Goal: Task Accomplishment & Management: Use online tool/utility

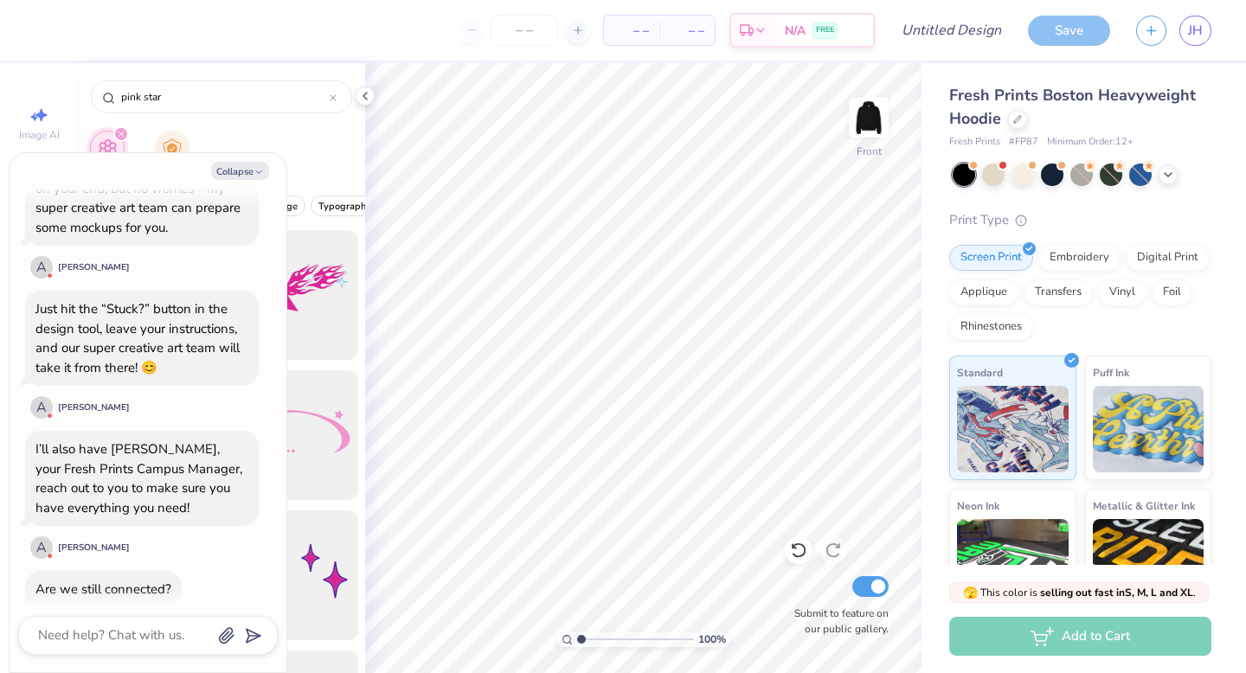
scroll to position [1270, 0]
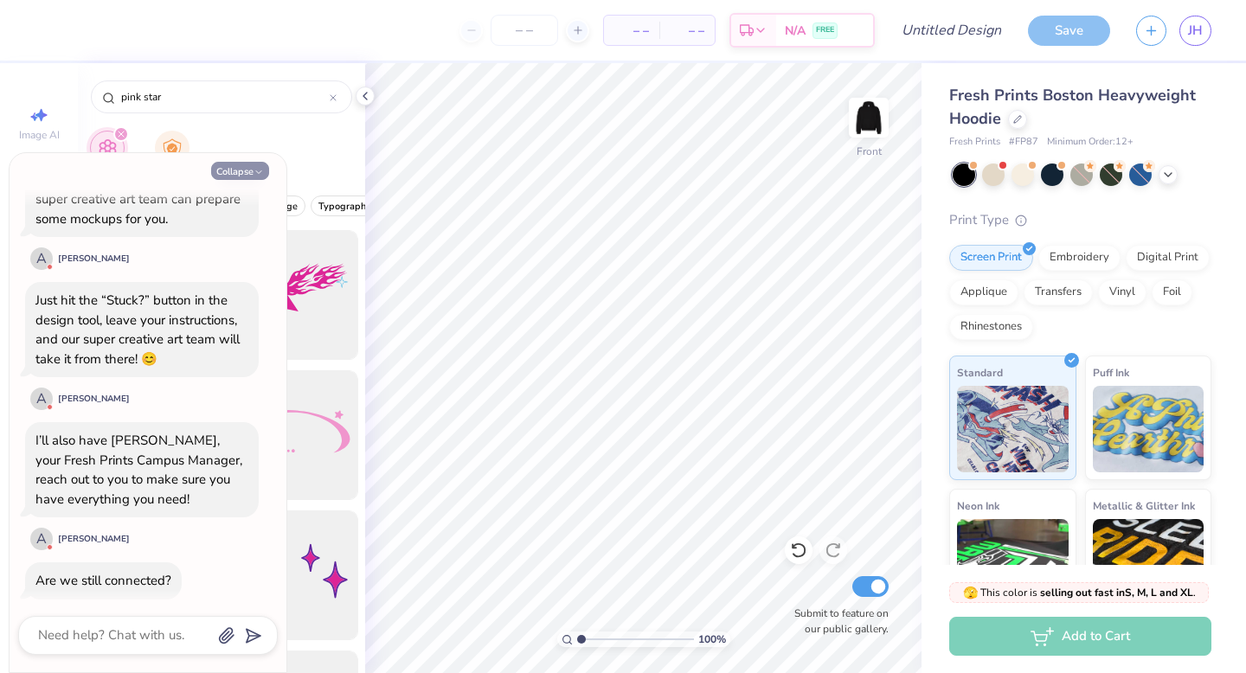
click at [240, 172] on button "Collapse" at bounding box center [240, 171] width 58 height 18
type textarea "x"
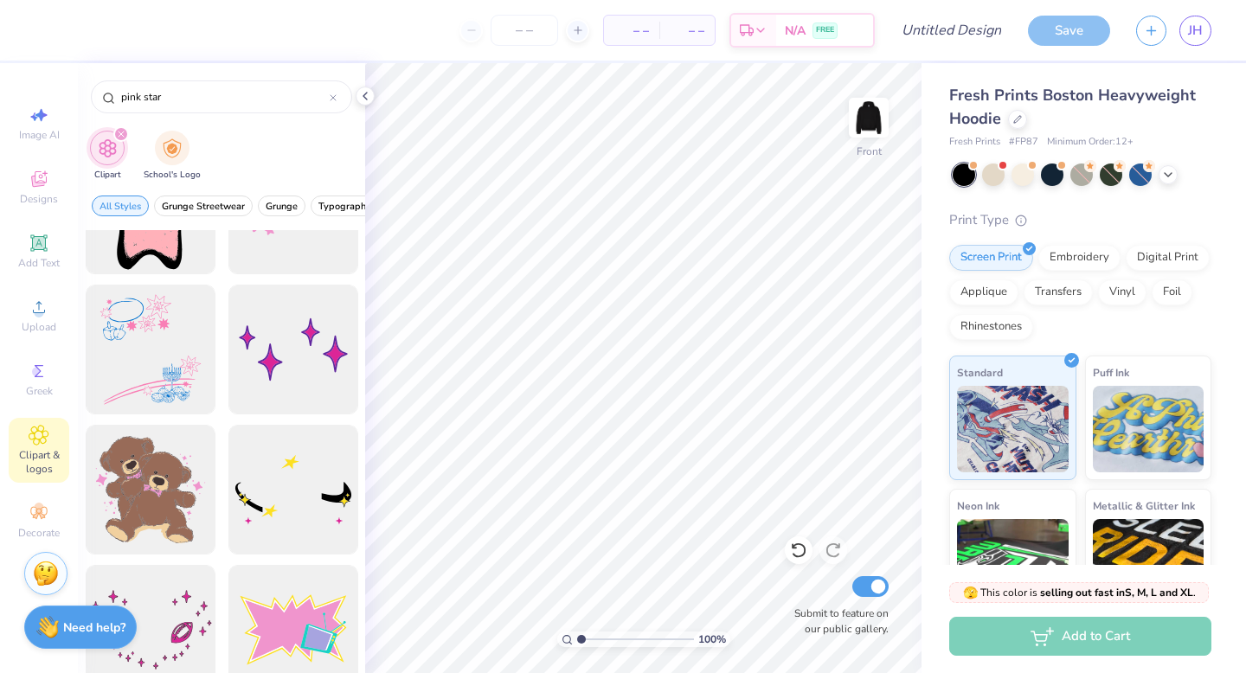
scroll to position [227, 0]
click at [50, 247] on div "Add Text" at bounding box center [39, 251] width 61 height 51
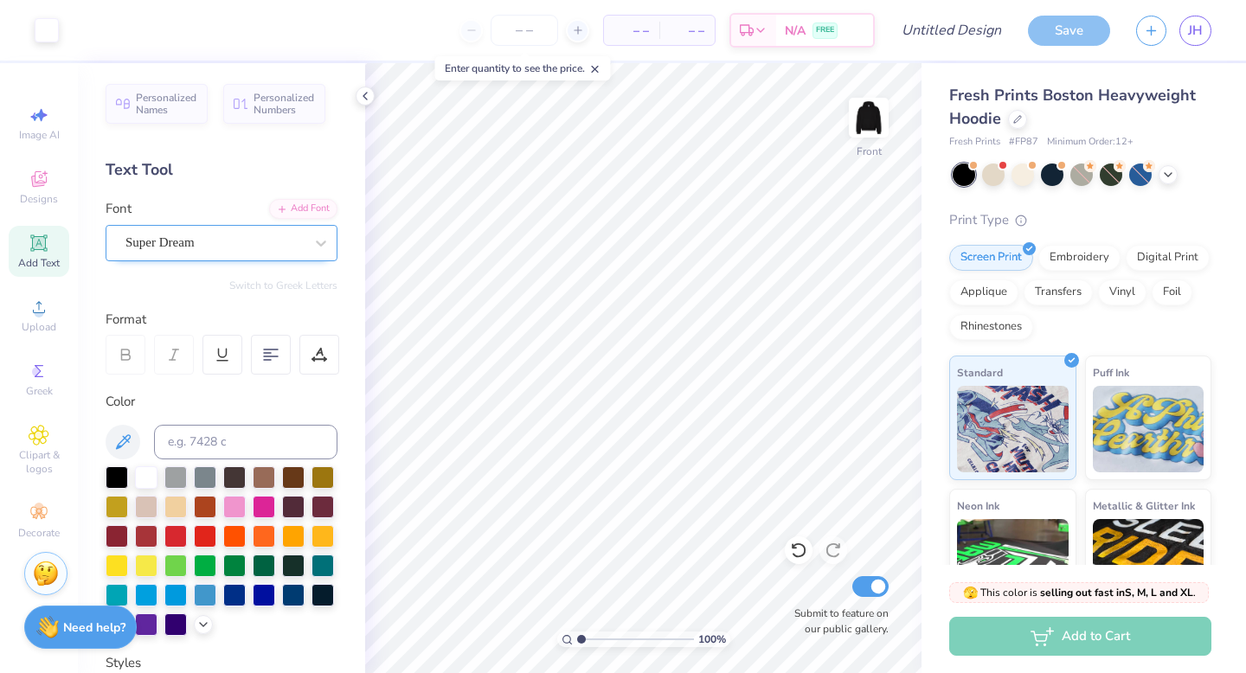
click at [208, 240] on div "Super Dream" at bounding box center [215, 242] width 182 height 27
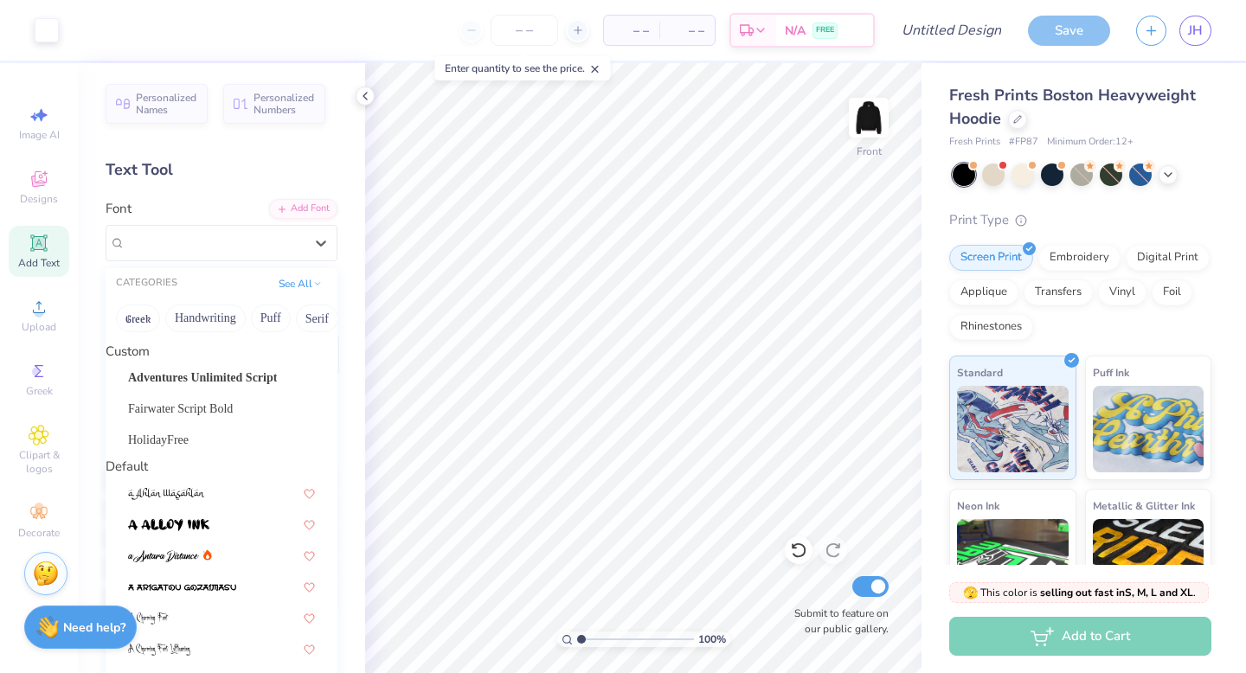
scroll to position [0, 0]
click at [172, 381] on span "Adventures Unlimited Script" at bounding box center [202, 377] width 149 height 18
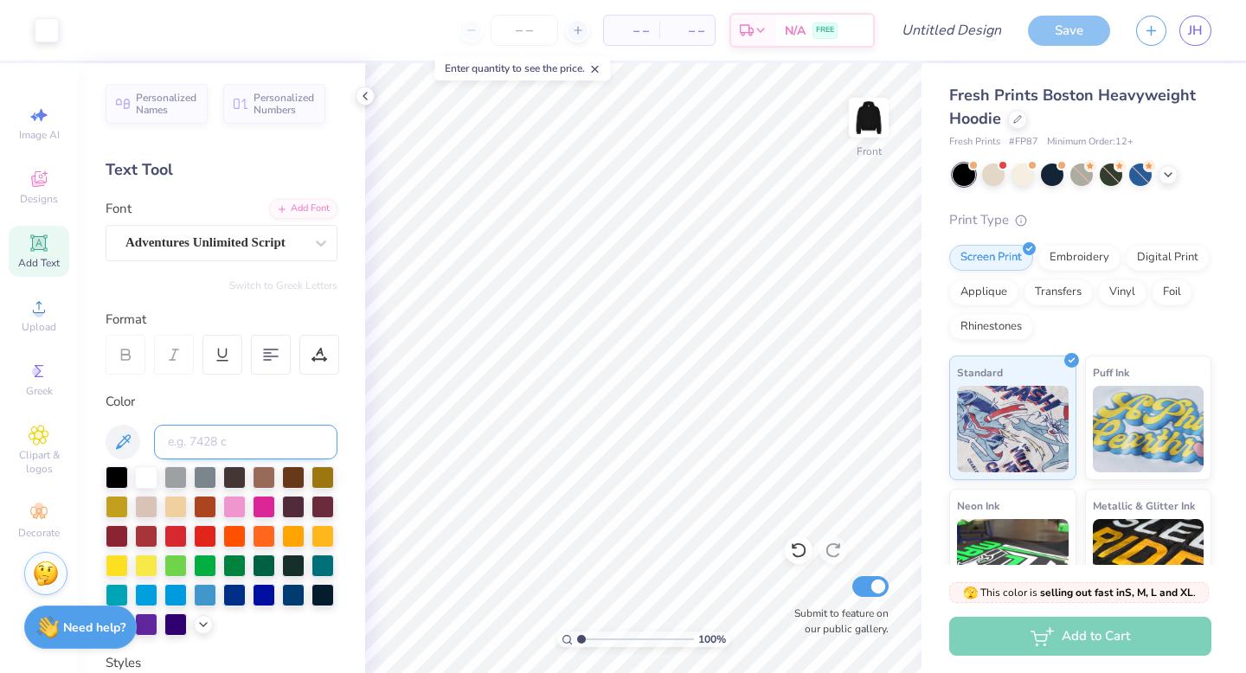
click at [248, 442] on input at bounding box center [245, 442] width 183 height 35
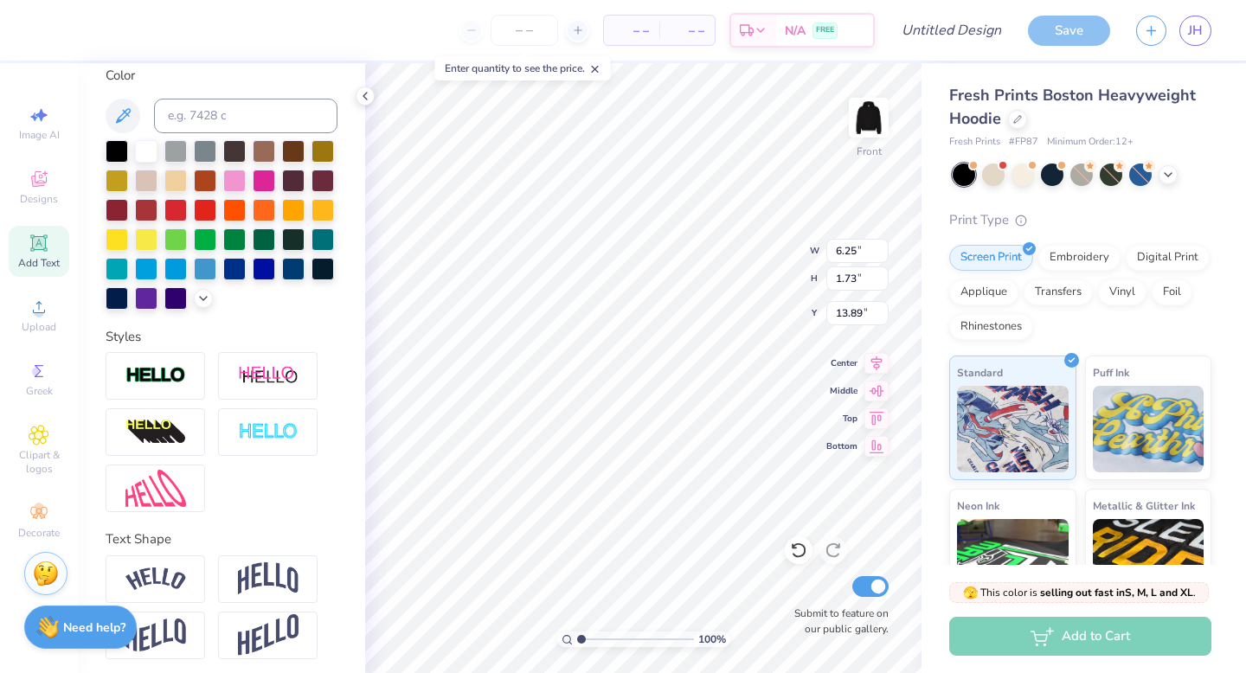
scroll to position [332, 0]
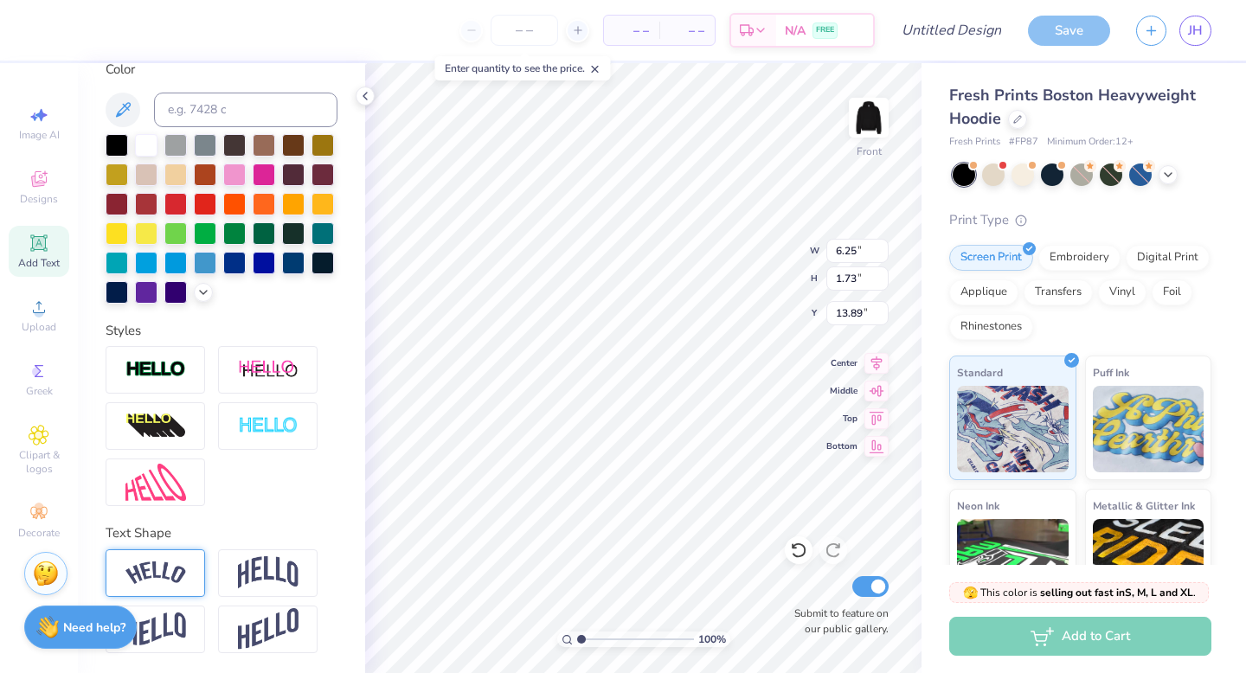
type textarea "make miracles happen"
click at [185, 592] on div at bounding box center [155, 573] width 99 height 48
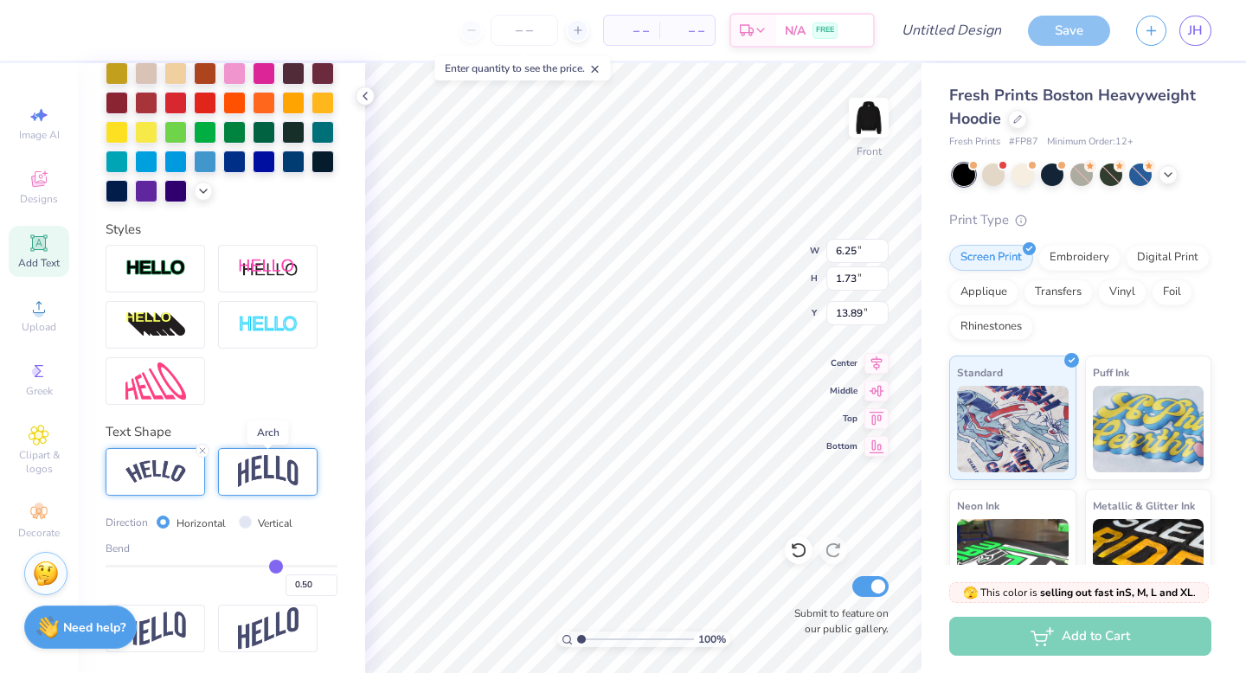
scroll to position [432, 0]
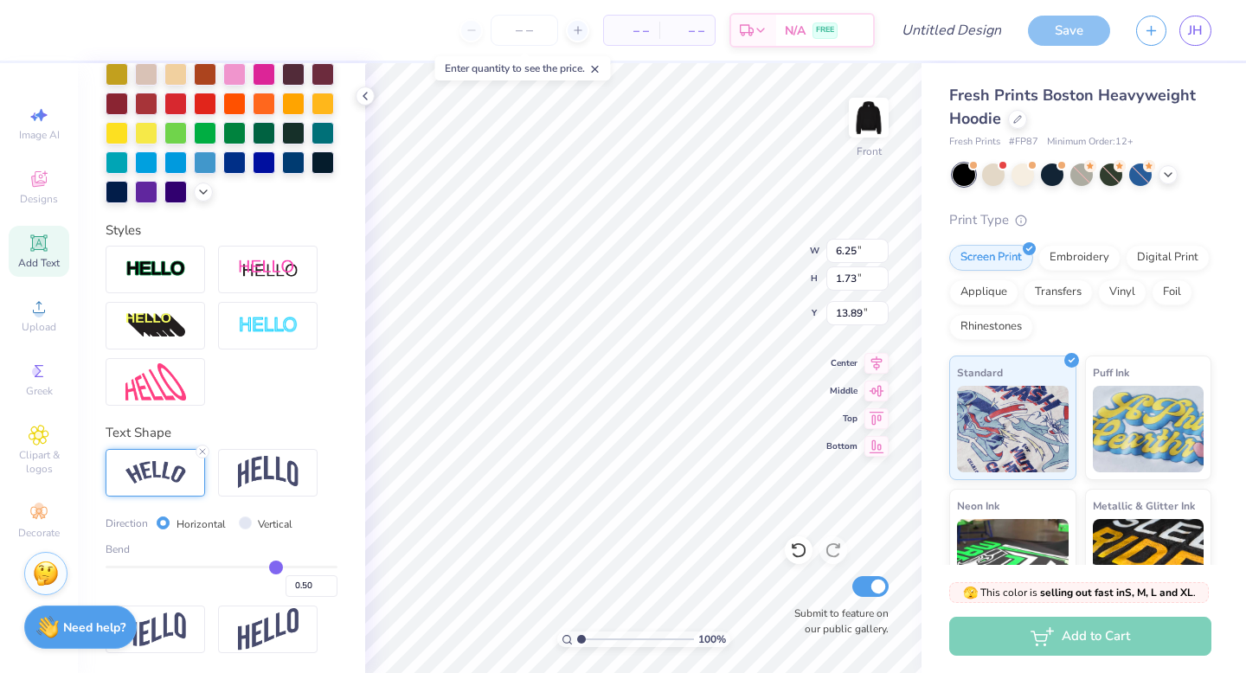
type input "0.48"
type input "0.47"
type input "0.45"
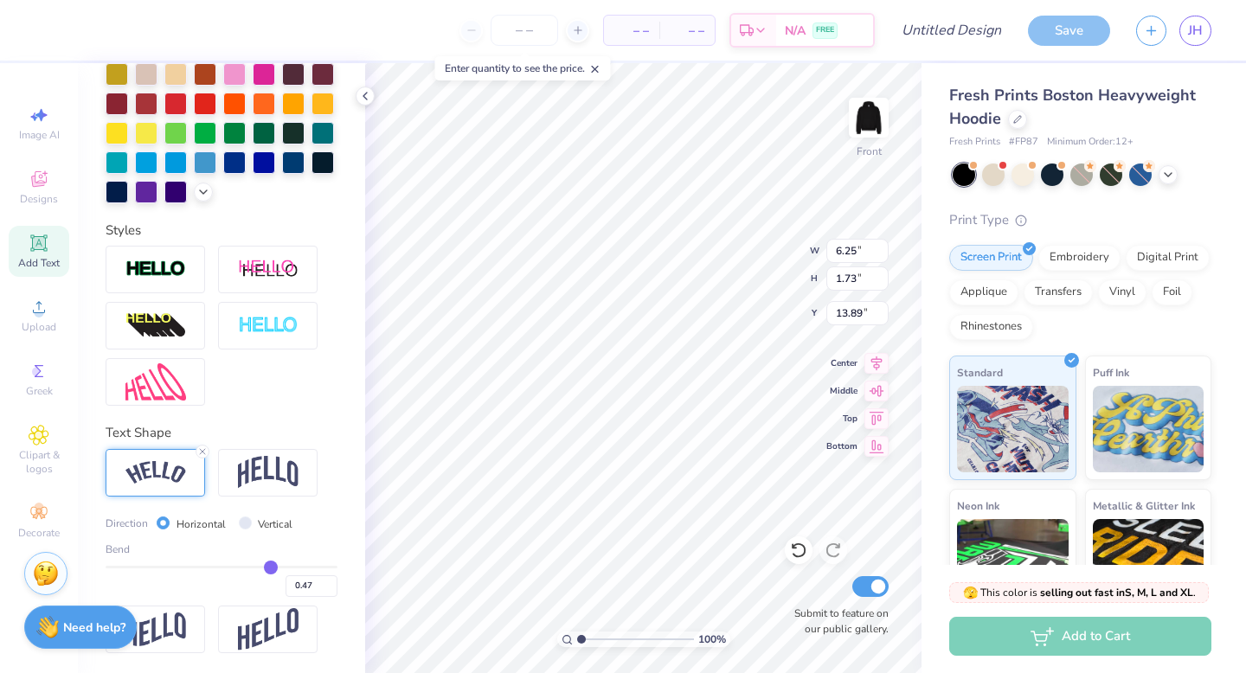
type input "0.45"
type input "0.39"
type input "0.22"
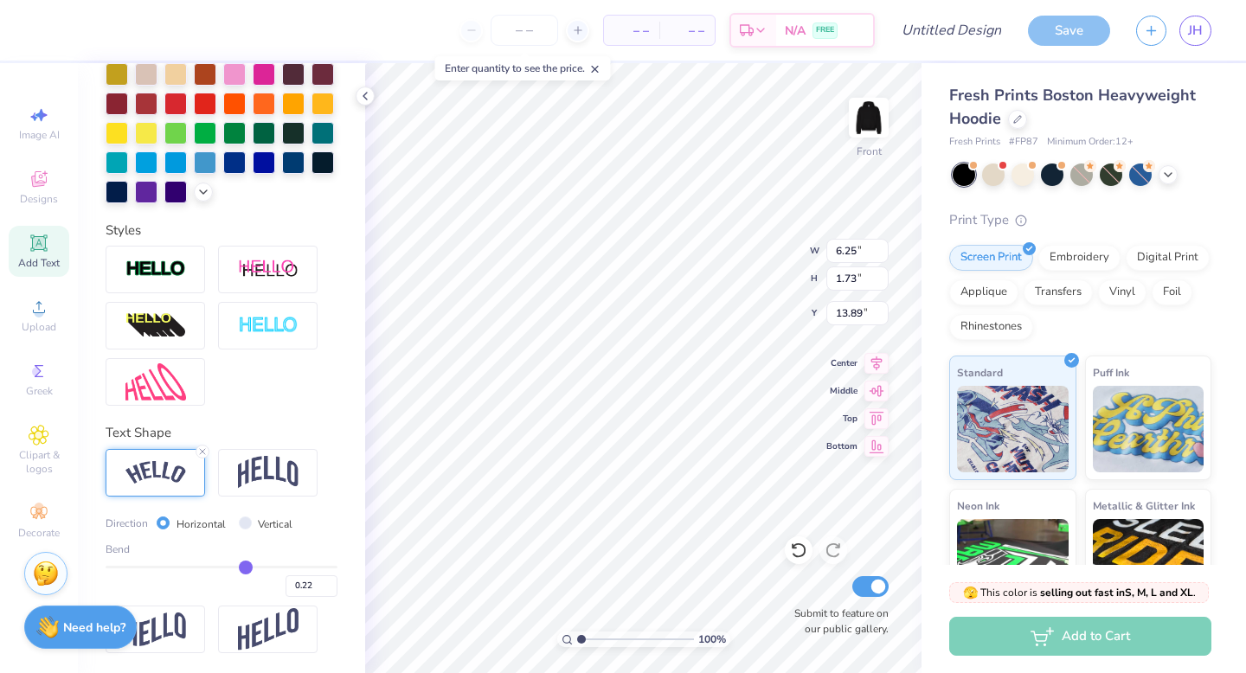
type input "0.15"
type input "0.03"
type input "-0.05"
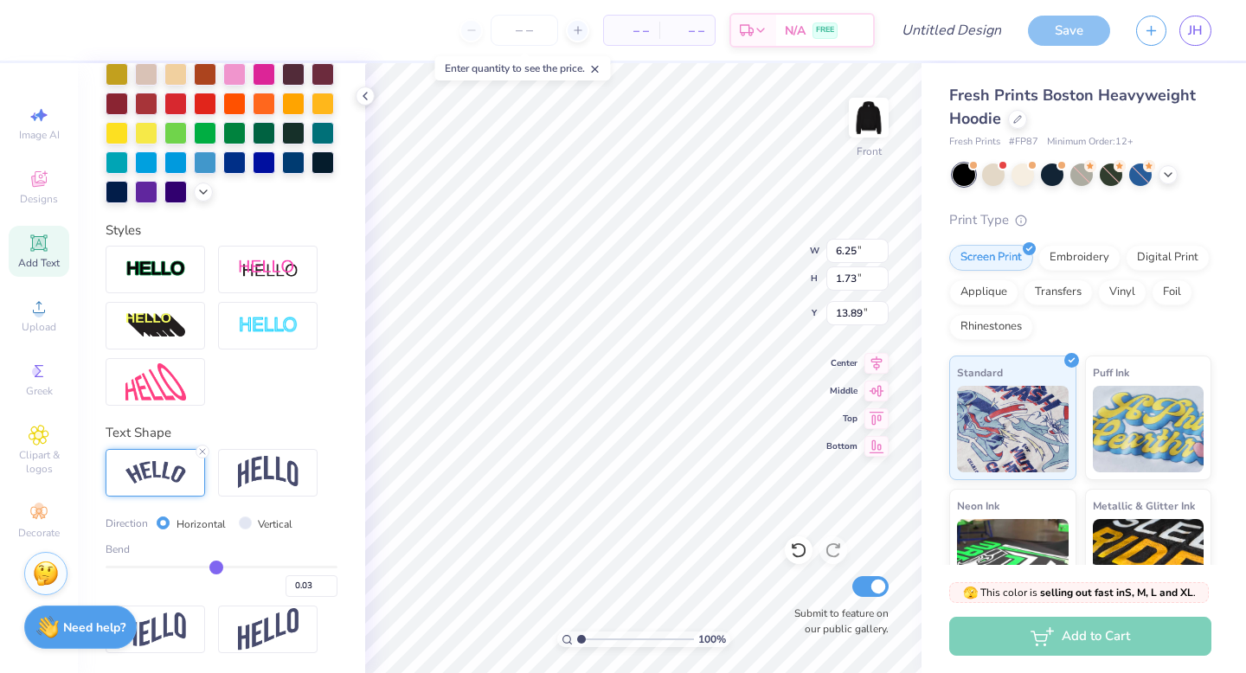
type input "-0.05"
type input "-0.12"
type input "-0.19"
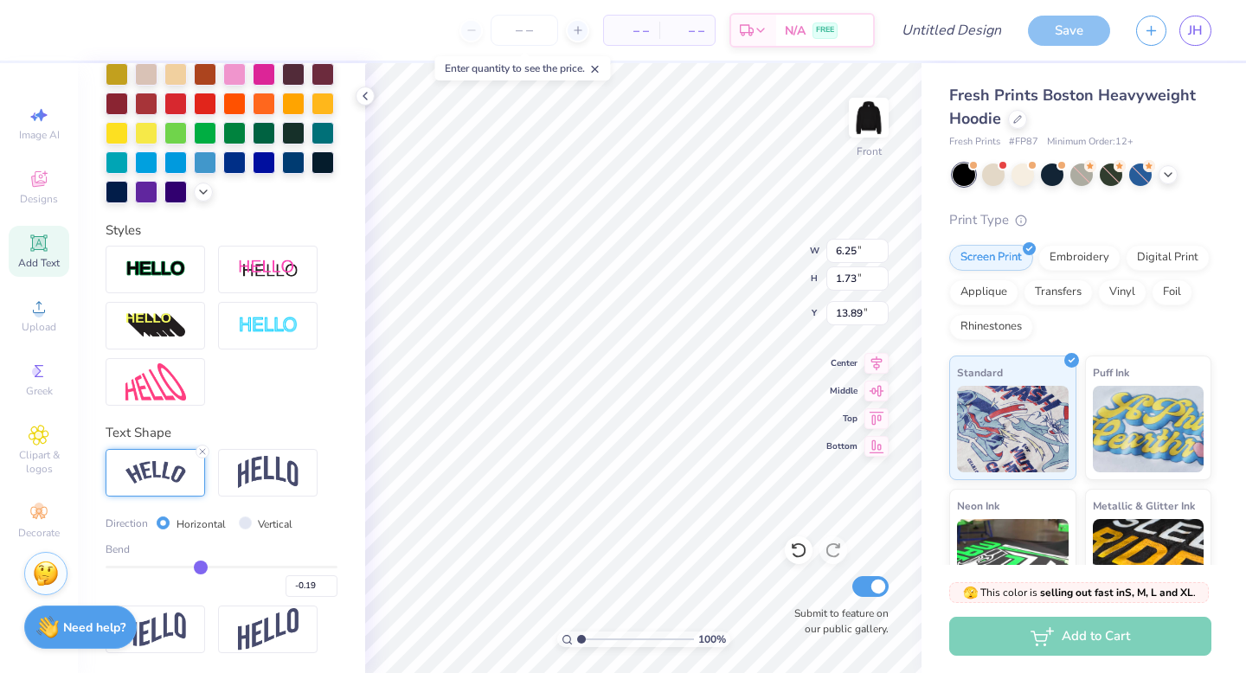
type input "-0.24"
type input "-0.29"
type input "-0.34"
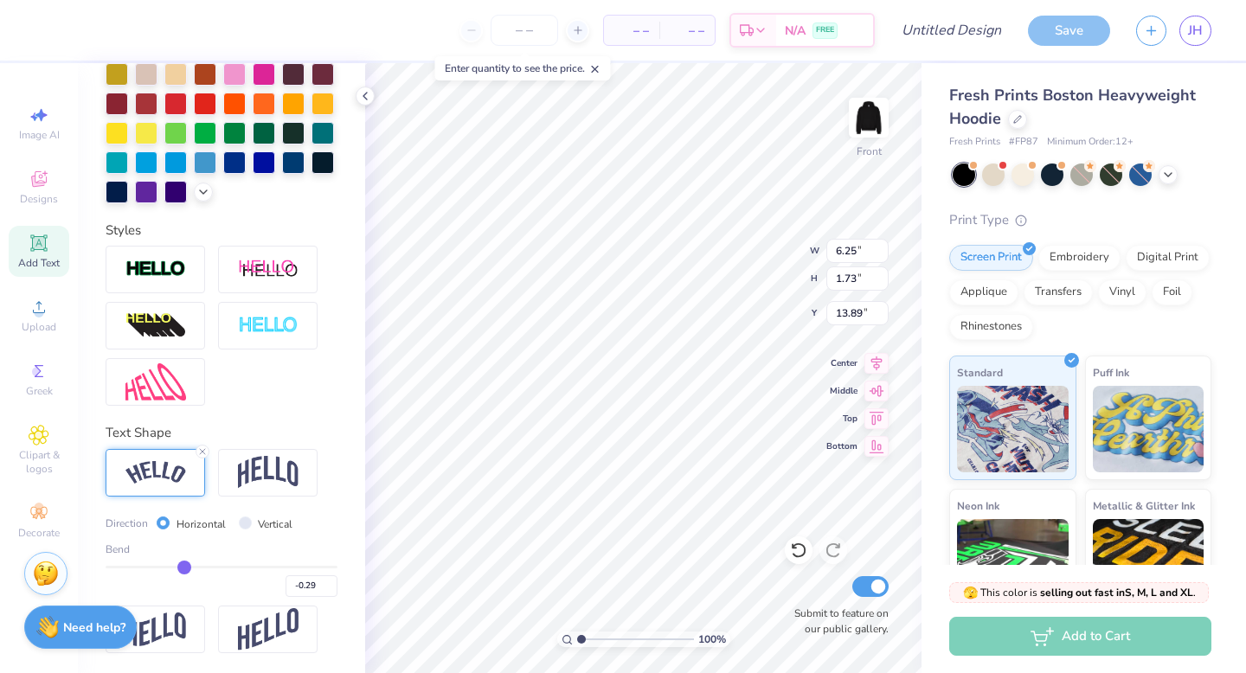
type input "-0.34"
type input "-0.38"
type input "-0.41"
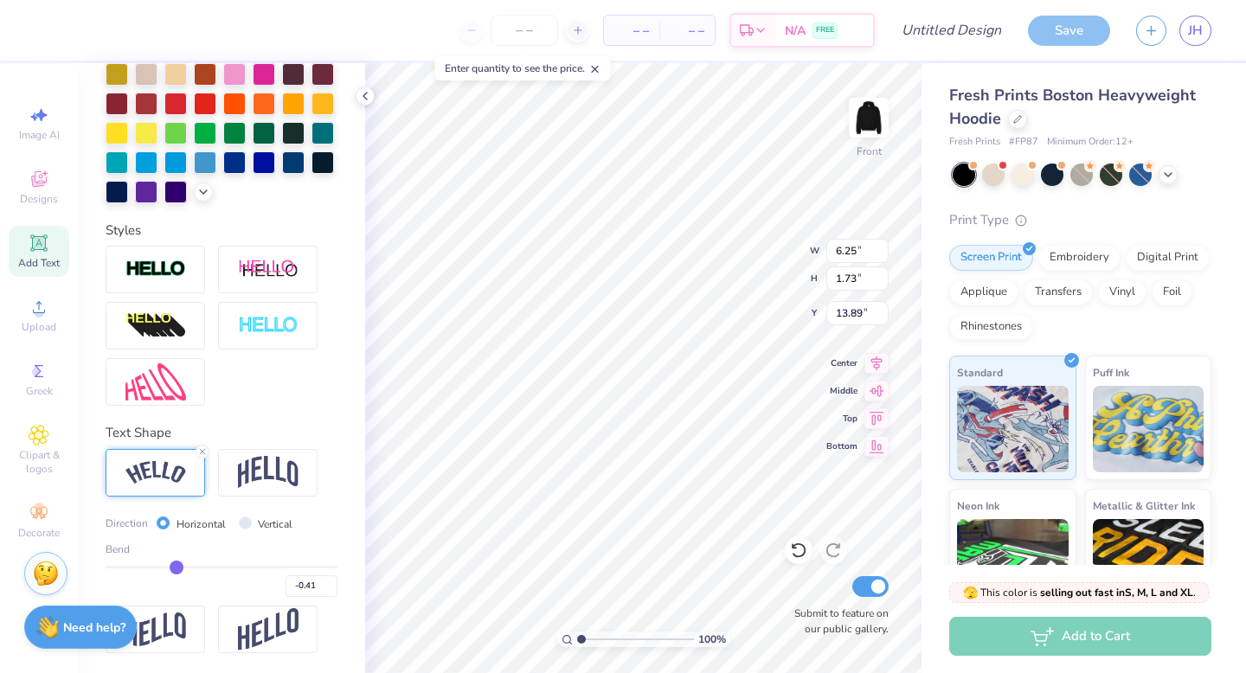
type input "-0.44"
type input "-0.46"
type input "-0.48"
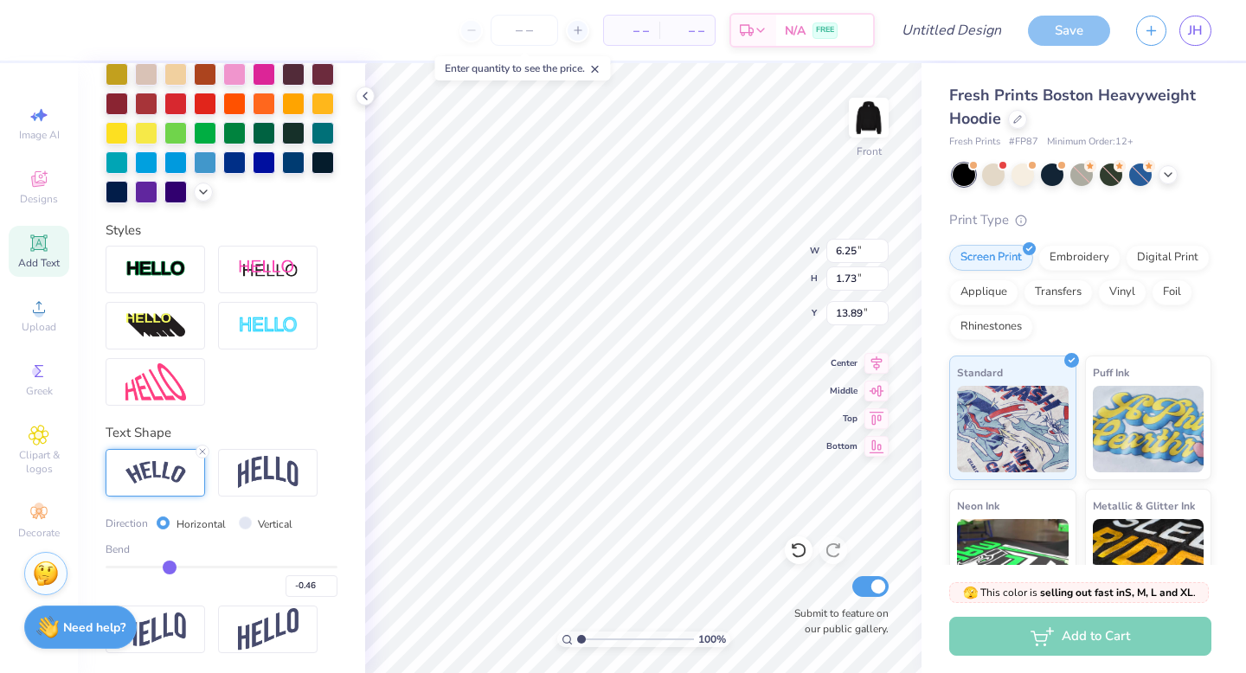
type input "-0.48"
type input "-0.5"
type input "-0.50"
type input "-0.53"
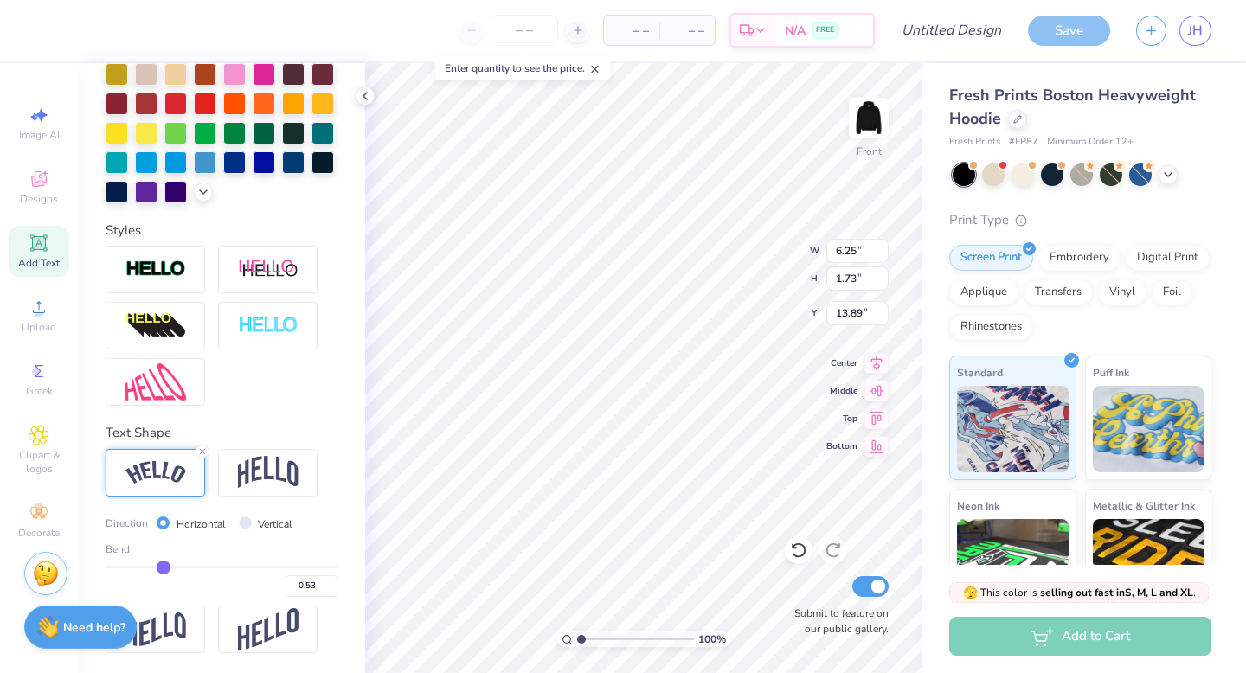
type input "-0.54"
type input "-0.56"
type input "-0.57"
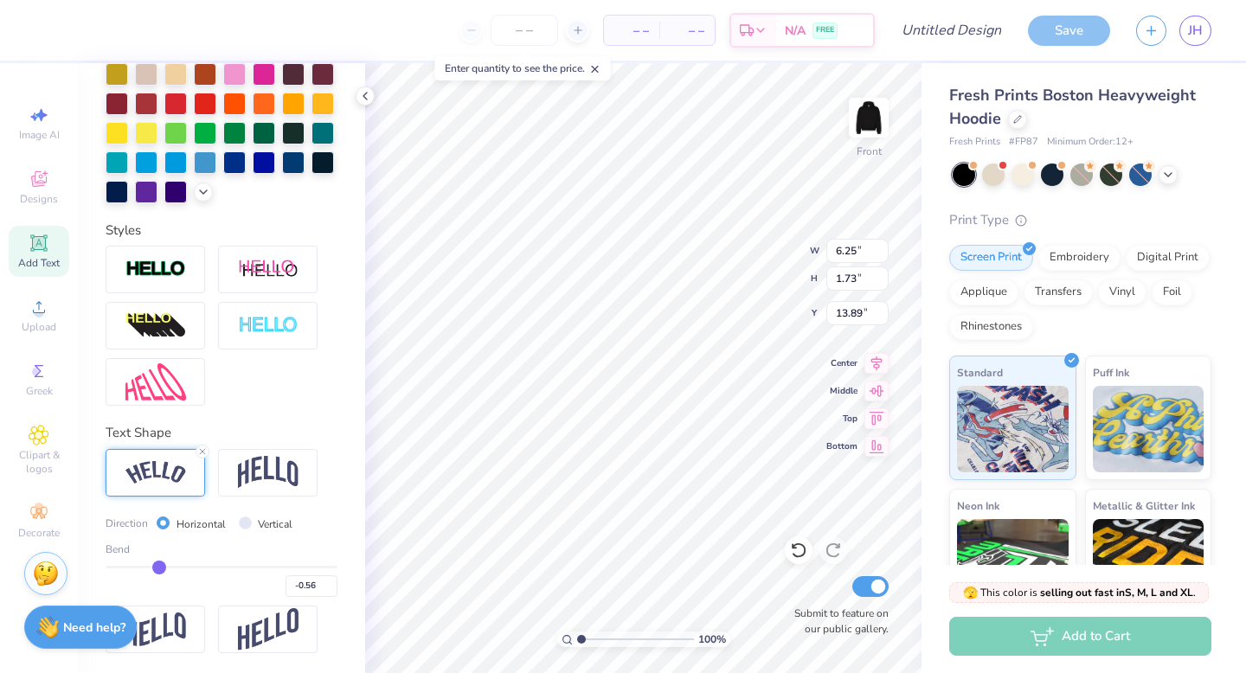
type input "-0.57"
type input "-0.58"
type input "-0.59"
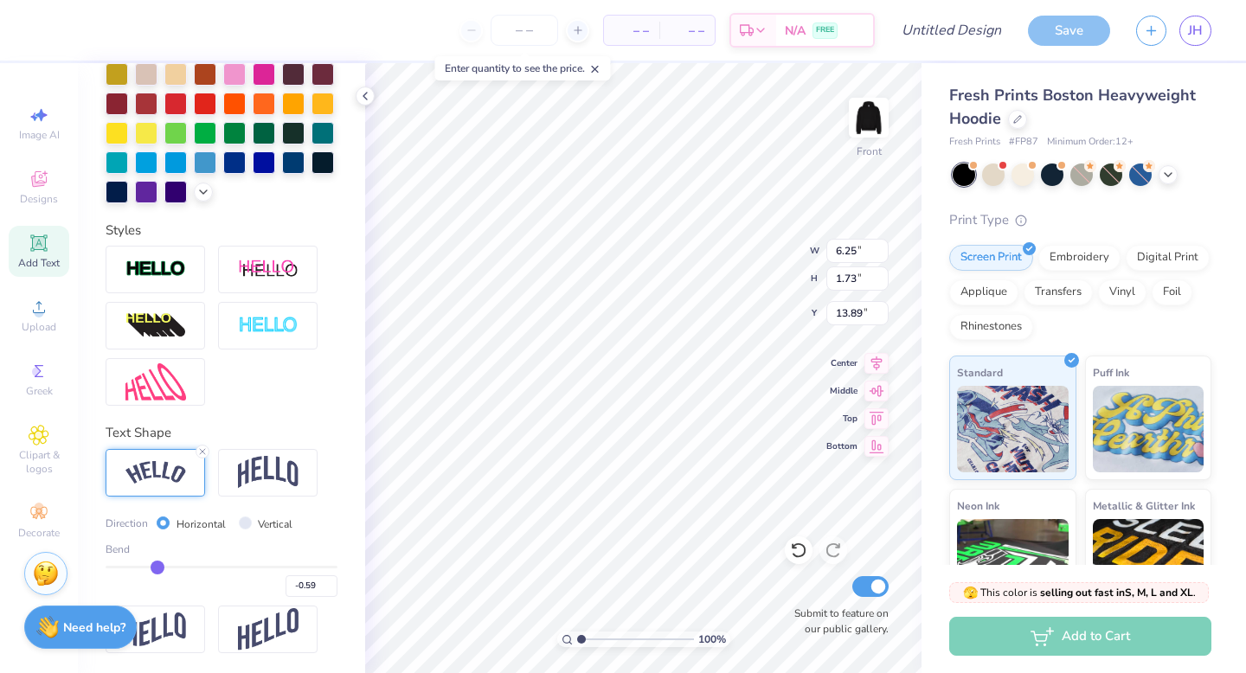
type input "-0.6"
type input "-0.60"
type input "-0.61"
type input "-0.63"
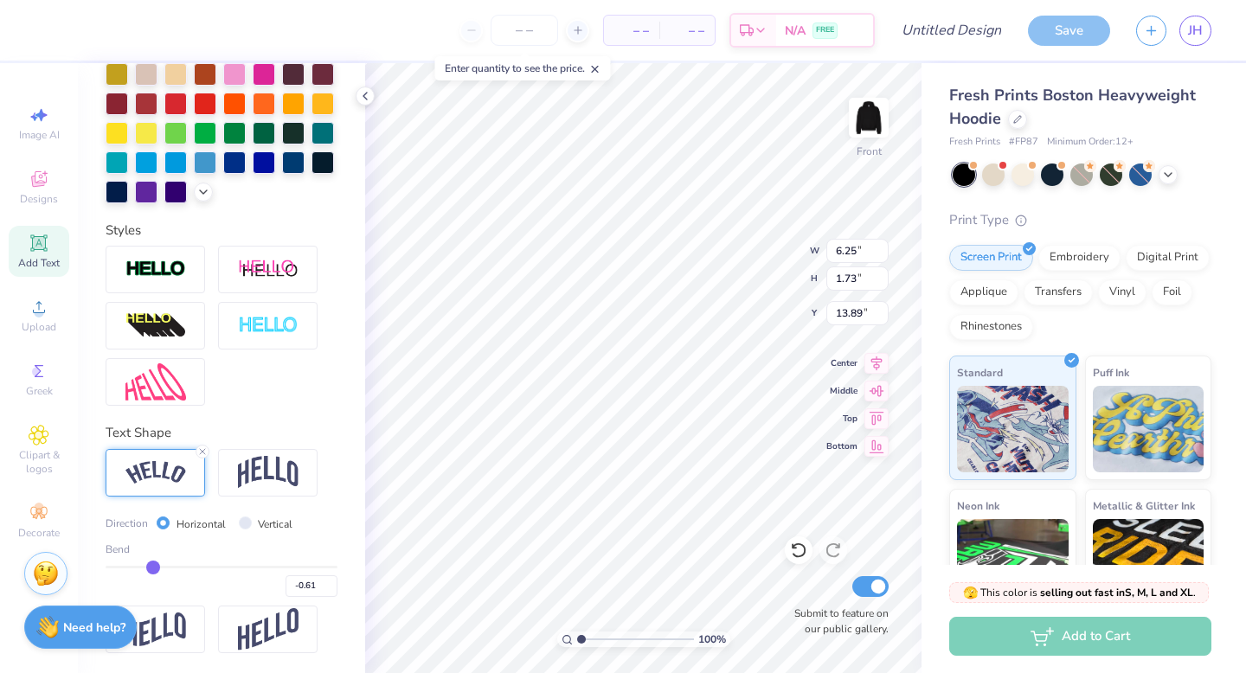
type input "-0.63"
type input "-0.64"
type input "-0.65"
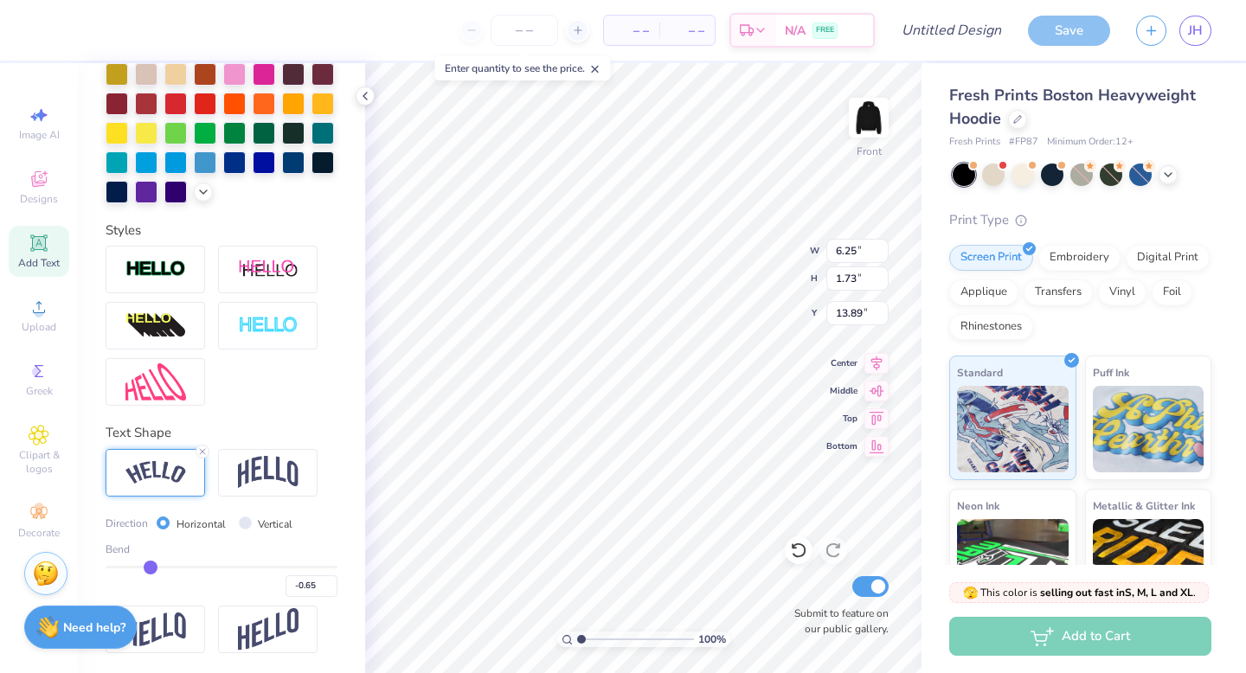
type input "-0.67"
type input "-0.68"
type input "-0.69"
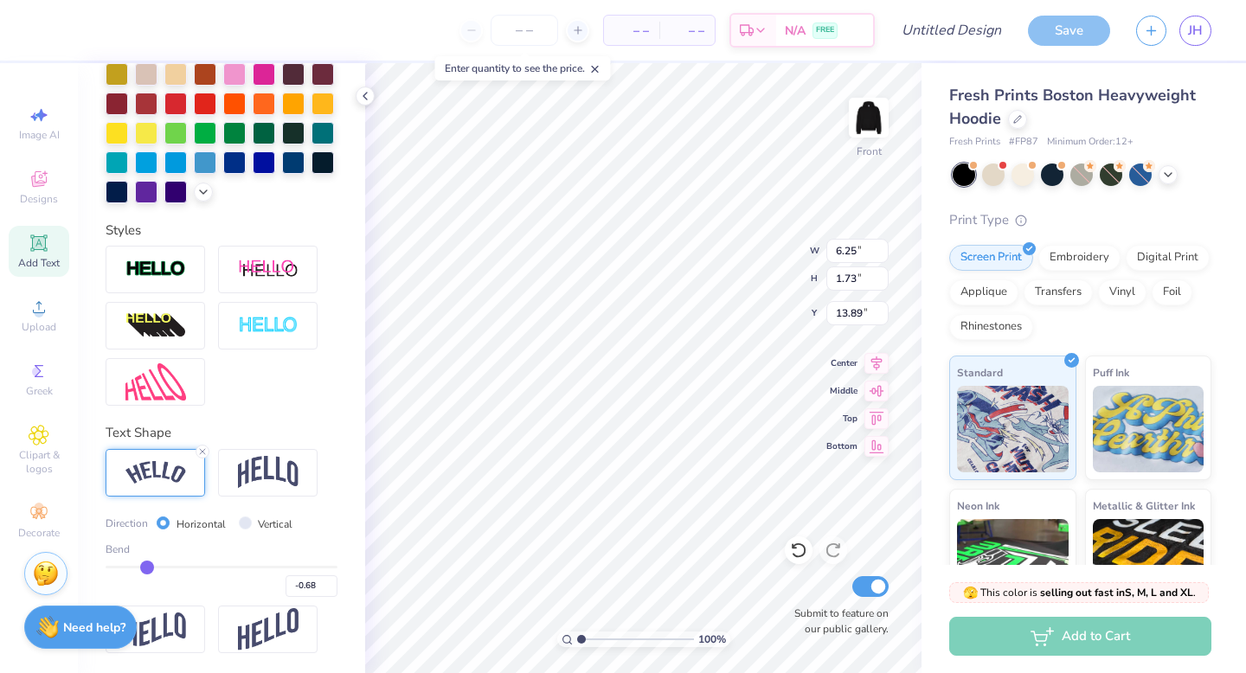
type input "-0.69"
type input "-0.7"
type input "-0.70"
type input "-0.71"
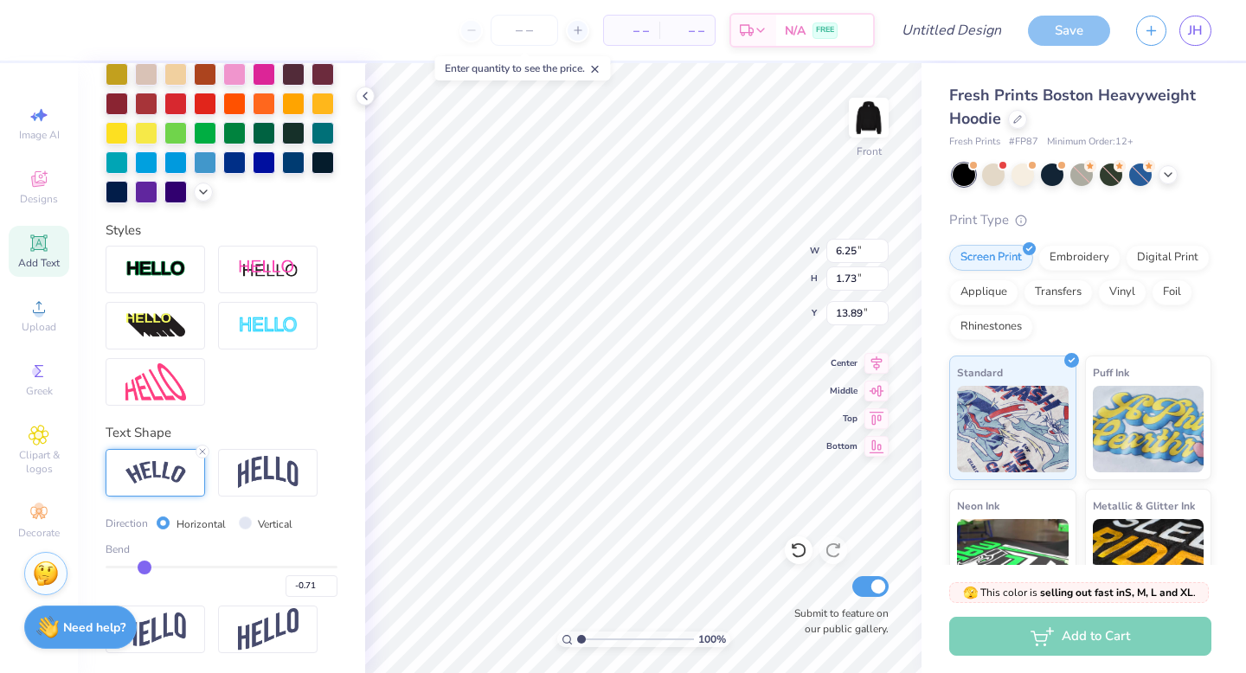
type input "-0.72"
type input "-0.73"
type input "-0.74"
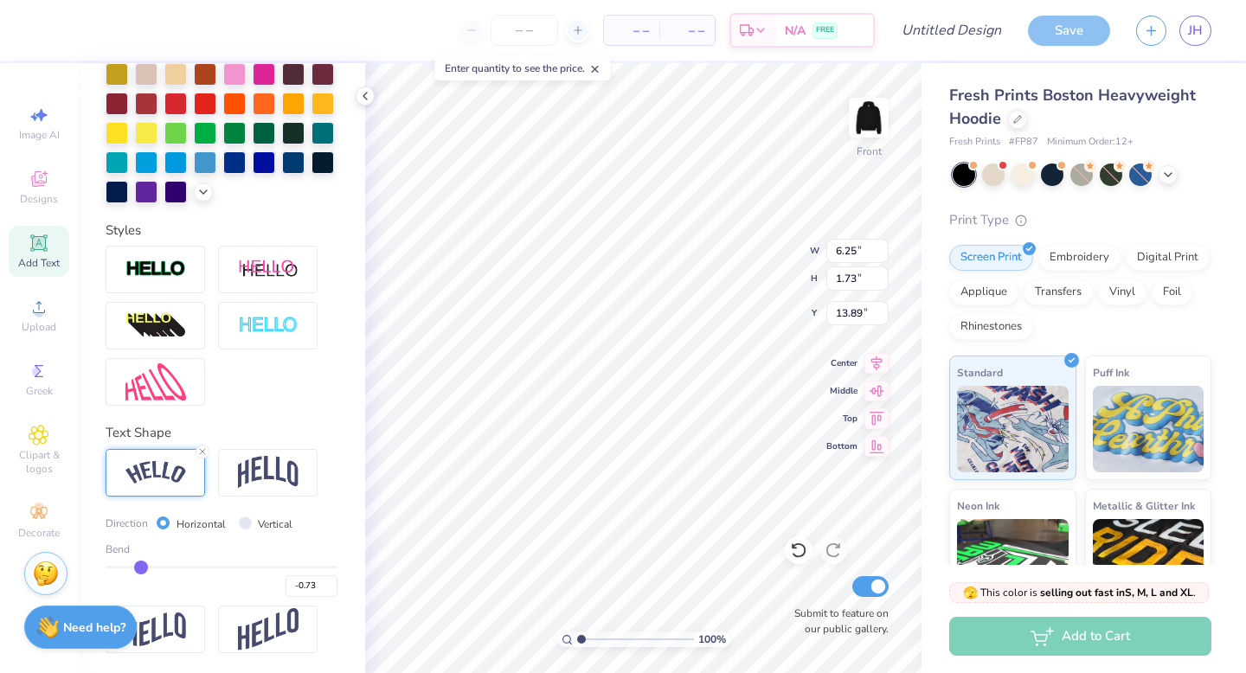
type input "-0.74"
type input "-0.76"
type input "-0.78"
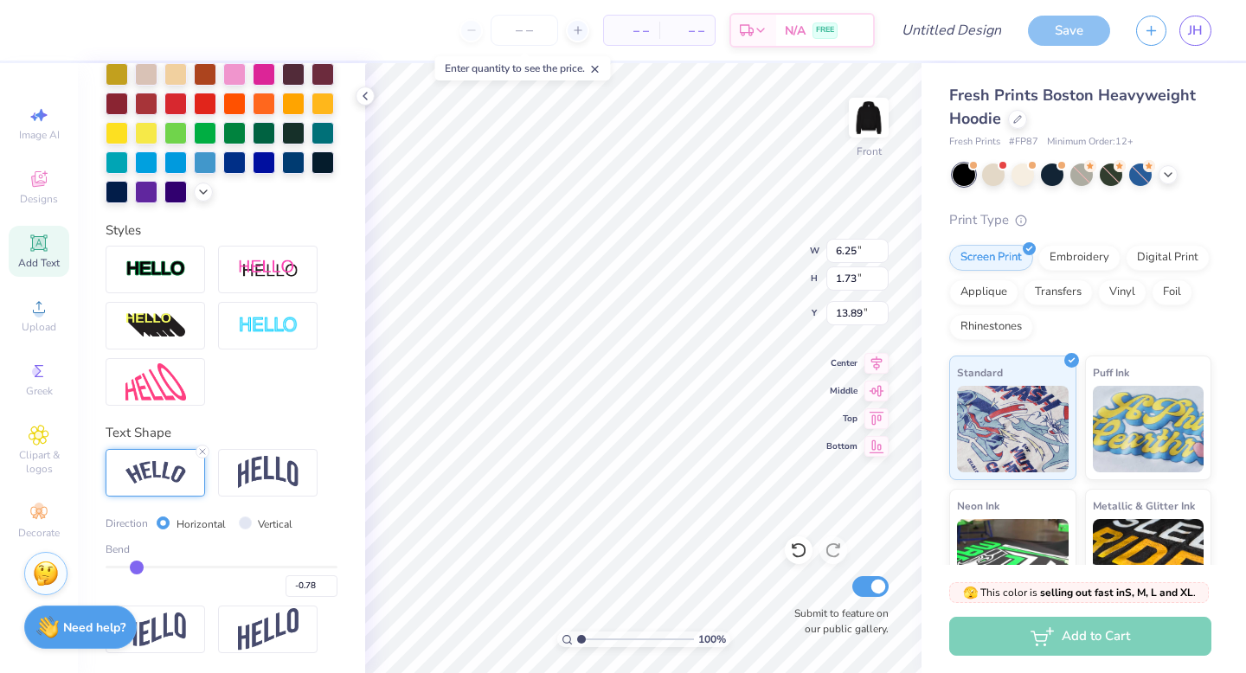
type input "-0.8"
type input "-0.80"
type input "-0.81"
type input "-0.83"
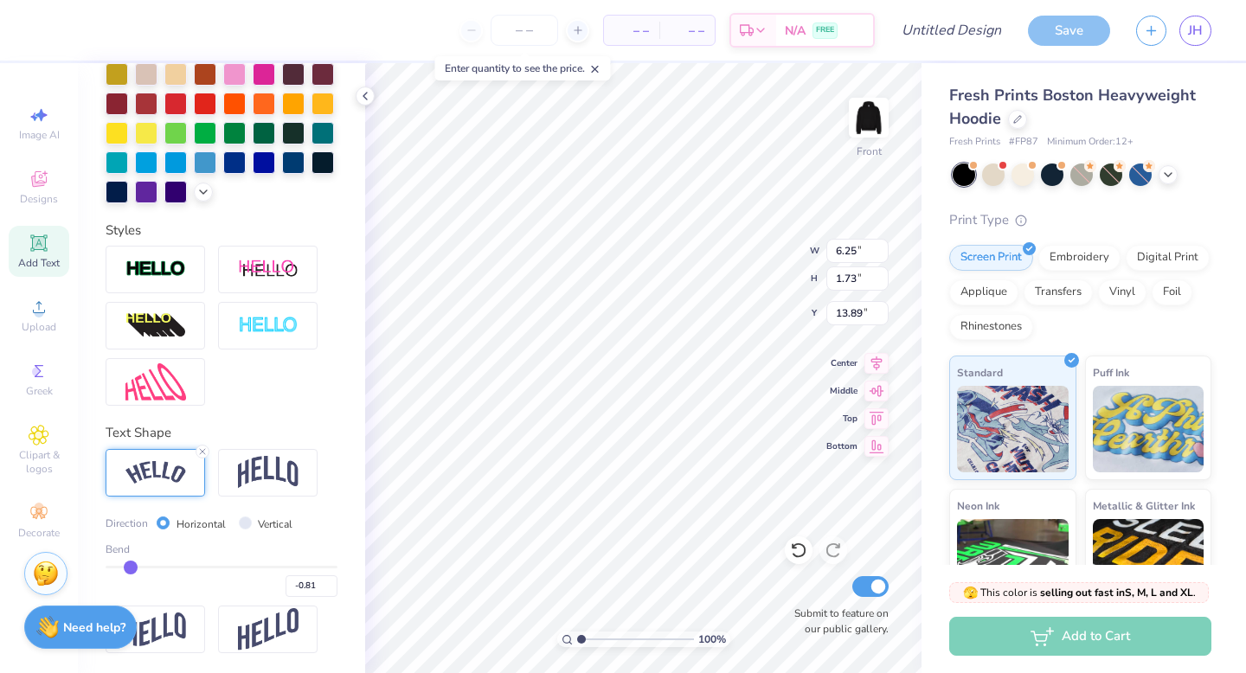
type input "-0.83"
type input "-0.84"
type input "-0.86"
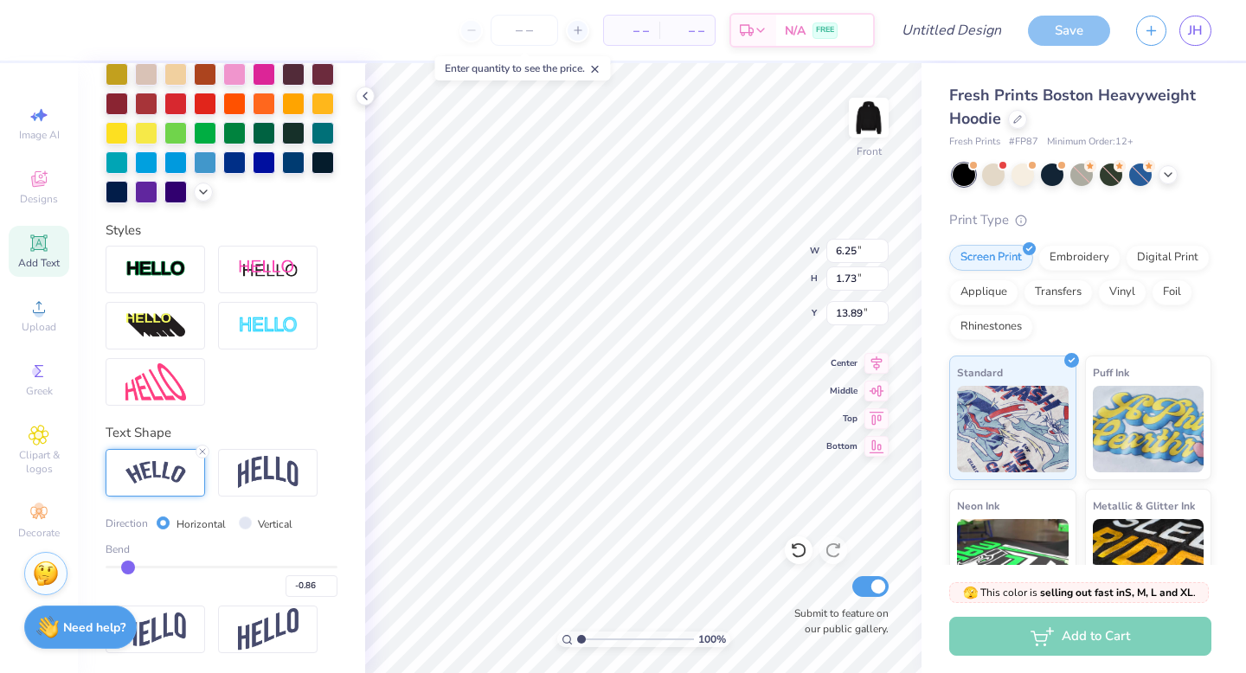
type input "-0.87"
type input "-0.89"
type input "-0.91"
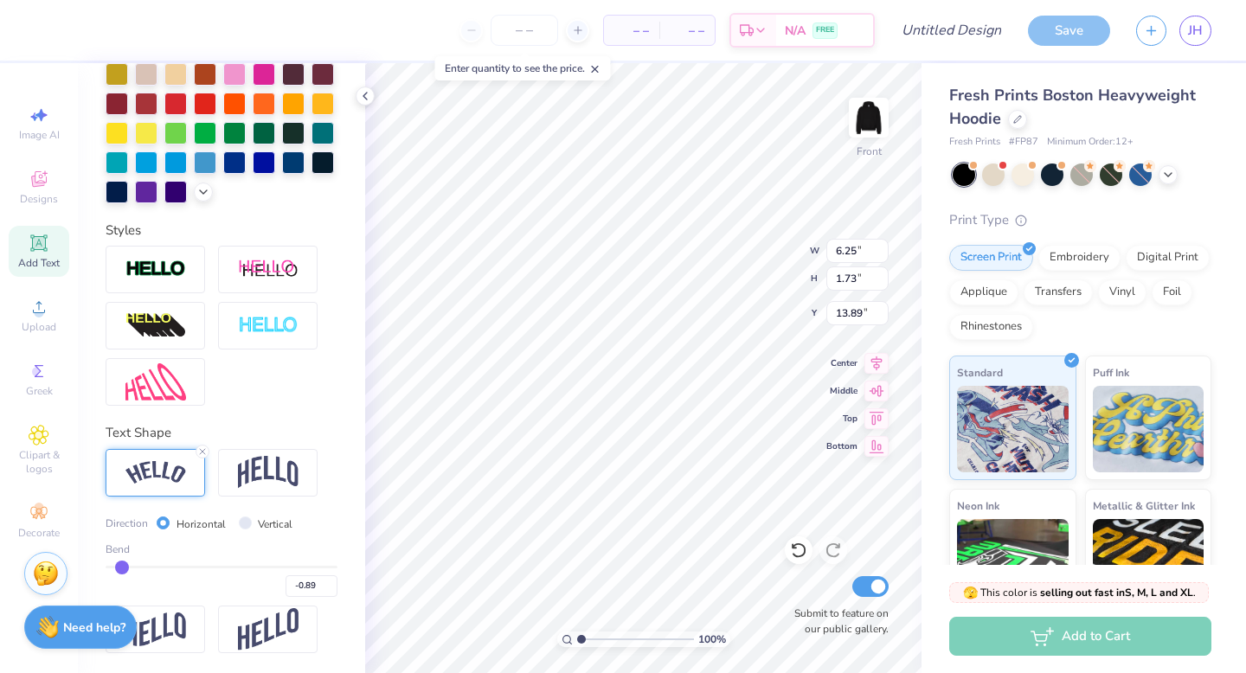
type input "-0.91"
type input "-0.94"
type input "-0.97"
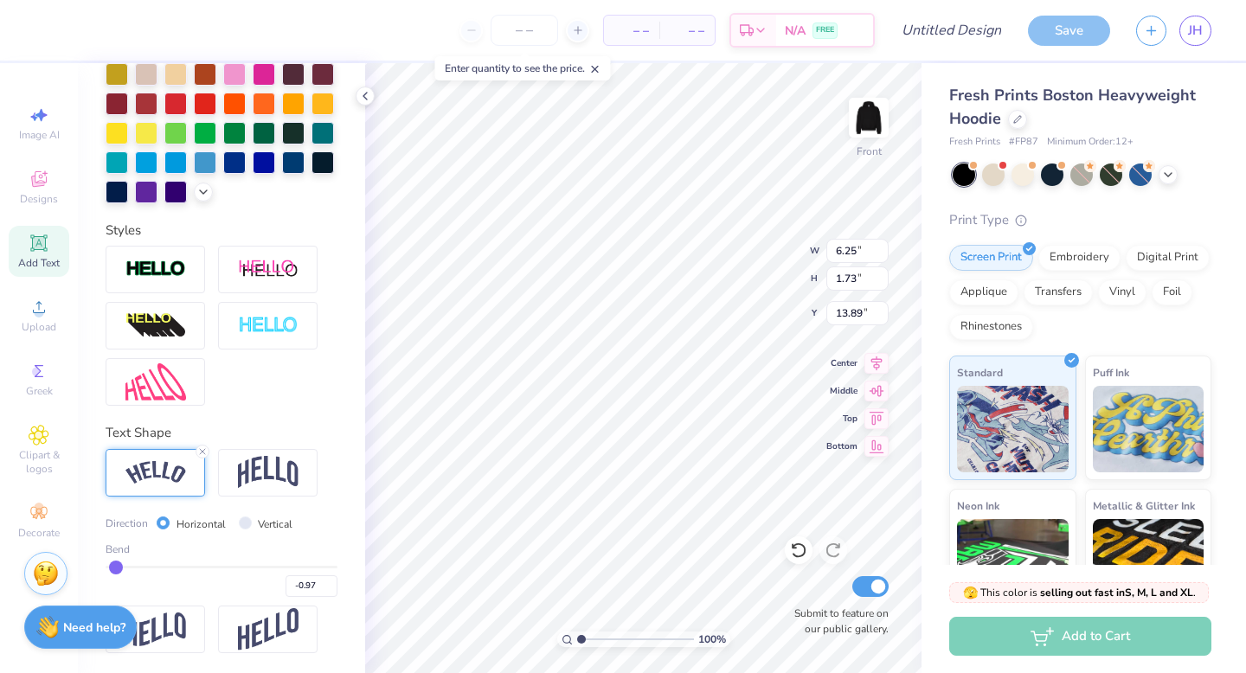
type input "-0.99"
type input "-1"
type input "-1.00"
drag, startPoint x: 273, startPoint y: 563, endPoint x: 102, endPoint y: 553, distance: 171.6
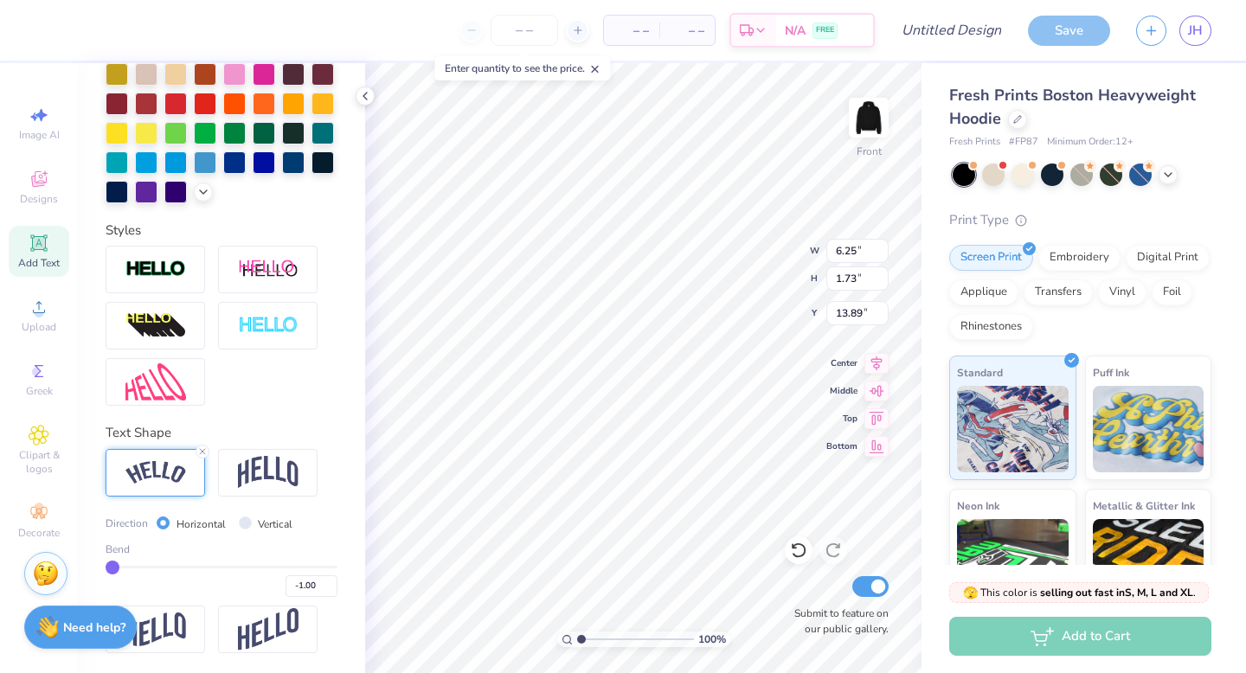
click at [102, 554] on div "Personalized Names Personalized Numbers Text Tool Add Font Font Adventures Unli…" at bounding box center [221, 368] width 287 height 610
type input "-0.99"
type input "-0.98"
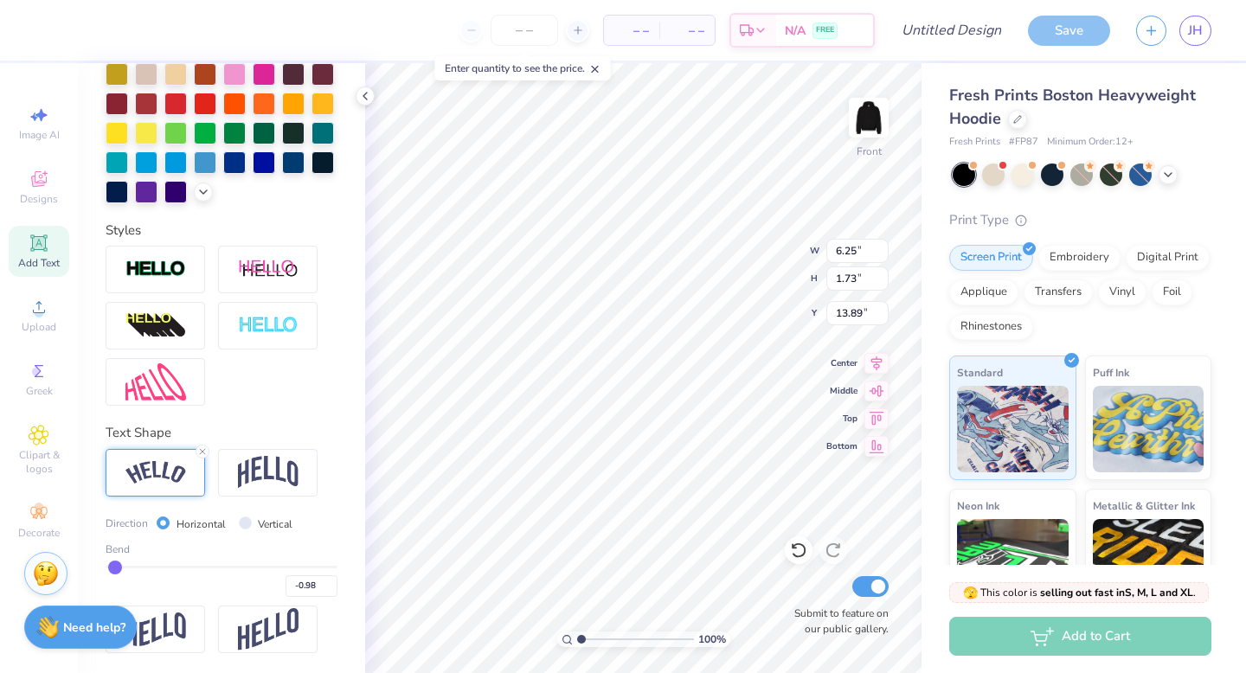
type input "-0.96"
type input "-0.95"
type input "-0.94"
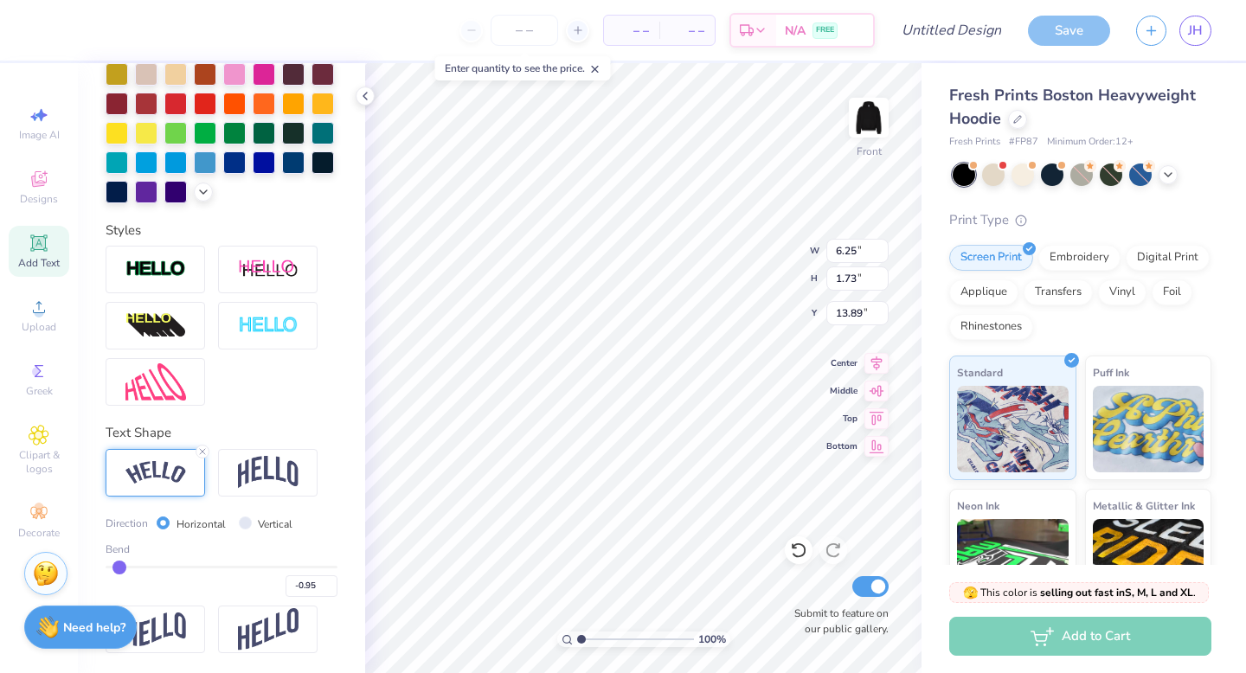
type input "-0.94"
type input "-0.92"
type input "-0.91"
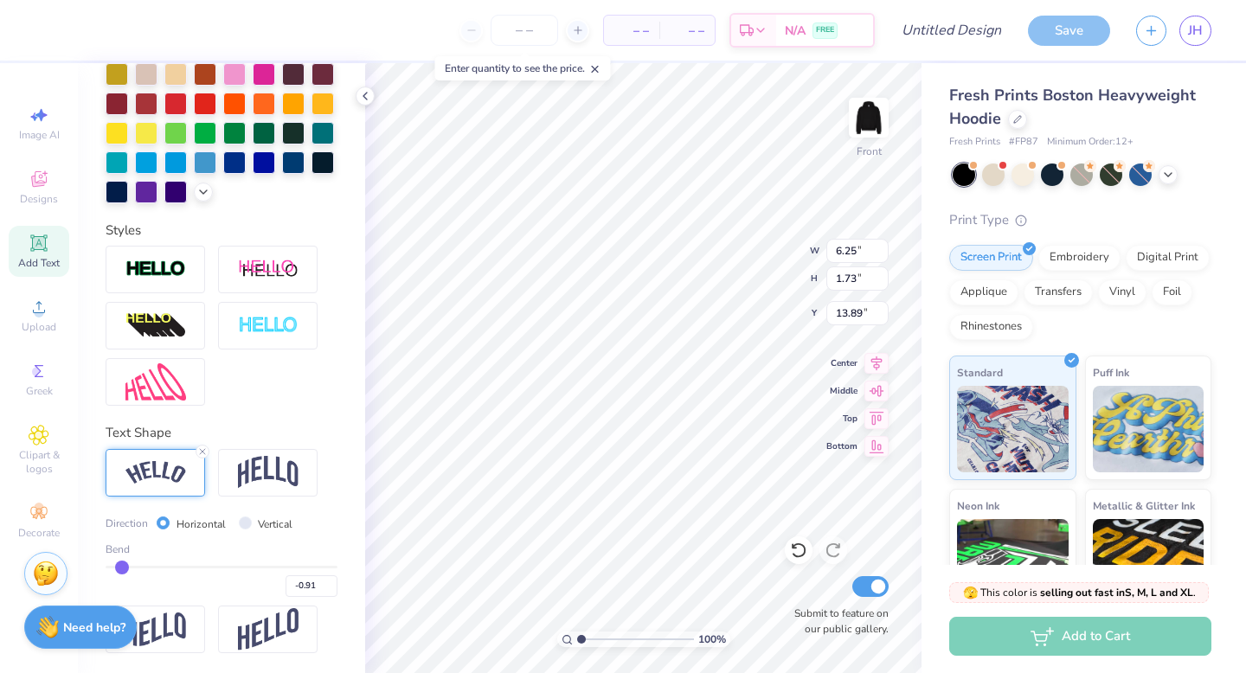
type input "-0.89"
type input "-0.88"
type input "-0.87"
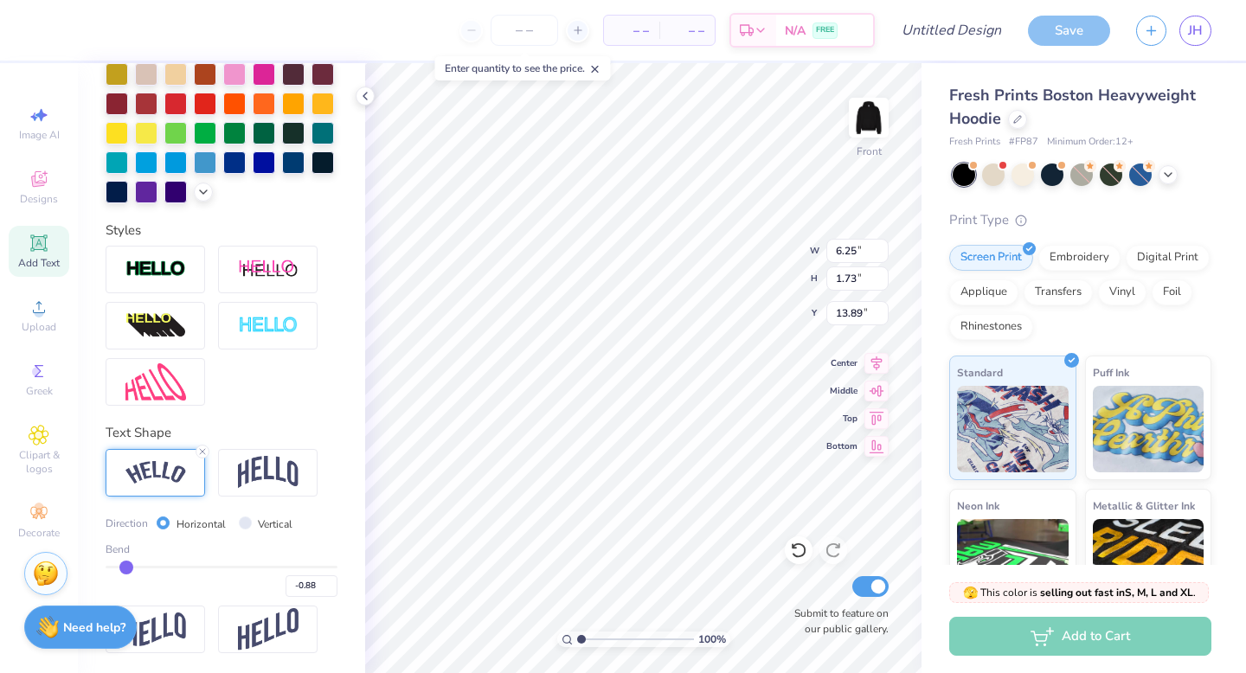
type input "-0.87"
type input "-0.86"
type input "-0.85"
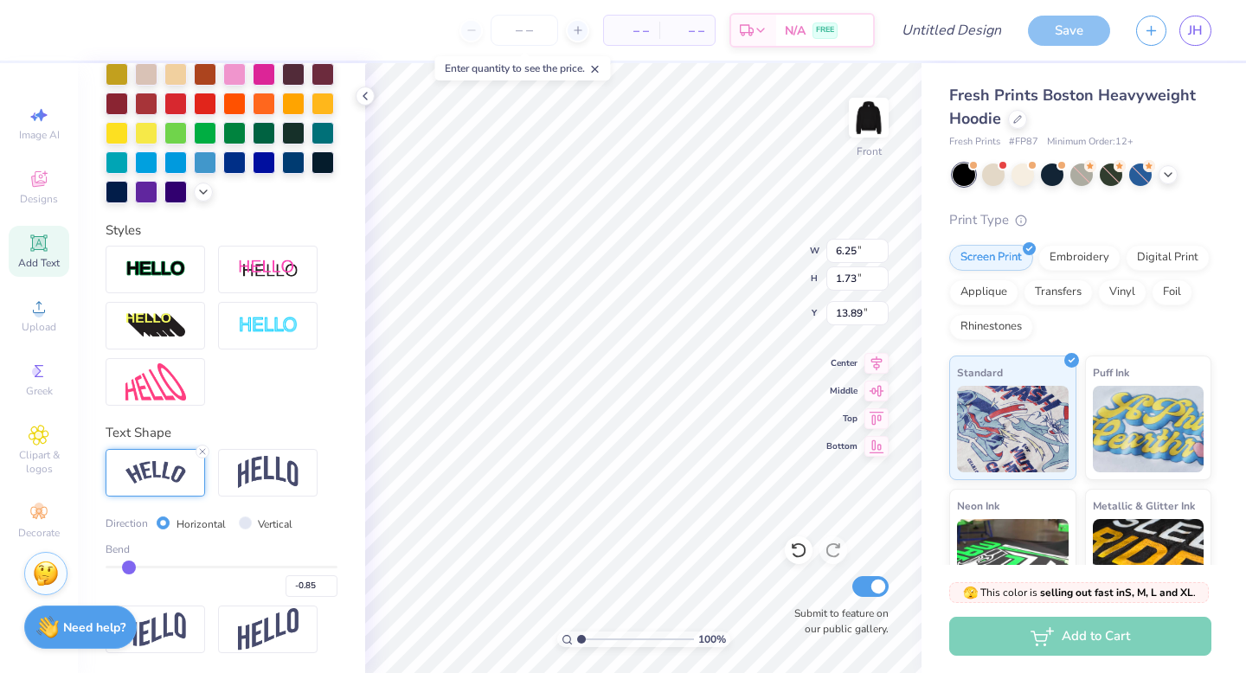
type input "-0.84"
type input "-0.83"
drag, startPoint x: 110, startPoint y: 568, endPoint x: 131, endPoint y: 568, distance: 20.8
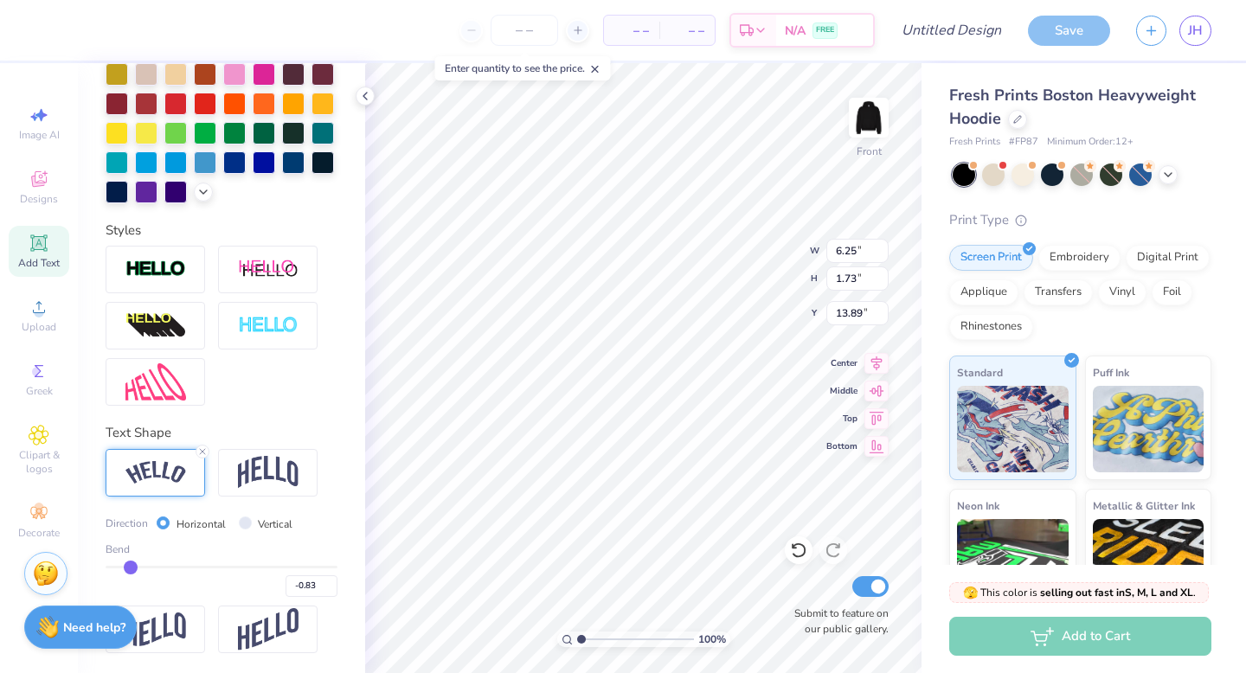
click at [131, 568] on input "range" at bounding box center [222, 567] width 232 height 3
type input "-0.81"
type input "-0.8"
type input "-0.80"
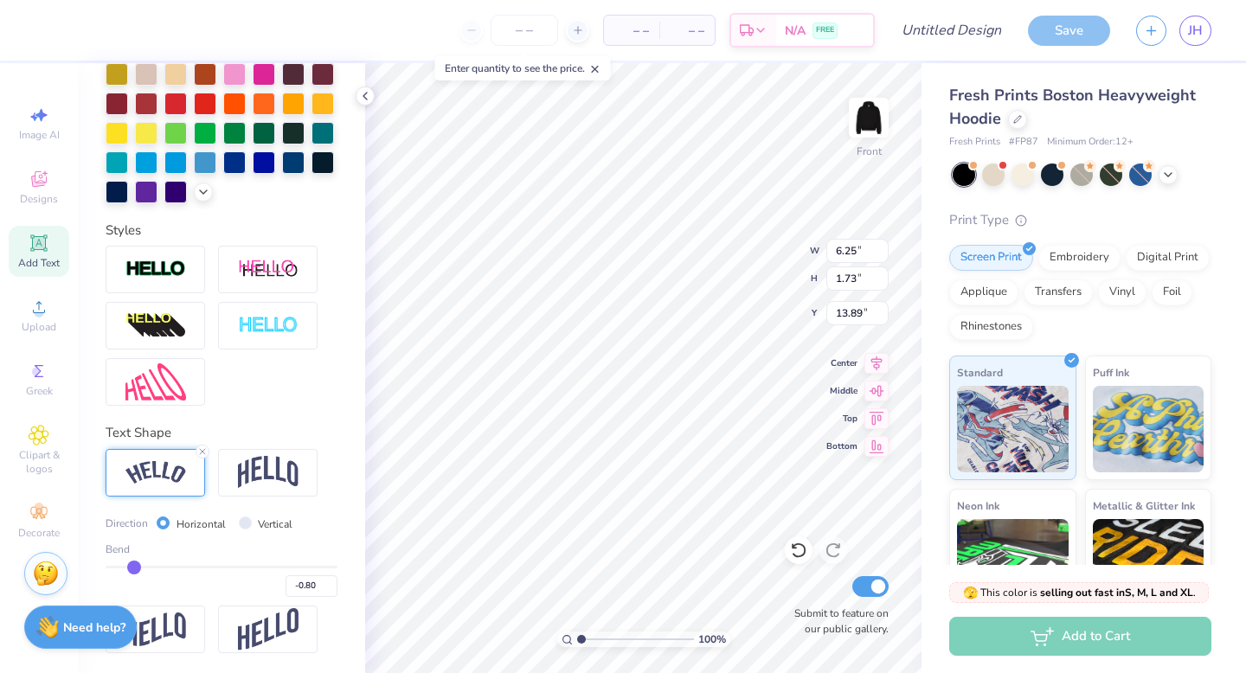
type input "-0.79"
type input "-0.76"
type input "-0.72"
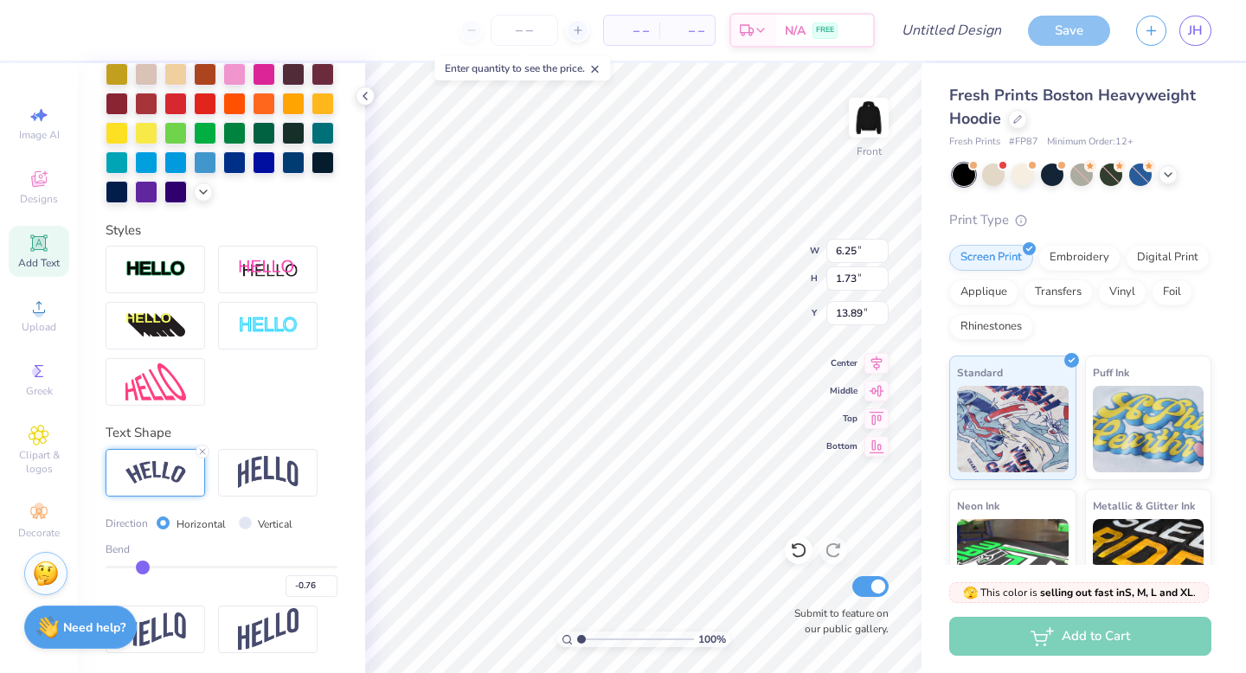
type input "-0.72"
type input "-0.68"
type input "-0.65"
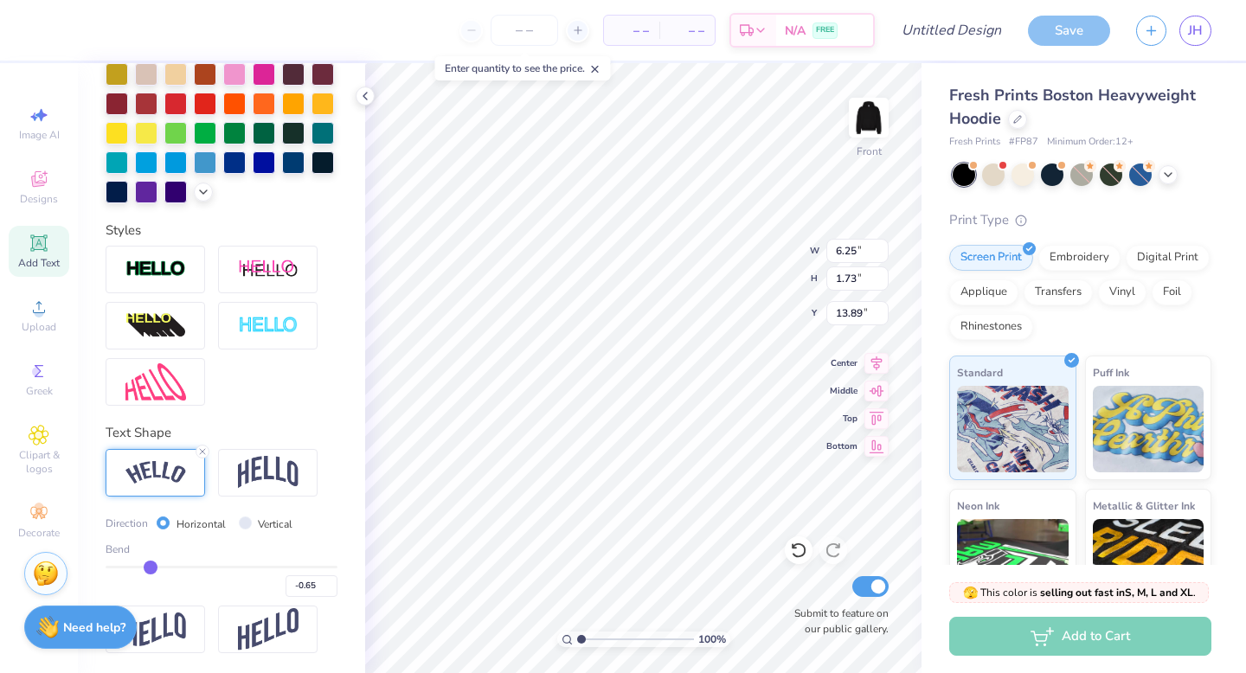
type input "-0.61"
type input "-0.59"
type input "-0.57"
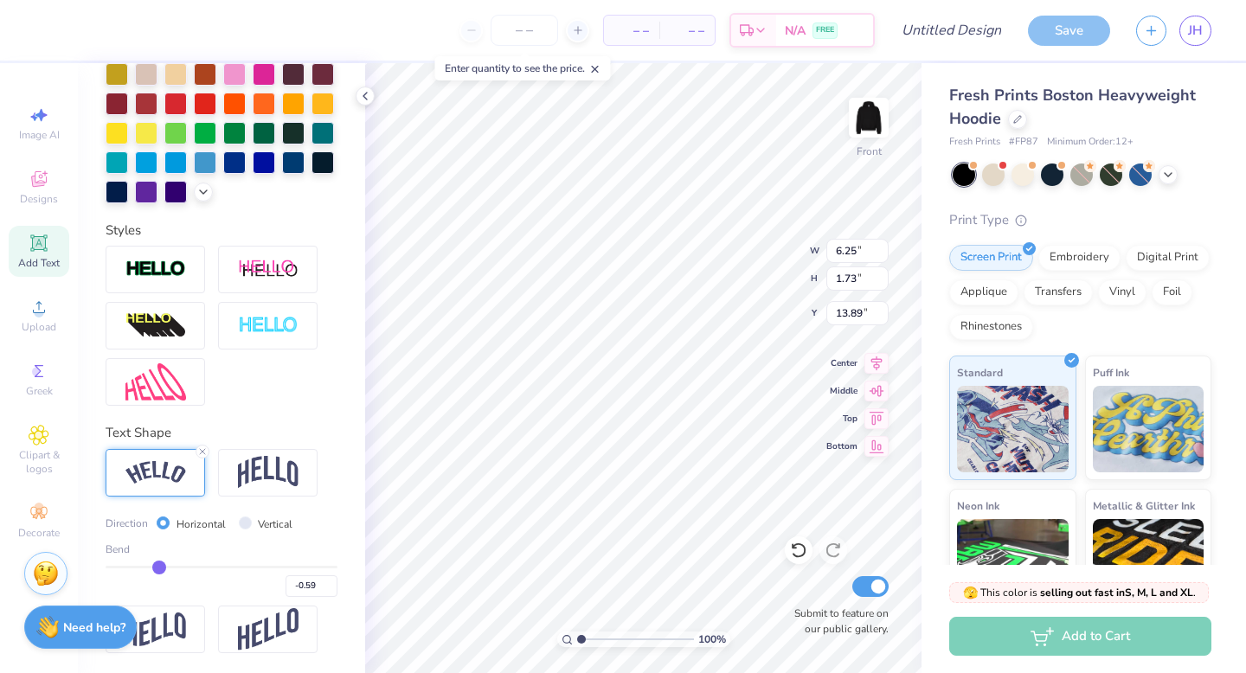
type input "-0.57"
type input "-0.55"
type input "-0.54"
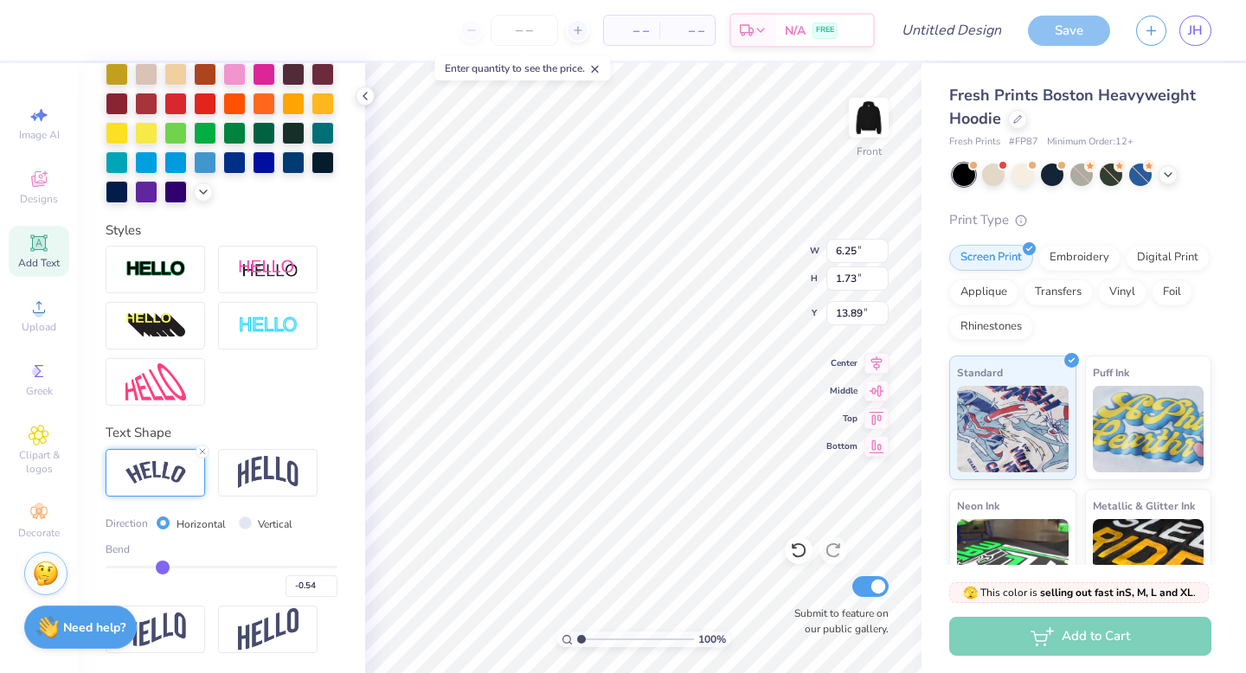
type input "-0.53"
type input "-0.52"
drag, startPoint x: 133, startPoint y: 565, endPoint x: 164, endPoint y: 563, distance: 31.2
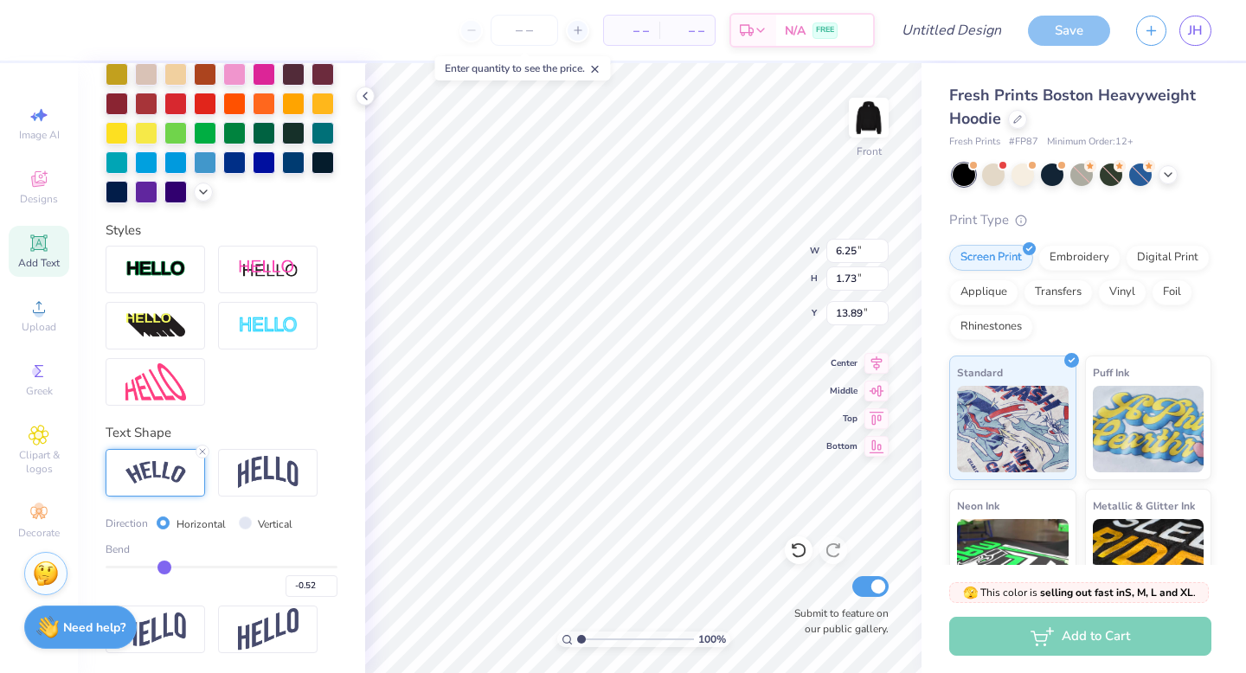
type input "-0.52"
click at [164, 566] on input "range" at bounding box center [222, 567] width 232 height 3
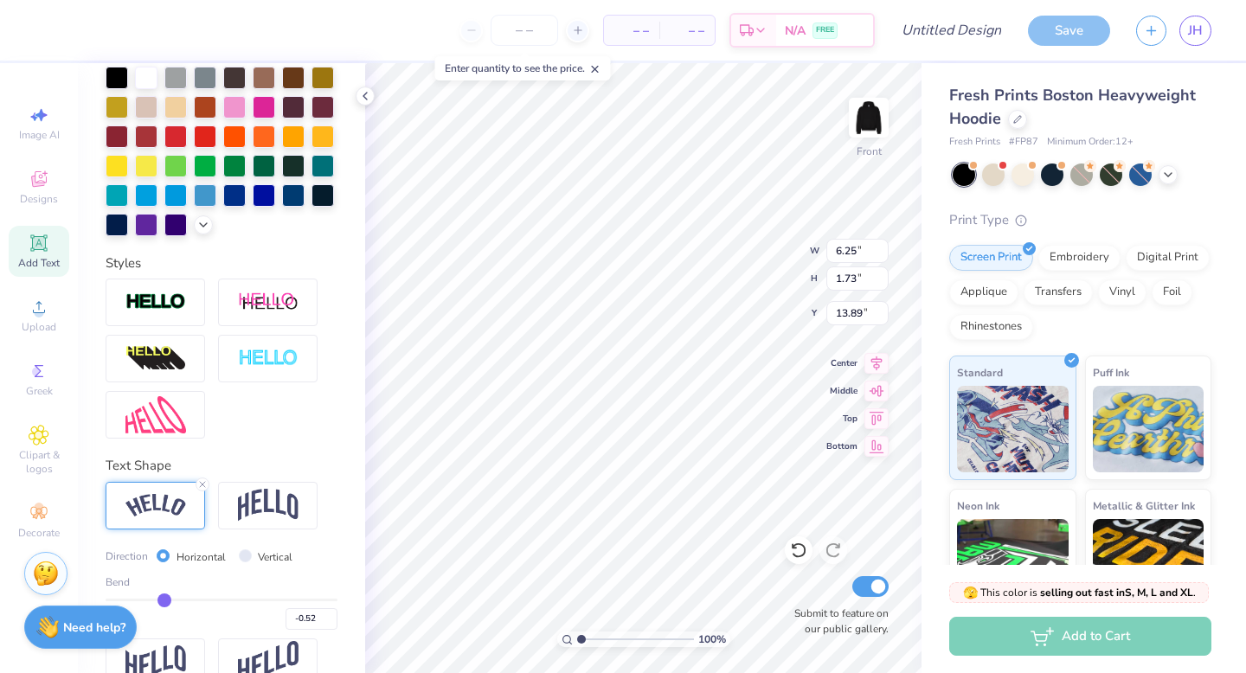
scroll to position [433, 0]
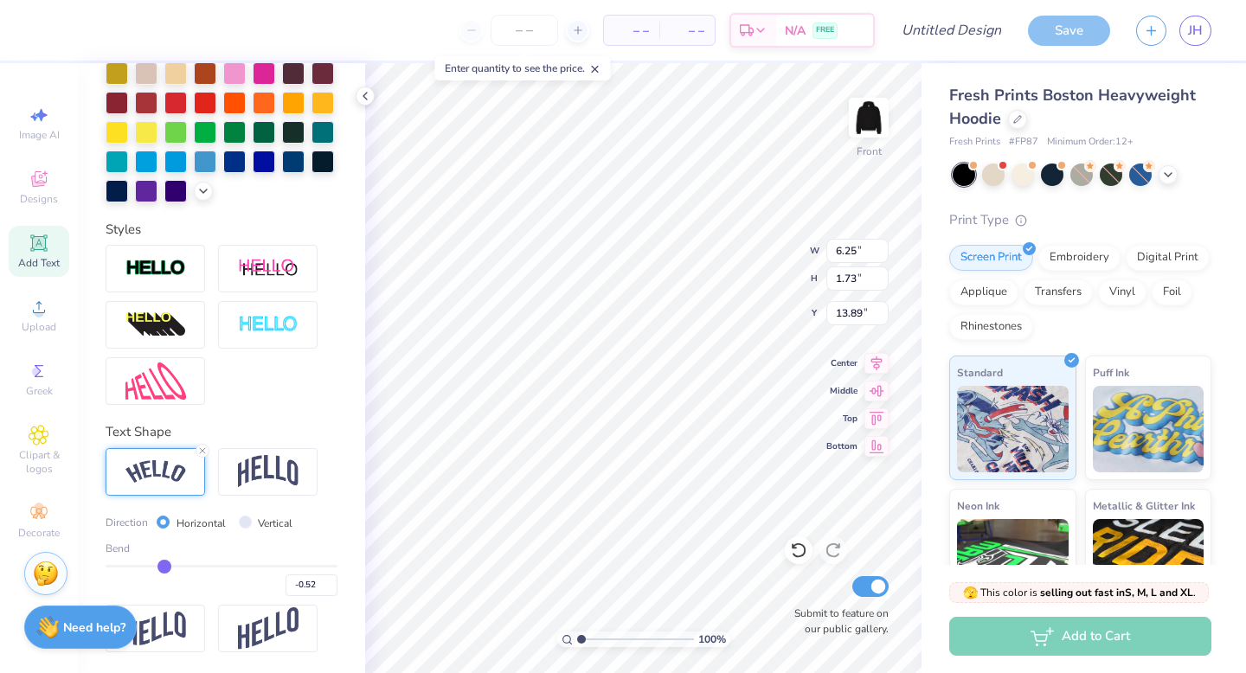
click at [240, 422] on div "Text Shape" at bounding box center [222, 432] width 232 height 20
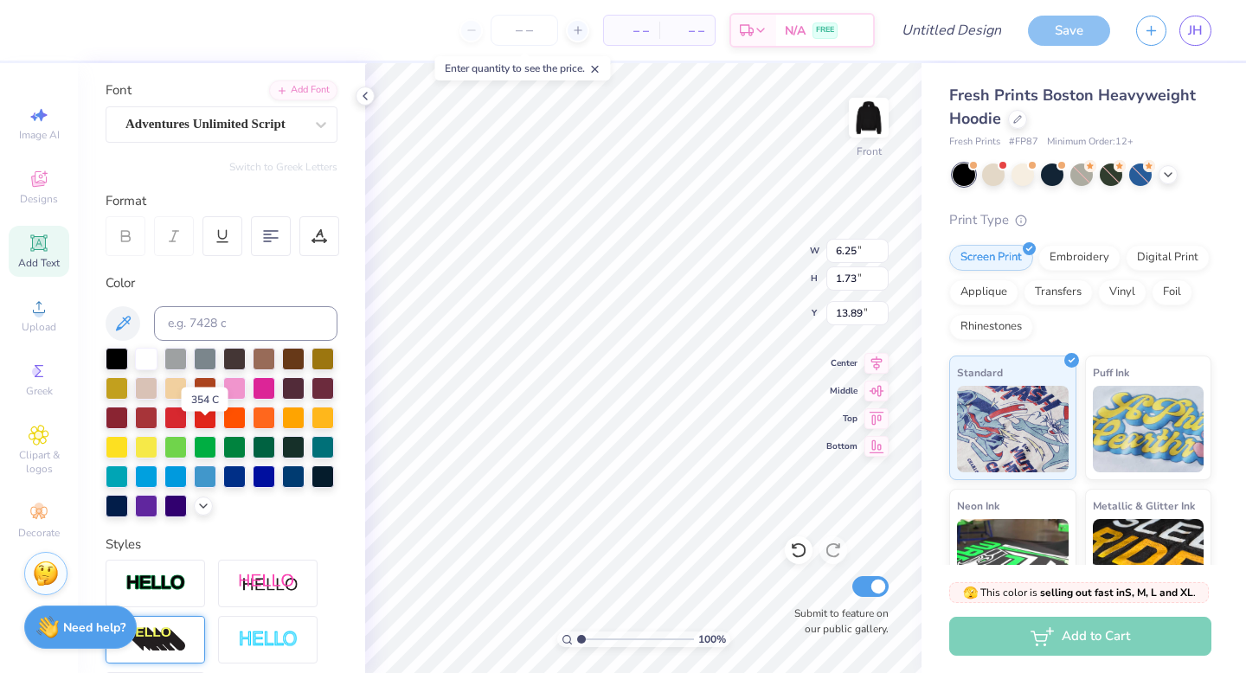
scroll to position [118, 0]
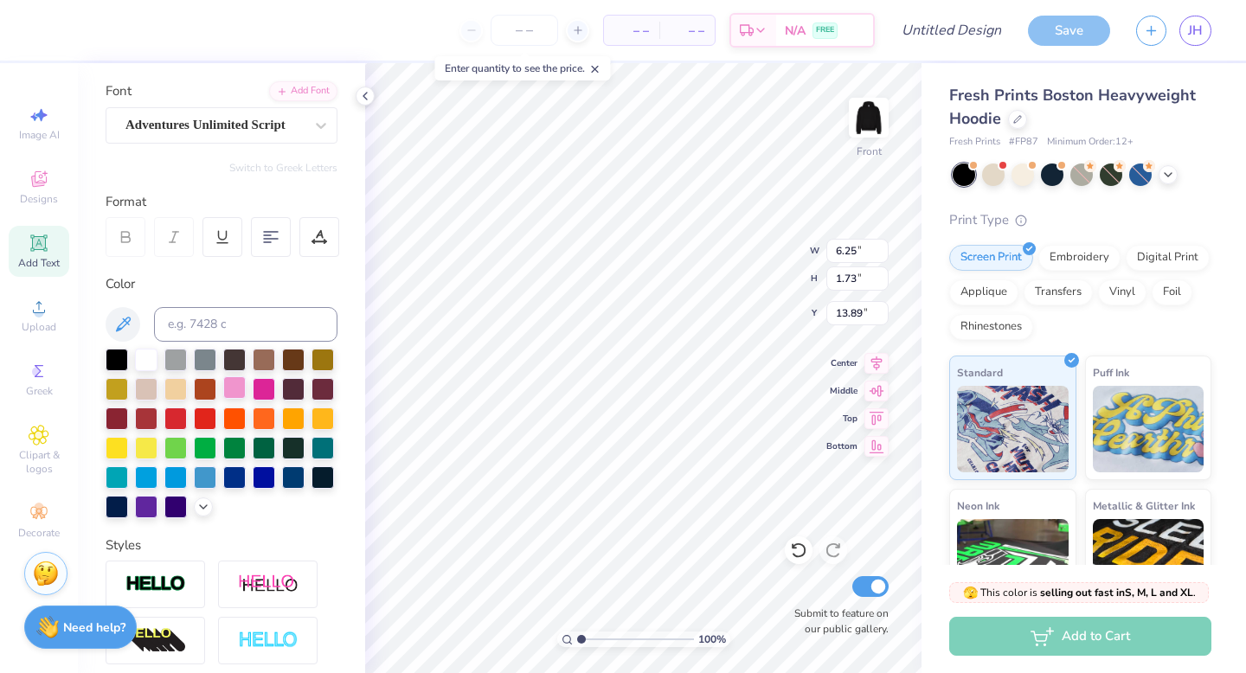
click at [242, 385] on div at bounding box center [234, 387] width 22 height 22
click at [264, 388] on div at bounding box center [264, 387] width 22 height 22
click at [232, 388] on div at bounding box center [234, 387] width 22 height 22
click at [325, 234] on icon at bounding box center [319, 237] width 16 height 16
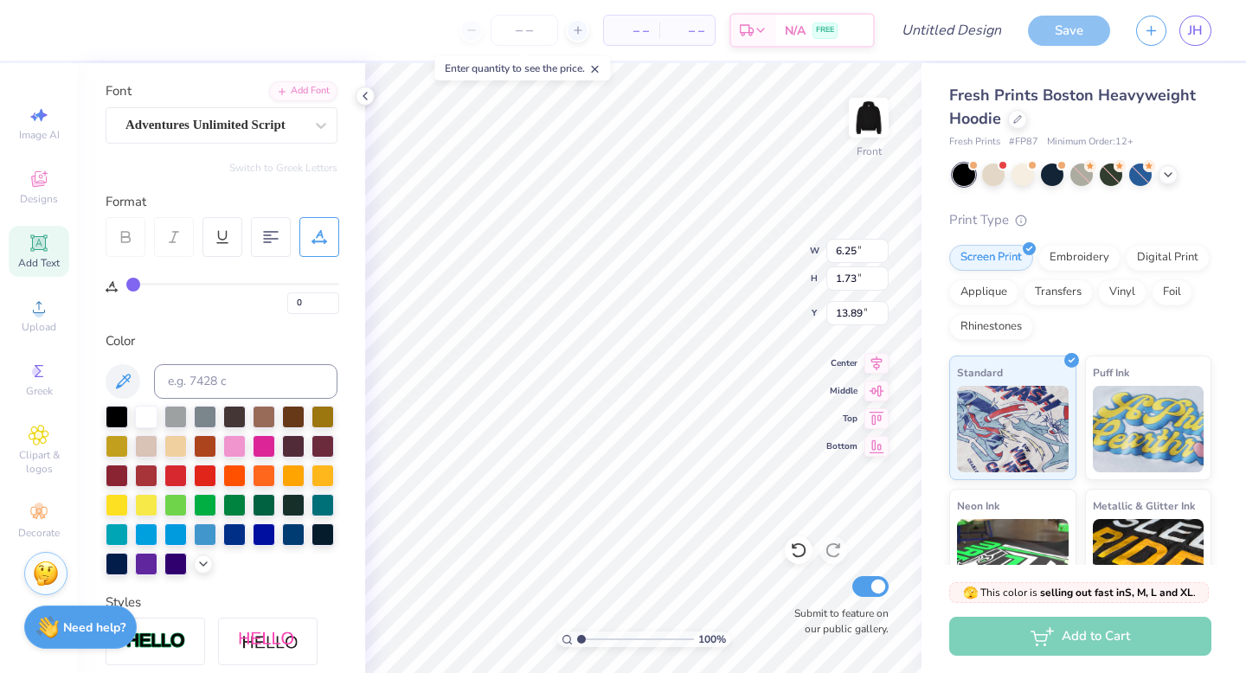
type input "1"
type input "2"
type input "3"
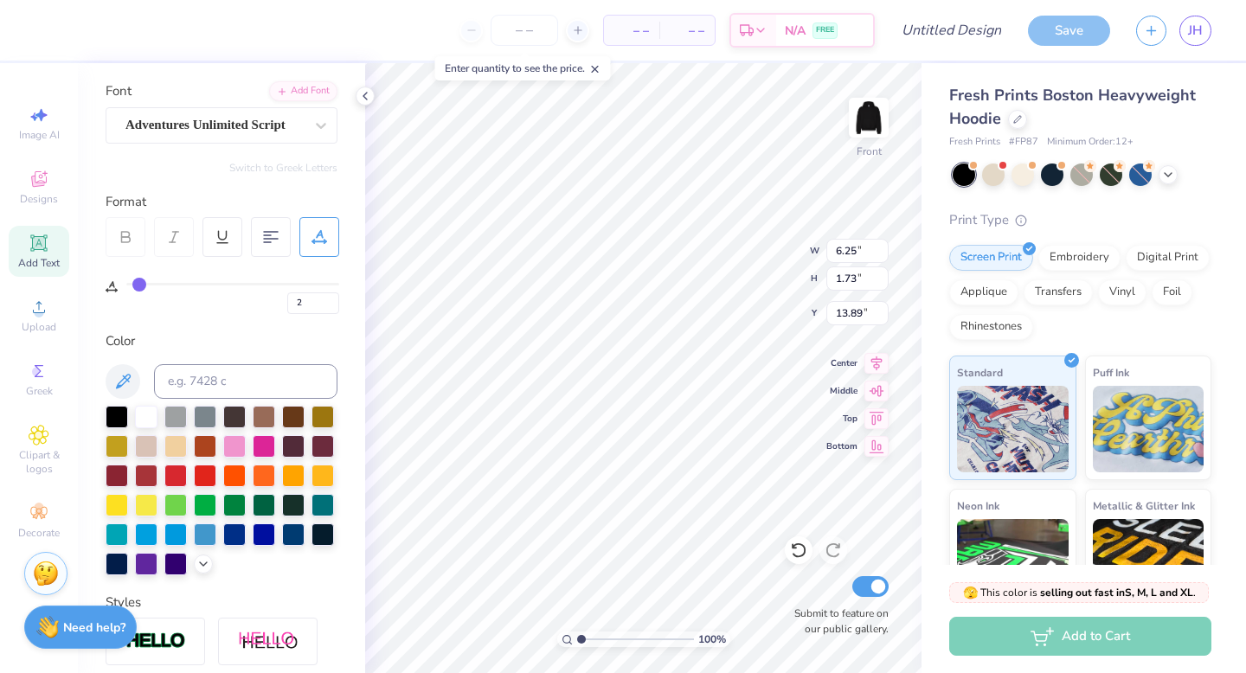
type input "3"
type input "4"
type input "5"
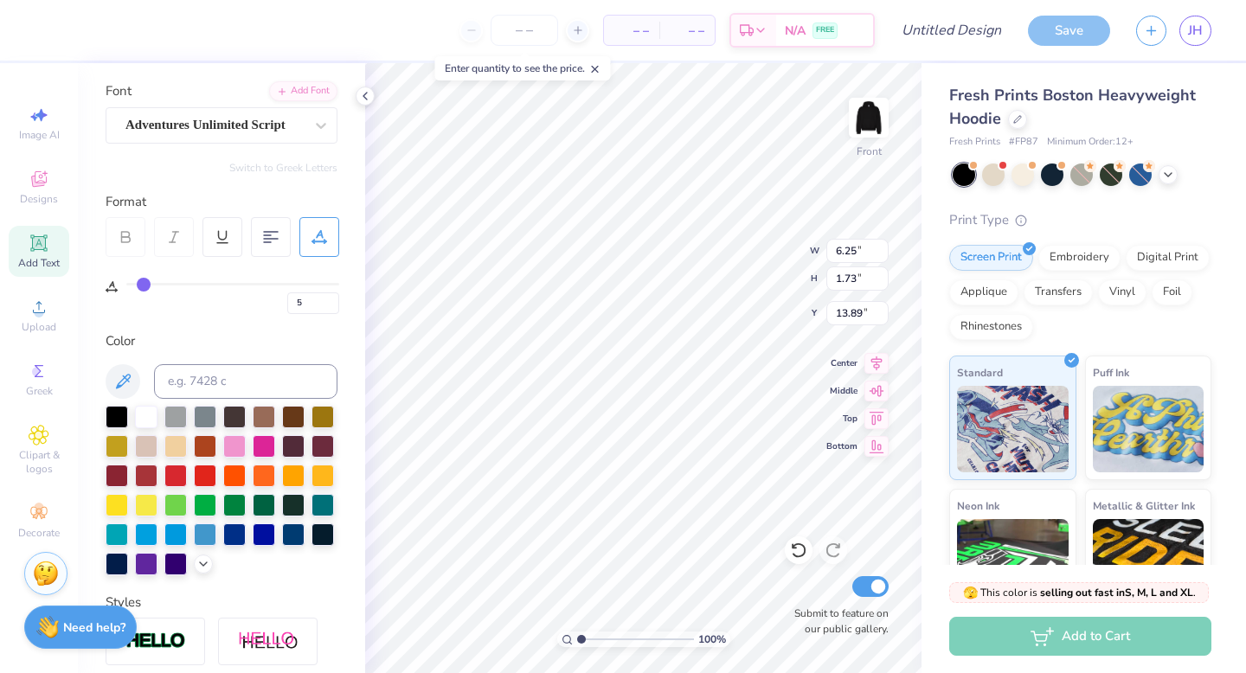
type input "6"
type input "7"
type input "8"
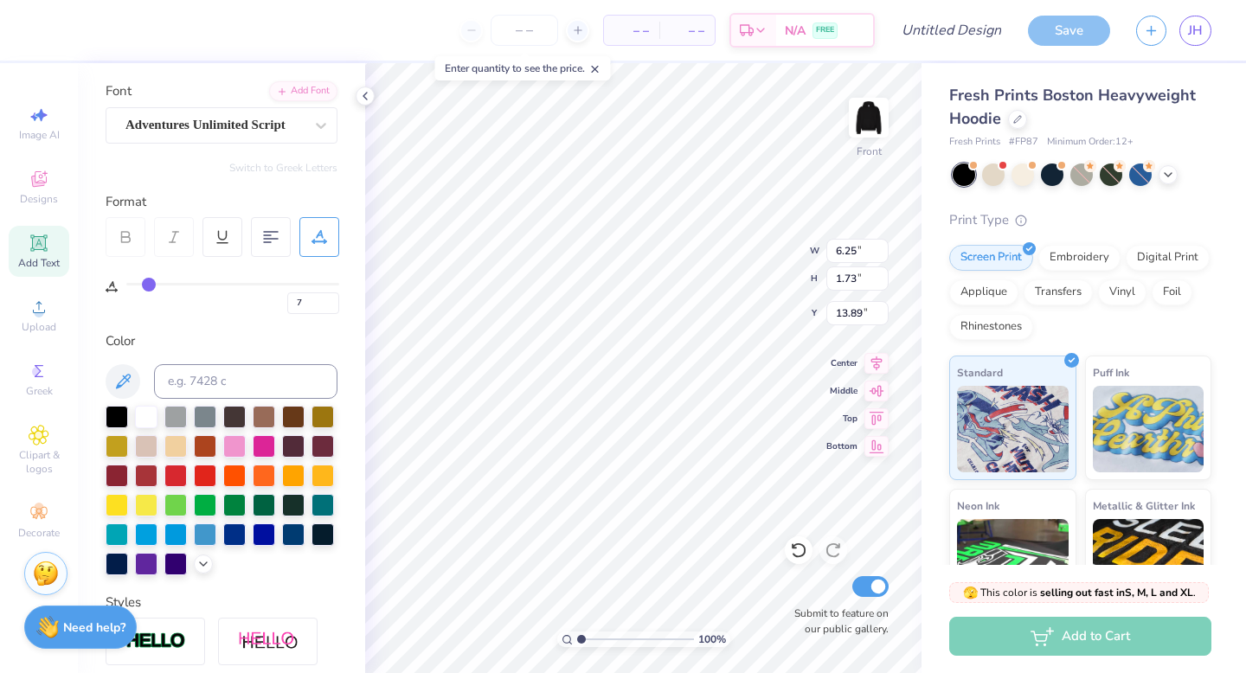
type input "8"
type input "9"
type input "10"
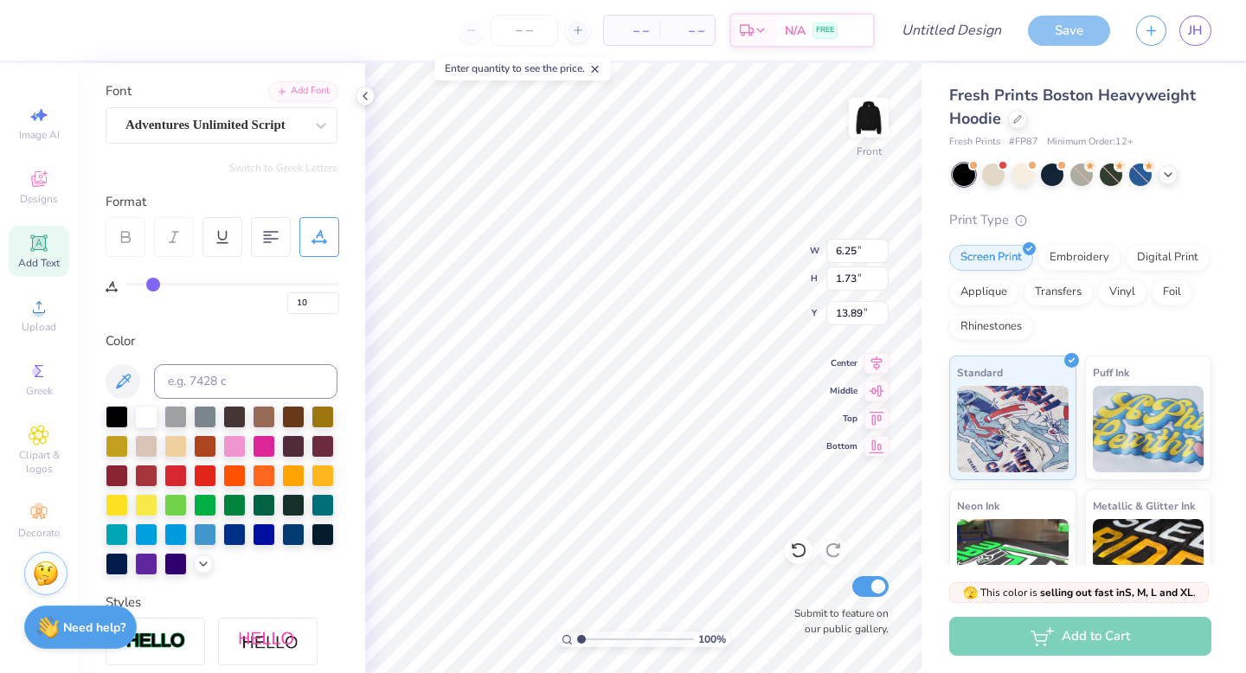
type input "11"
type input "12"
type input "13"
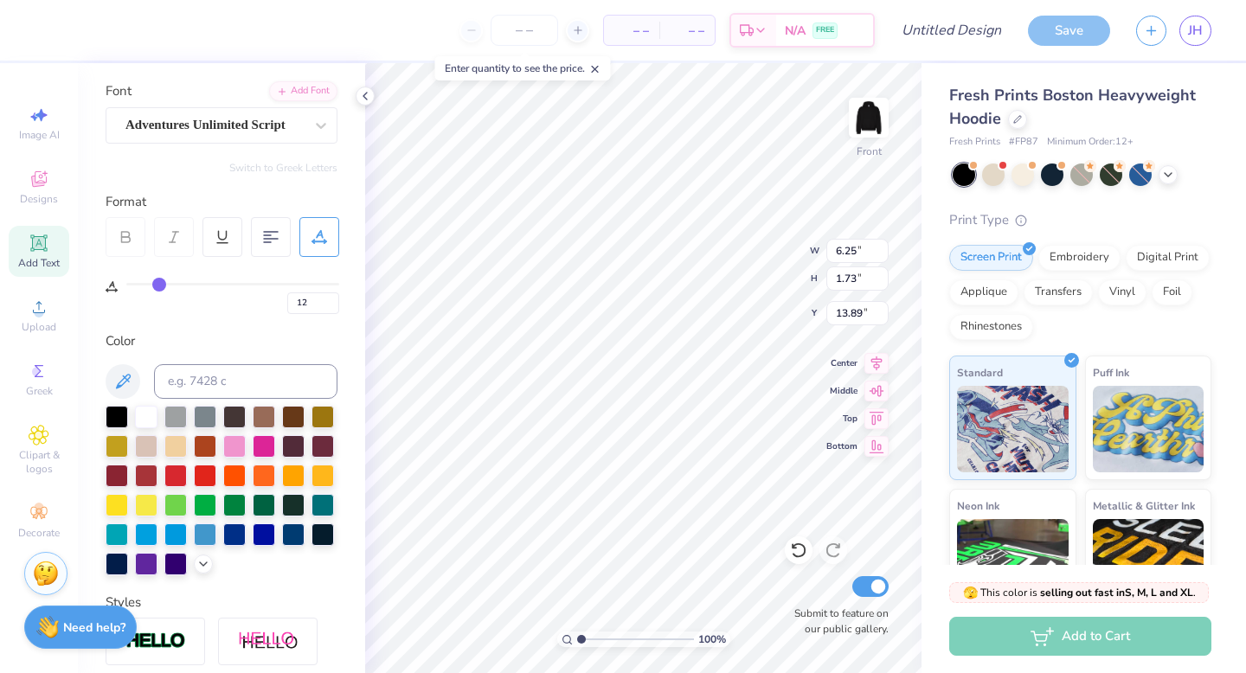
type input "13"
type input "14"
type input "15"
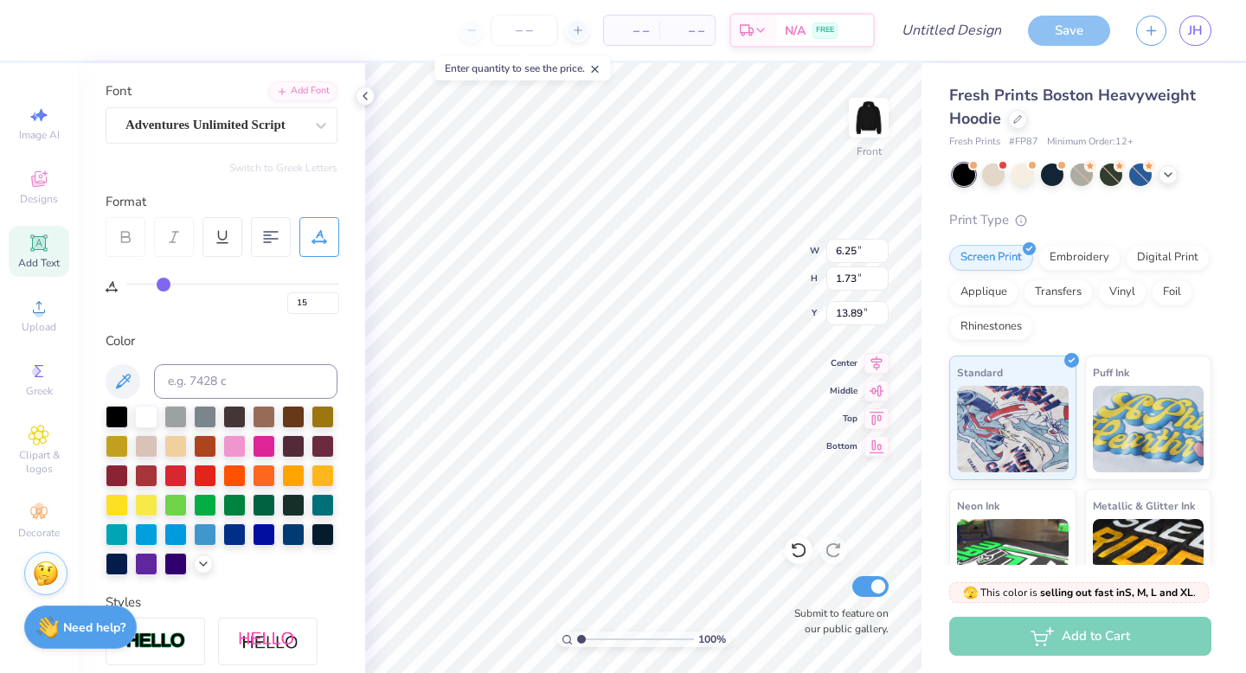
type input "16"
type input "17"
type input "18"
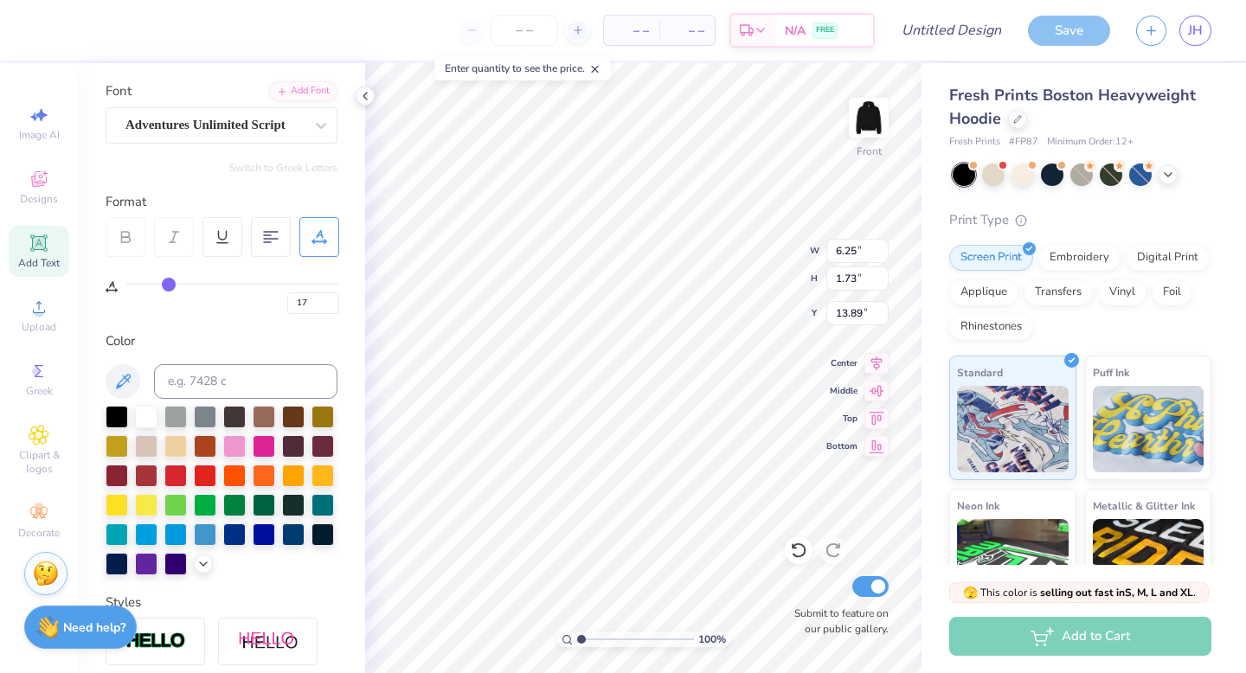
type input "18"
type input "19"
drag, startPoint x: 135, startPoint y: 285, endPoint x: 174, endPoint y: 281, distance: 39.1
click at [174, 283] on input "range" at bounding box center [232, 284] width 213 height 3
drag, startPoint x: 174, startPoint y: 281, endPoint x: 100, endPoint y: 278, distance: 73.6
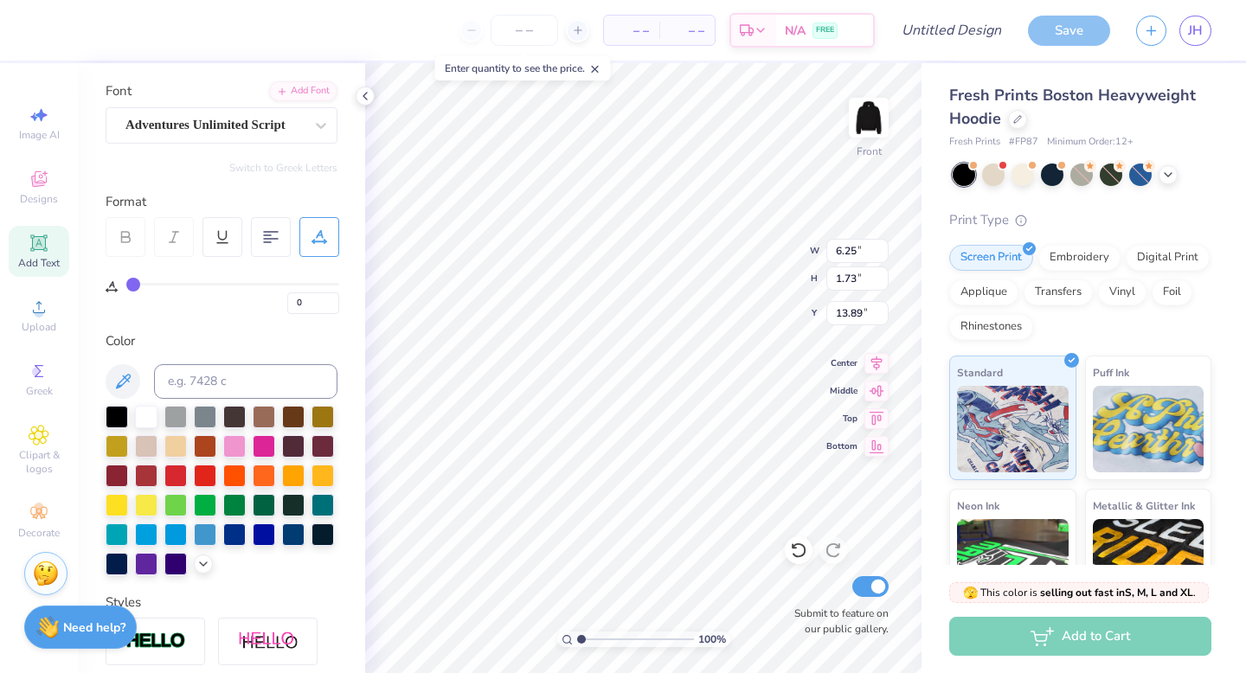
click at [126, 283] on input "range" at bounding box center [232, 284] width 213 height 3
click at [880, 258] on input "6.24" at bounding box center [857, 251] width 62 height 24
click at [880, 256] on input "6.23" at bounding box center [857, 251] width 62 height 24
click at [880, 256] on input "6.22" at bounding box center [857, 251] width 62 height 24
click at [880, 256] on input "6.21" at bounding box center [857, 251] width 62 height 24
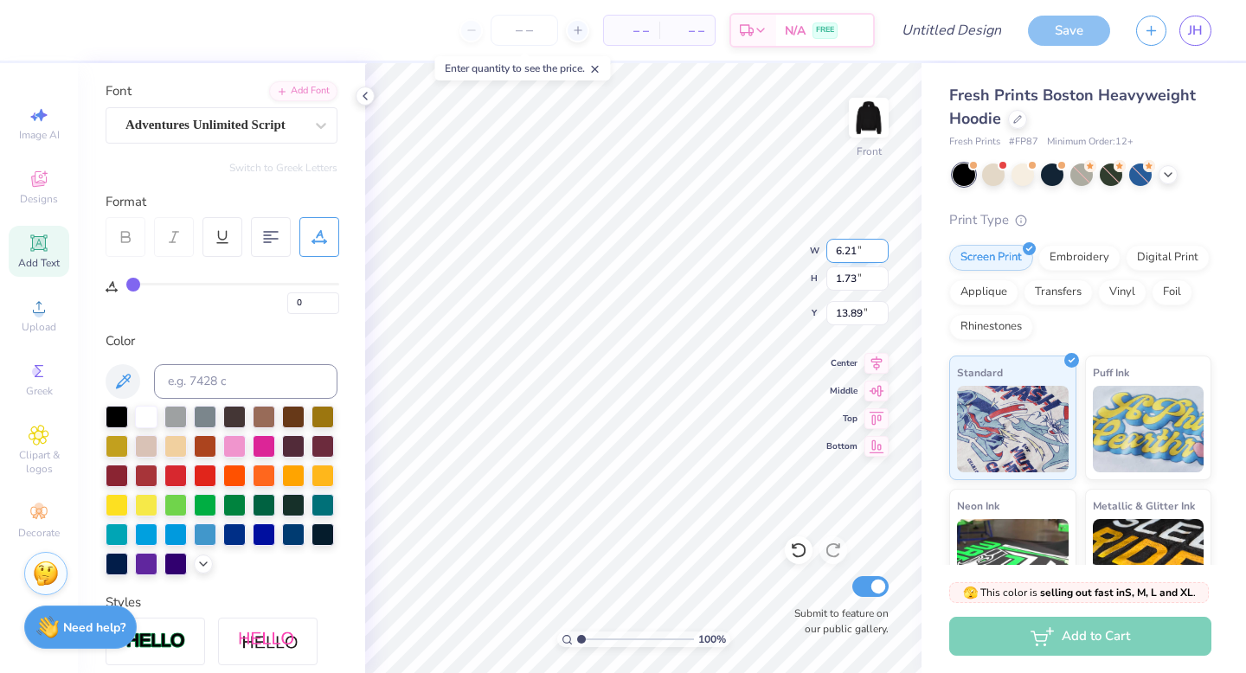
click at [880, 256] on input "6.2" at bounding box center [857, 251] width 62 height 24
click at [880, 256] on input "6.19" at bounding box center [857, 251] width 62 height 24
click at [880, 256] on input "6.18" at bounding box center [857, 251] width 62 height 24
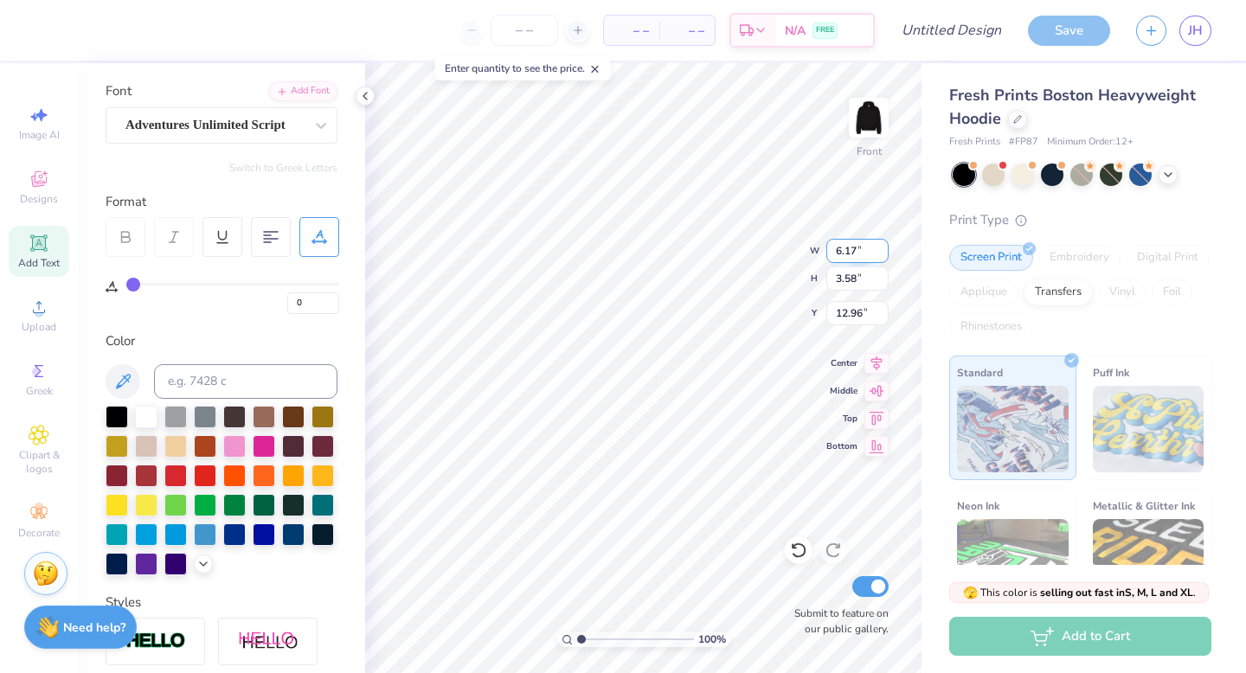
click at [882, 257] on input "6.17" at bounding box center [857, 251] width 62 height 24
click at [882, 257] on input "6.16" at bounding box center [857, 251] width 62 height 24
click at [882, 257] on input "6.15" at bounding box center [857, 251] width 62 height 24
click at [882, 257] on input "6.14" at bounding box center [857, 251] width 62 height 24
click at [882, 257] on input "6.13" at bounding box center [857, 251] width 62 height 24
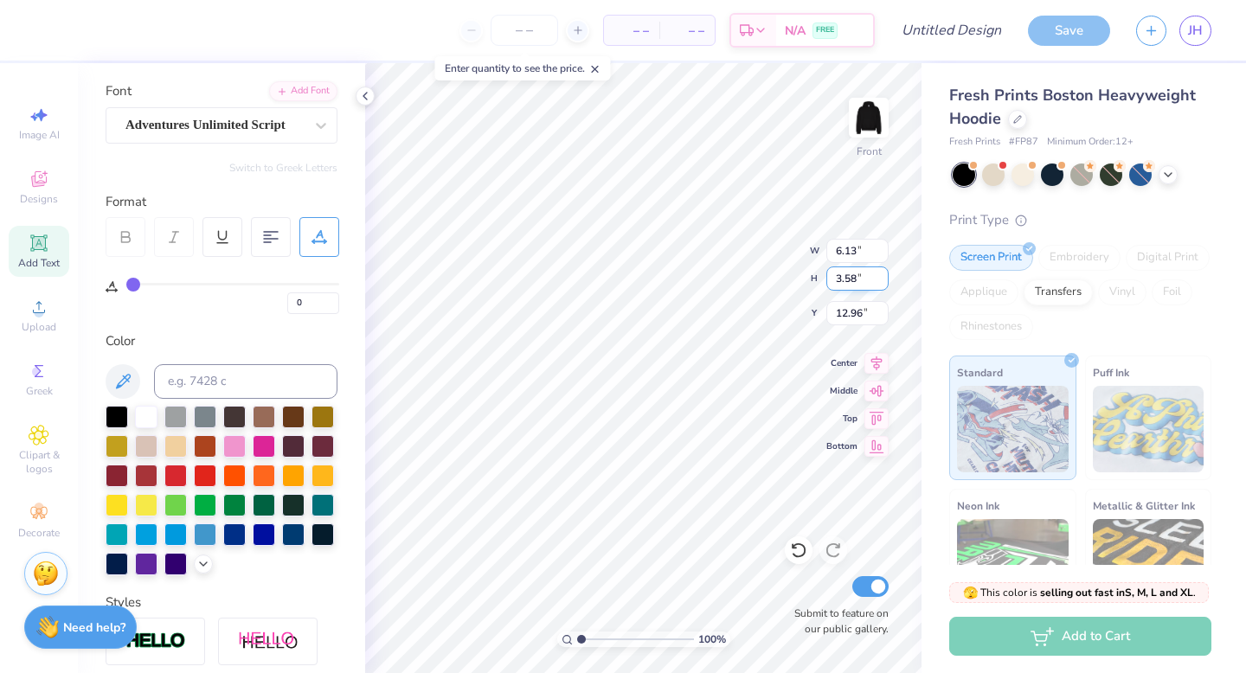
click at [852, 281] on input "3.58" at bounding box center [857, 278] width 62 height 24
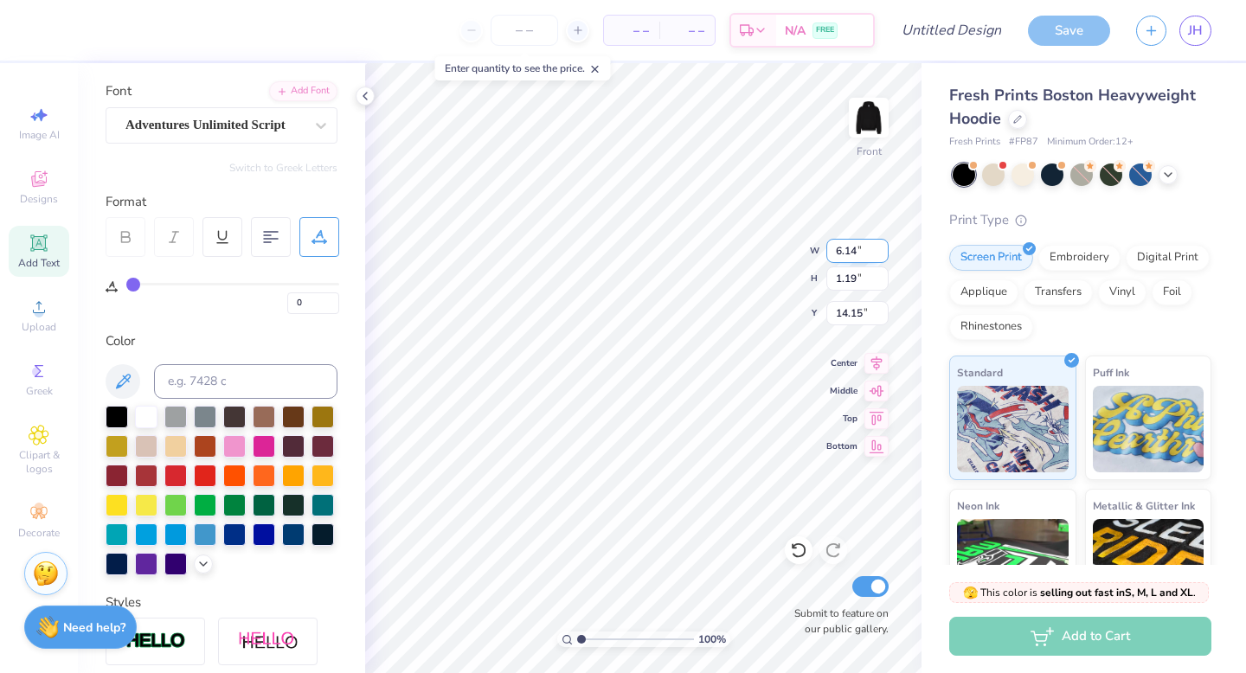
click at [877, 249] on input "6.14" at bounding box center [857, 251] width 62 height 24
click at [878, 247] on input "6.15" at bounding box center [857, 251] width 62 height 24
click at [878, 247] on input "6.16" at bounding box center [857, 251] width 62 height 24
click at [878, 247] on input "6.17" at bounding box center [857, 251] width 62 height 24
click at [878, 247] on input "6.18" at bounding box center [857, 251] width 62 height 24
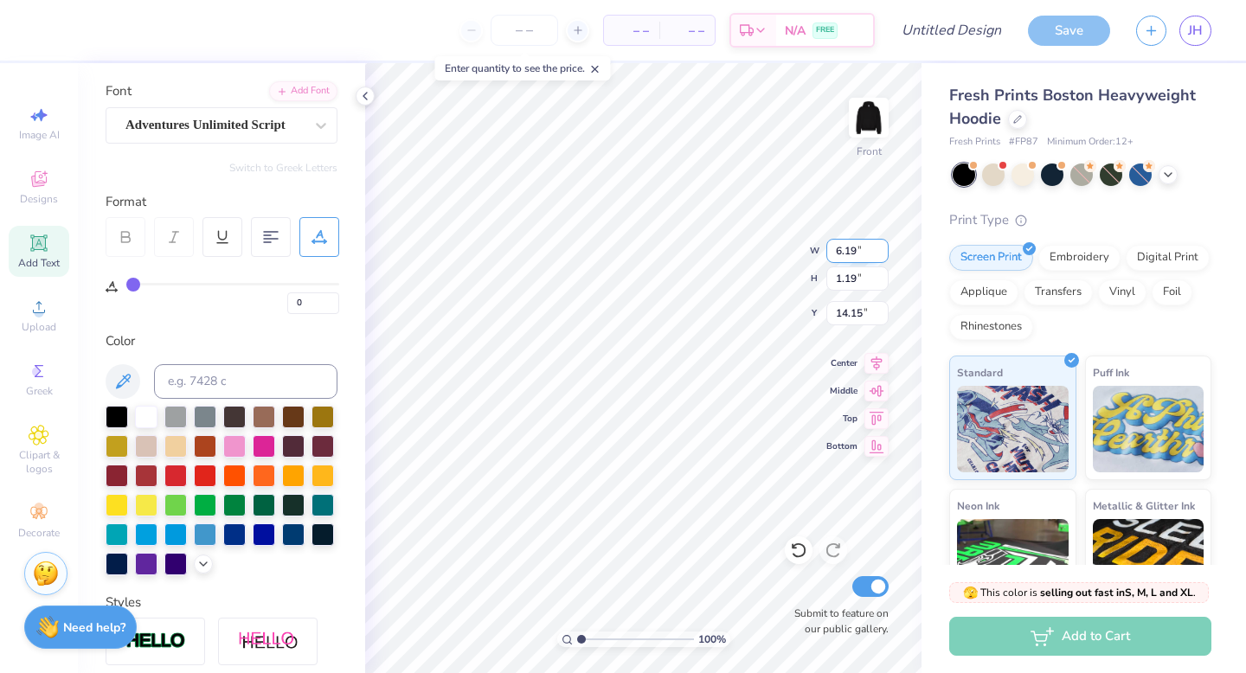
click at [878, 247] on input "6.19" at bounding box center [857, 251] width 62 height 24
click at [878, 247] on input "6.2" at bounding box center [857, 251] width 62 height 24
click at [878, 247] on input "6.21" at bounding box center [857, 251] width 62 height 24
click at [38, 331] on span "Upload" at bounding box center [39, 327] width 35 height 14
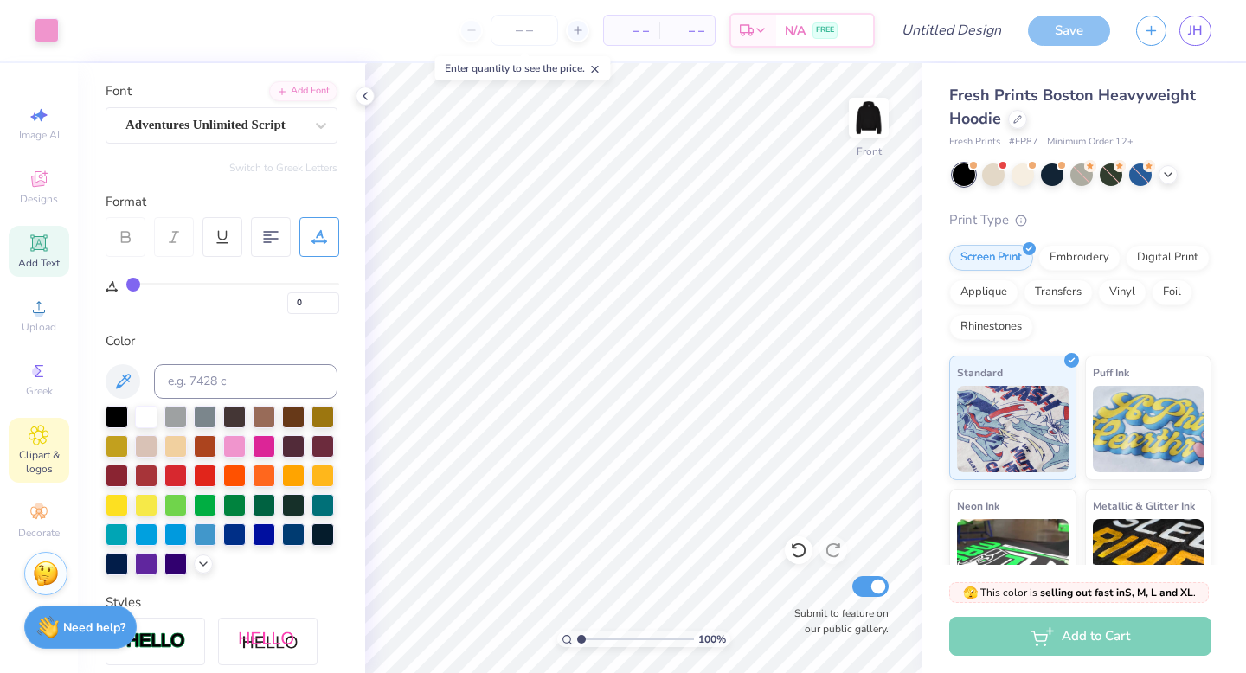
click at [47, 458] on span "Clipart & logos" at bounding box center [39, 462] width 61 height 28
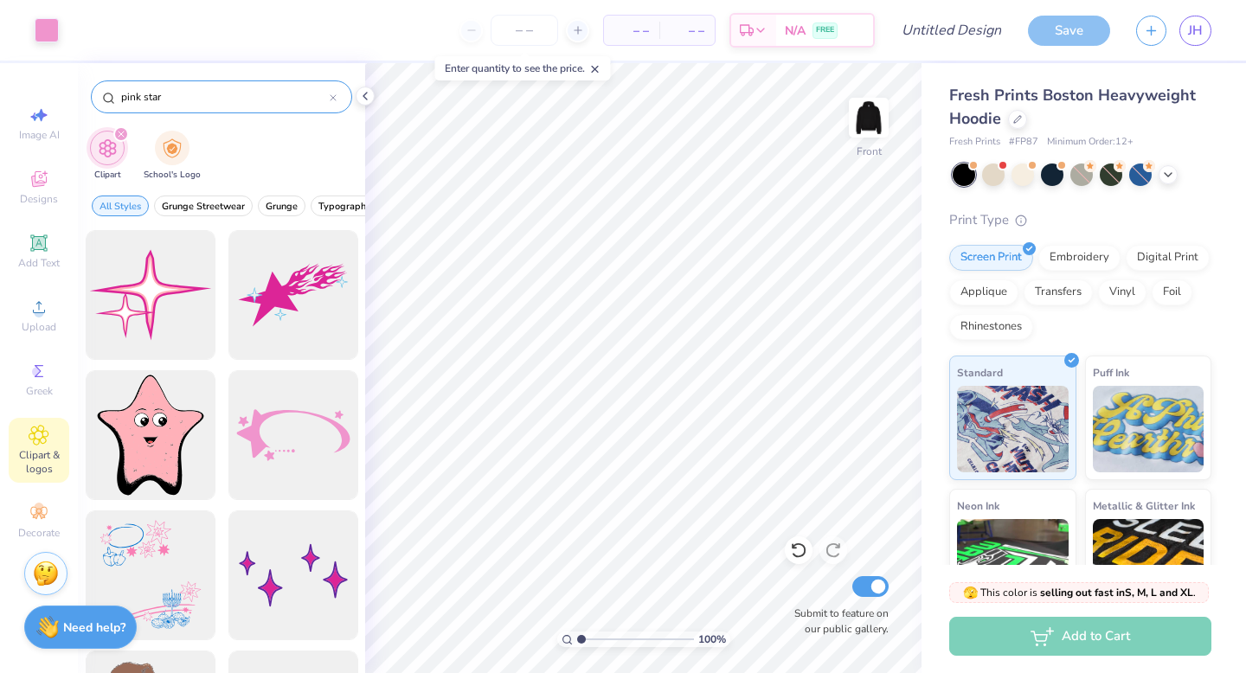
drag, startPoint x: 180, startPoint y: 98, endPoint x: 117, endPoint y: 93, distance: 63.4
click at [117, 93] on div "pink star" at bounding box center [221, 96] width 261 height 33
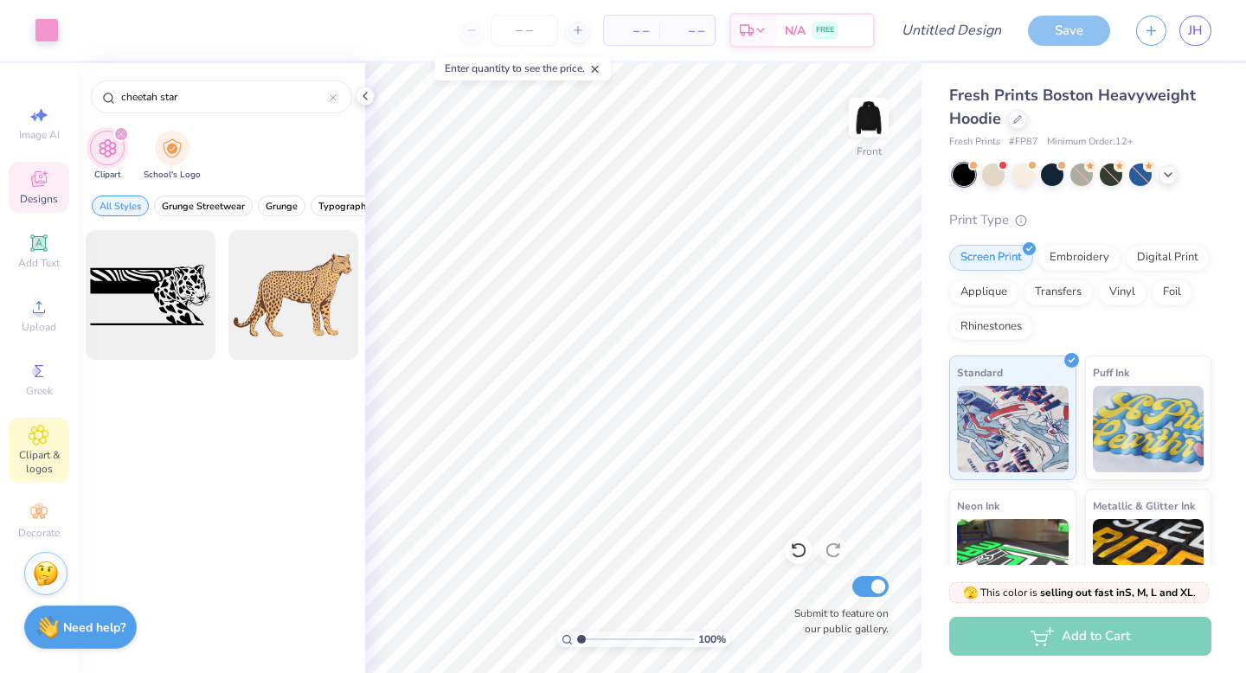
click at [27, 203] on span "Designs" at bounding box center [39, 199] width 38 height 14
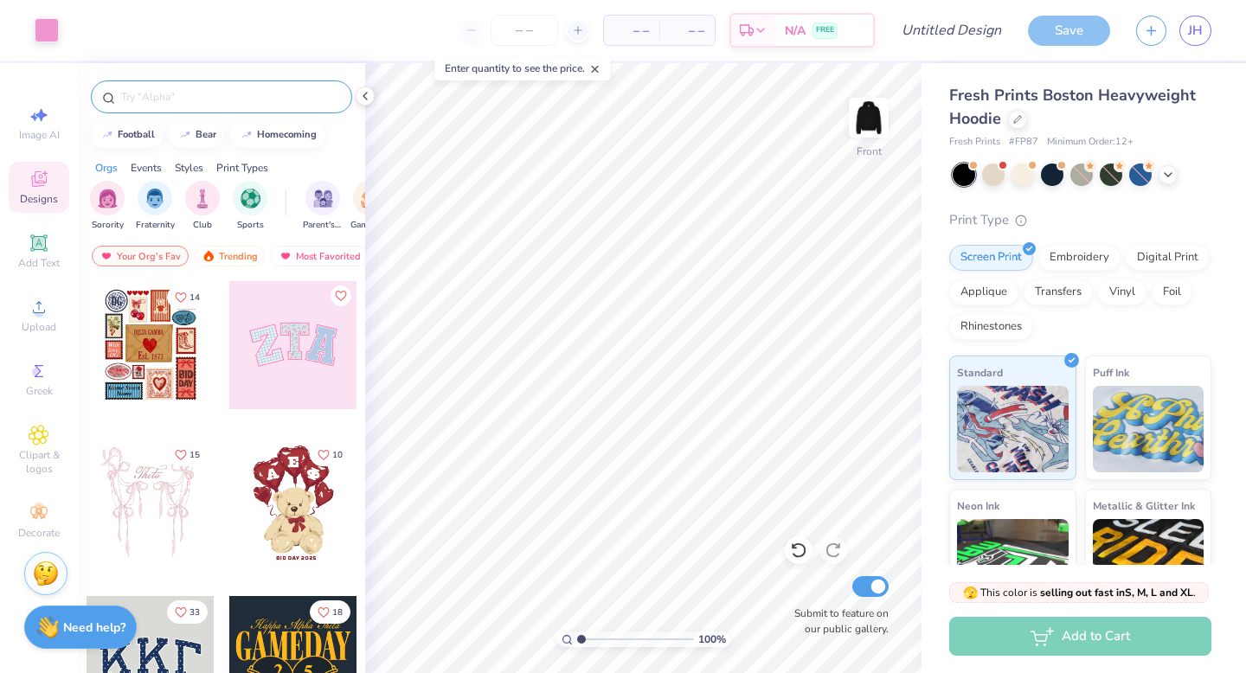
click at [166, 97] on input "text" at bounding box center [229, 96] width 221 height 17
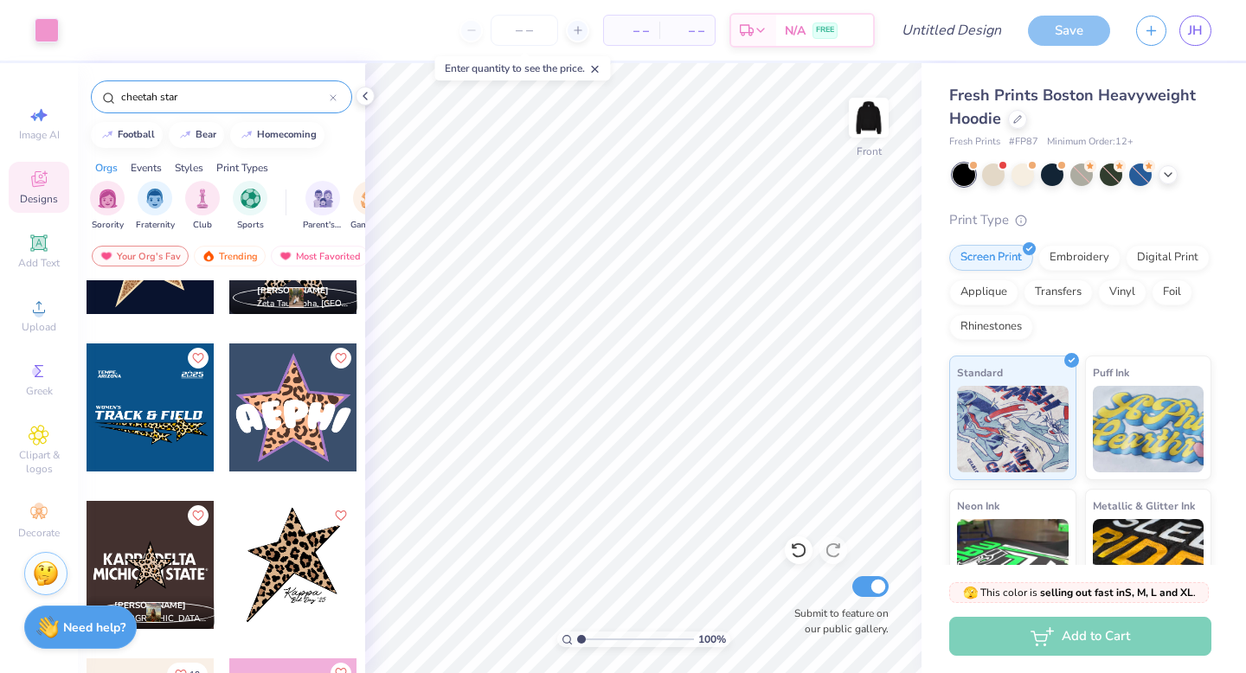
scroll to position [310, 0]
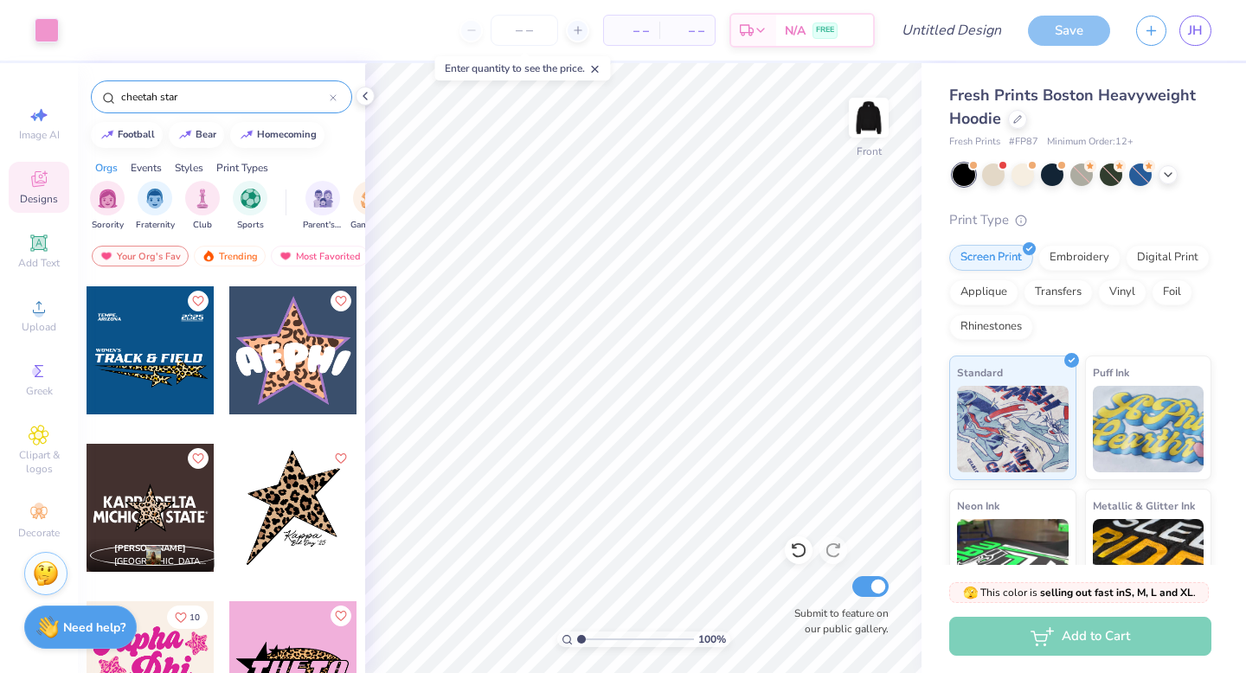
click at [311, 496] on div at bounding box center [293, 508] width 128 height 128
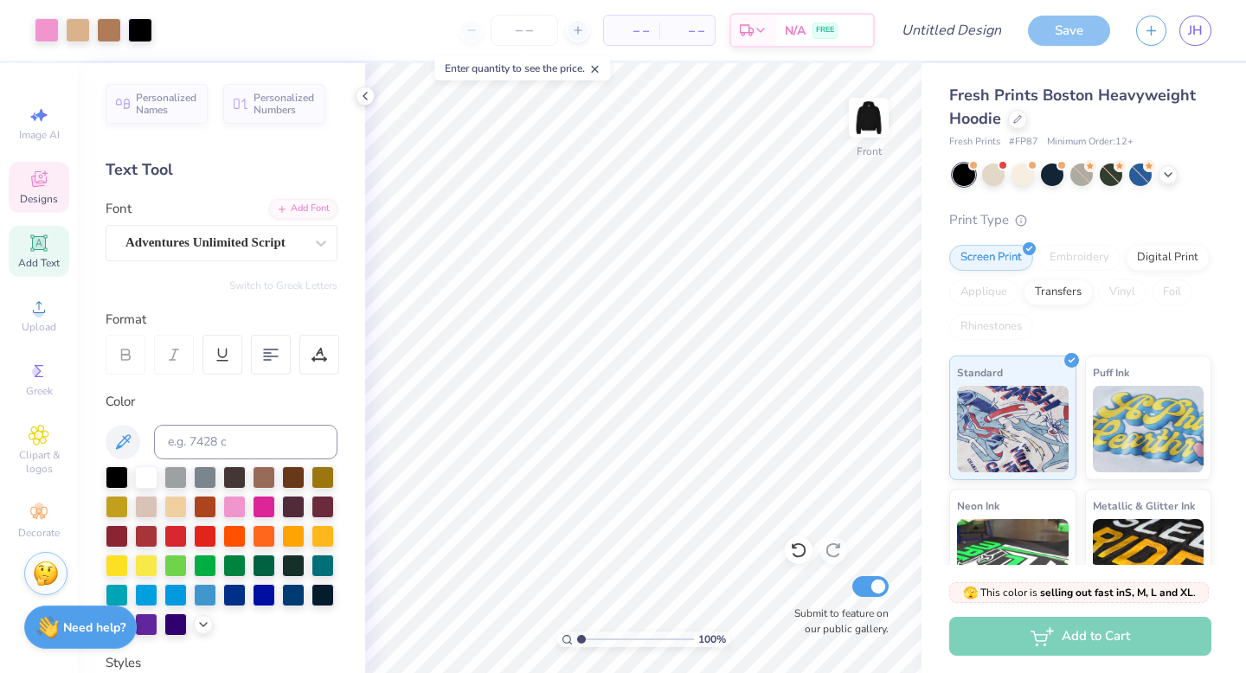
click at [52, 189] on div "Designs" at bounding box center [39, 187] width 61 height 51
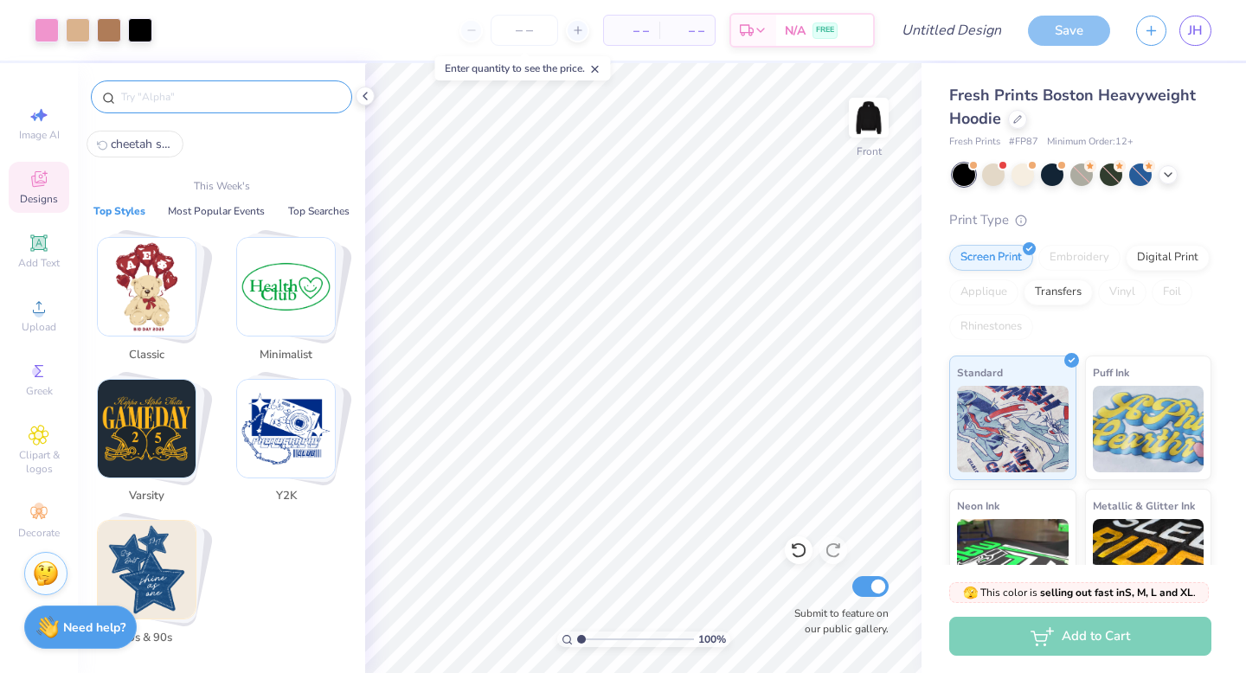
click at [205, 95] on input "text" at bounding box center [229, 96] width 221 height 17
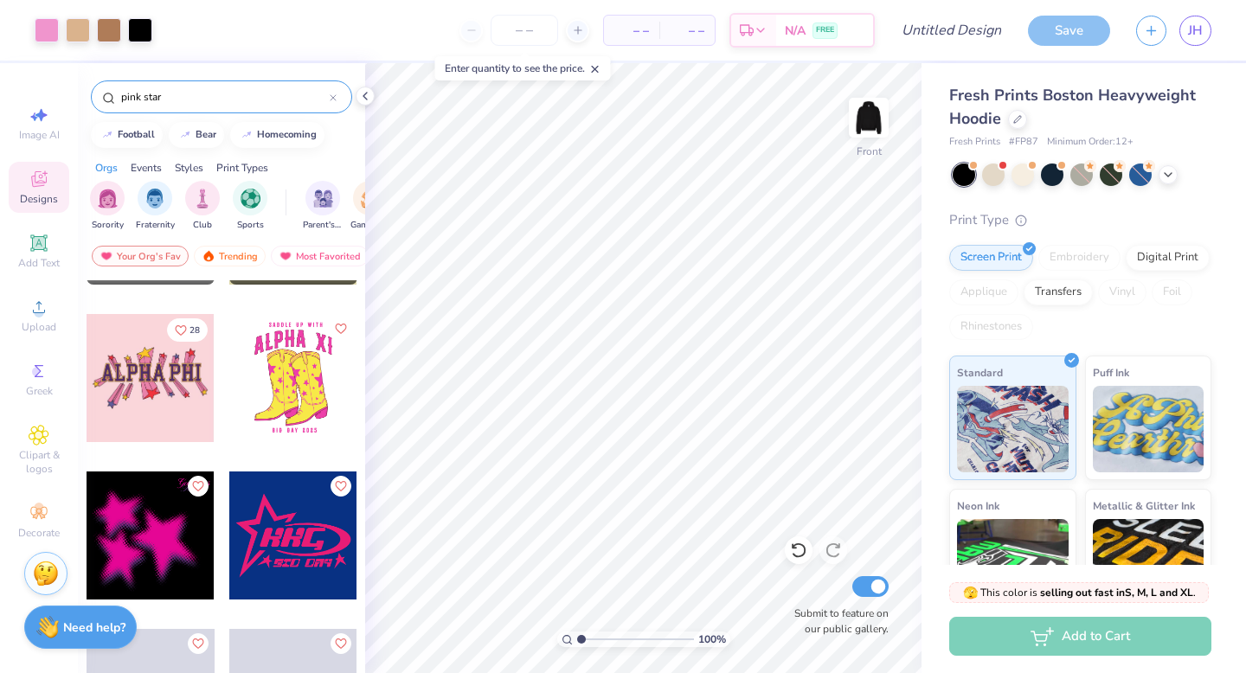
scroll to position [3065, 0]
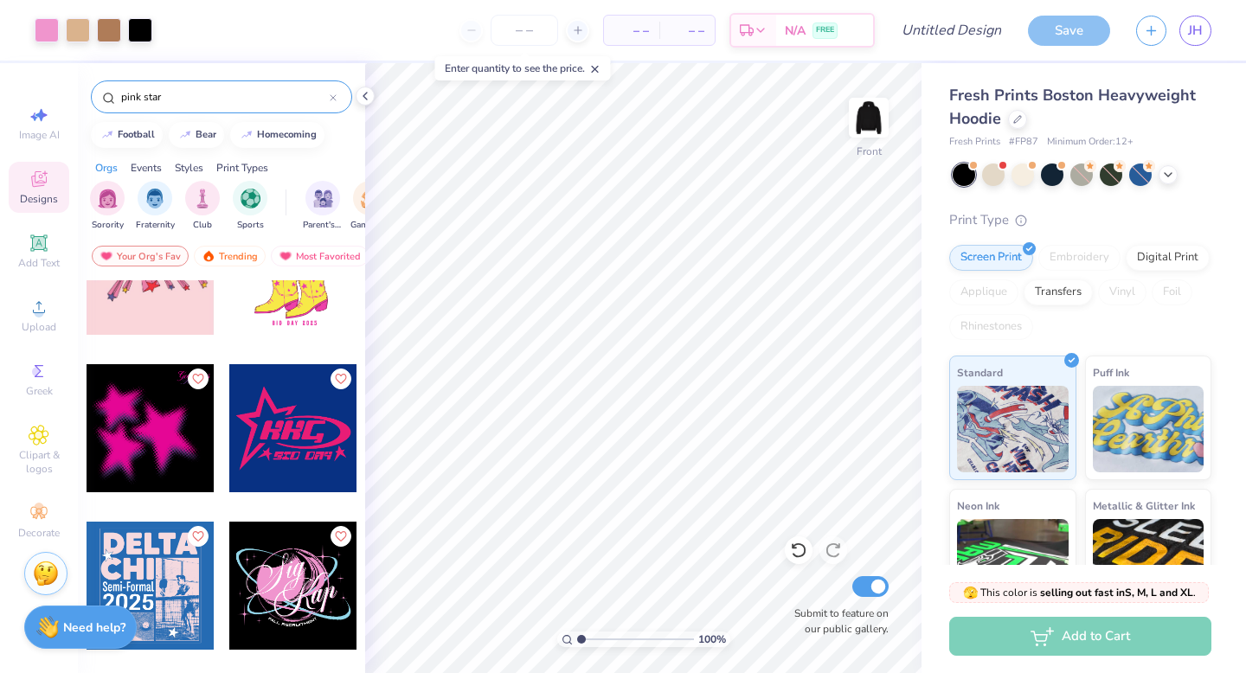
click at [157, 432] on div at bounding box center [150, 428] width 128 height 128
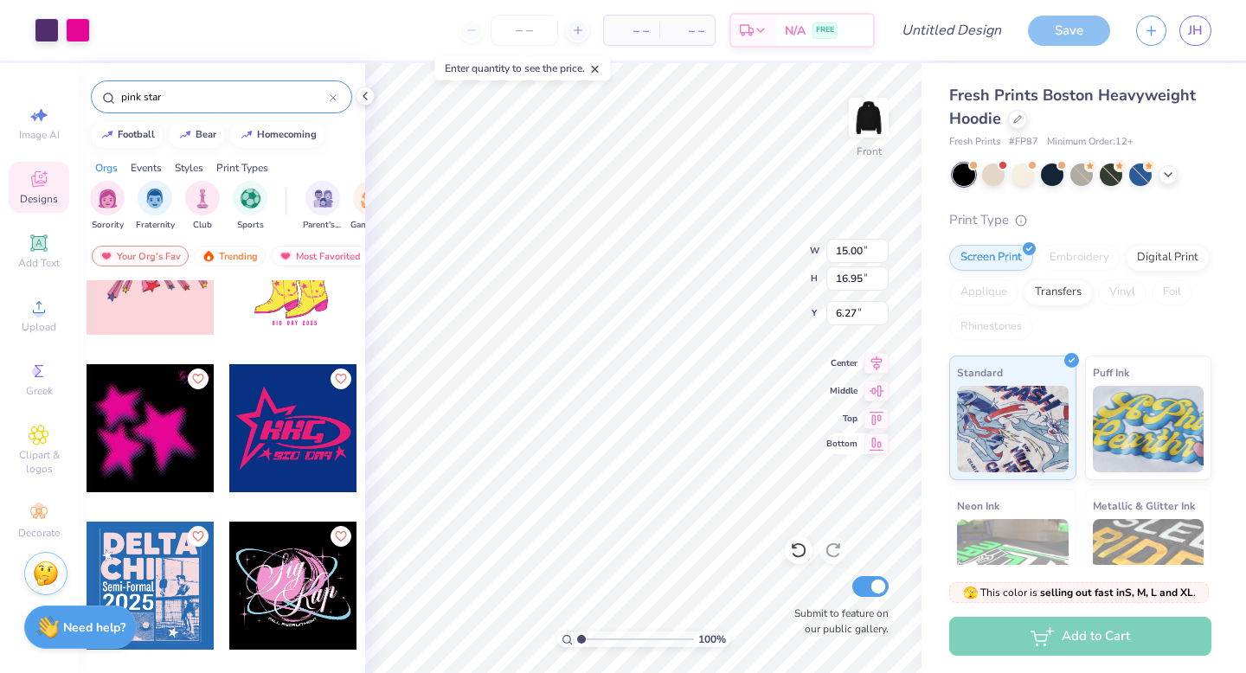
click at [876, 449] on icon at bounding box center [876, 443] width 24 height 21
click at [874, 448] on icon at bounding box center [876, 443] width 24 height 21
click at [874, 394] on icon at bounding box center [876, 388] width 24 height 21
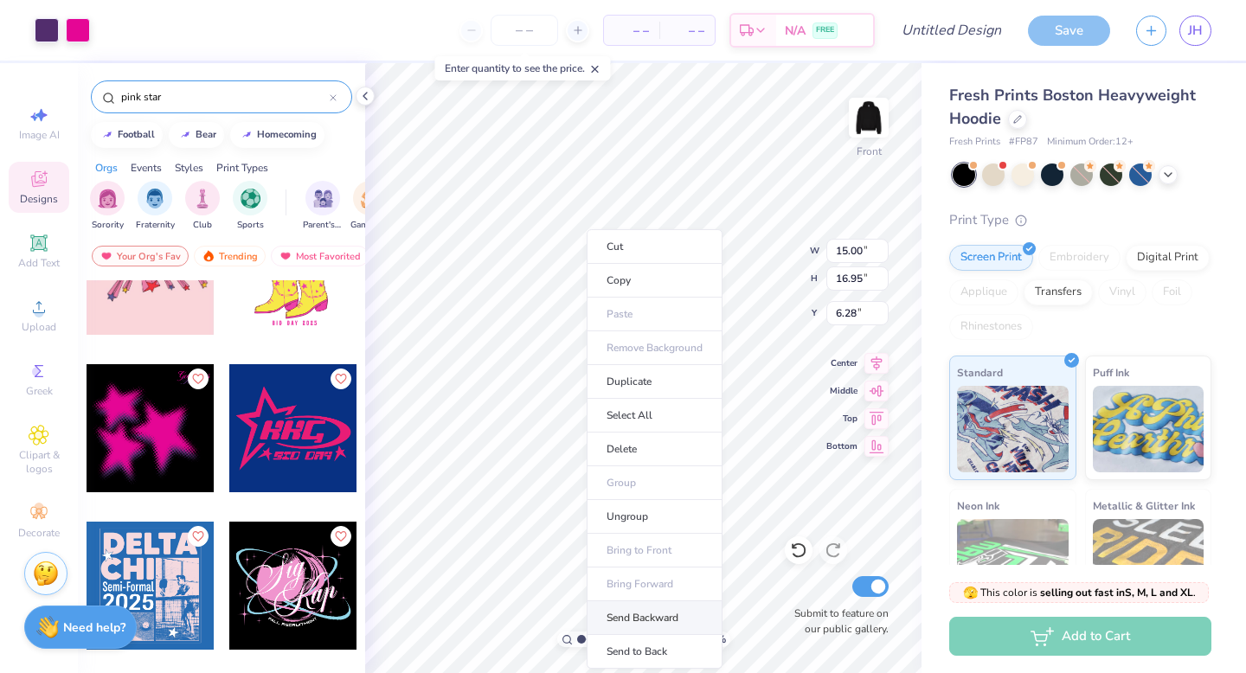
click at [665, 617] on li "Send Backward" at bounding box center [654, 618] width 136 height 34
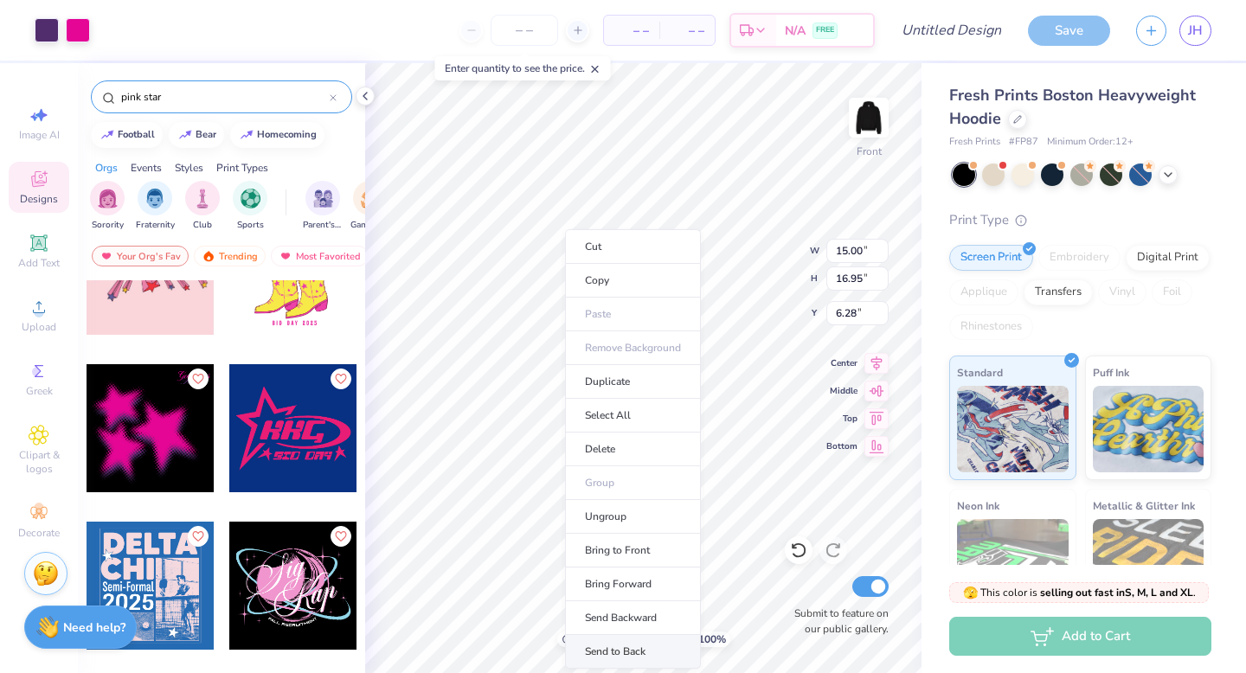
click at [628, 654] on li "Send to Back" at bounding box center [633, 652] width 136 height 34
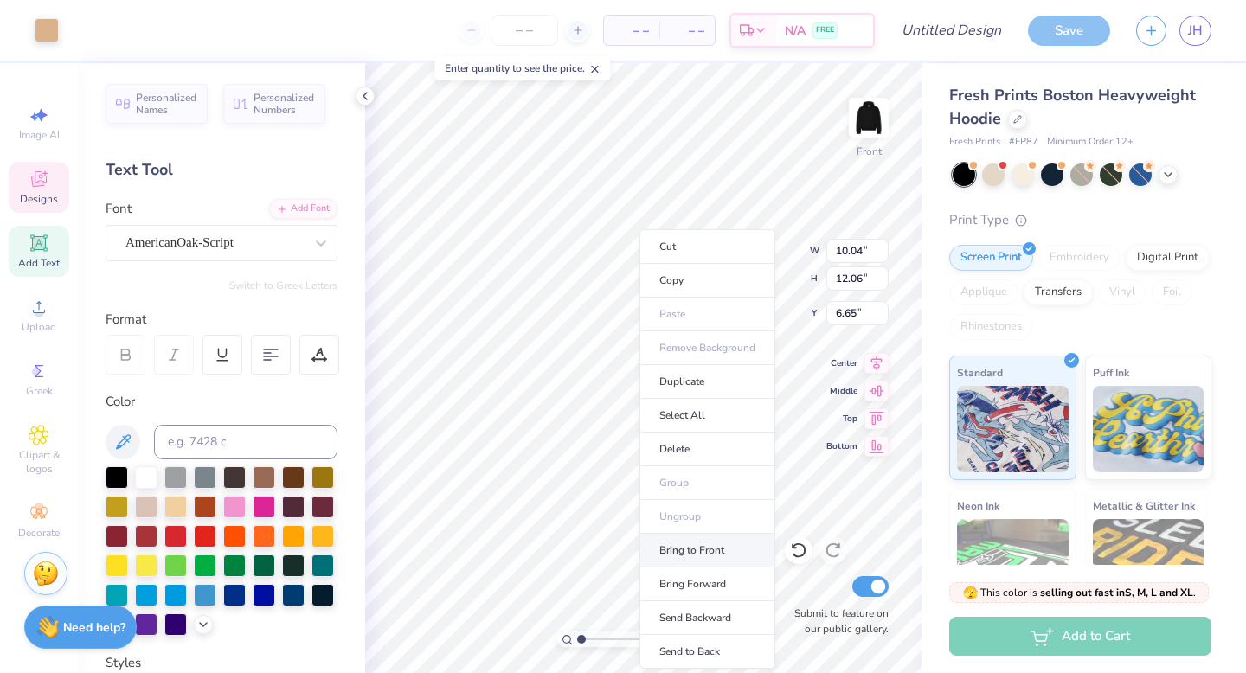
click at [663, 551] on li "Bring to Front" at bounding box center [707, 551] width 136 height 34
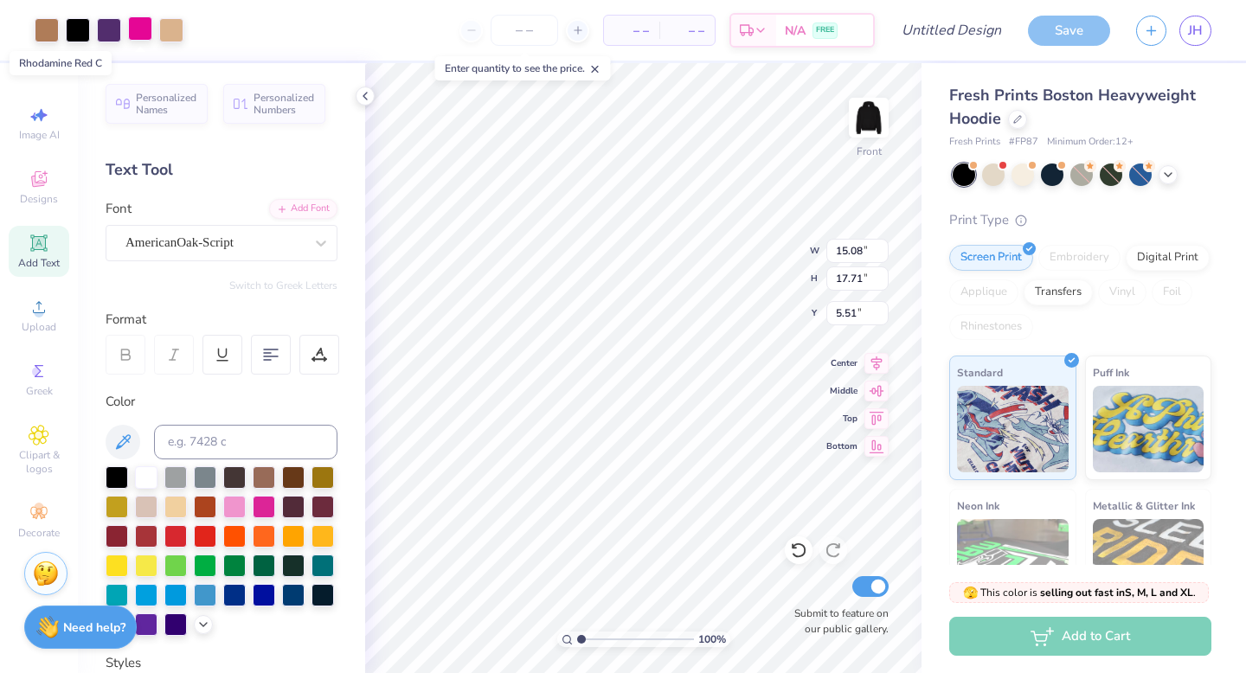
click at [136, 31] on div at bounding box center [140, 28] width 24 height 24
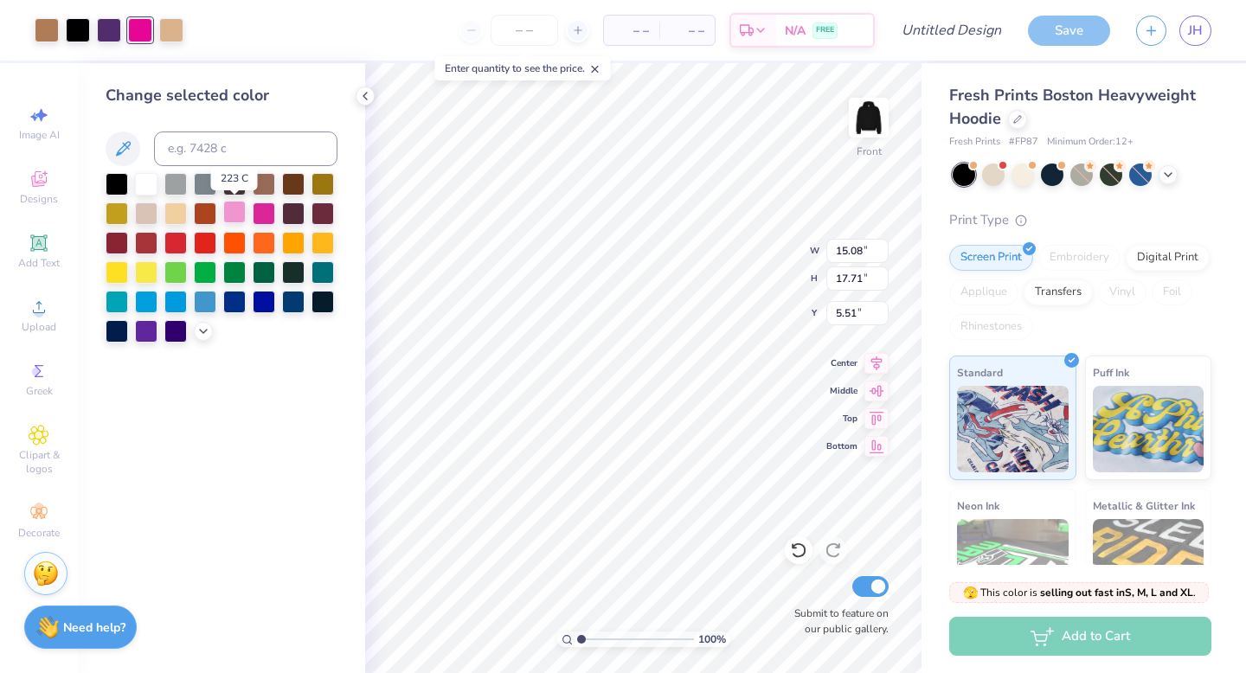
click at [240, 208] on div at bounding box center [234, 212] width 22 height 22
click at [106, 41] on div at bounding box center [109, 28] width 24 height 24
click at [269, 219] on div at bounding box center [264, 212] width 22 height 22
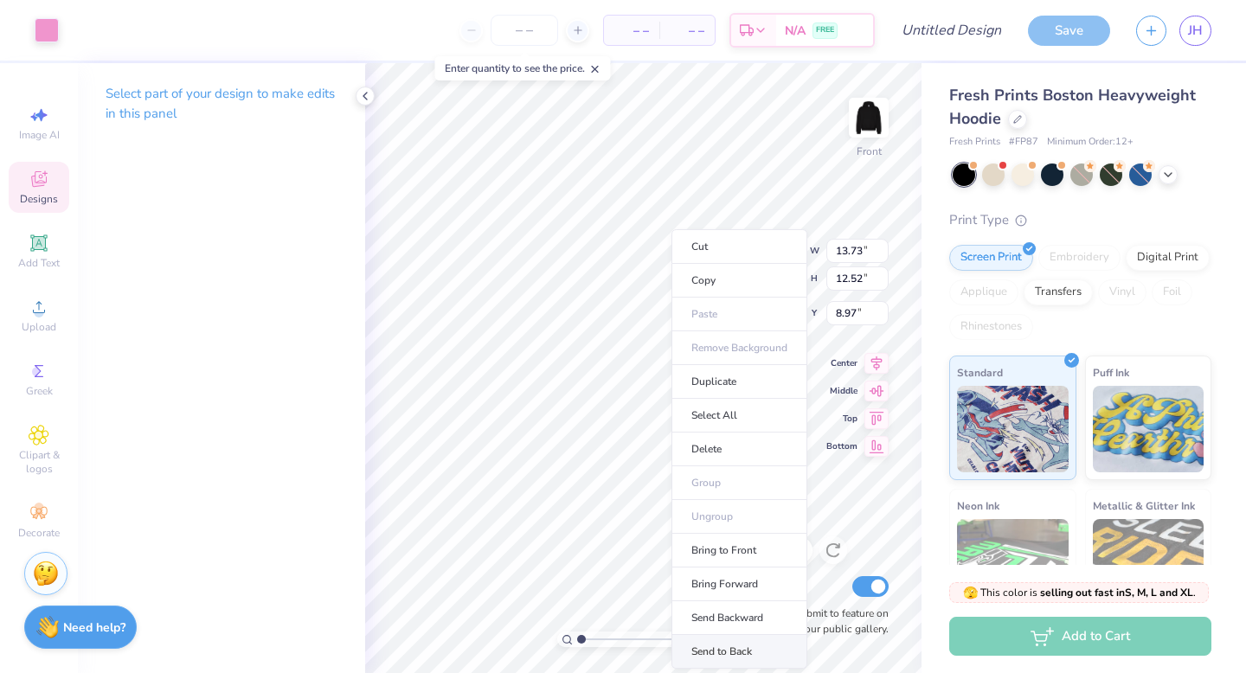
click at [746, 650] on li "Send to Back" at bounding box center [739, 652] width 136 height 34
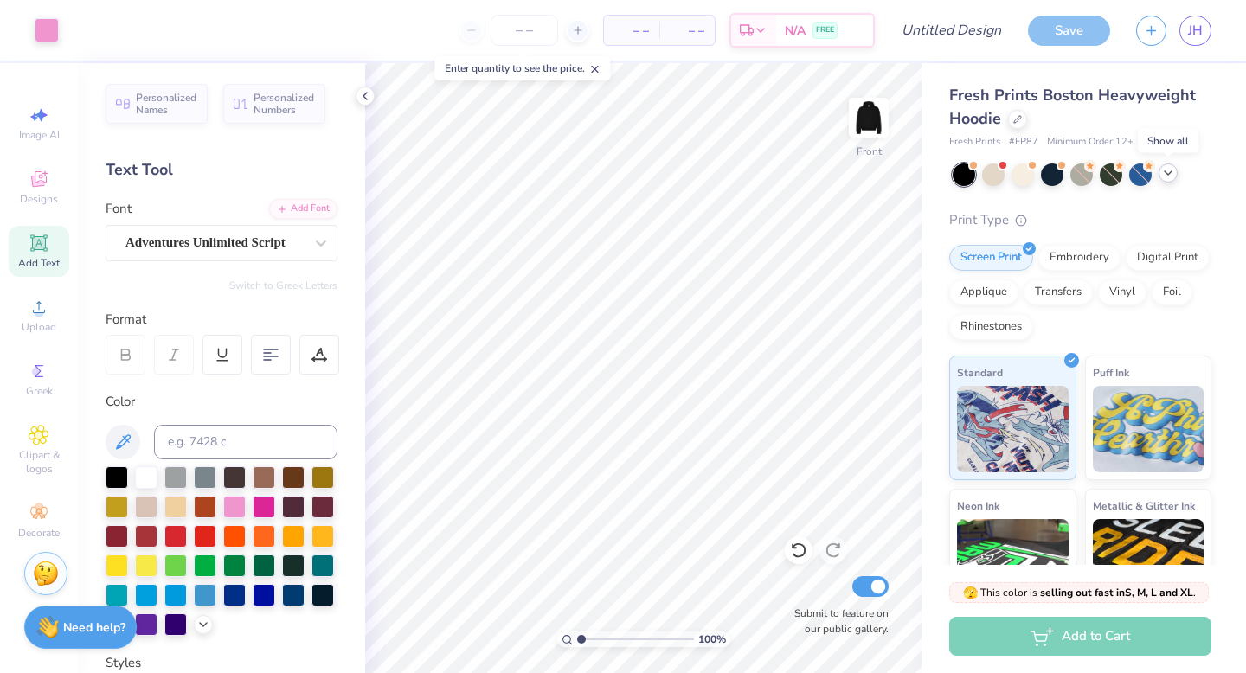
click at [1164, 176] on icon at bounding box center [1168, 173] width 14 height 14
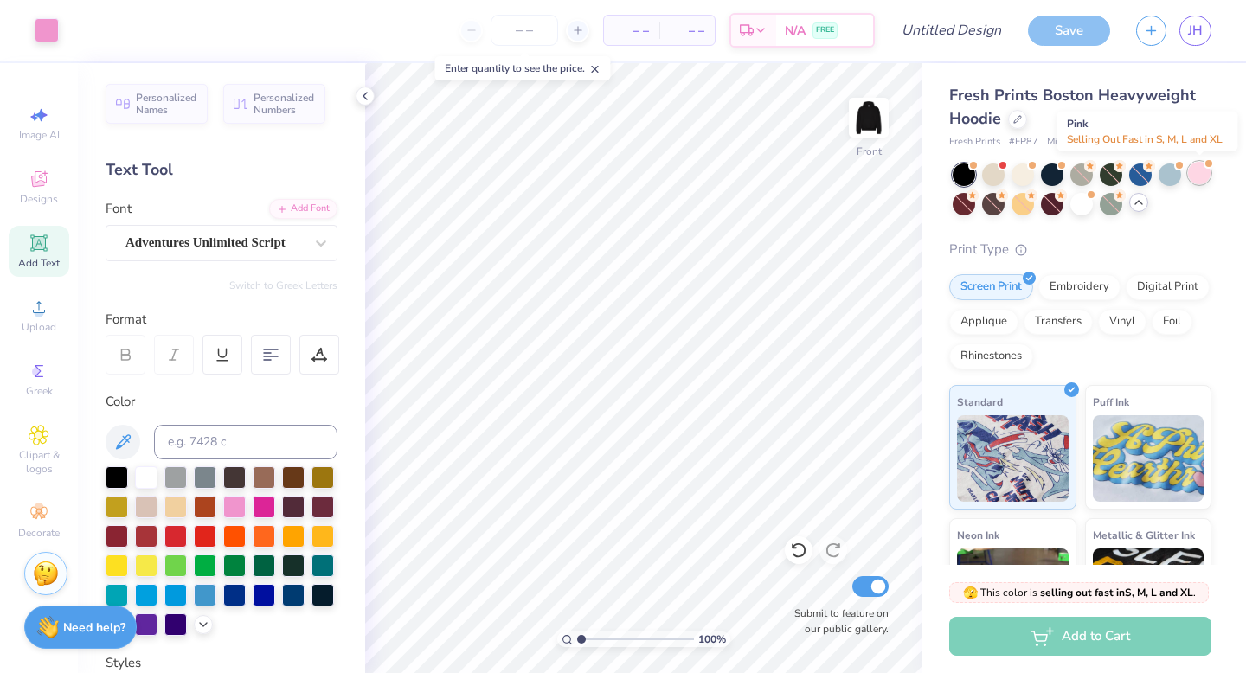
click at [1201, 174] on div at bounding box center [1199, 173] width 22 height 22
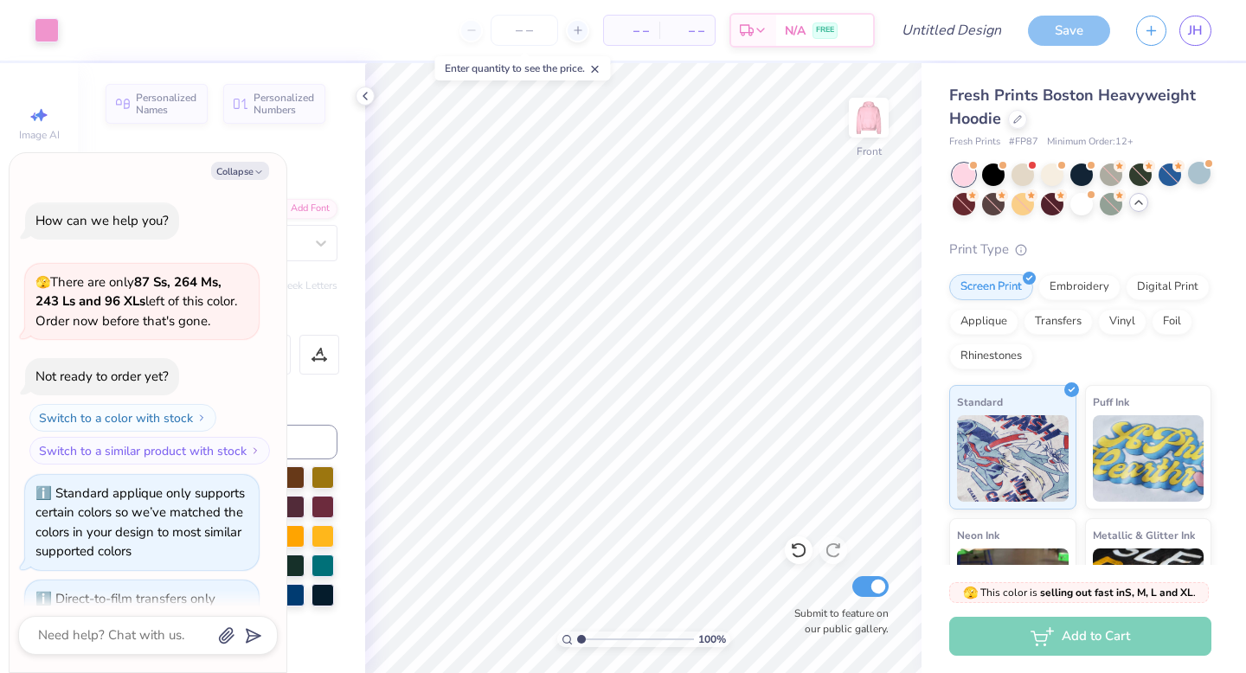
scroll to position [1675, 0]
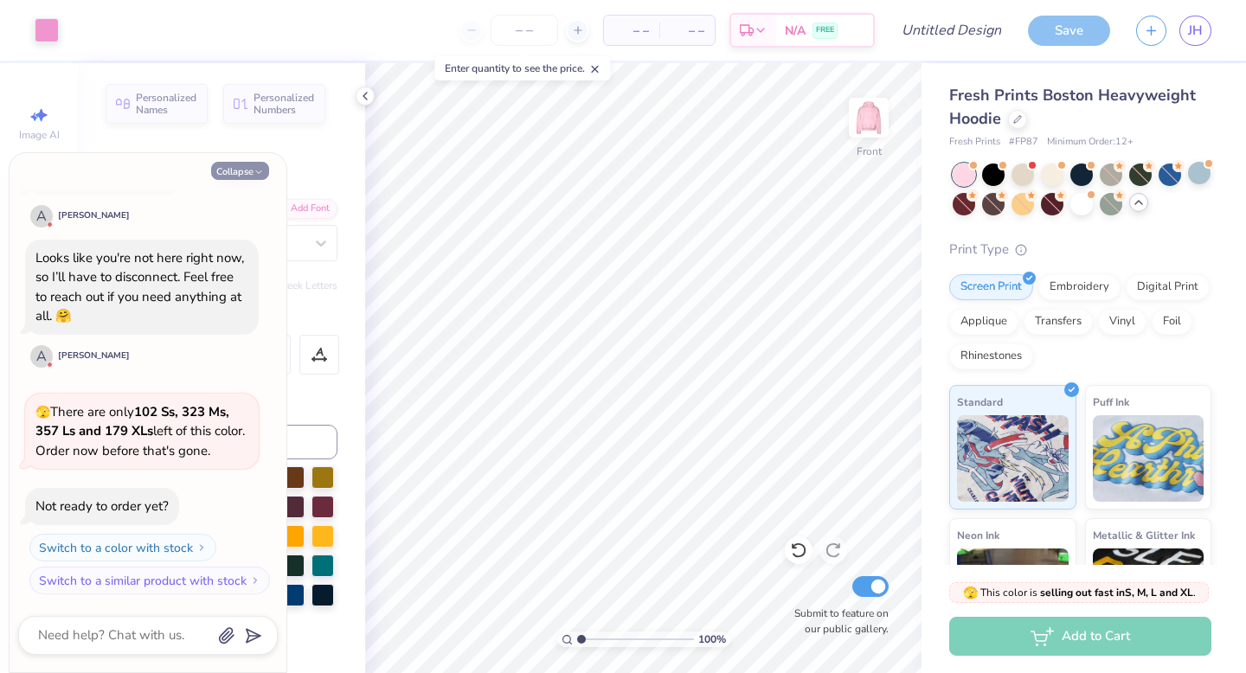
click at [239, 173] on button "Collapse" at bounding box center [240, 171] width 58 height 18
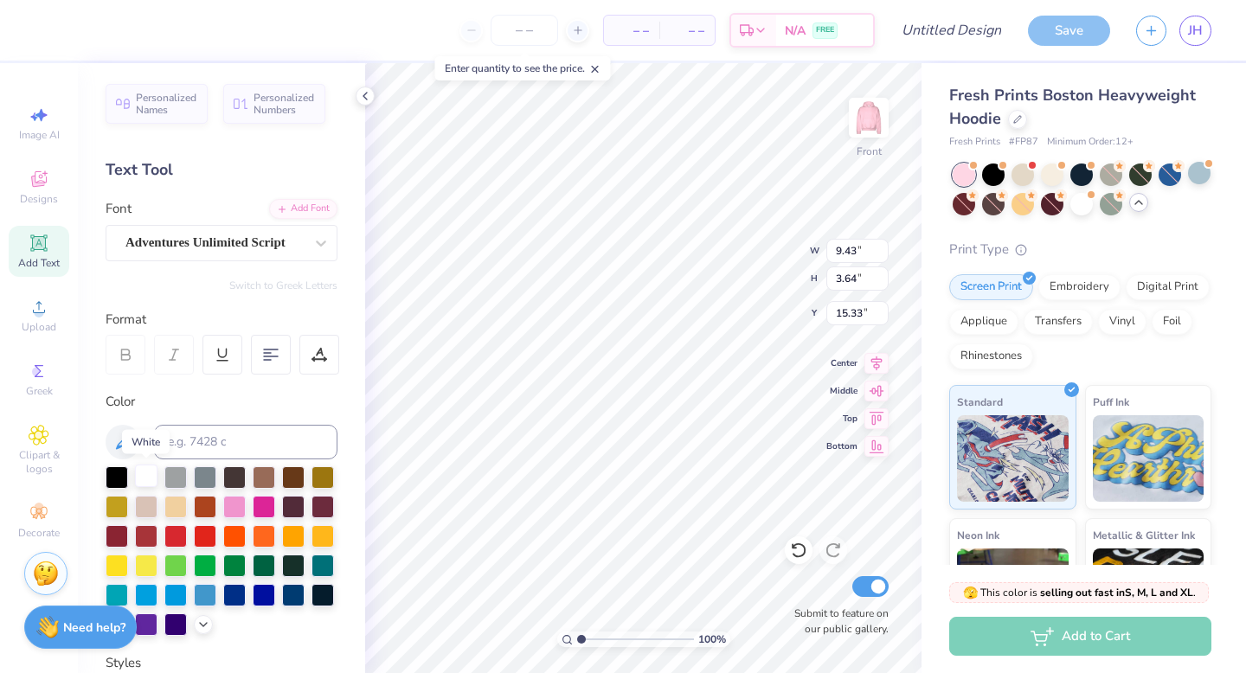
click at [147, 477] on div at bounding box center [146, 475] width 22 height 22
click at [43, 194] on span "Designs" at bounding box center [39, 199] width 38 height 14
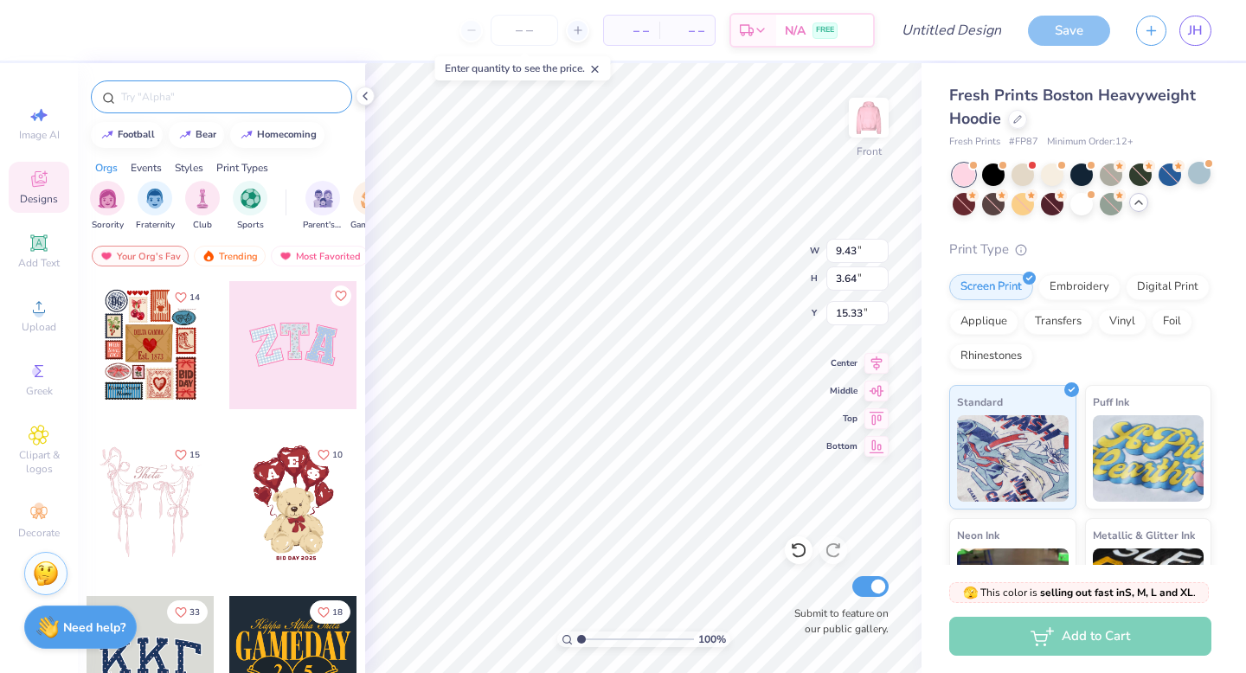
click at [170, 96] on input "text" at bounding box center [229, 96] width 221 height 17
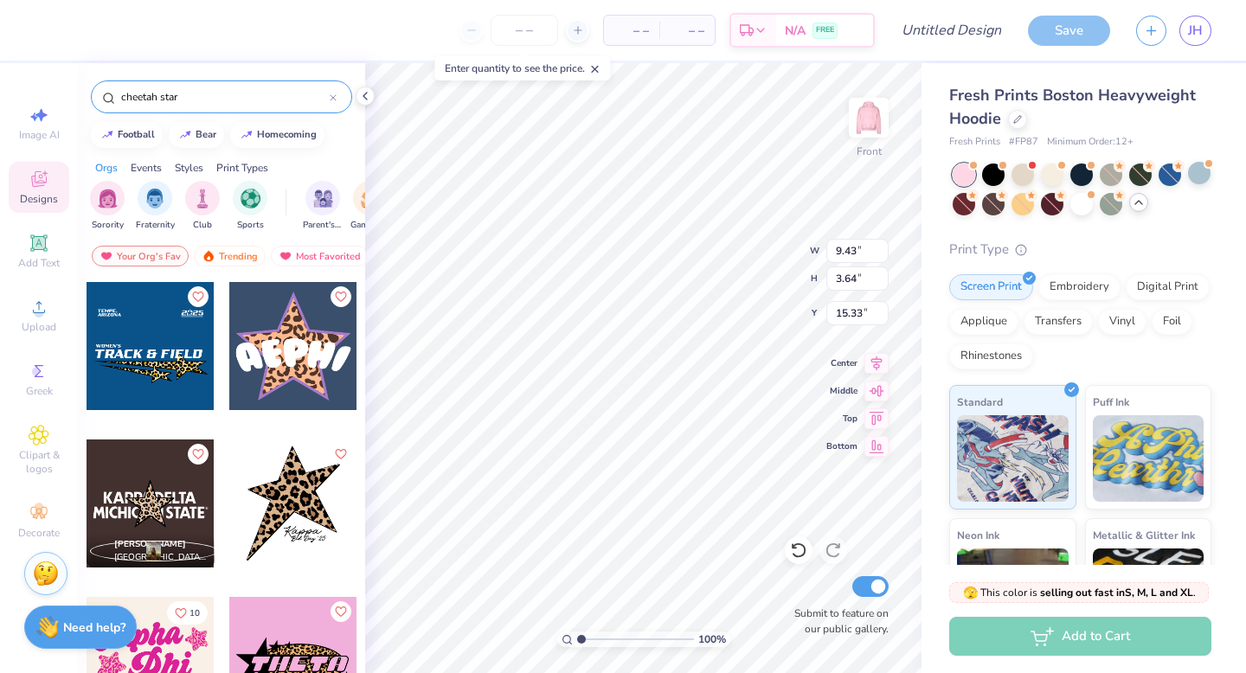
scroll to position [315, 0]
click at [279, 502] on div at bounding box center [293, 503] width 128 height 128
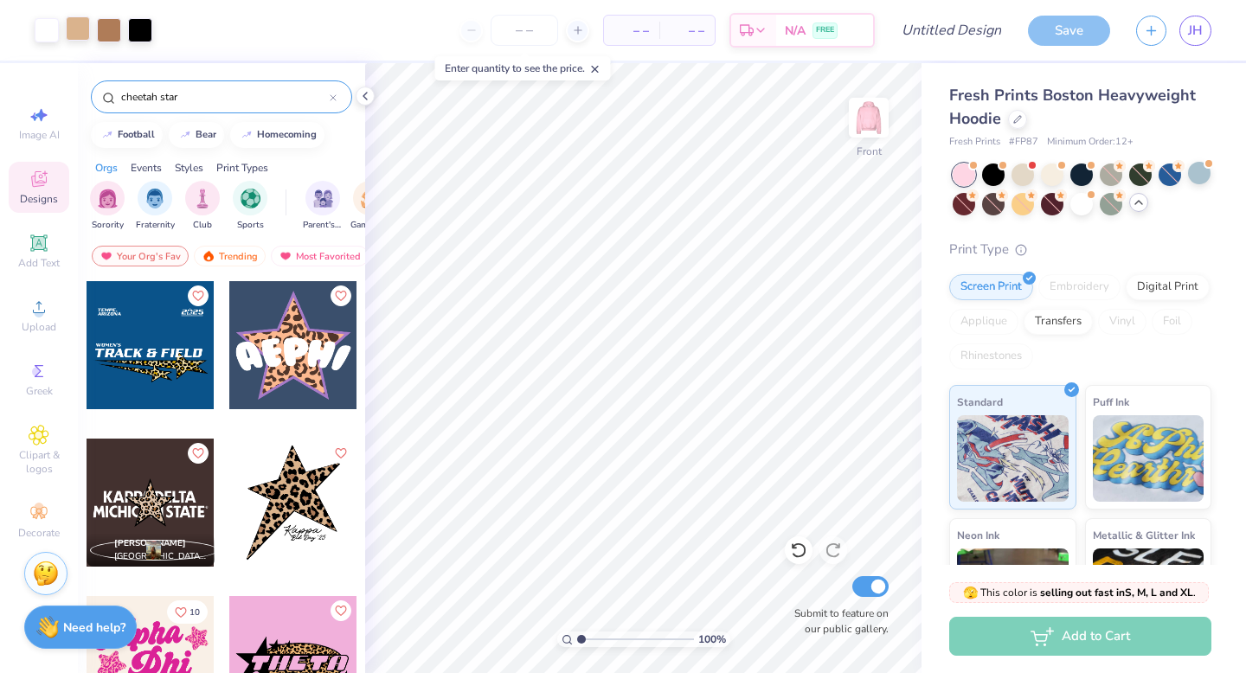
click at [82, 25] on div at bounding box center [78, 28] width 24 height 24
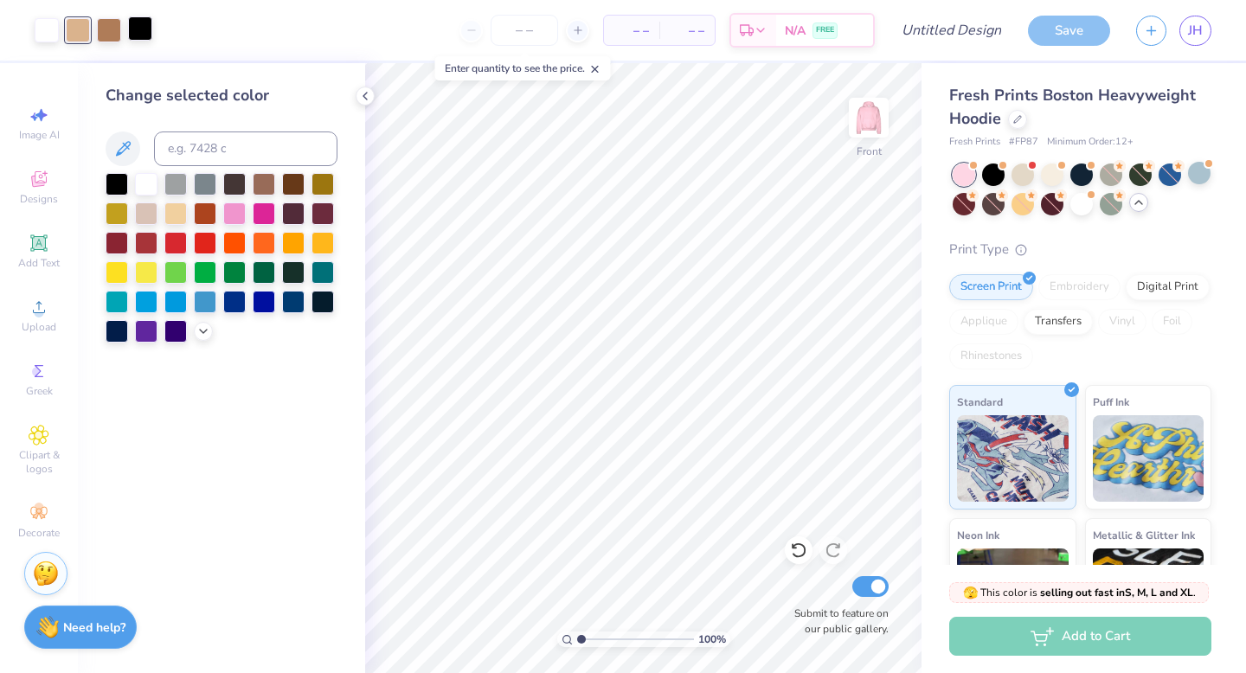
click at [144, 27] on div at bounding box center [140, 28] width 24 height 24
click at [144, 182] on div at bounding box center [146, 182] width 22 height 22
click at [118, 181] on div at bounding box center [117, 182] width 22 height 22
click at [78, 22] on div at bounding box center [78, 28] width 24 height 24
click at [233, 214] on div at bounding box center [234, 213] width 22 height 22
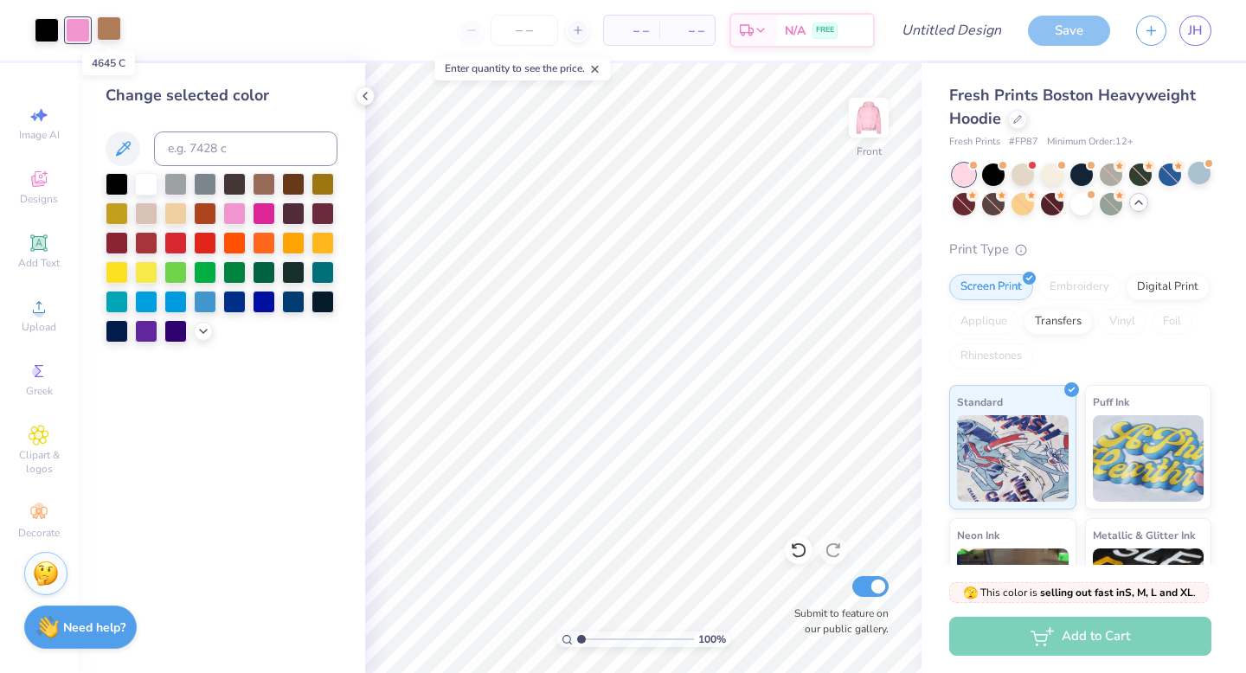
click at [106, 32] on div at bounding box center [109, 28] width 24 height 24
click at [269, 206] on div at bounding box center [264, 212] width 22 height 22
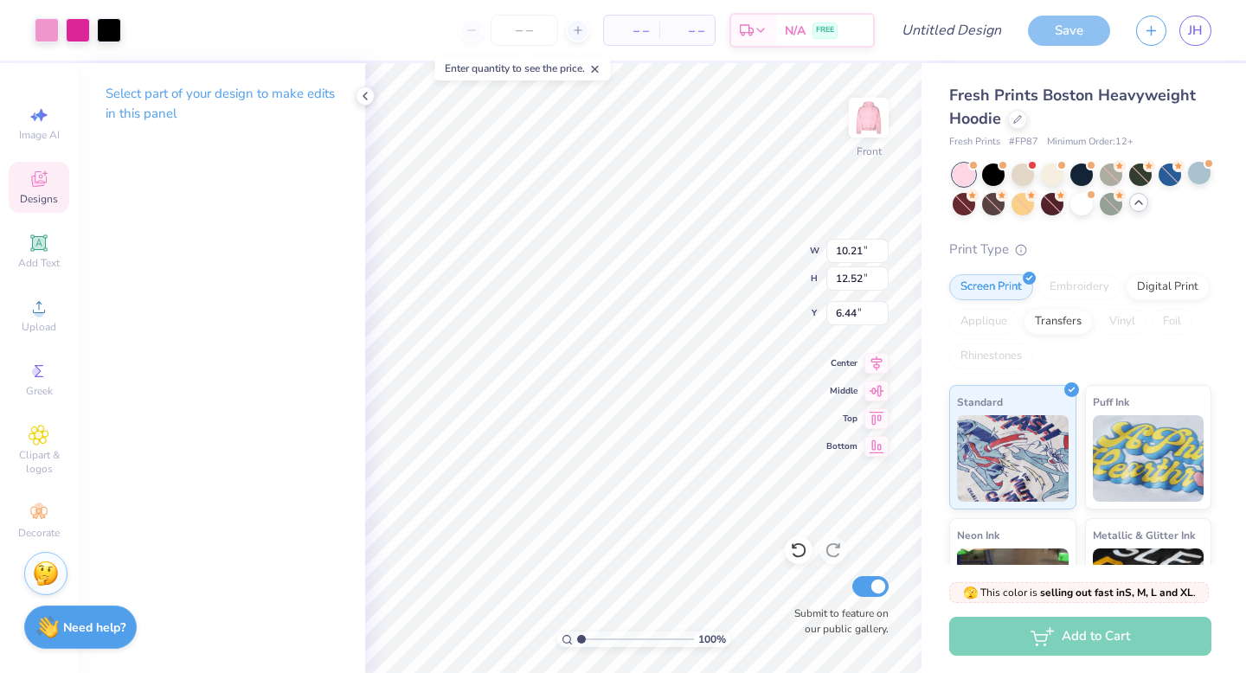
click at [31, 248] on icon at bounding box center [38, 242] width 16 height 16
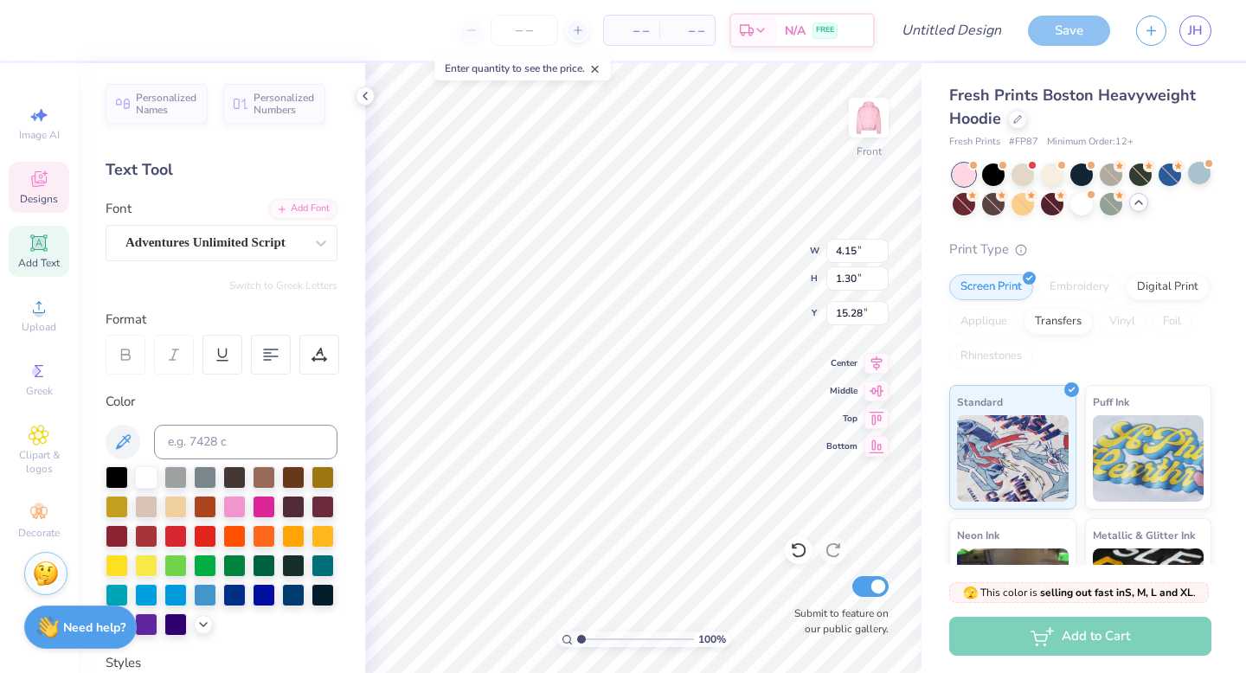
scroll to position [0, 1]
click at [930, 27] on input "Design Title" at bounding box center [972, 30] width 85 height 35
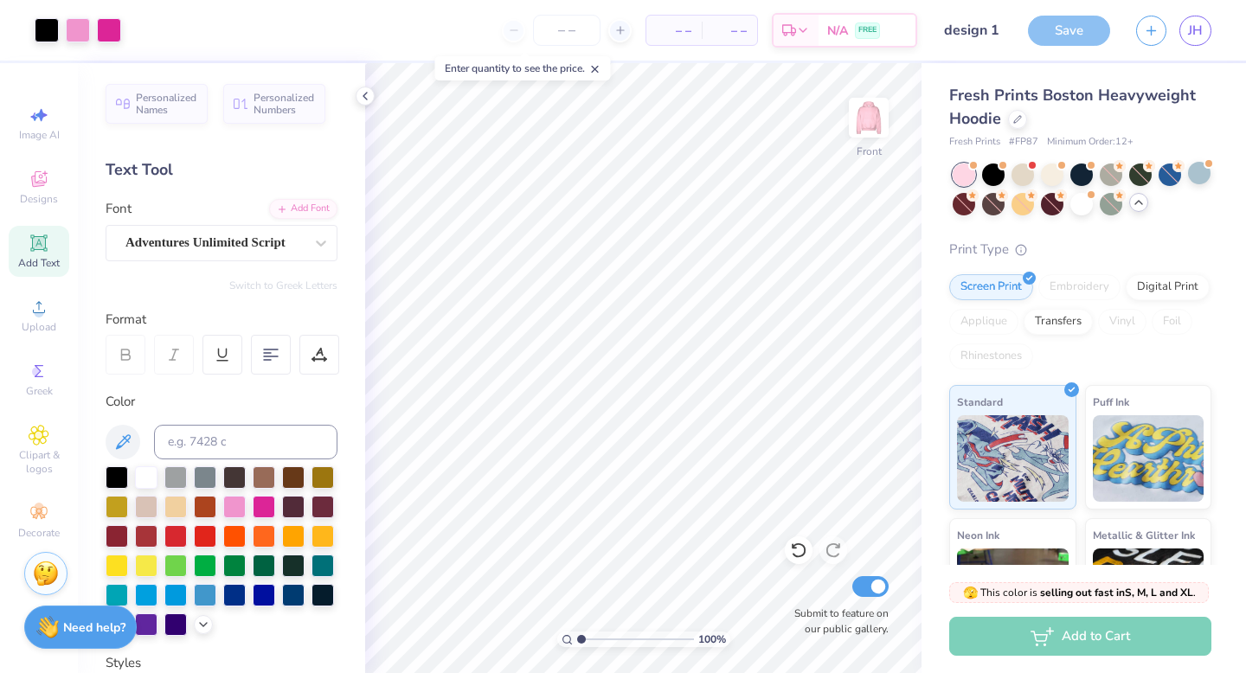
click at [1048, 29] on div "Save" at bounding box center [1069, 31] width 82 height 30
click at [1003, 27] on input "design 1" at bounding box center [972, 30] width 85 height 35
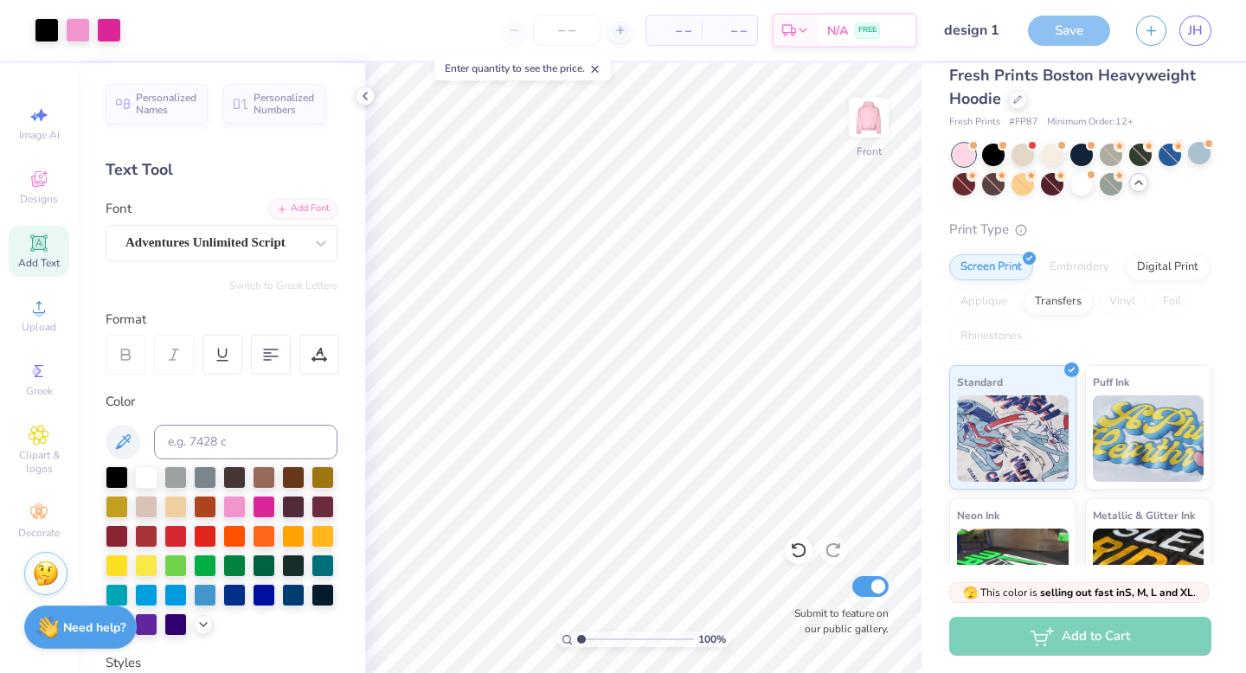
scroll to position [0, 0]
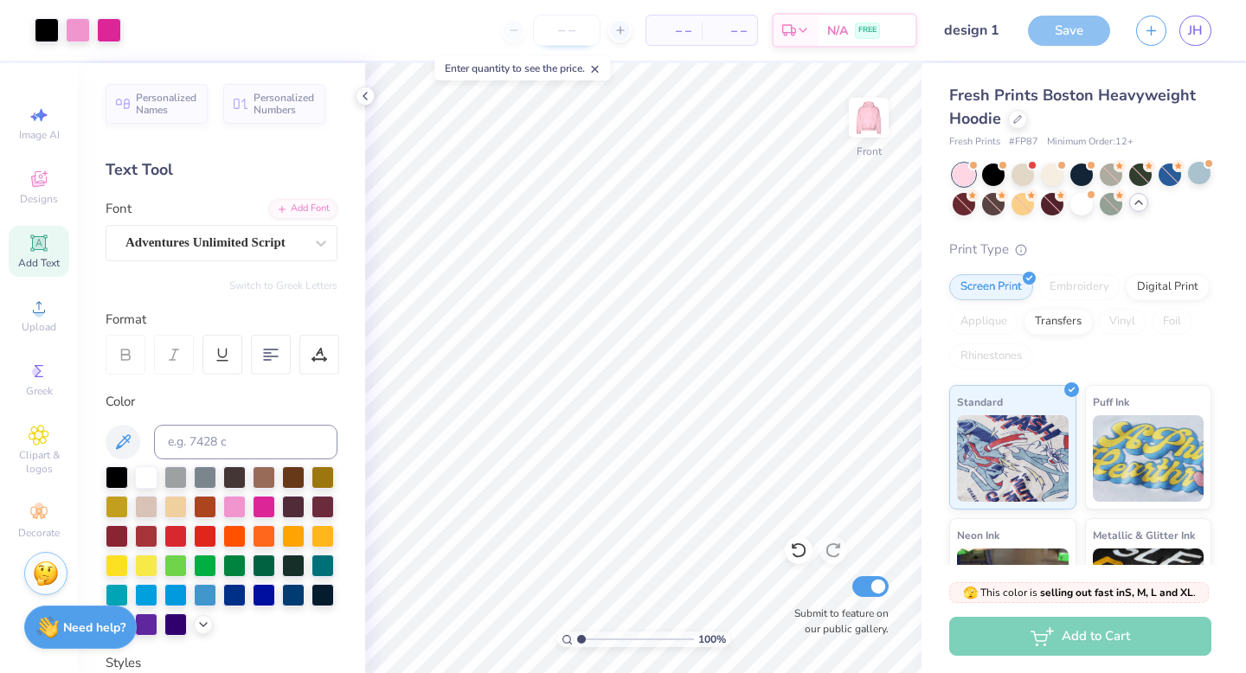
click at [564, 30] on input "number" at bounding box center [566, 30] width 67 height 31
click at [31, 193] on span "Designs" at bounding box center [39, 199] width 38 height 14
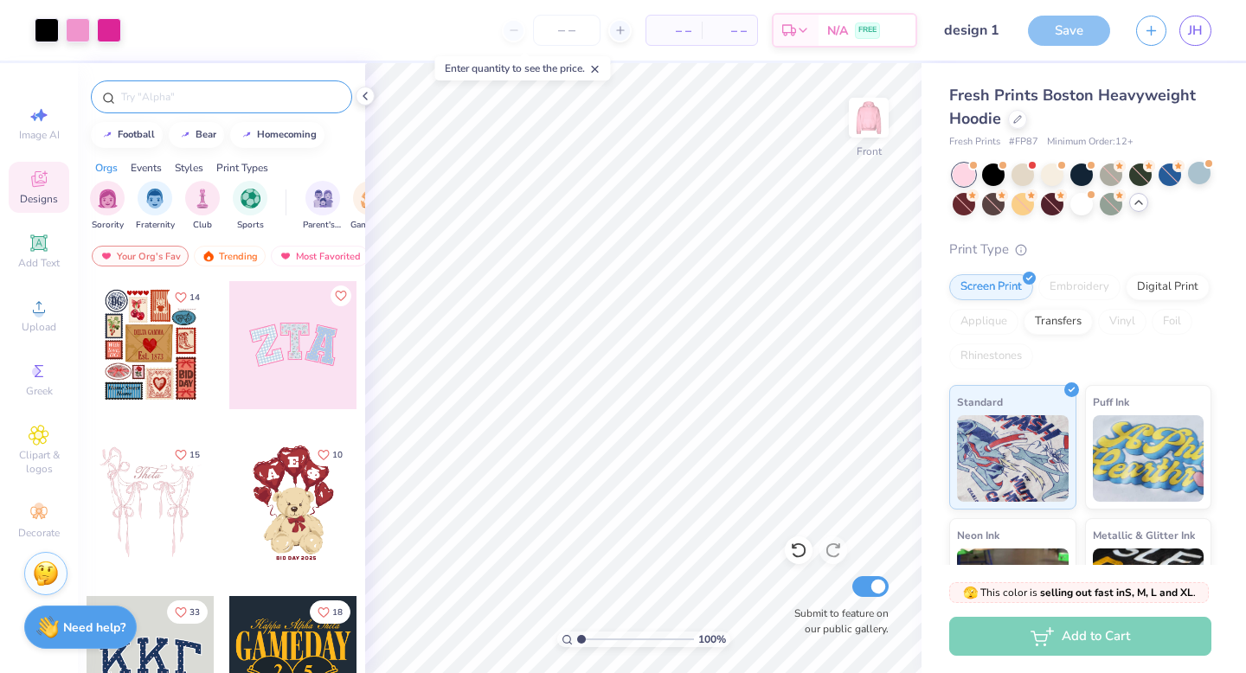
click at [168, 90] on input "text" at bounding box center [229, 96] width 221 height 17
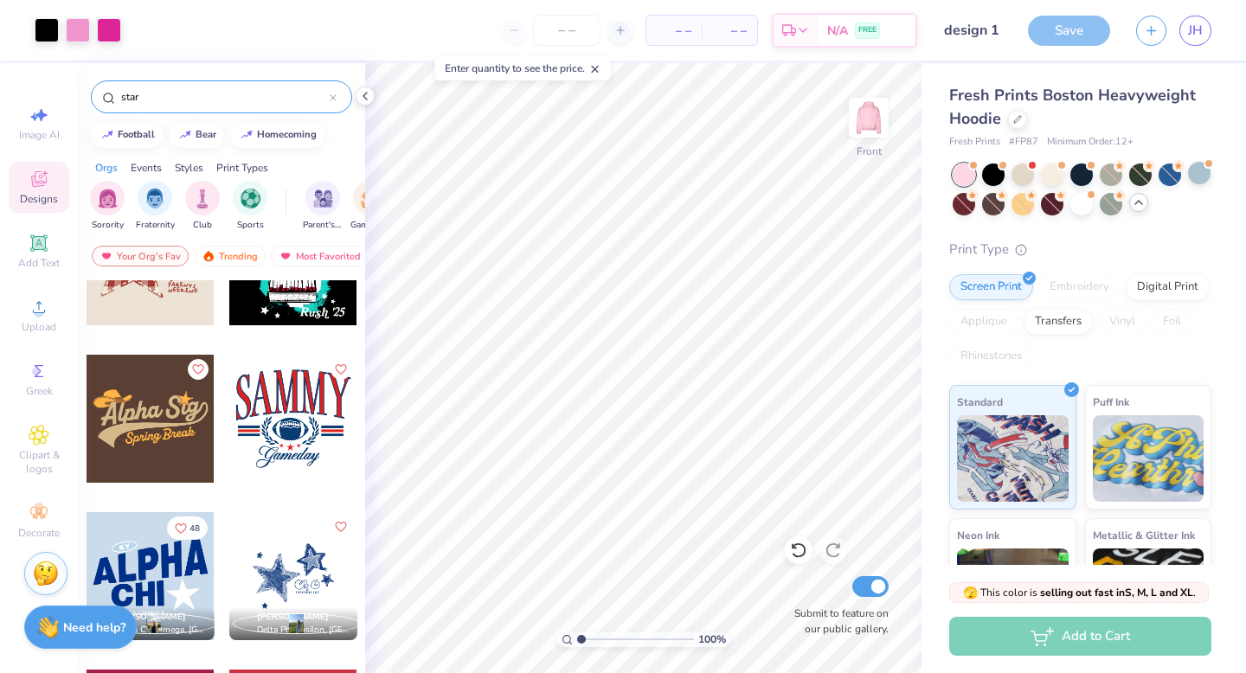
scroll to position [1360, 0]
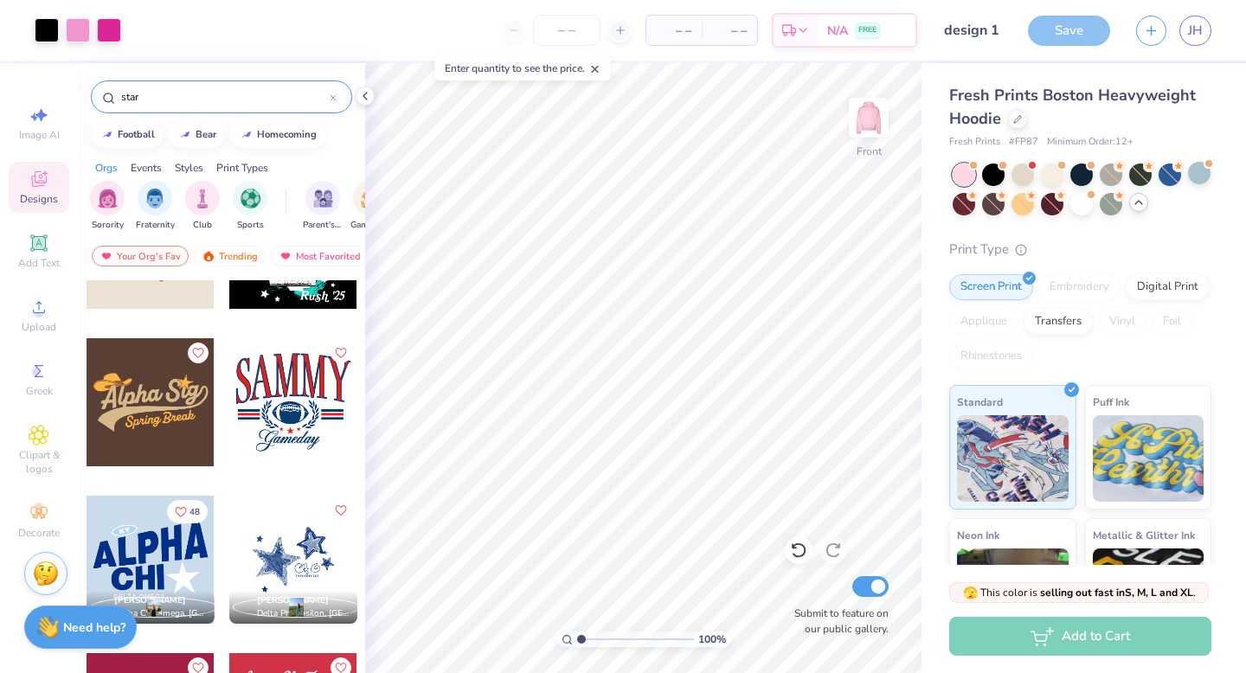
click at [290, 570] on div at bounding box center [293, 560] width 128 height 128
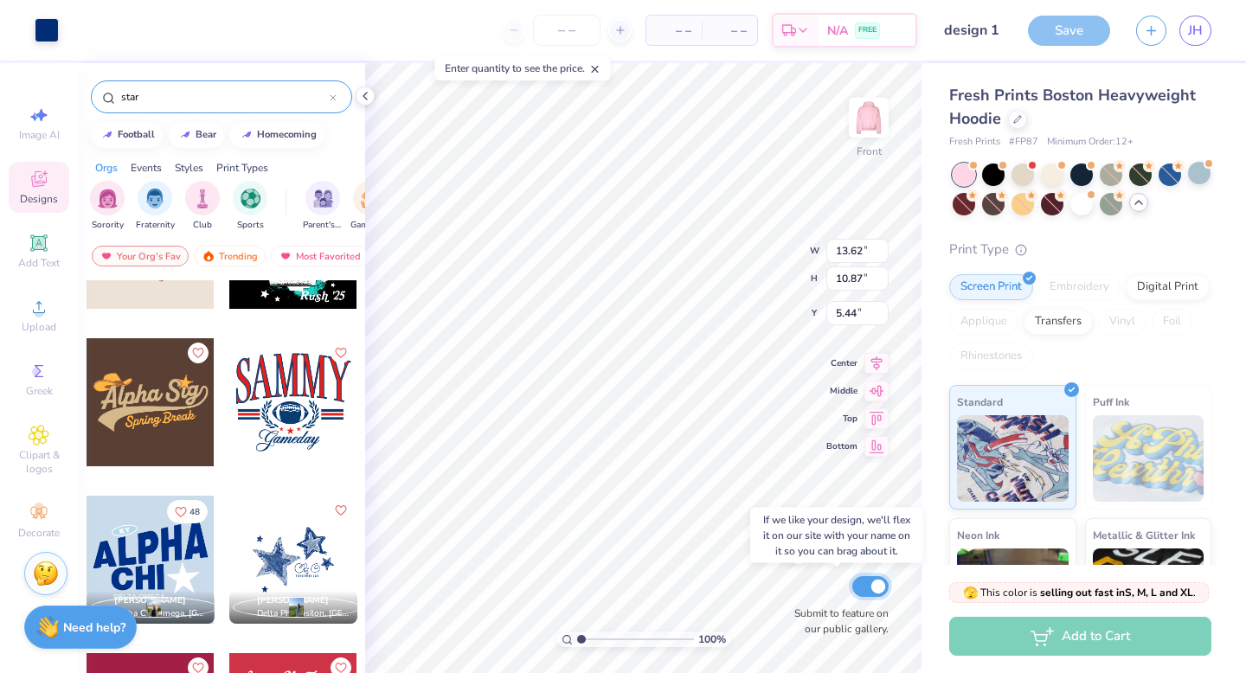
click at [855, 585] on input "Submit to feature on our public gallery." at bounding box center [870, 586] width 36 height 21
click at [48, 34] on div at bounding box center [47, 28] width 24 height 24
click at [48, 35] on div at bounding box center [47, 28] width 24 height 24
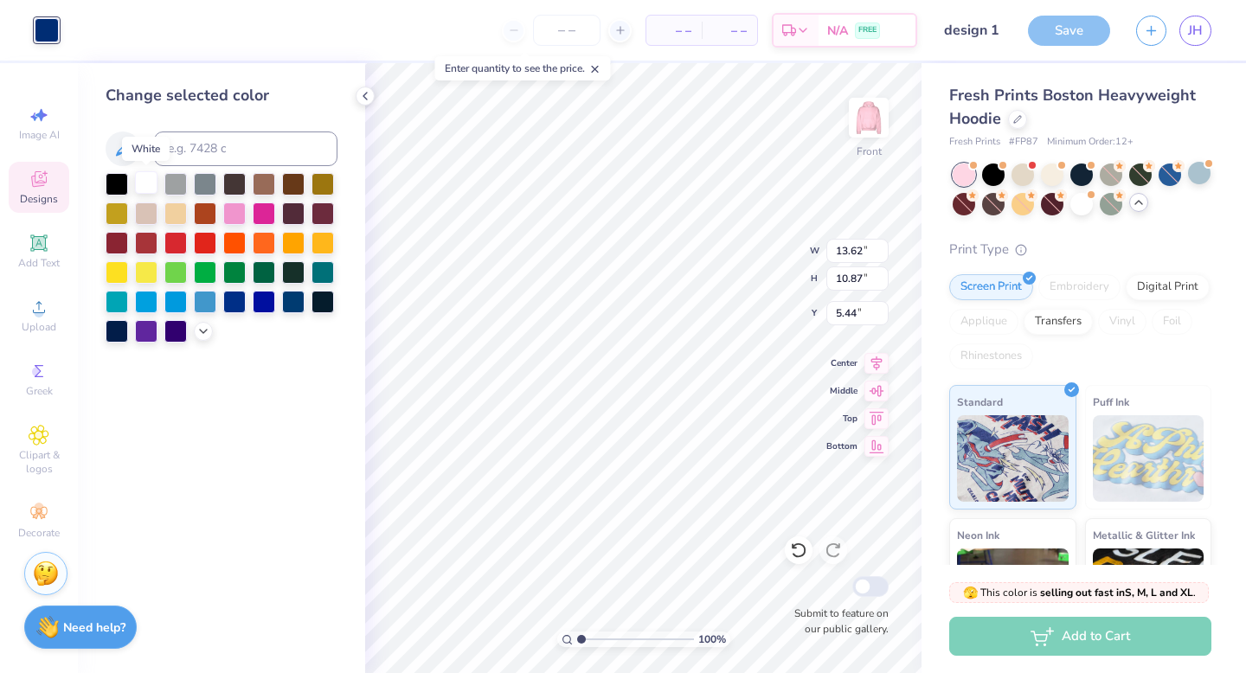
click at [152, 183] on div at bounding box center [146, 182] width 22 height 22
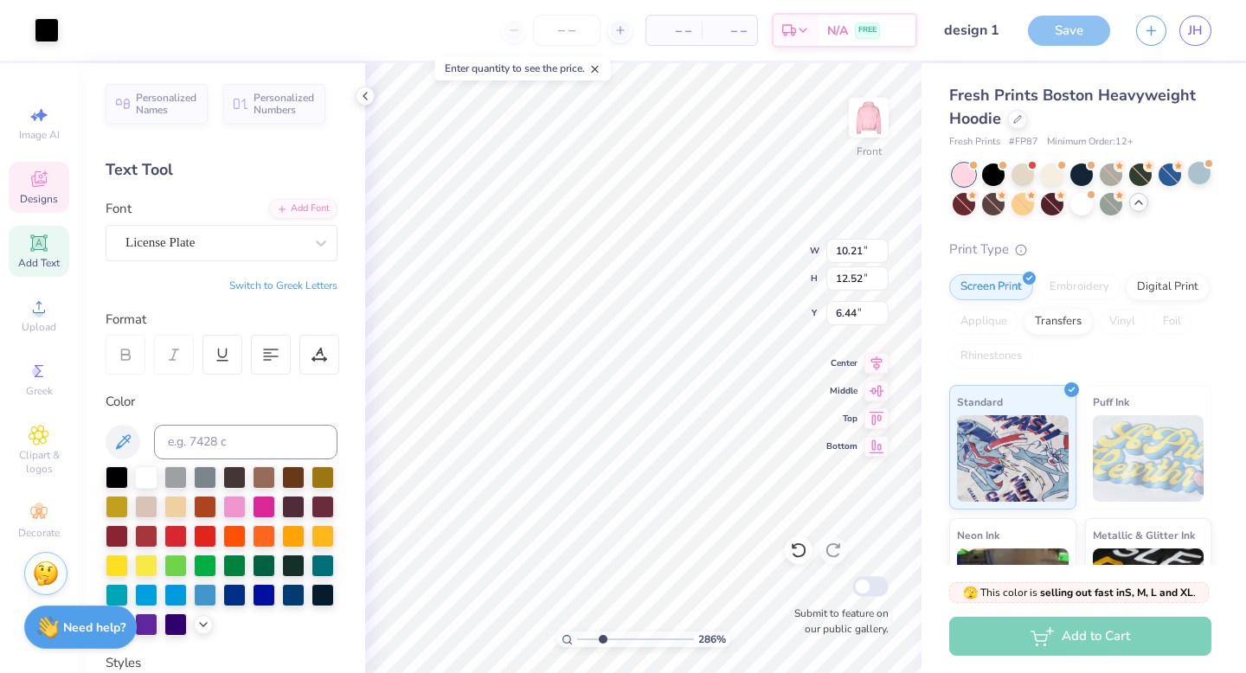
drag, startPoint x: 579, startPoint y: 637, endPoint x: 603, endPoint y: 637, distance: 24.2
click at [603, 637] on input "range" at bounding box center [635, 639] width 117 height 16
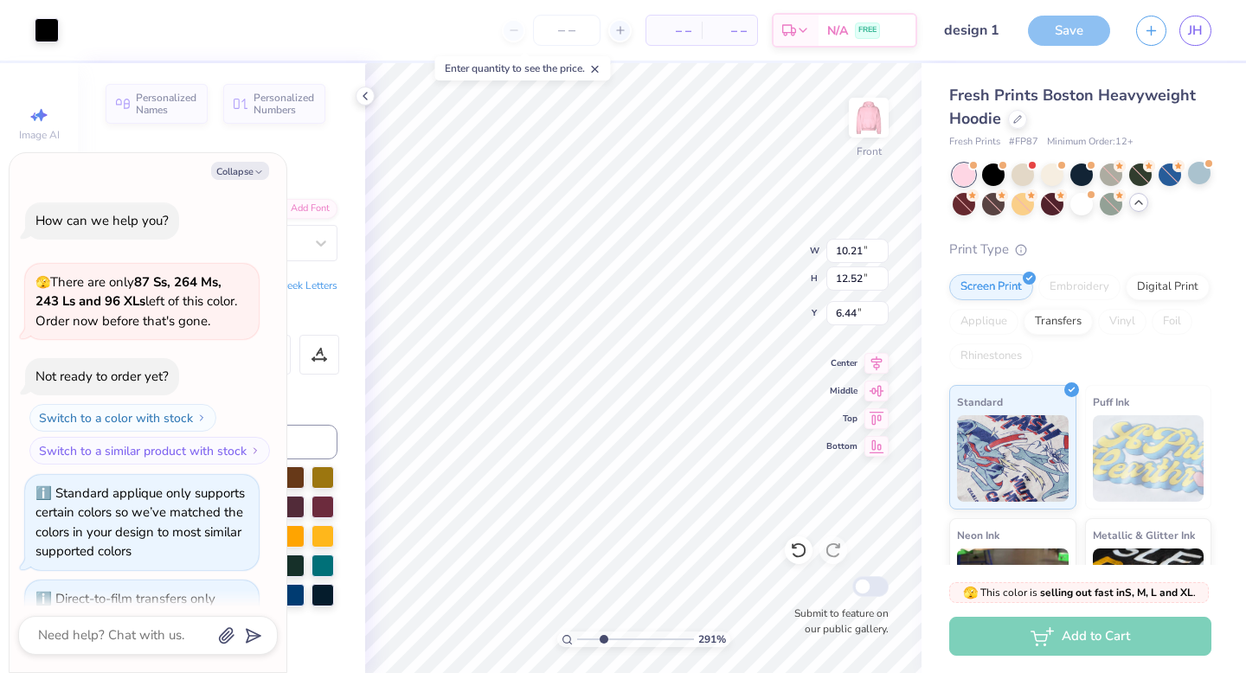
scroll to position [1780, 0]
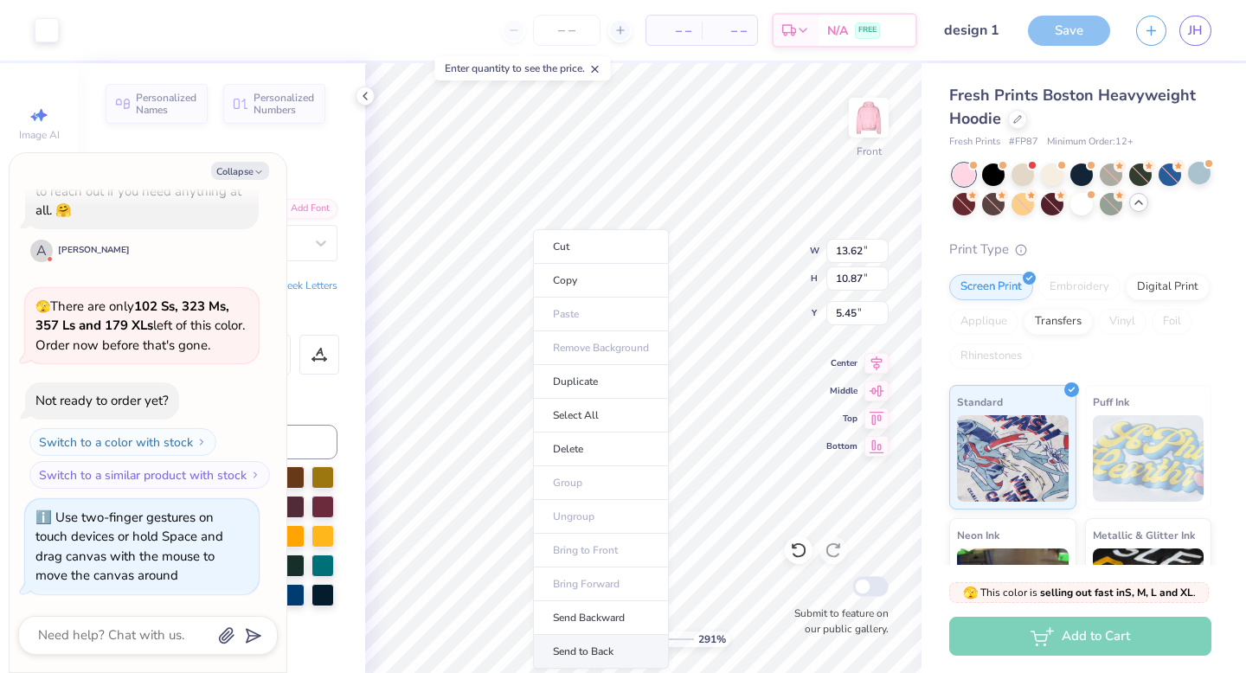
click at [579, 662] on li "Send to Back" at bounding box center [601, 652] width 136 height 34
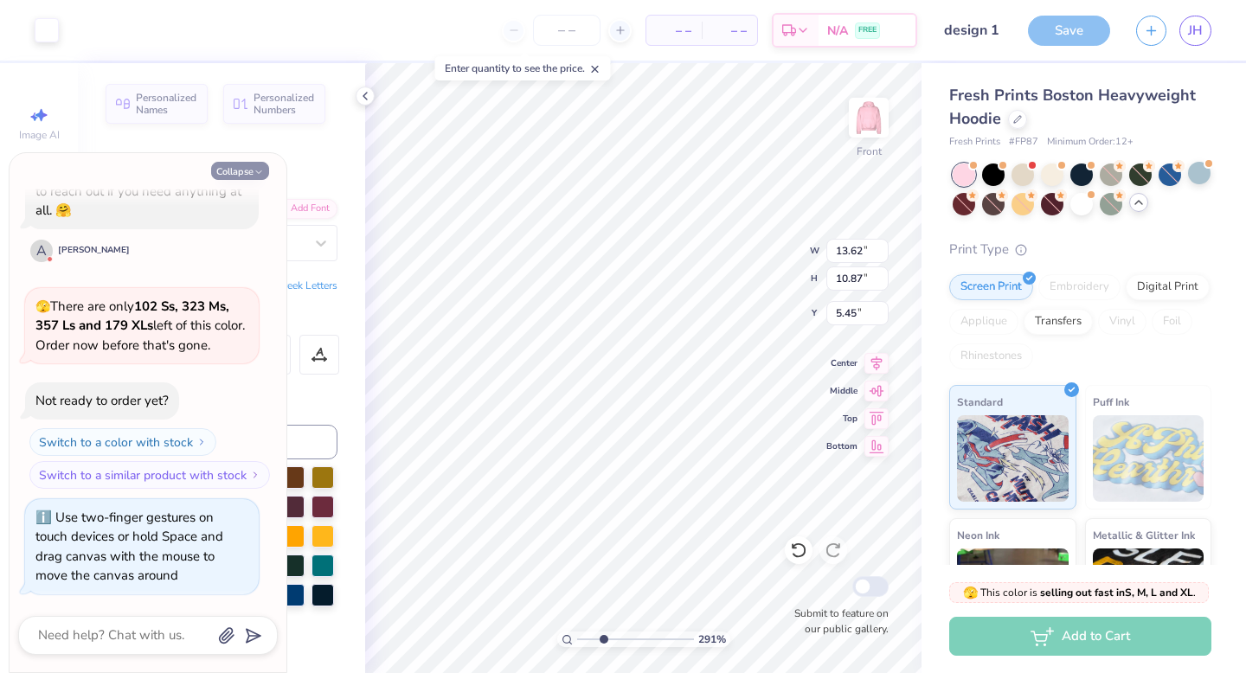
click at [232, 173] on button "Collapse" at bounding box center [240, 171] width 58 height 18
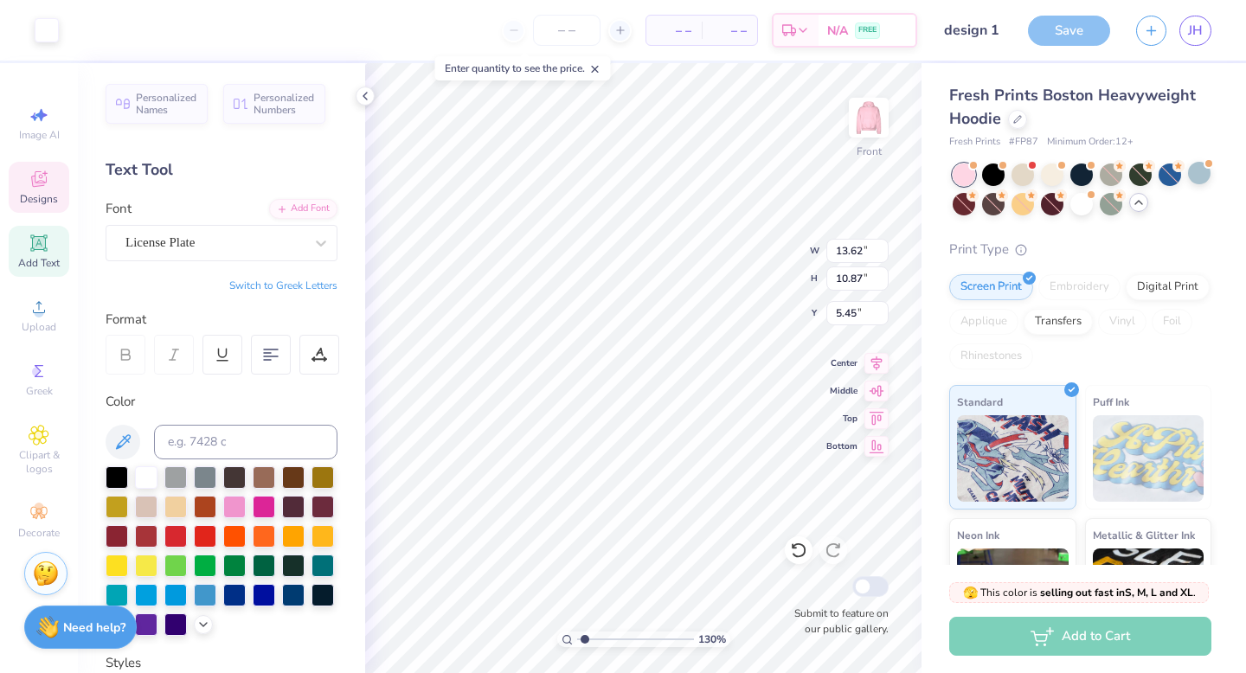
drag, startPoint x: 603, startPoint y: 637, endPoint x: 584, endPoint y: 637, distance: 19.0
click at [584, 637] on input "range" at bounding box center [635, 639] width 117 height 16
click at [151, 480] on div at bounding box center [146, 475] width 22 height 22
click at [149, 484] on div at bounding box center [146, 475] width 22 height 22
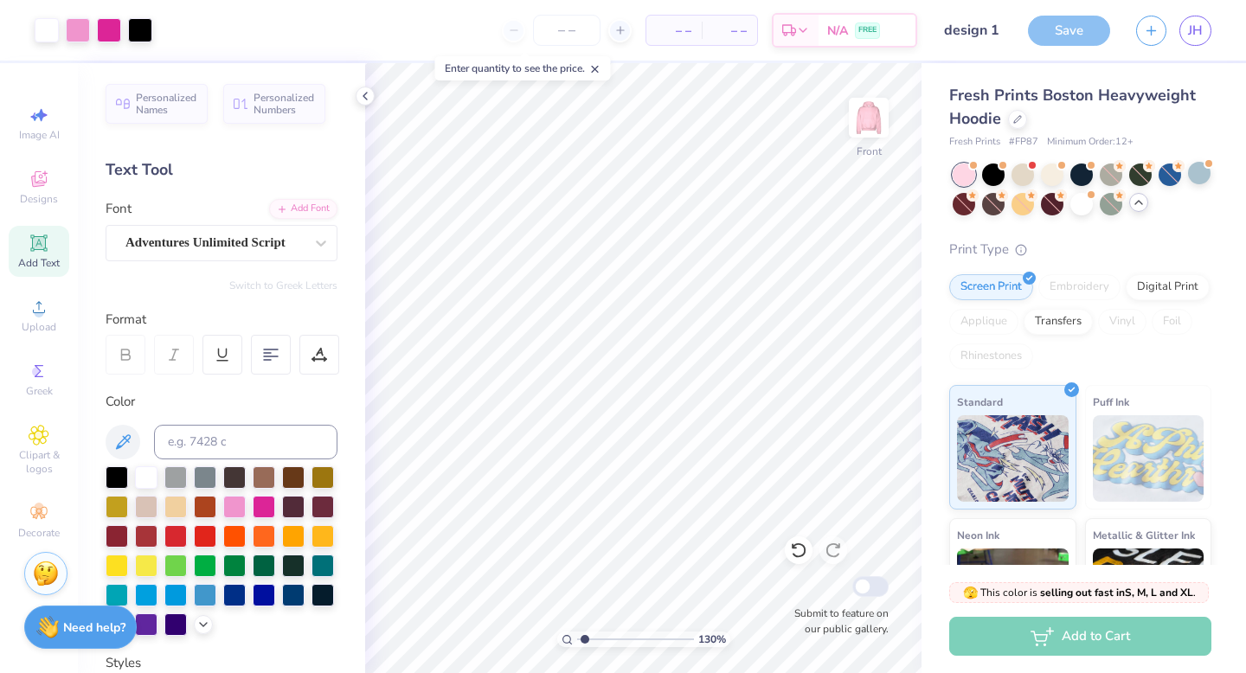
click at [165, 29] on div "– – Per Item – – Total Est. Delivery N/A FREE" at bounding box center [541, 30] width 752 height 61
click at [165, 25] on div "– – Per Item – – Total Est. Delivery N/A FREE" at bounding box center [541, 30] width 752 height 61
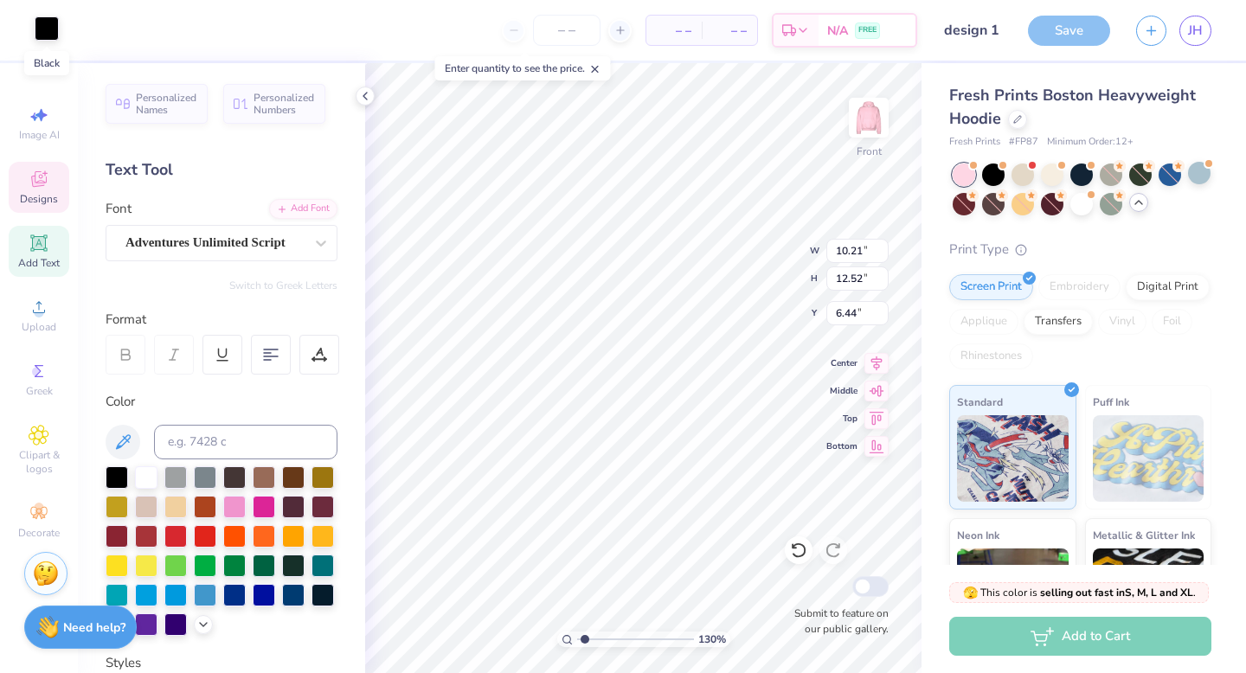
click at [42, 27] on div at bounding box center [47, 28] width 24 height 24
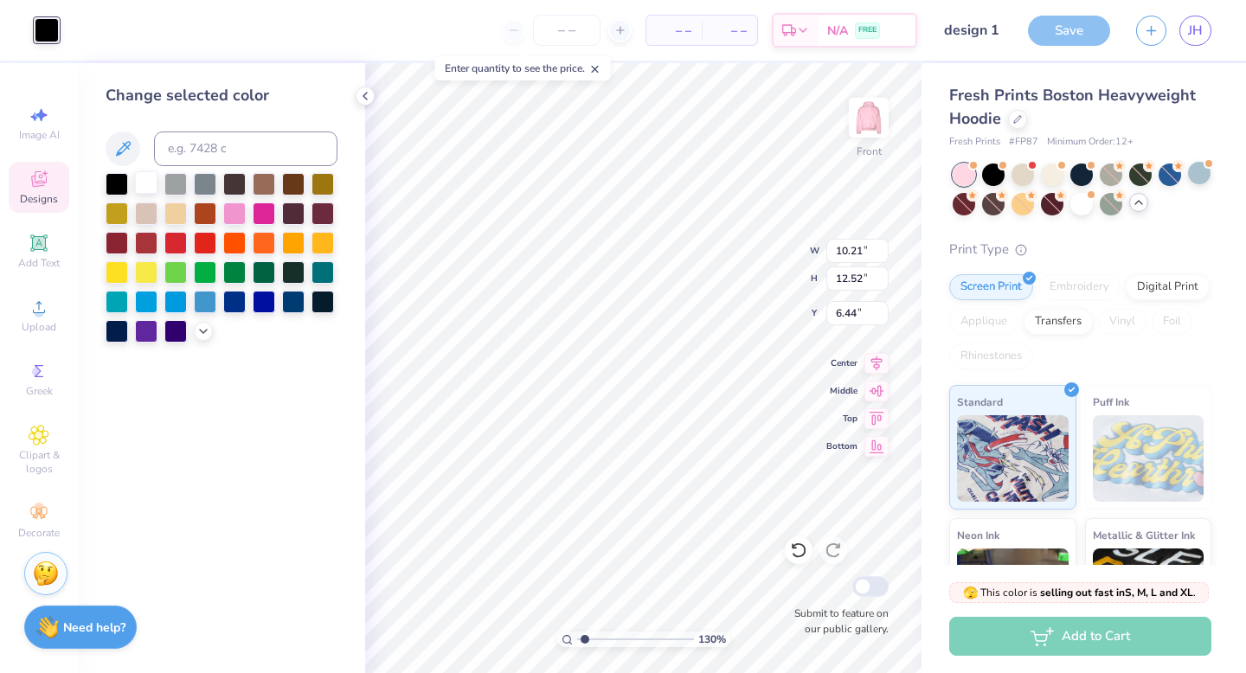
click at [157, 181] on div at bounding box center [146, 182] width 22 height 22
click at [118, 187] on div at bounding box center [117, 182] width 22 height 22
click at [116, 184] on div at bounding box center [117, 182] width 22 height 22
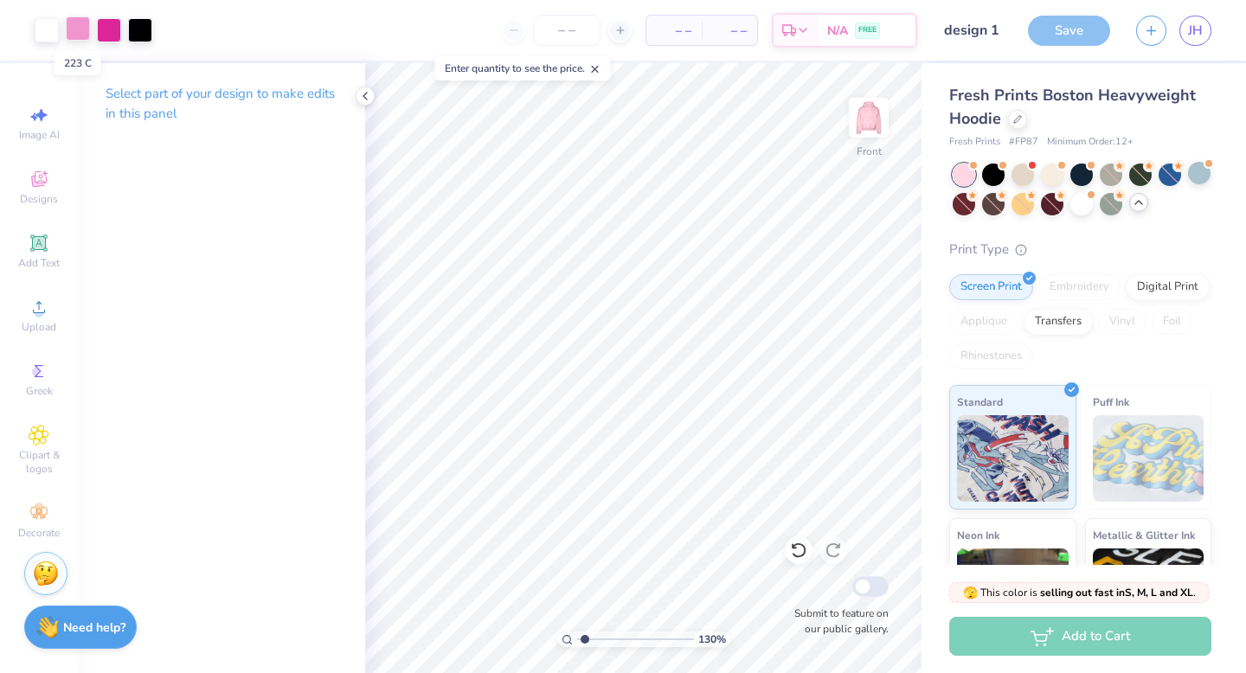
click at [78, 35] on div at bounding box center [78, 28] width 24 height 24
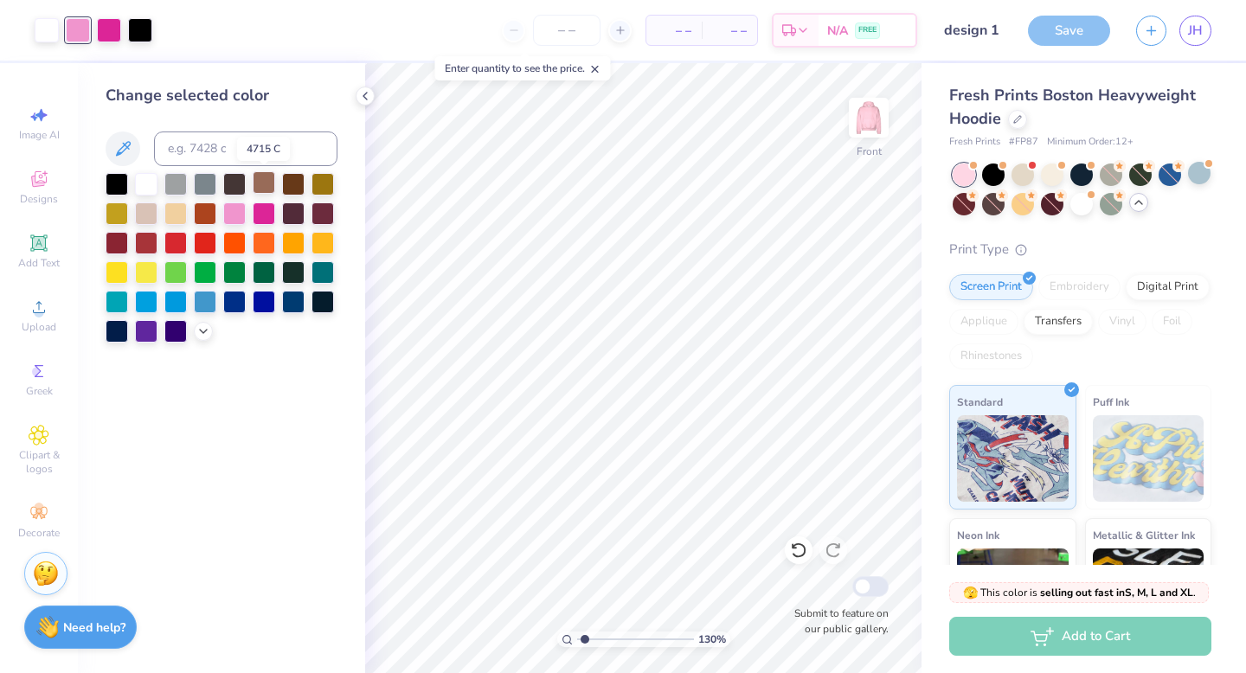
click at [263, 186] on div at bounding box center [264, 182] width 22 height 22
click at [207, 330] on icon at bounding box center [203, 330] width 14 height 14
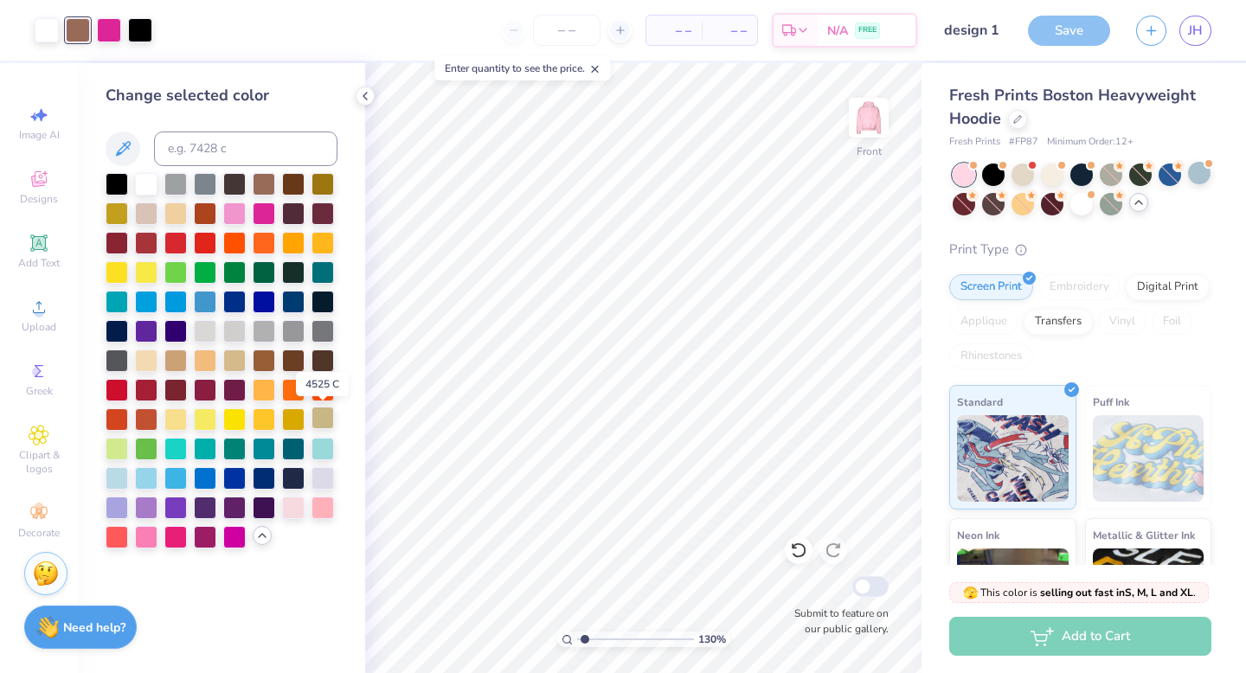
click at [318, 420] on div at bounding box center [322, 418] width 22 height 22
click at [231, 363] on div at bounding box center [234, 359] width 22 height 22
click at [144, 362] on div at bounding box center [146, 360] width 22 height 22
click at [143, 27] on div at bounding box center [140, 28] width 24 height 24
click at [110, 29] on div at bounding box center [109, 28] width 24 height 24
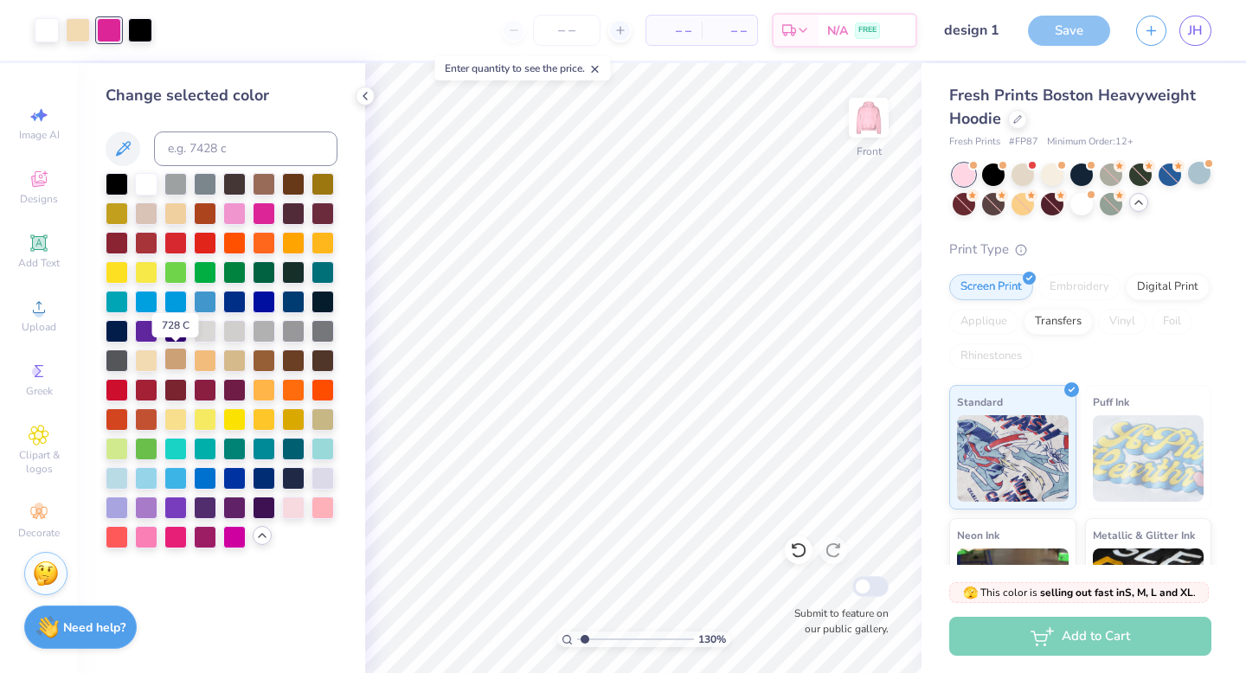
click at [181, 361] on div at bounding box center [175, 359] width 22 height 22
click at [147, 30] on div at bounding box center [140, 28] width 24 height 24
click at [294, 357] on div at bounding box center [293, 359] width 22 height 22
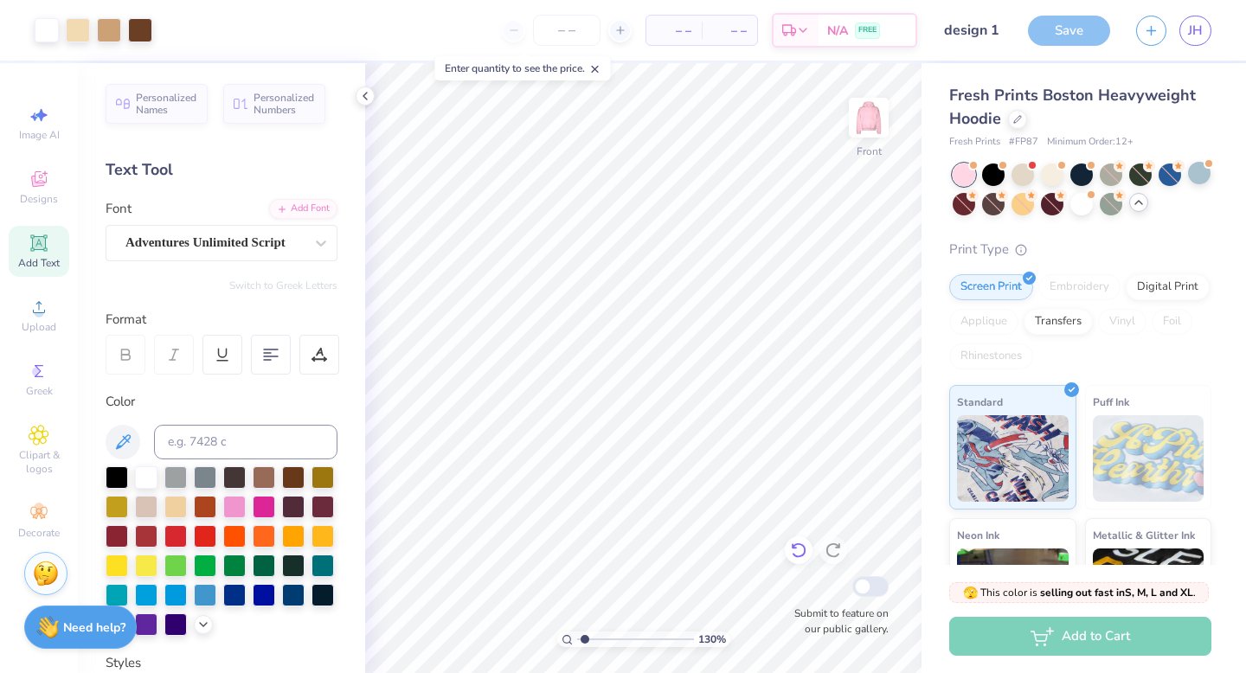
click at [797, 550] on icon at bounding box center [798, 549] width 17 height 17
click at [866, 117] on img at bounding box center [868, 117] width 69 height 69
click at [32, 202] on span "Designs" at bounding box center [39, 199] width 38 height 14
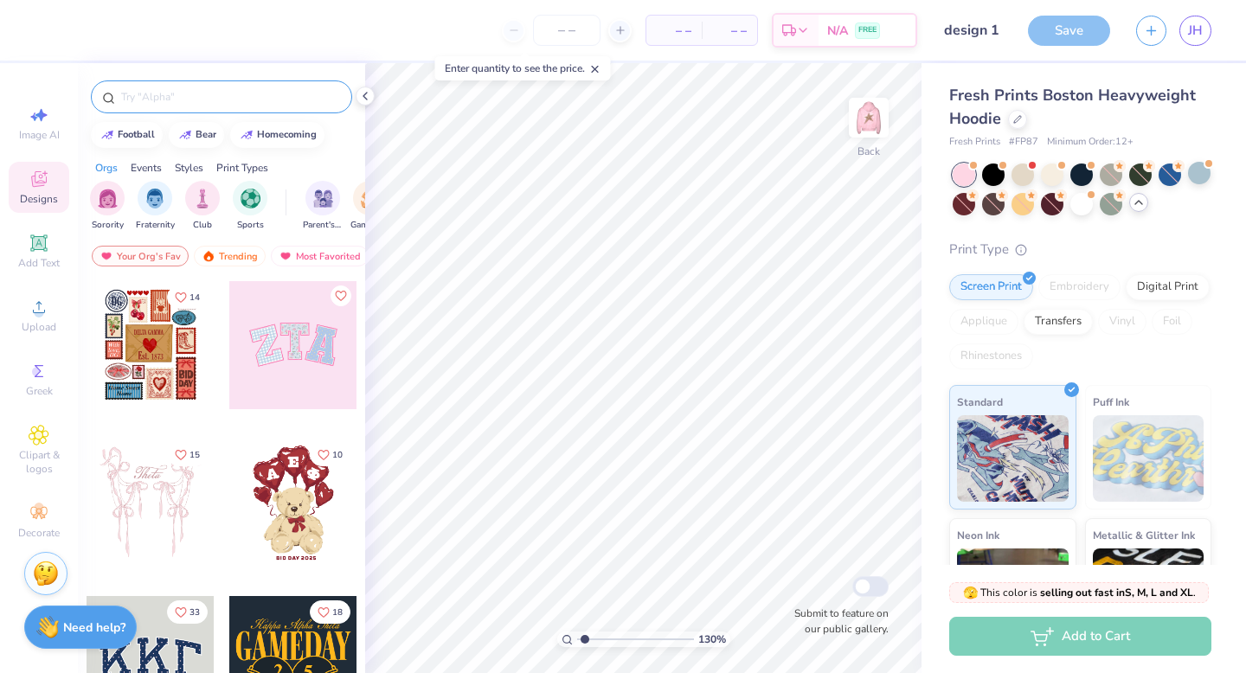
click at [260, 95] on input "text" at bounding box center [229, 96] width 221 height 17
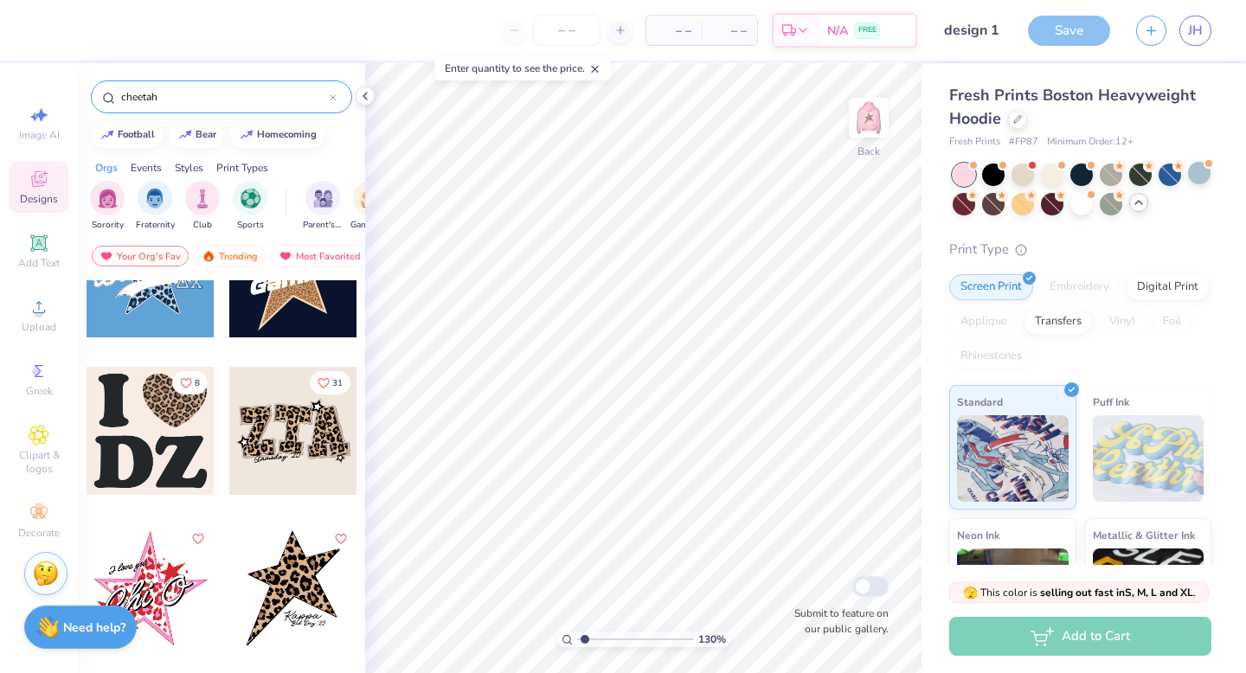
scroll to position [836, 0]
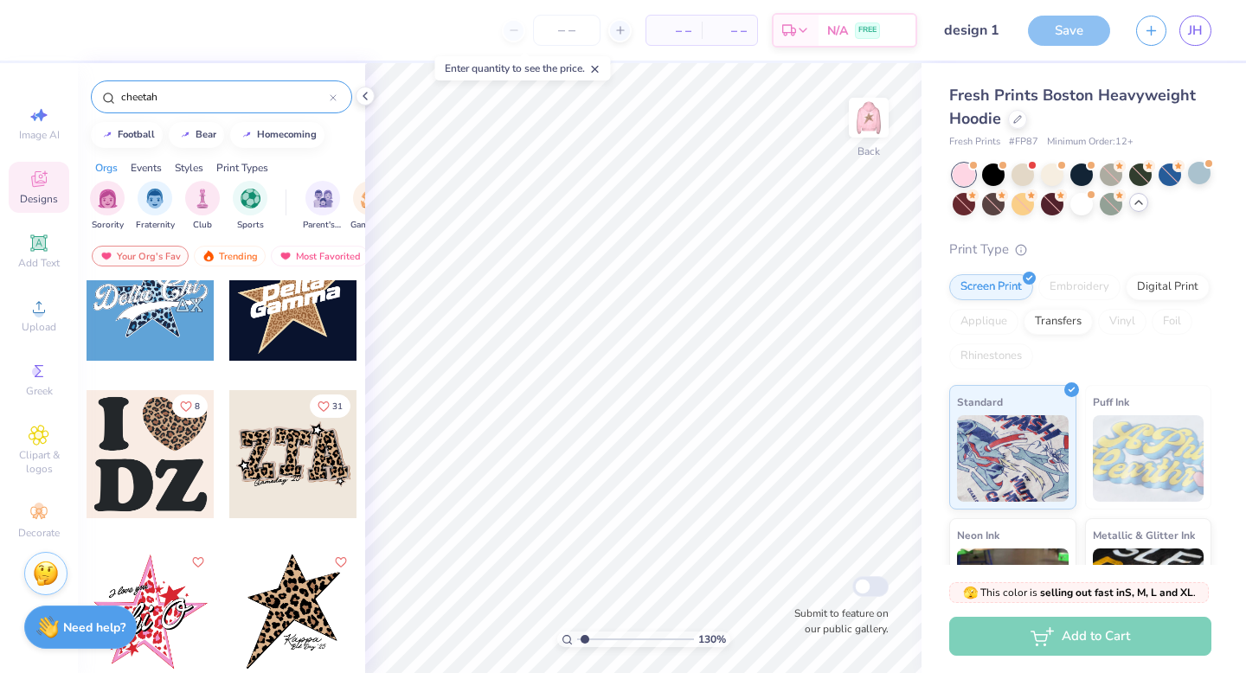
click at [285, 474] on div at bounding box center [293, 454] width 128 height 128
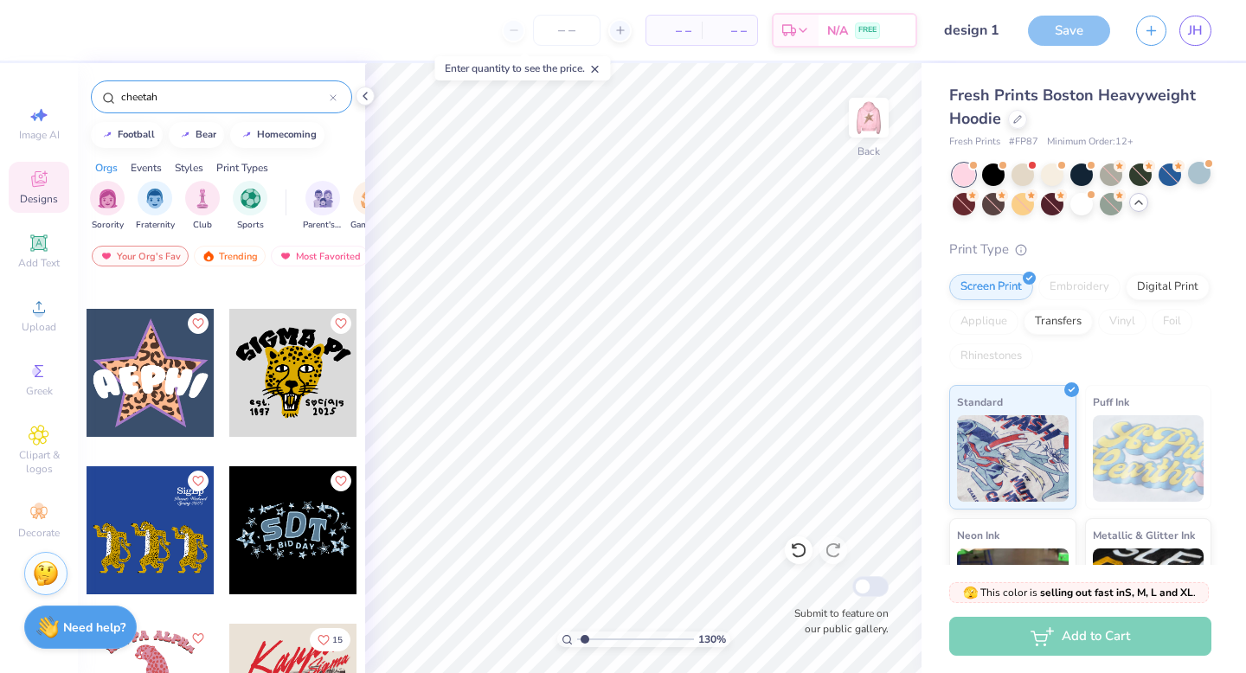
scroll to position [1336, 0]
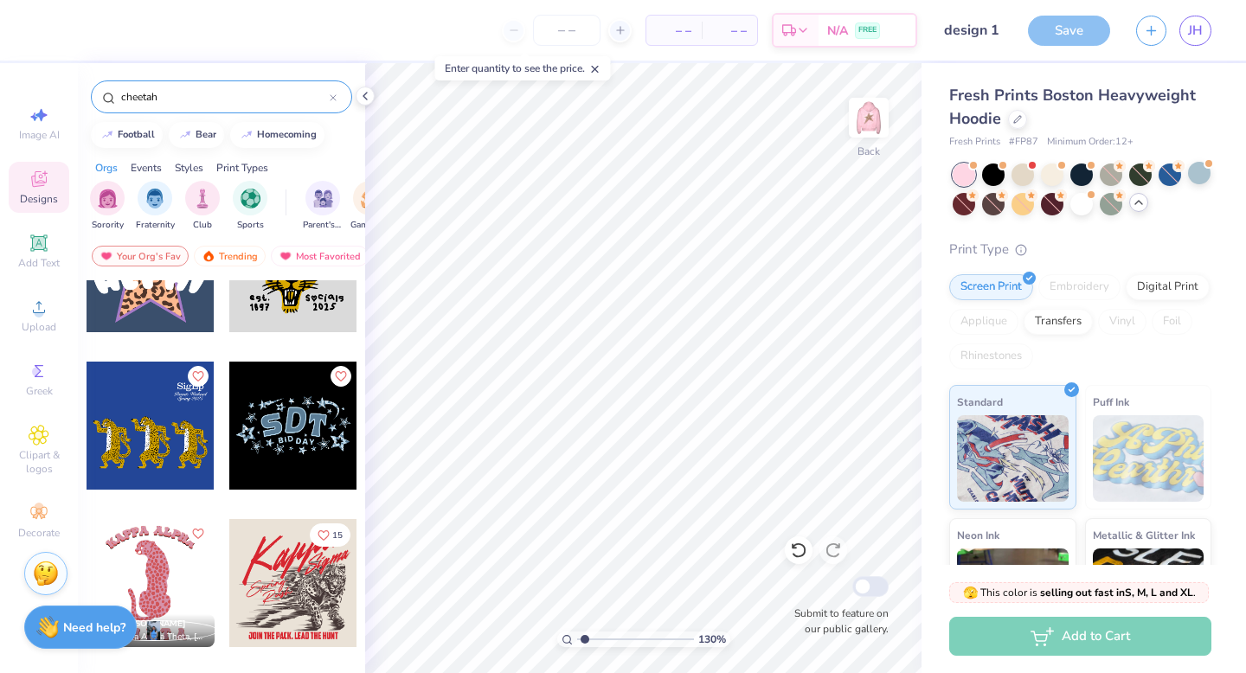
click at [176, 99] on input "cheetah" at bounding box center [224, 96] width 210 height 17
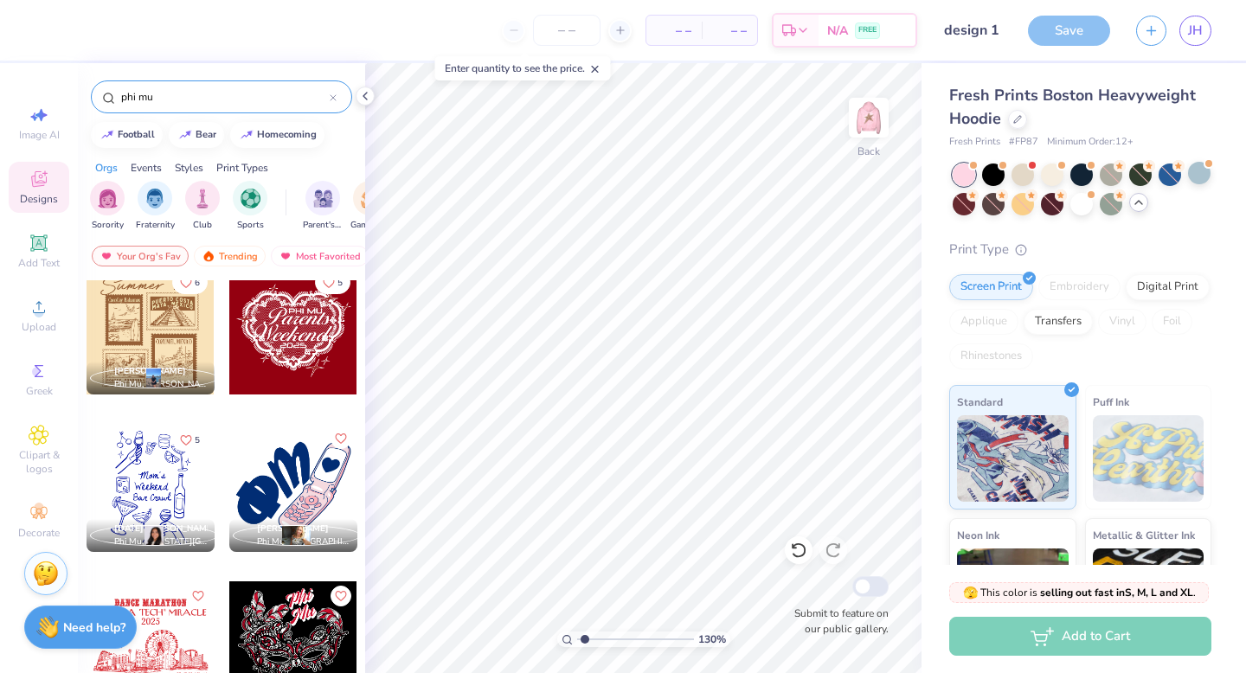
scroll to position [1316, 0]
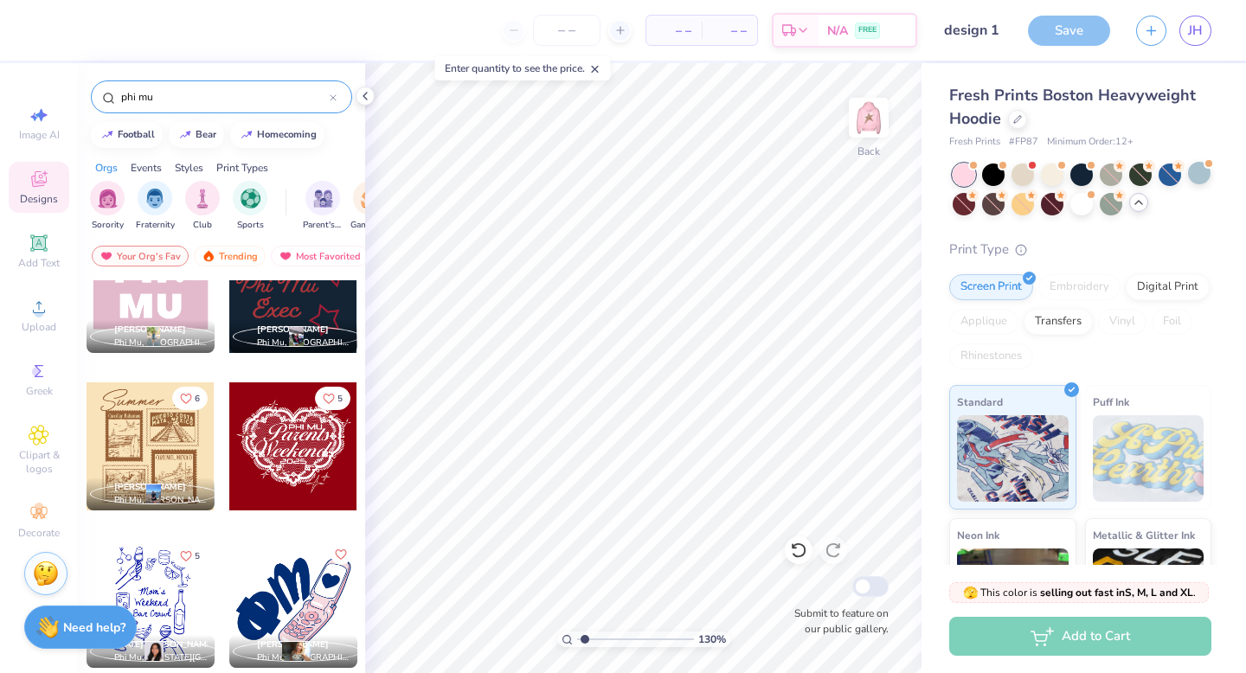
click at [300, 580] on div at bounding box center [293, 604] width 128 height 128
click at [803, 553] on icon at bounding box center [798, 551] width 15 height 16
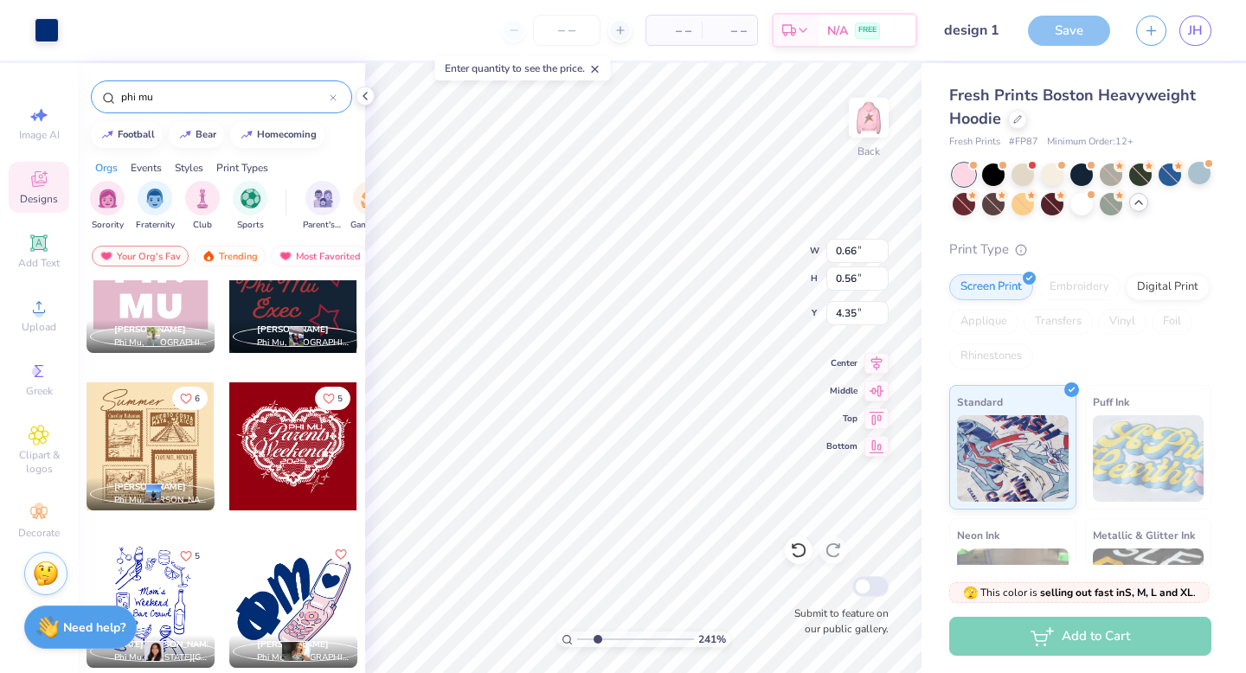
drag, startPoint x: 583, startPoint y: 638, endPoint x: 597, endPoint y: 634, distance: 14.5
click at [597, 634] on input "range" at bounding box center [635, 639] width 117 height 16
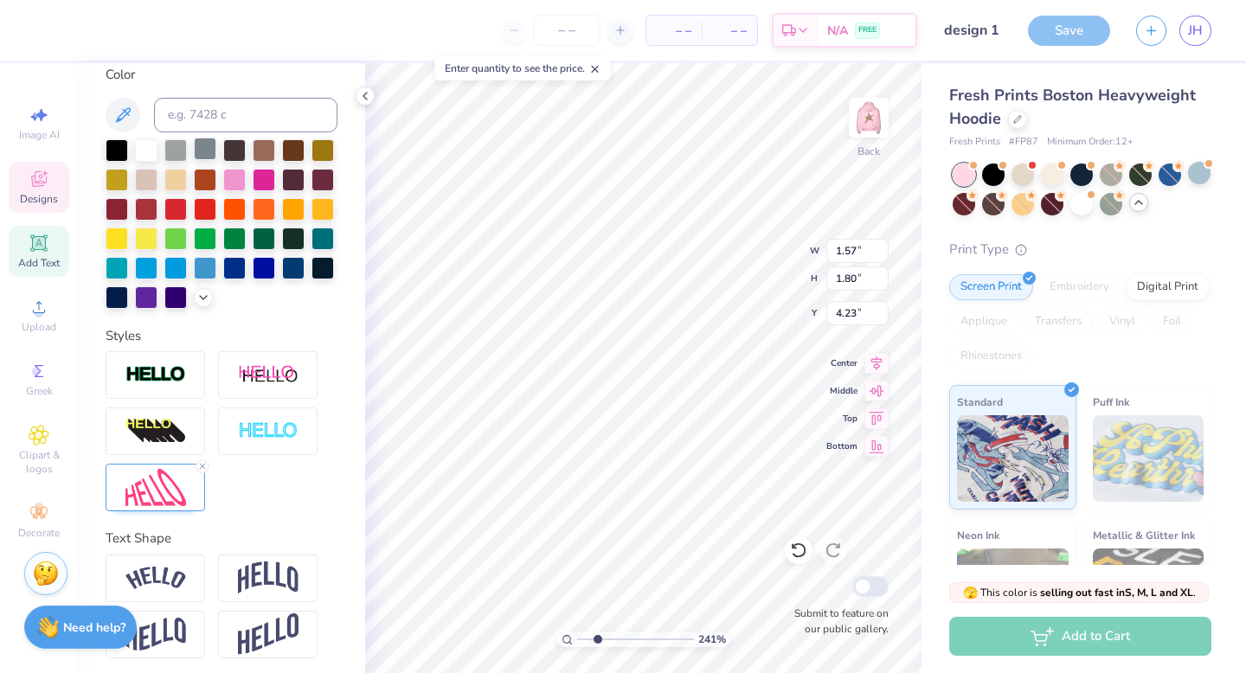
scroll to position [332, 0]
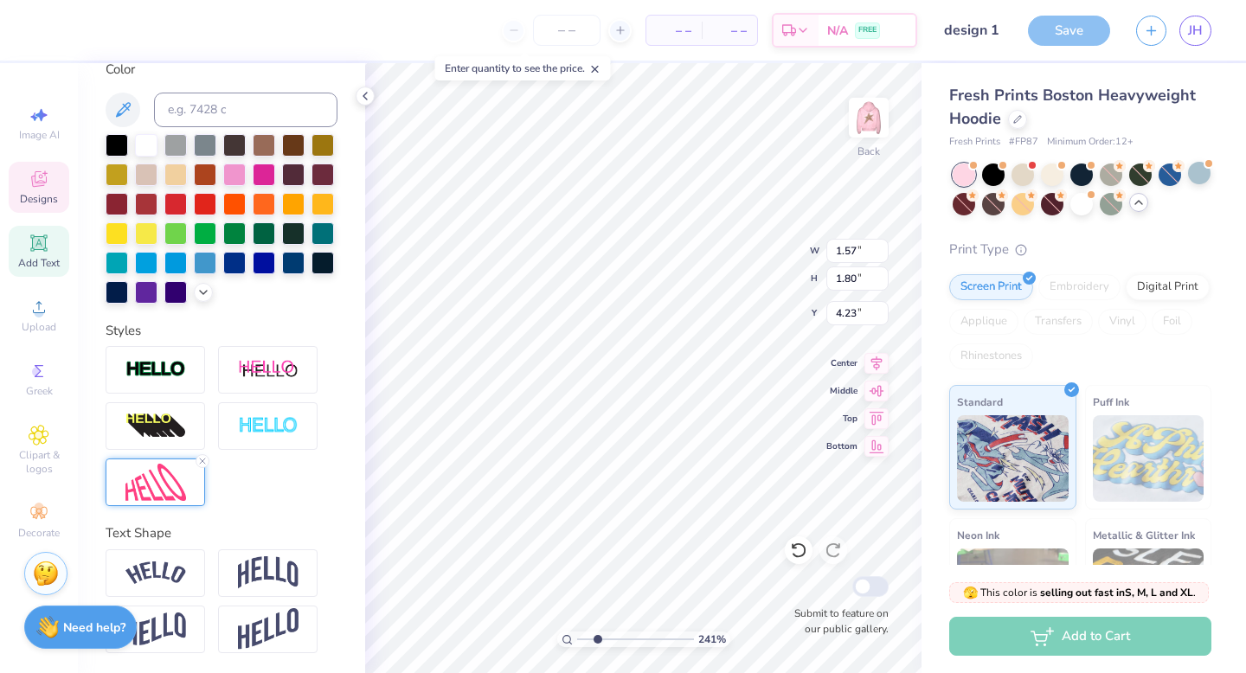
click at [202, 461] on line at bounding box center [202, 460] width 5 height 5
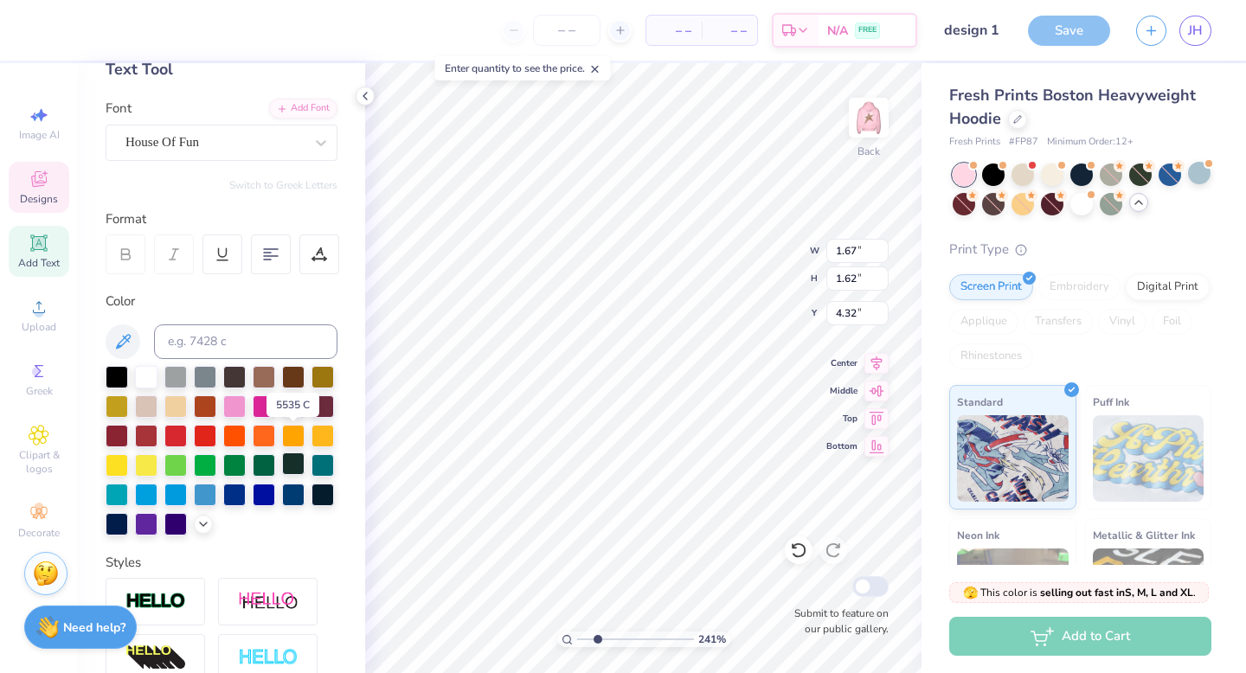
scroll to position [94, 0]
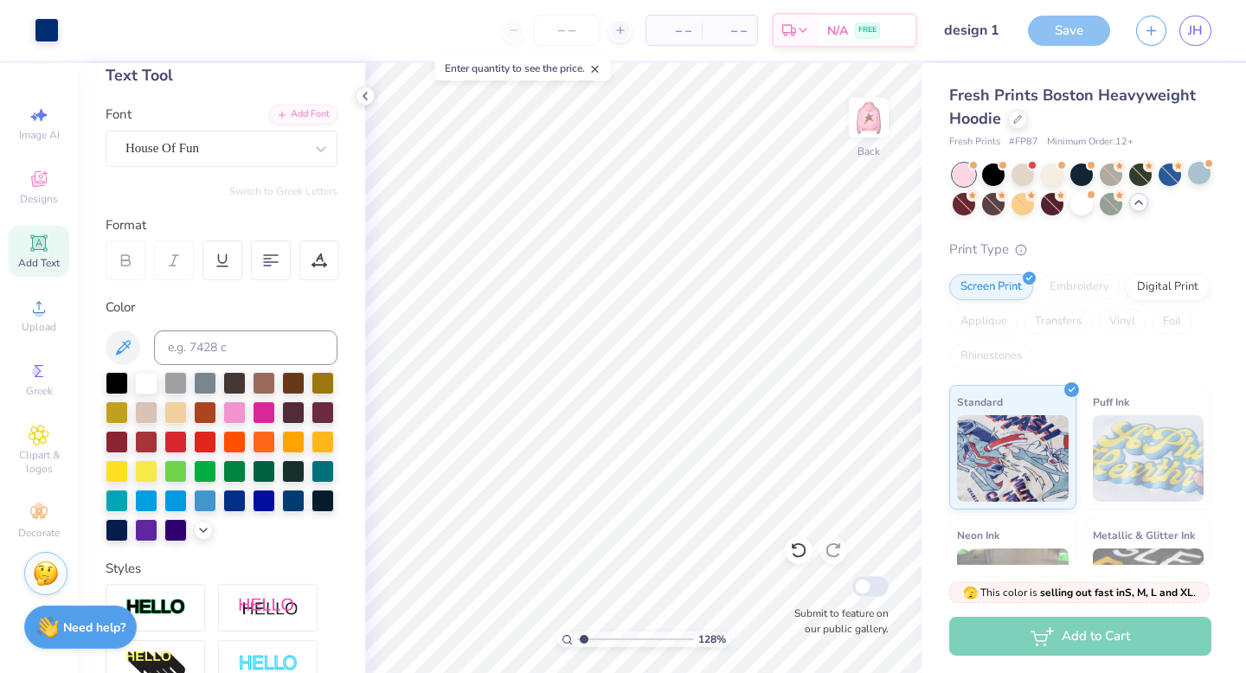
drag, startPoint x: 593, startPoint y: 637, endPoint x: 584, endPoint y: 638, distance: 8.7
click at [584, 638] on input "range" at bounding box center [635, 639] width 117 height 16
click at [153, 384] on div at bounding box center [146, 381] width 22 height 22
click at [148, 381] on div at bounding box center [146, 381] width 22 height 22
click at [145, 387] on div at bounding box center [146, 381] width 22 height 22
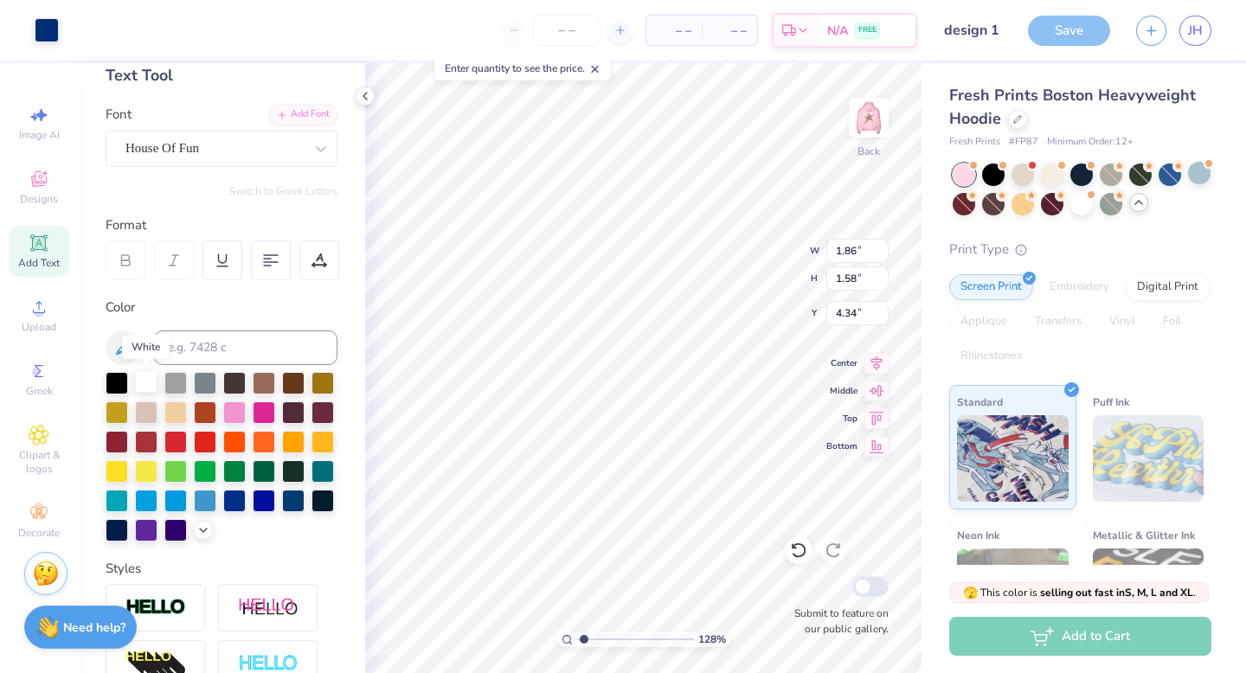
click at [146, 381] on div at bounding box center [146, 381] width 22 height 22
click at [153, 381] on div at bounding box center [146, 381] width 22 height 22
click at [149, 385] on div at bounding box center [146, 381] width 22 height 22
click at [867, 119] on img at bounding box center [868, 117] width 69 height 69
click at [562, 28] on input "number" at bounding box center [566, 30] width 67 height 31
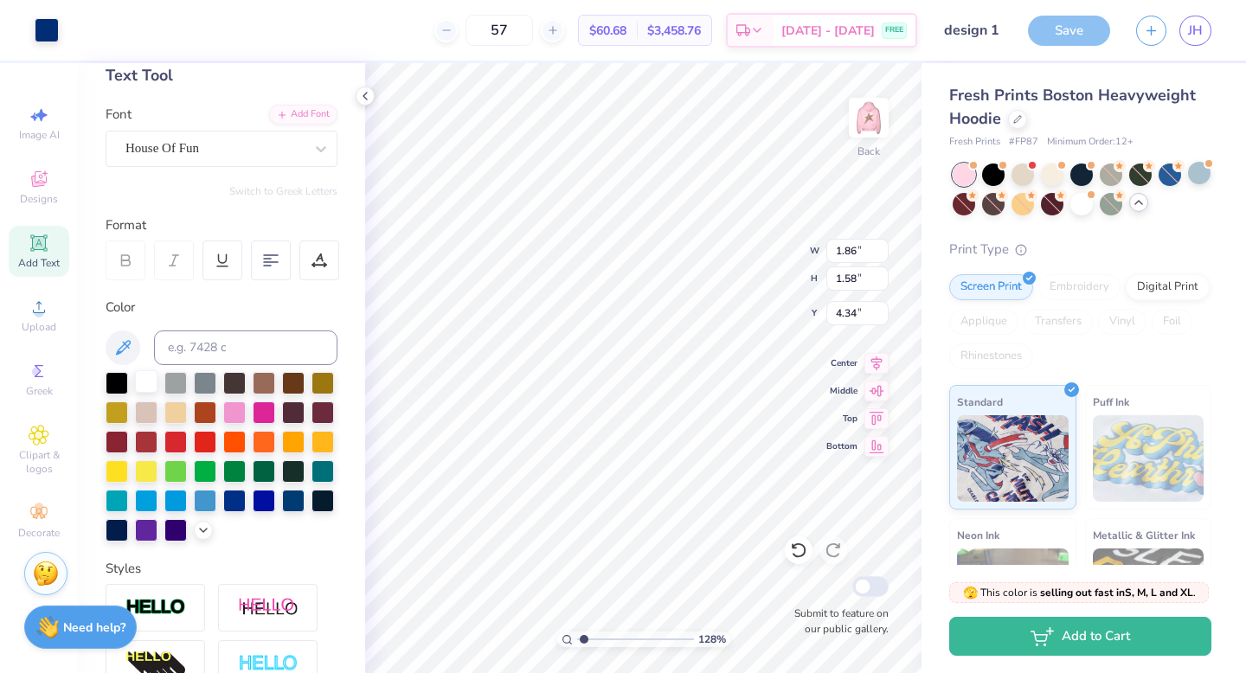
click at [148, 384] on div at bounding box center [146, 381] width 22 height 22
click at [872, 113] on img at bounding box center [868, 117] width 69 height 69
click at [533, 32] on input "57" at bounding box center [498, 30] width 67 height 31
drag, startPoint x: 869, startPoint y: 123, endPoint x: 945, endPoint y: 1, distance: 143.8
click at [869, 123] on img at bounding box center [868, 117] width 35 height 35
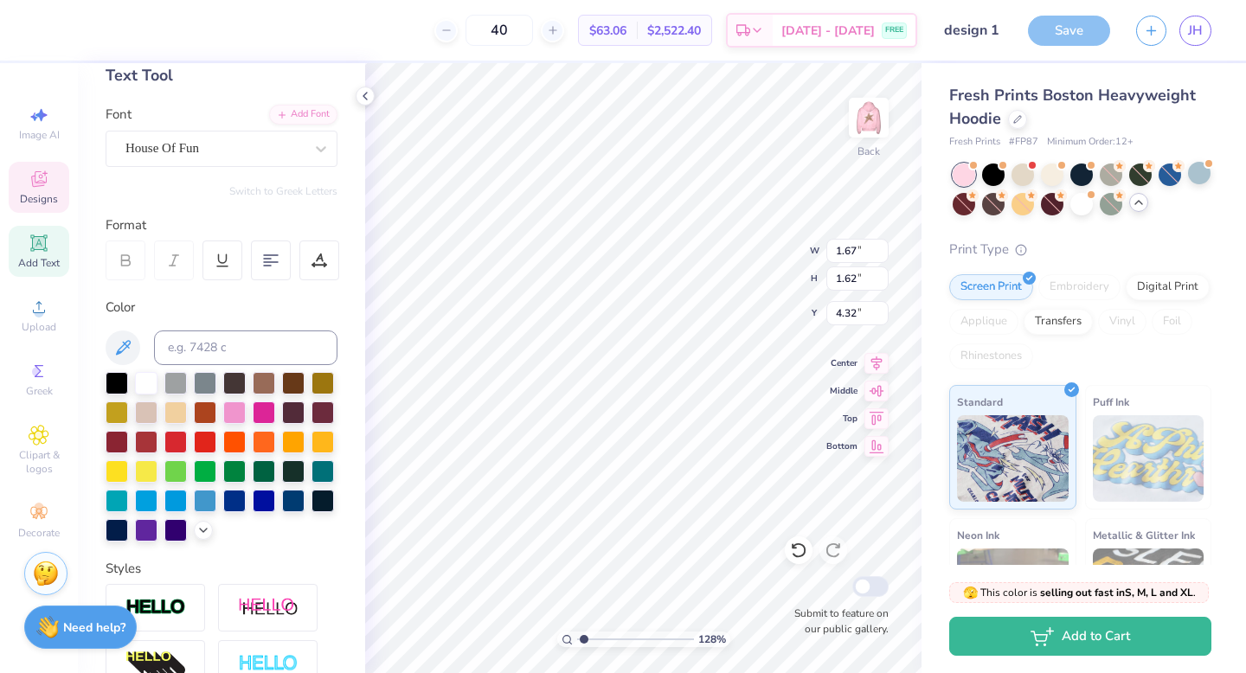
scroll to position [0, 0]
paste textarea
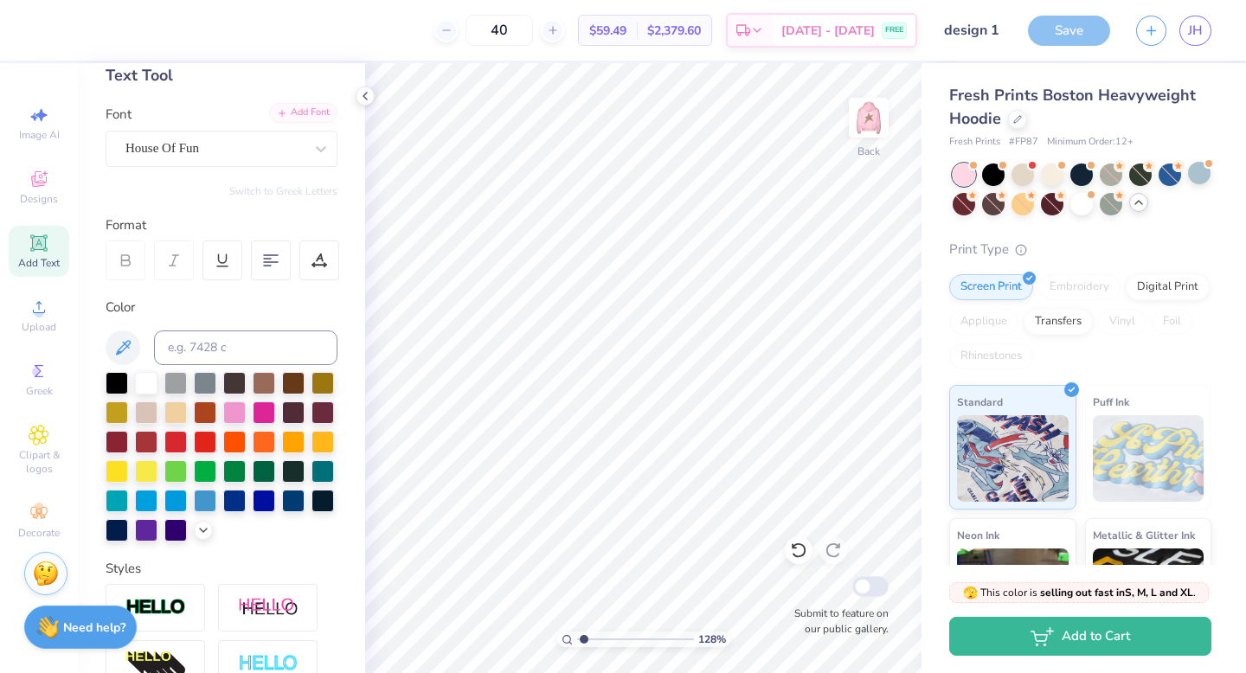
click at [291, 113] on div "Add Font" at bounding box center [303, 113] width 68 height 20
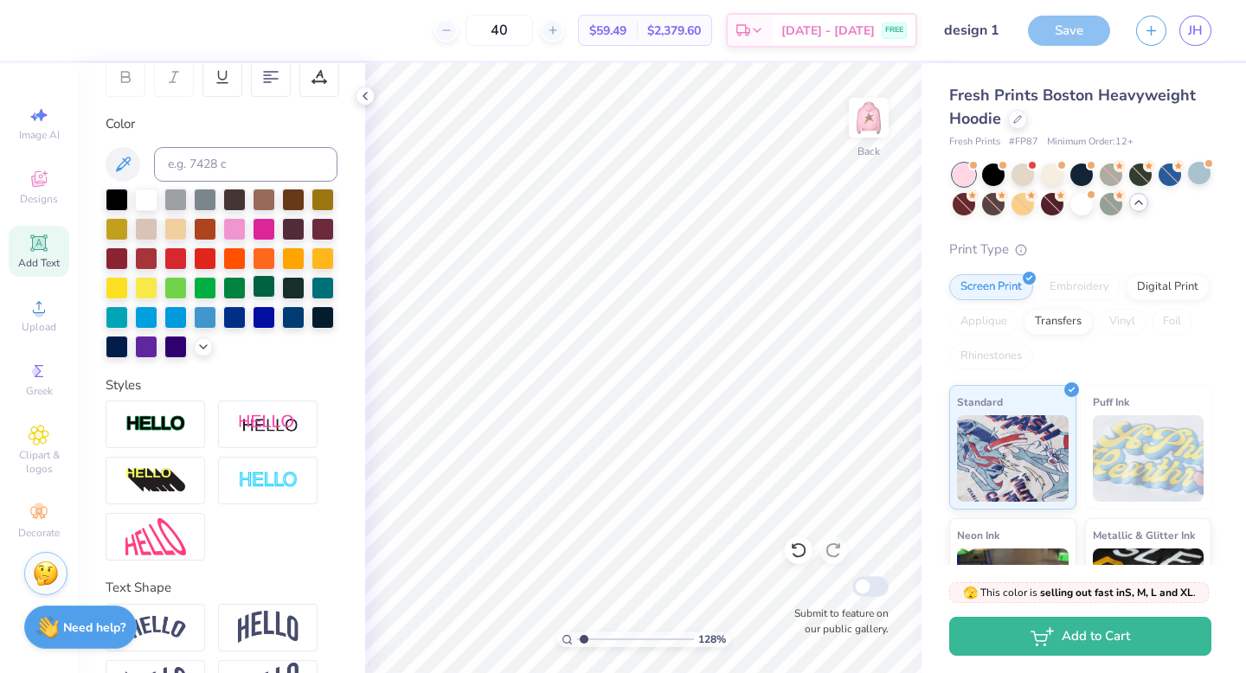
scroll to position [332, 0]
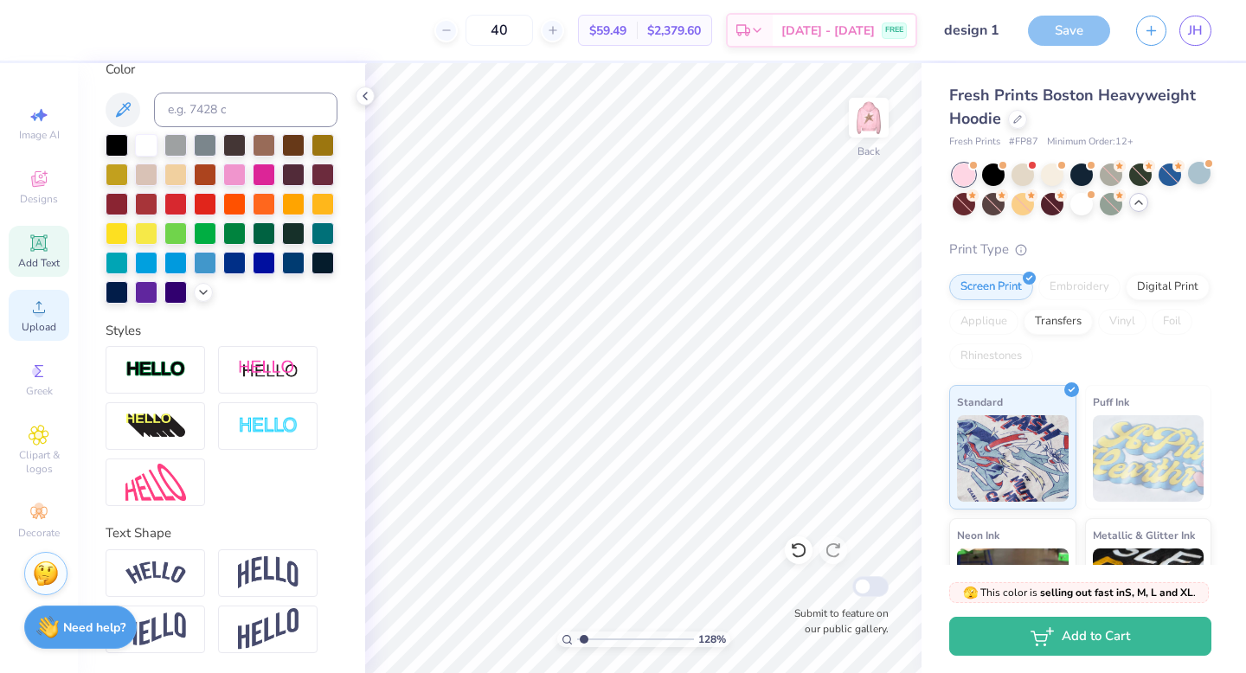
click at [22, 300] on div "Upload" at bounding box center [39, 315] width 61 height 51
click at [46, 240] on icon at bounding box center [39, 243] width 21 height 21
click at [17, 195] on div "Designs" at bounding box center [39, 187] width 61 height 51
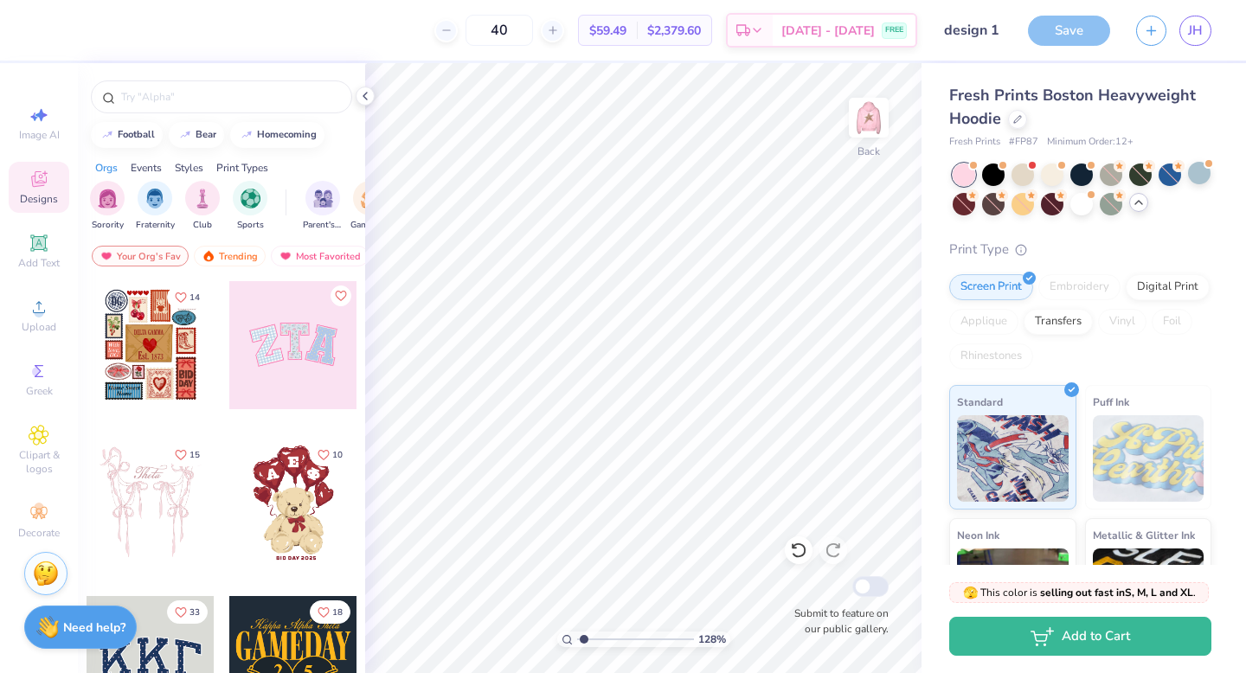
click at [228, 116] on div at bounding box center [221, 92] width 287 height 59
click at [219, 97] on input "text" at bounding box center [229, 96] width 221 height 17
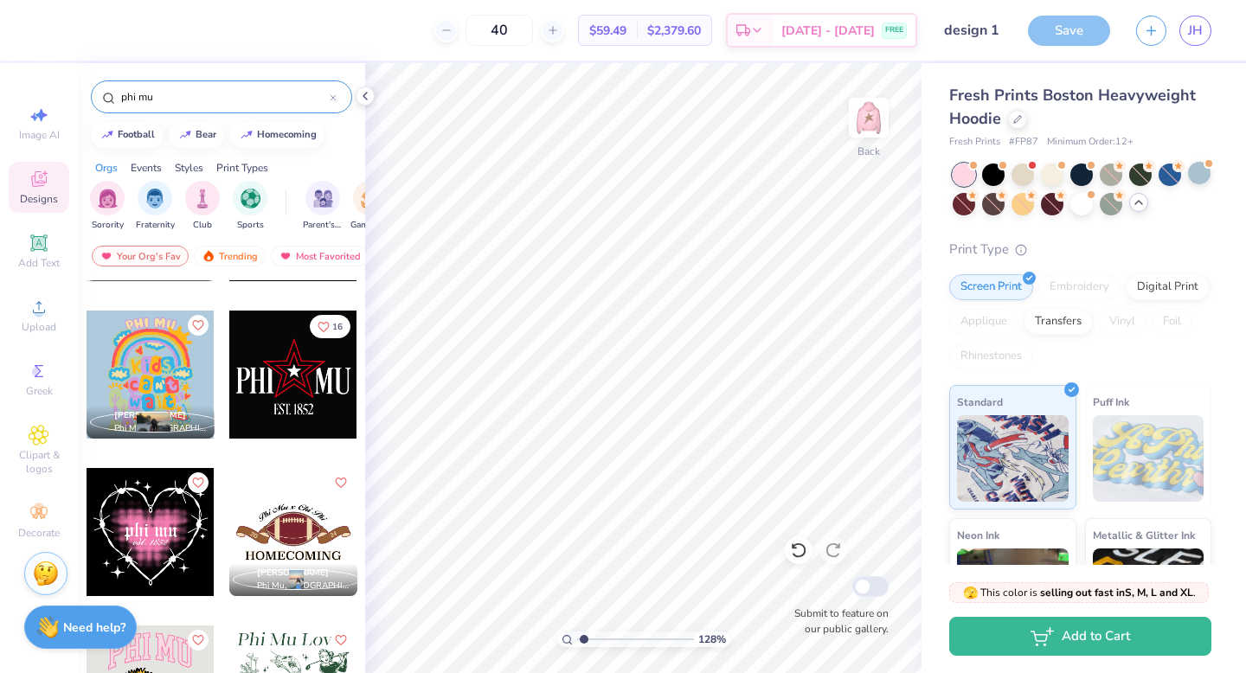
scroll to position [3756, 0]
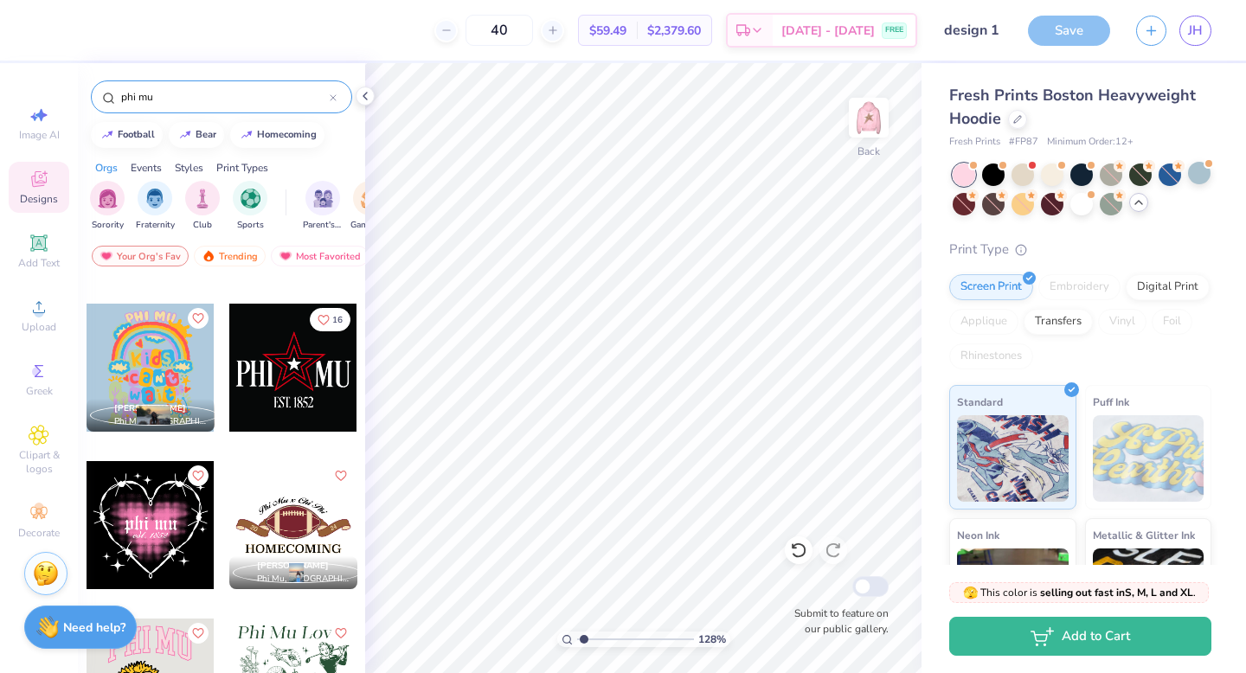
click at [291, 382] on div at bounding box center [293, 368] width 128 height 128
click at [112, 37] on div at bounding box center [109, 28] width 24 height 24
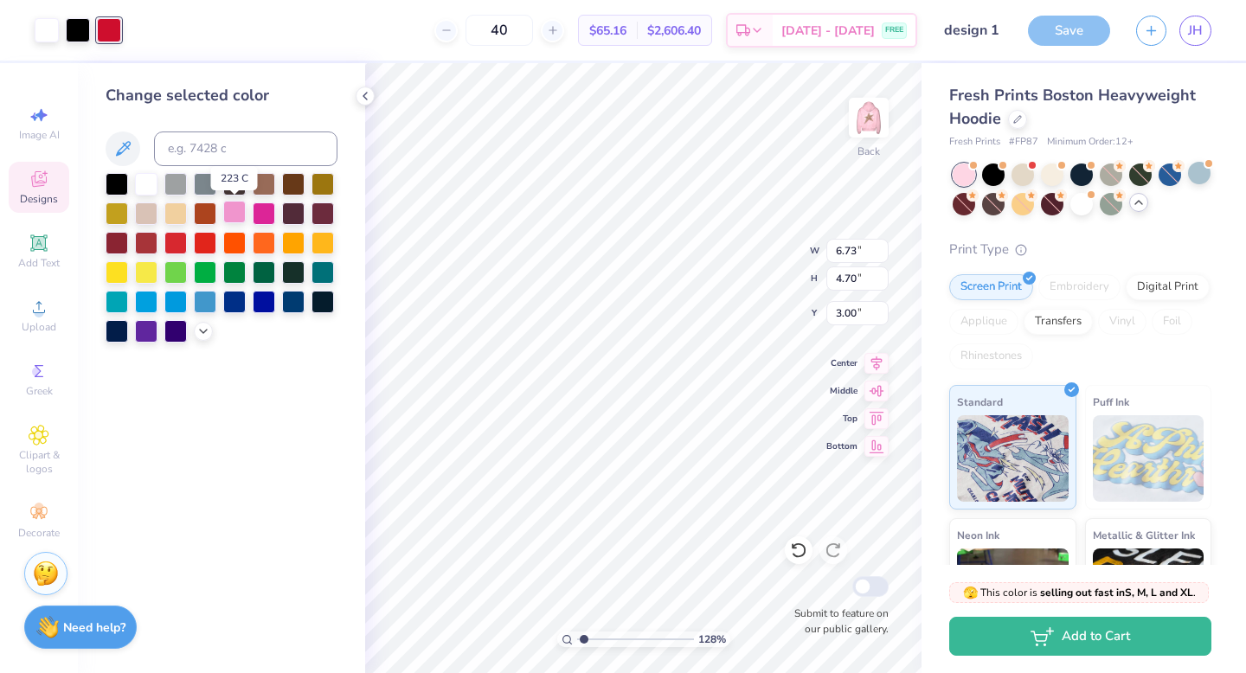
click at [234, 210] on div at bounding box center [234, 212] width 22 height 22
click at [72, 17] on div at bounding box center [78, 28] width 24 height 24
click at [206, 330] on icon at bounding box center [203, 330] width 14 height 14
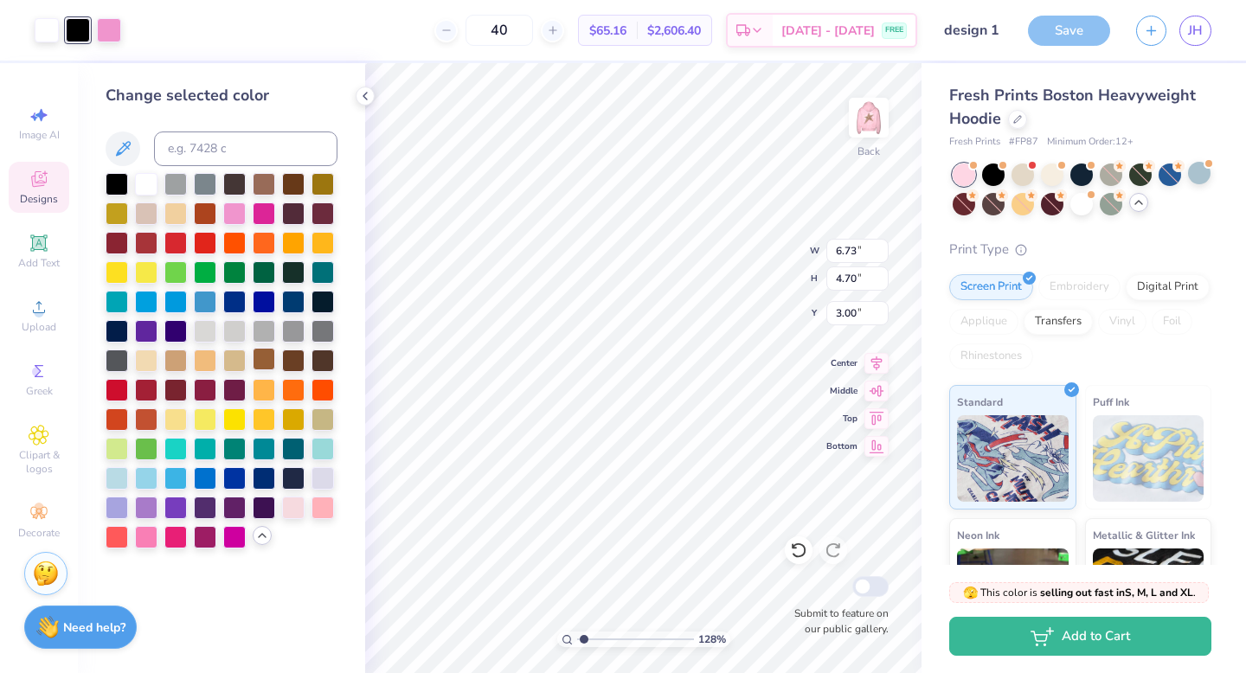
click at [264, 364] on div at bounding box center [264, 359] width 22 height 22
click at [289, 510] on div at bounding box center [293, 506] width 22 height 22
click at [322, 509] on div at bounding box center [322, 506] width 22 height 22
click at [293, 505] on div at bounding box center [293, 506] width 22 height 22
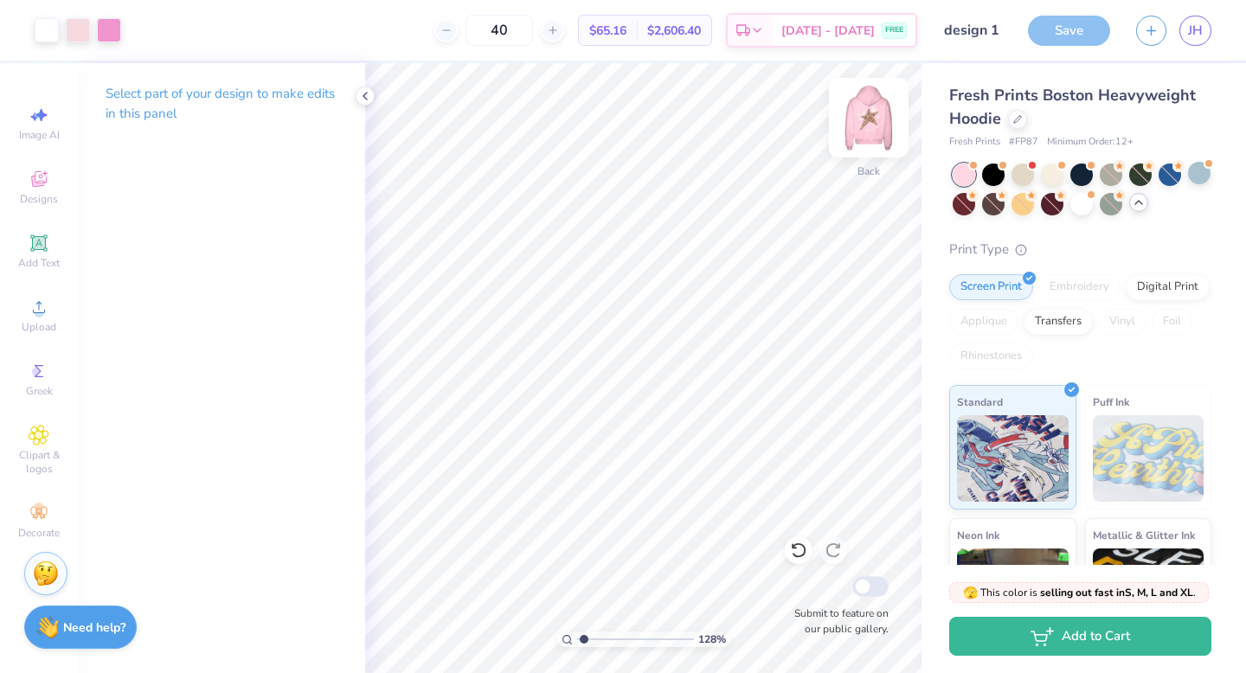
click at [881, 113] on img at bounding box center [868, 117] width 69 height 69
click at [40, 375] on icon at bounding box center [39, 371] width 21 height 21
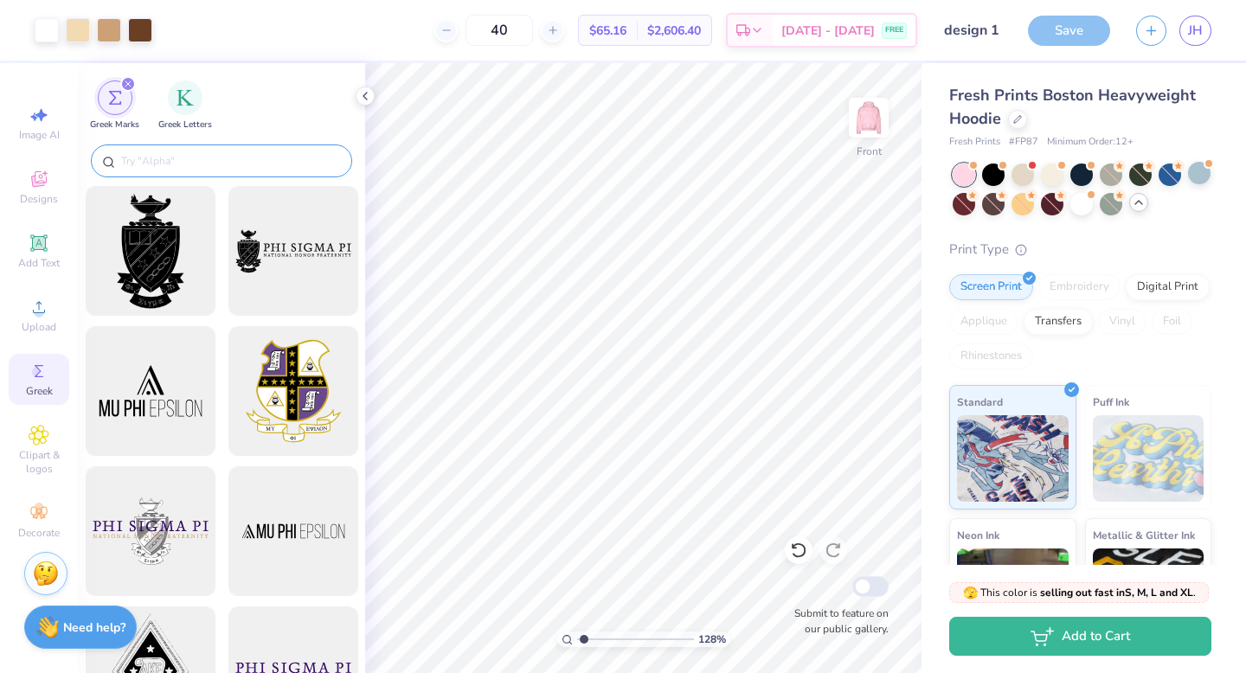
click at [241, 157] on input "text" at bounding box center [229, 160] width 221 height 17
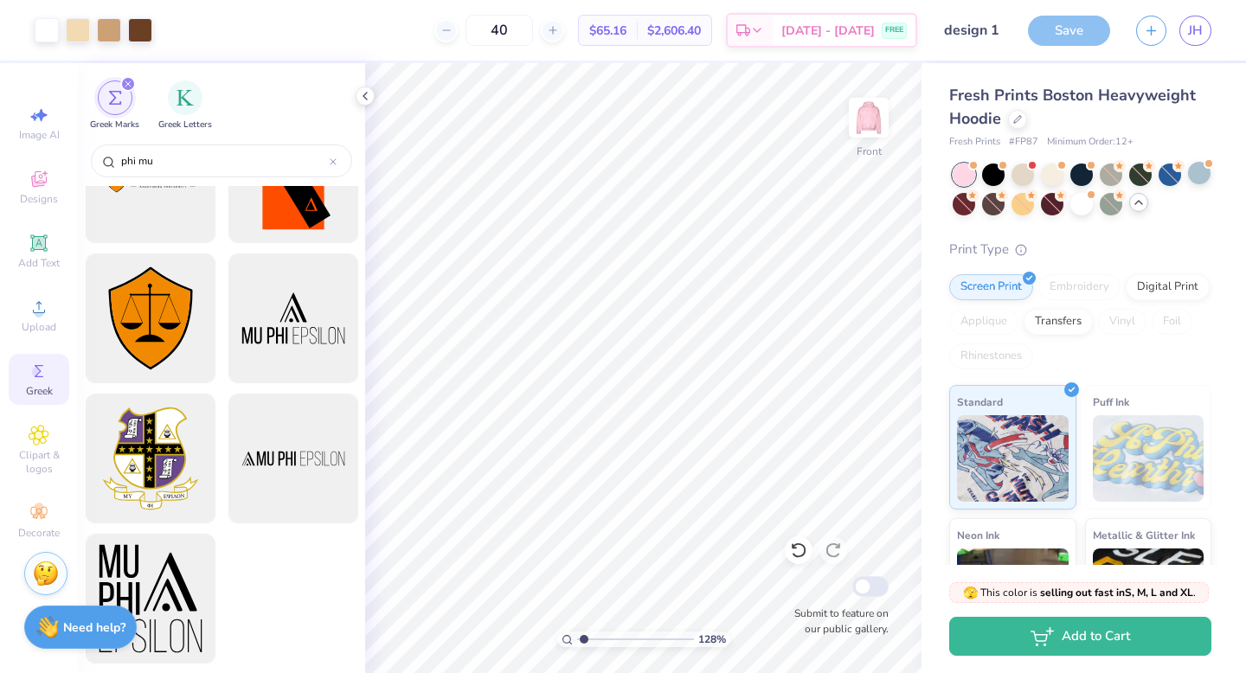
scroll to position [0, 0]
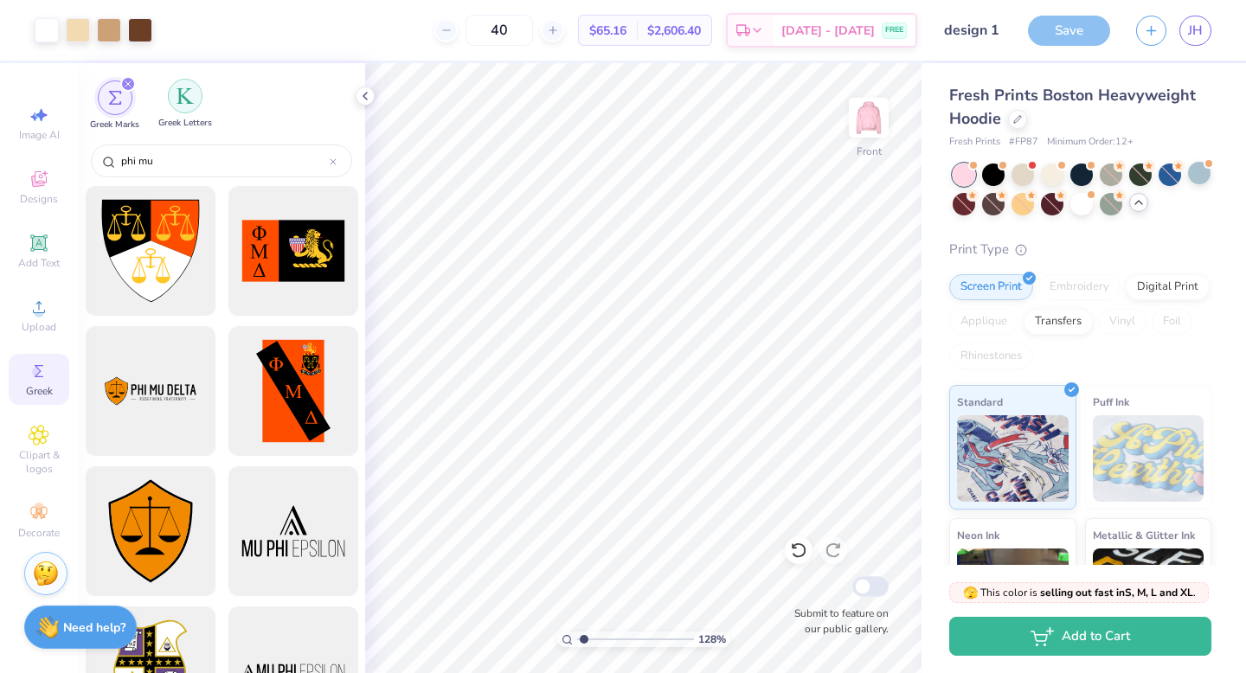
click at [188, 112] on div "filter for Greek Letters" at bounding box center [185, 96] width 35 height 35
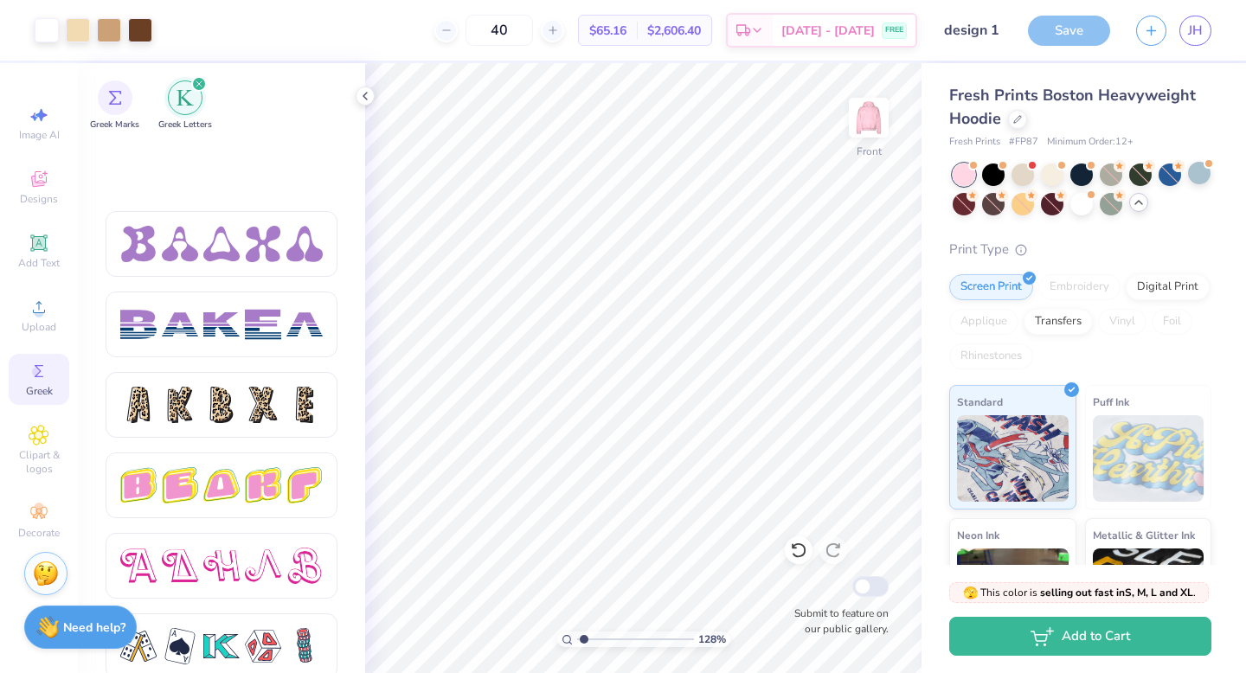
scroll to position [2832, 0]
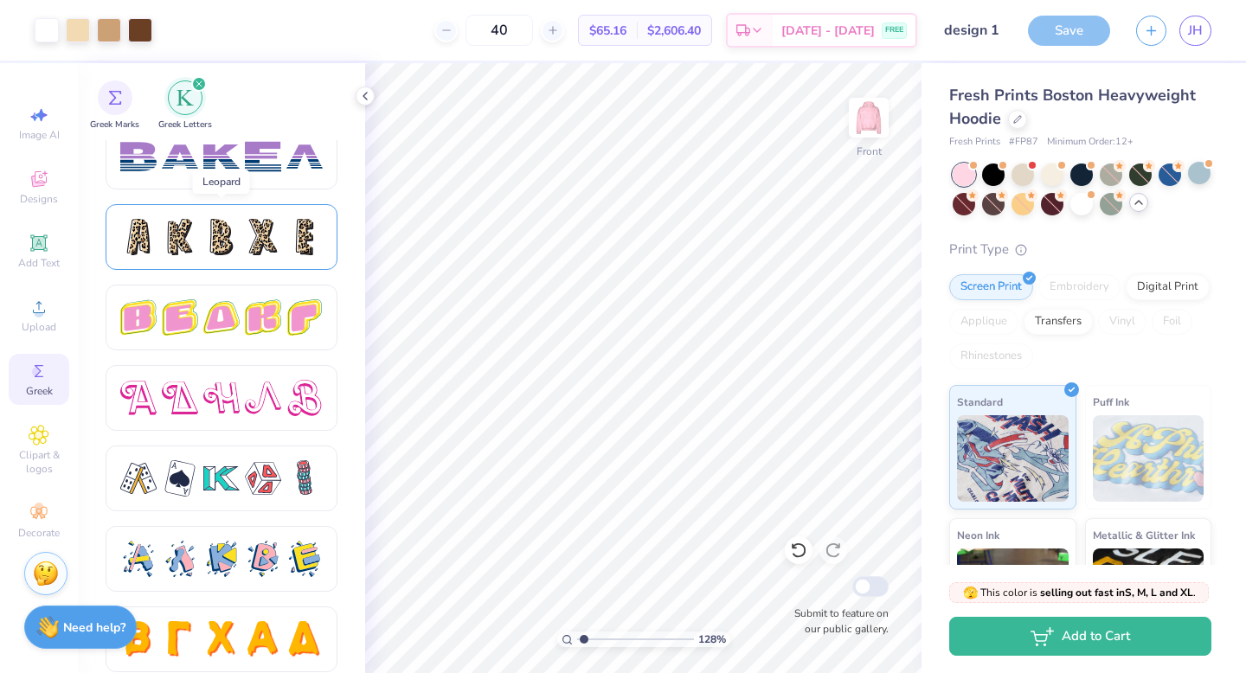
click at [265, 251] on div at bounding box center [263, 237] width 36 height 36
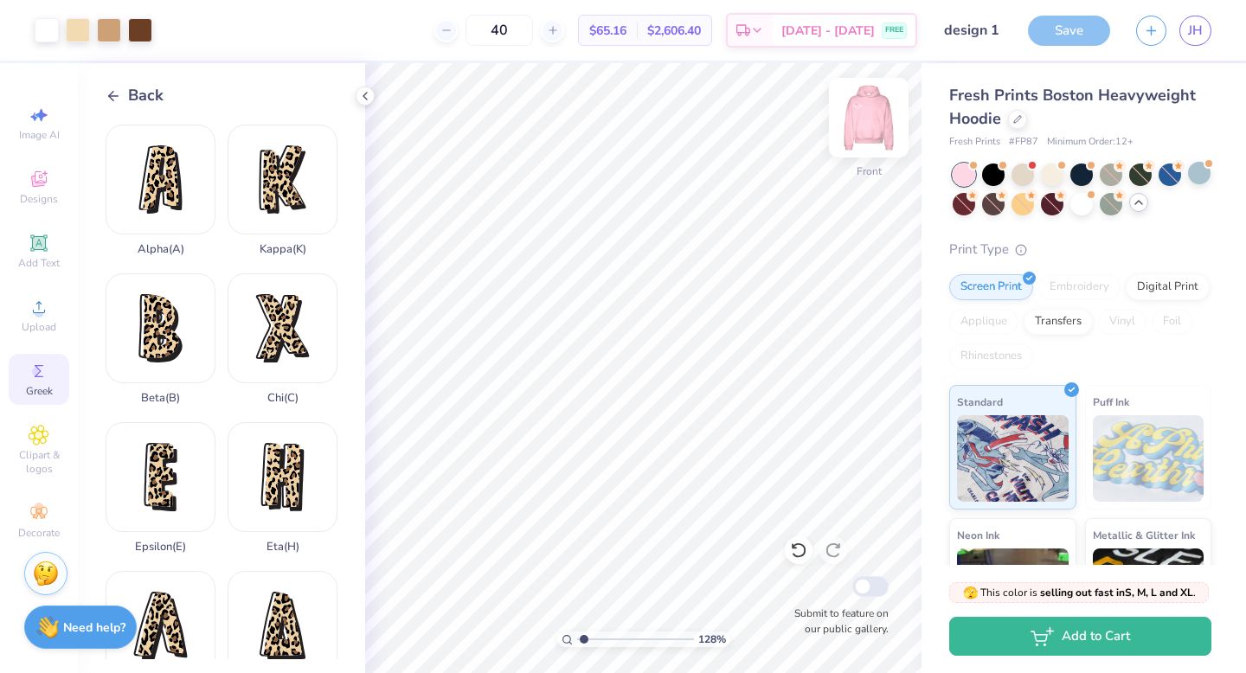
click at [877, 119] on img at bounding box center [868, 117] width 69 height 69
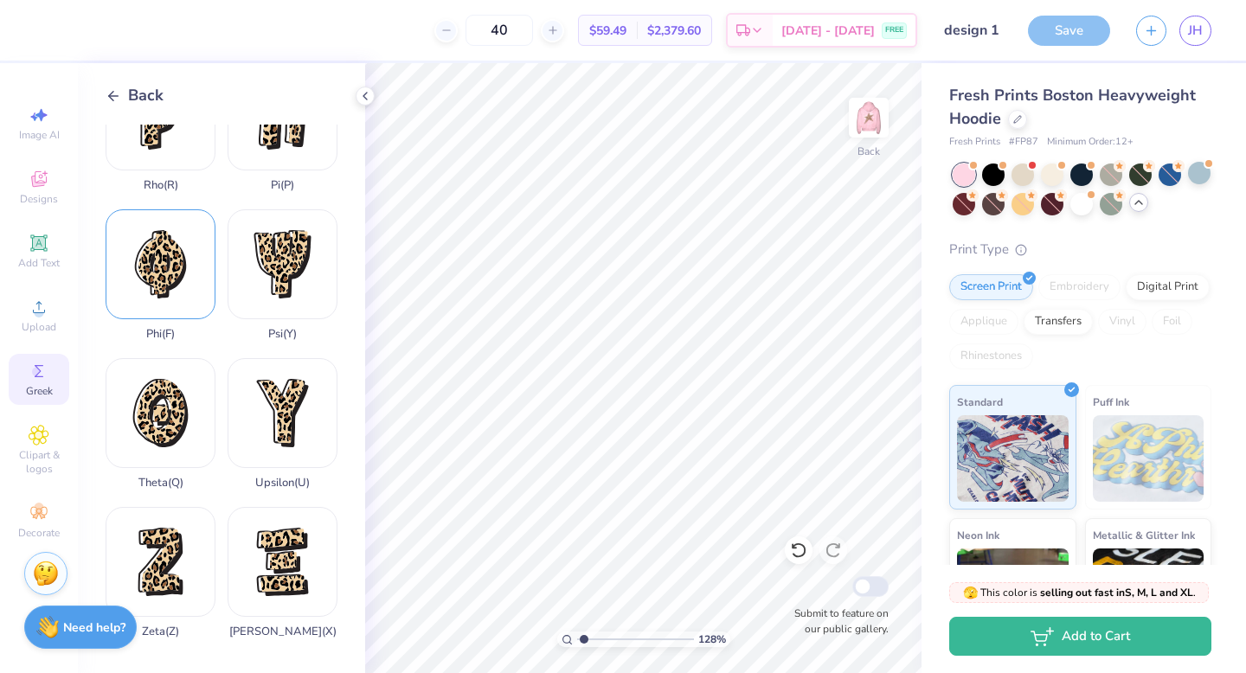
click at [163, 280] on div "Phi ( F )" at bounding box center [161, 274] width 110 height 131
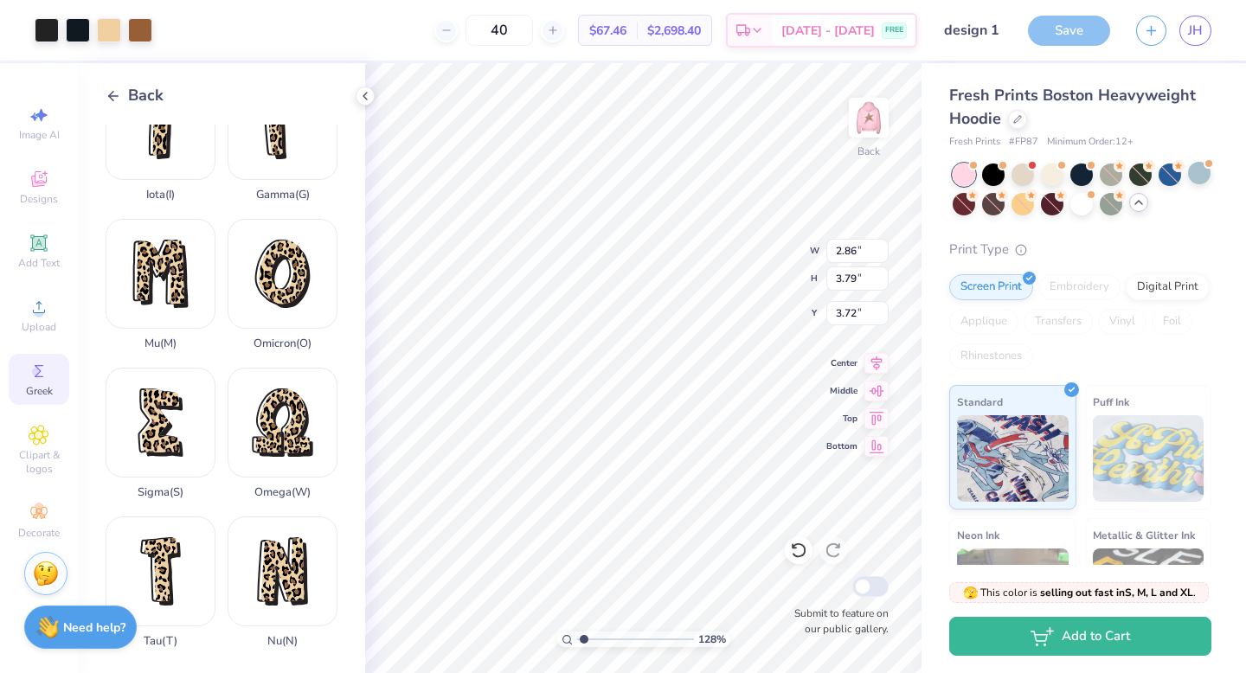
scroll to position [650, 0]
click at [183, 273] on div "Mu ( M )" at bounding box center [161, 283] width 110 height 131
click at [855, 250] on input "1.86" at bounding box center [857, 251] width 62 height 24
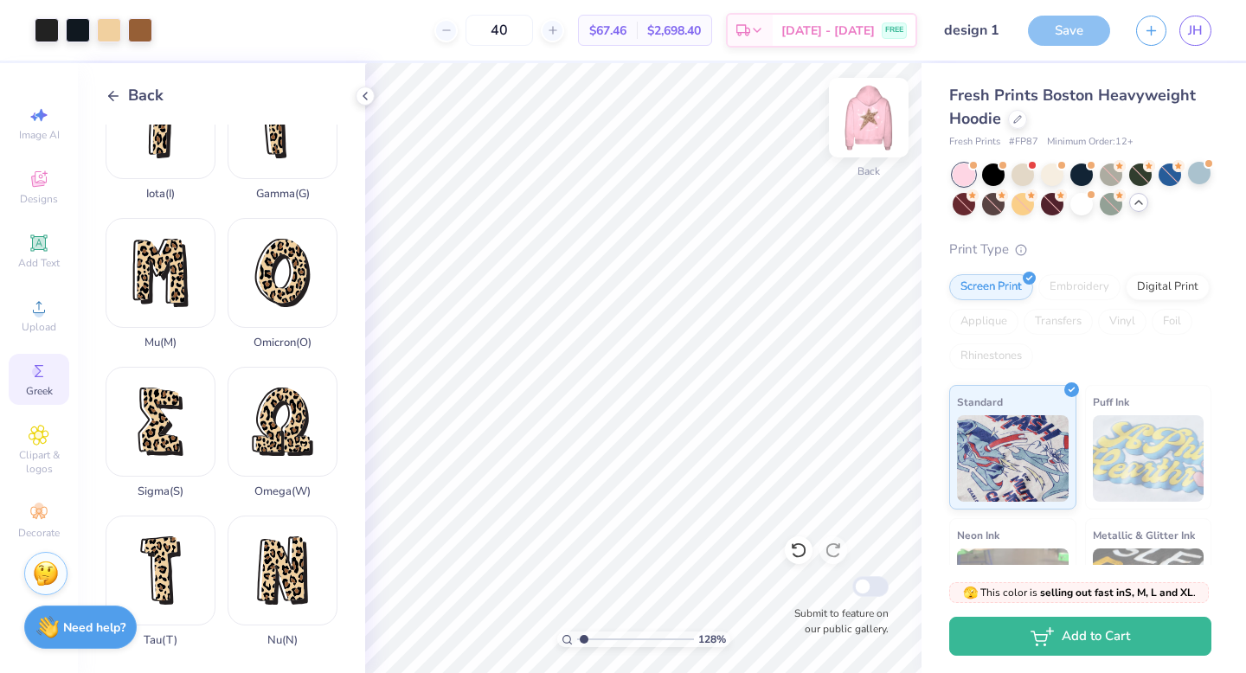
click at [871, 125] on img at bounding box center [868, 117] width 69 height 69
click at [1138, 202] on icon at bounding box center [1138, 202] width 14 height 14
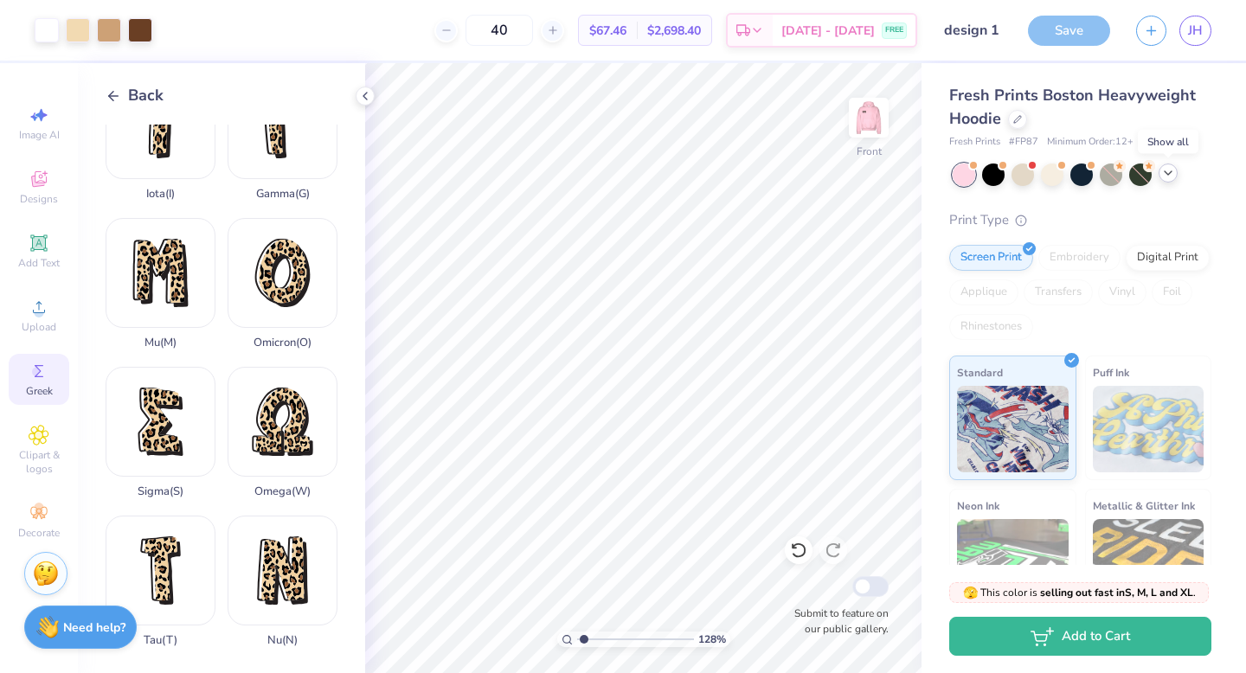
click at [1168, 178] on icon at bounding box center [1168, 173] width 14 height 14
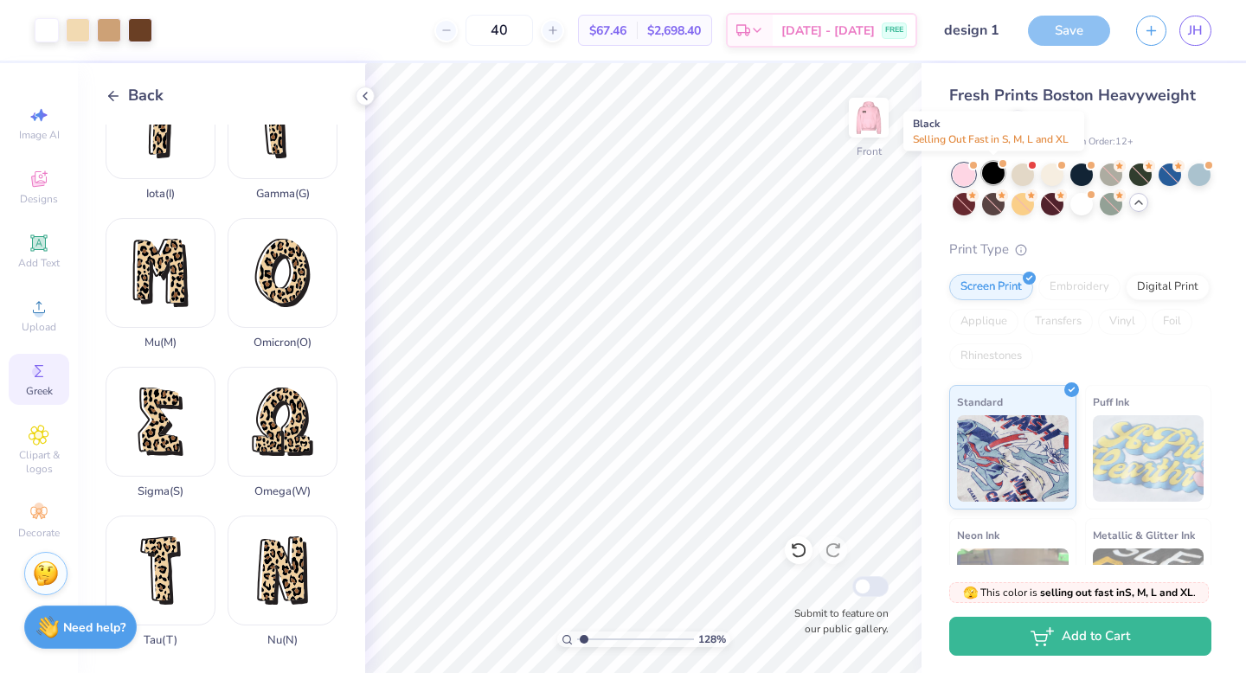
click at [993, 169] on div at bounding box center [993, 173] width 22 height 22
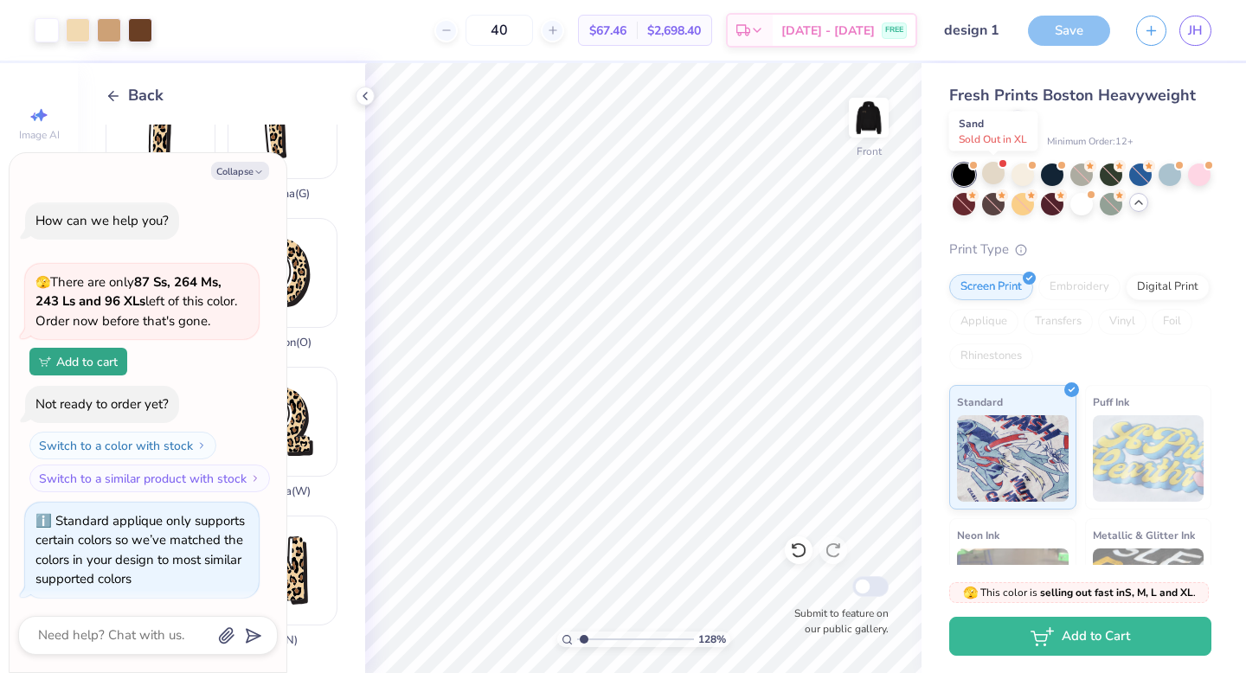
scroll to position [2088, 0]
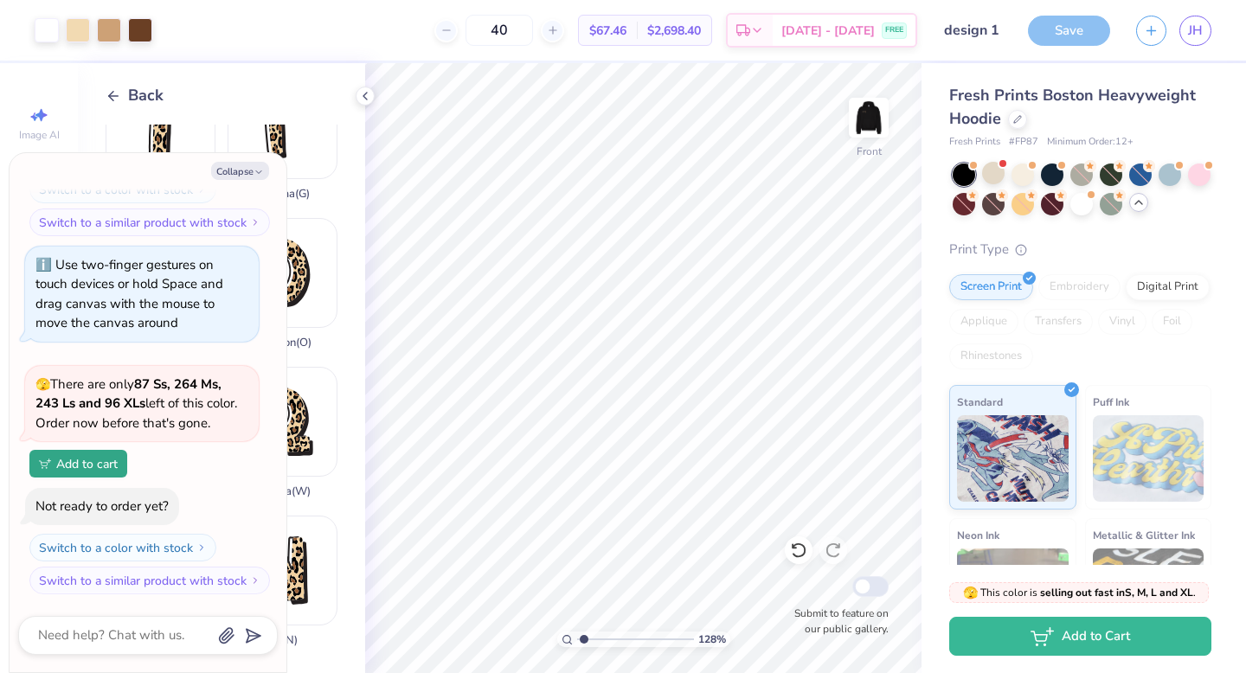
drag, startPoint x: 1026, startPoint y: 174, endPoint x: 1132, endPoint y: 366, distance: 219.5
click at [1026, 174] on div at bounding box center [1022, 174] width 22 height 22
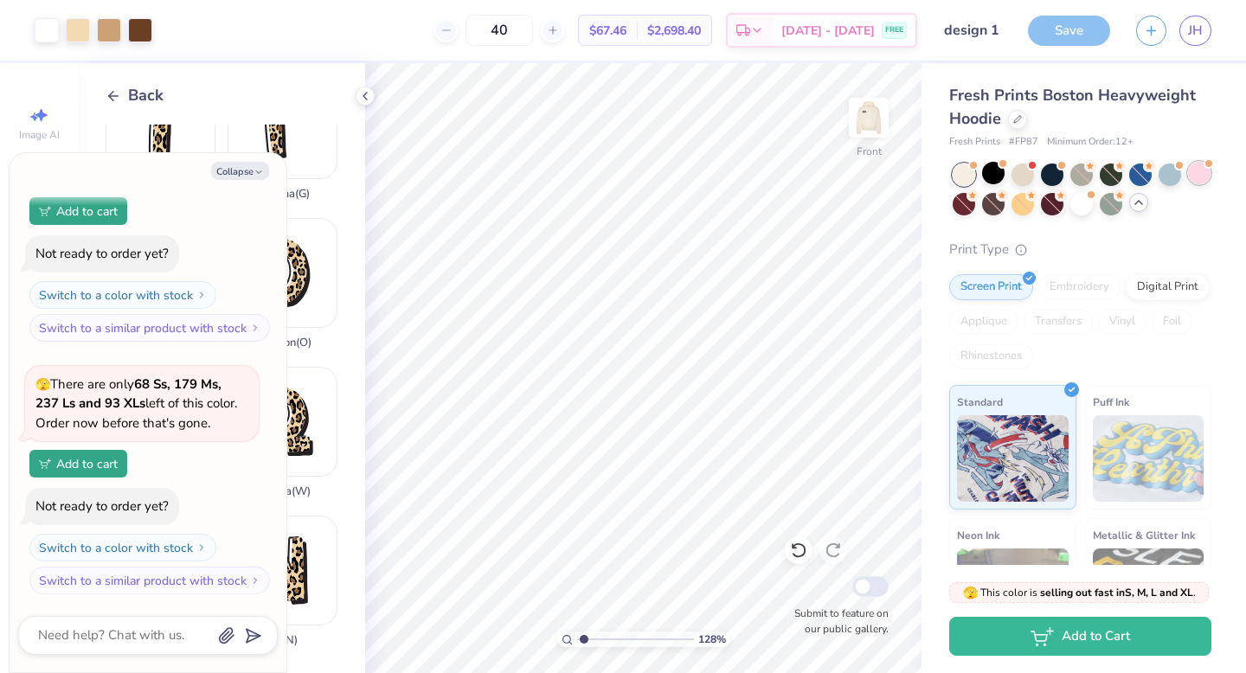
click at [1201, 175] on div at bounding box center [1199, 173] width 22 height 22
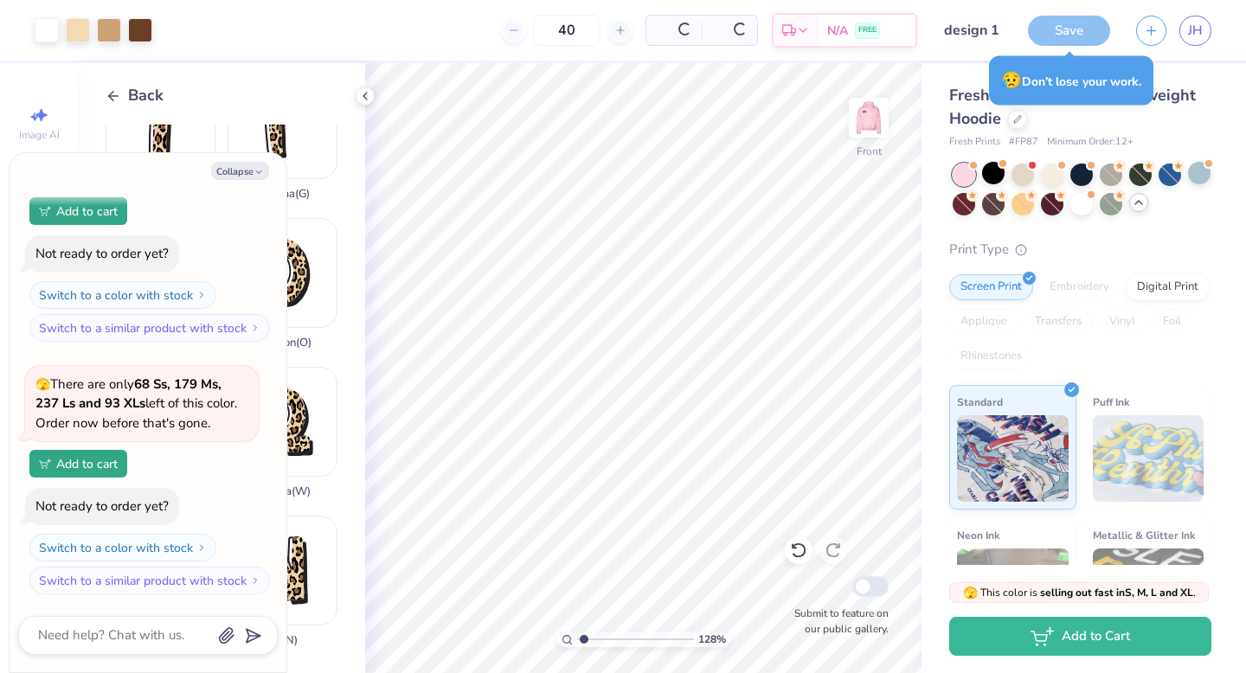
scroll to position [2593, 0]
click at [856, 117] on img at bounding box center [868, 117] width 69 height 69
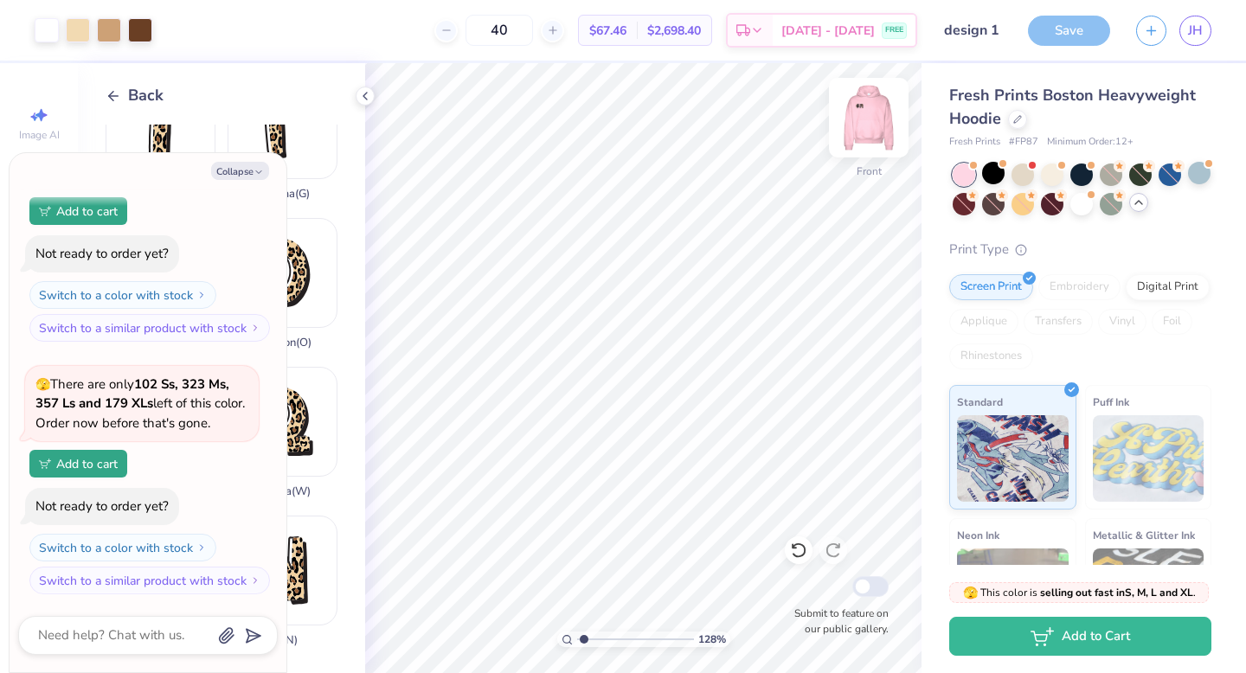
click at [872, 121] on img at bounding box center [868, 117] width 69 height 69
click at [222, 167] on button "Collapse" at bounding box center [240, 171] width 58 height 18
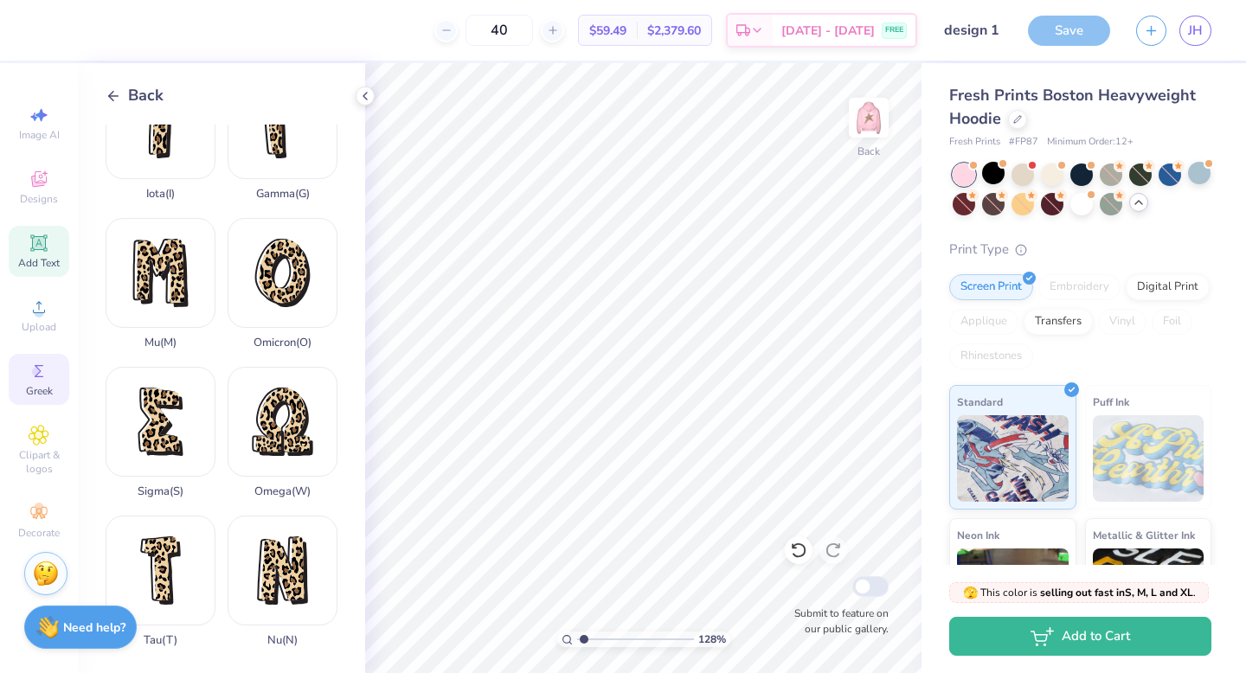
click at [51, 253] on div "Add Text" at bounding box center [39, 251] width 61 height 51
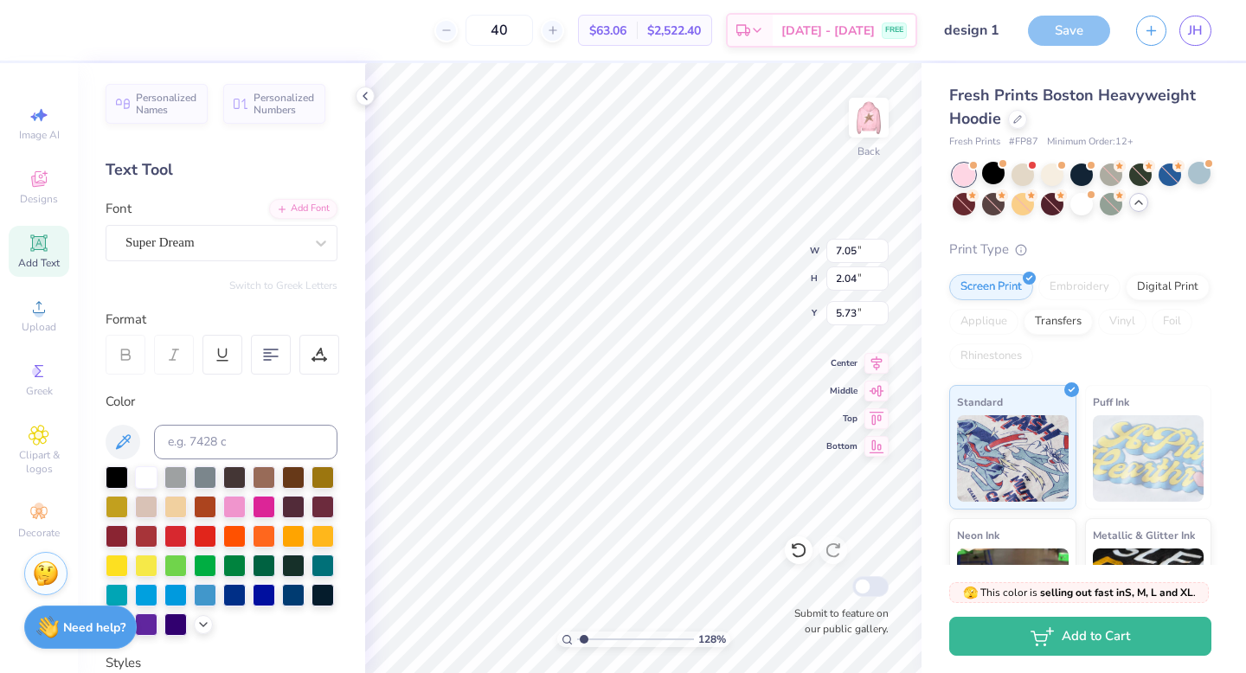
scroll to position [0, 1]
click at [166, 237] on div "Super Dream" at bounding box center [215, 242] width 182 height 27
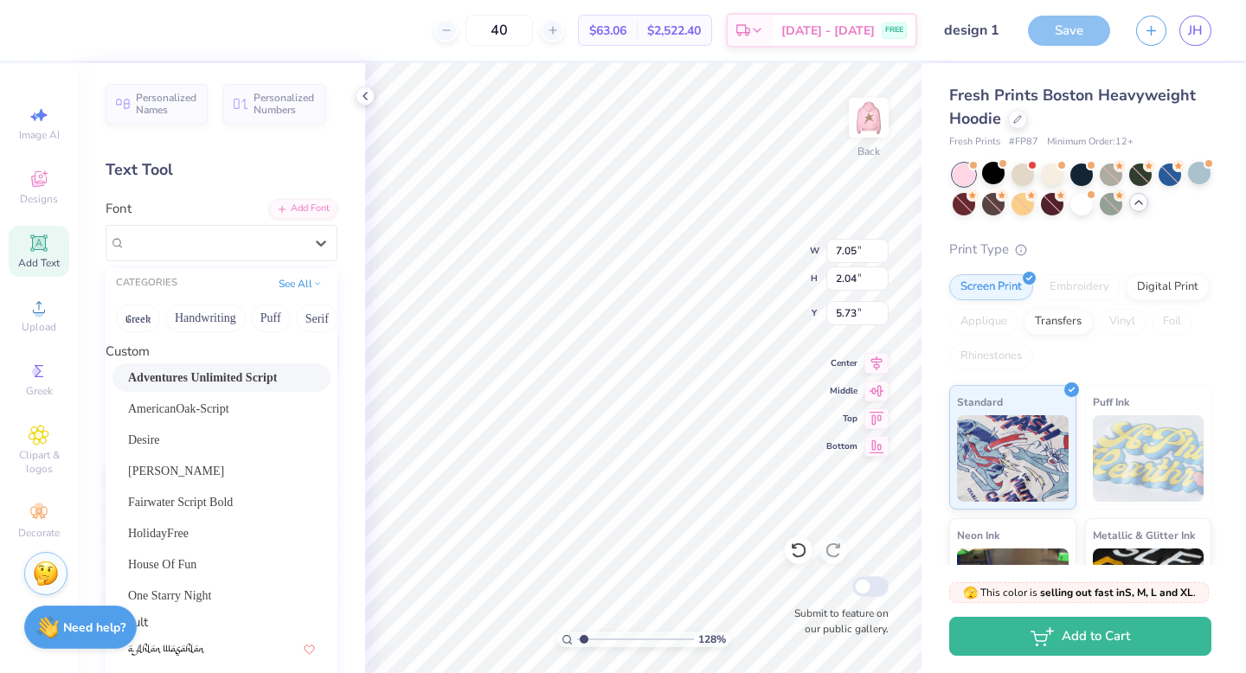
click at [234, 380] on div "Adventures Unlimited Script" at bounding box center [221, 377] width 187 height 18
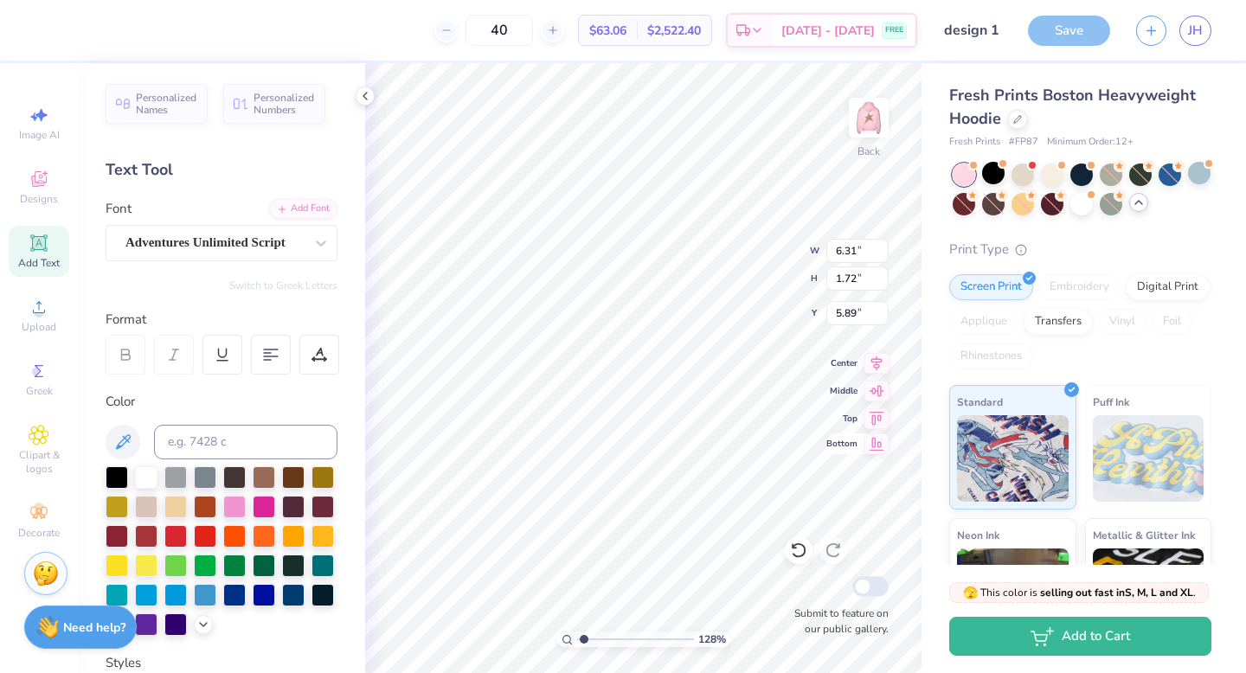
click at [872, 449] on icon at bounding box center [876, 443] width 24 height 21
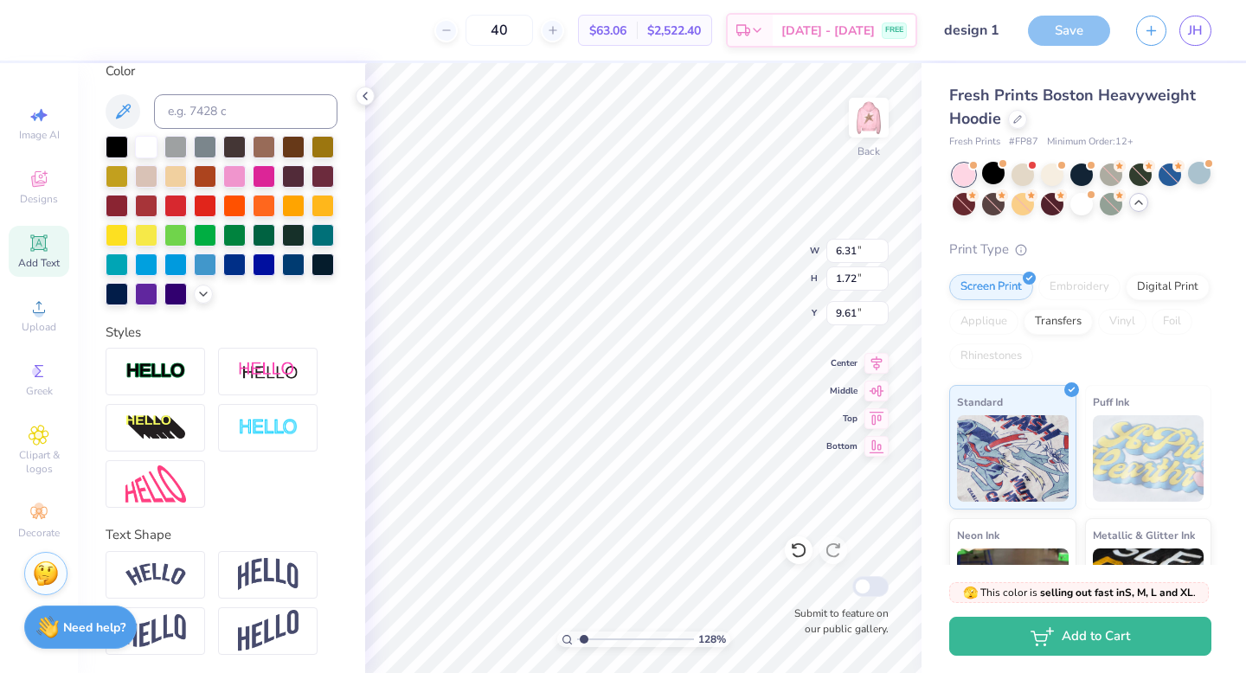
scroll to position [332, 0]
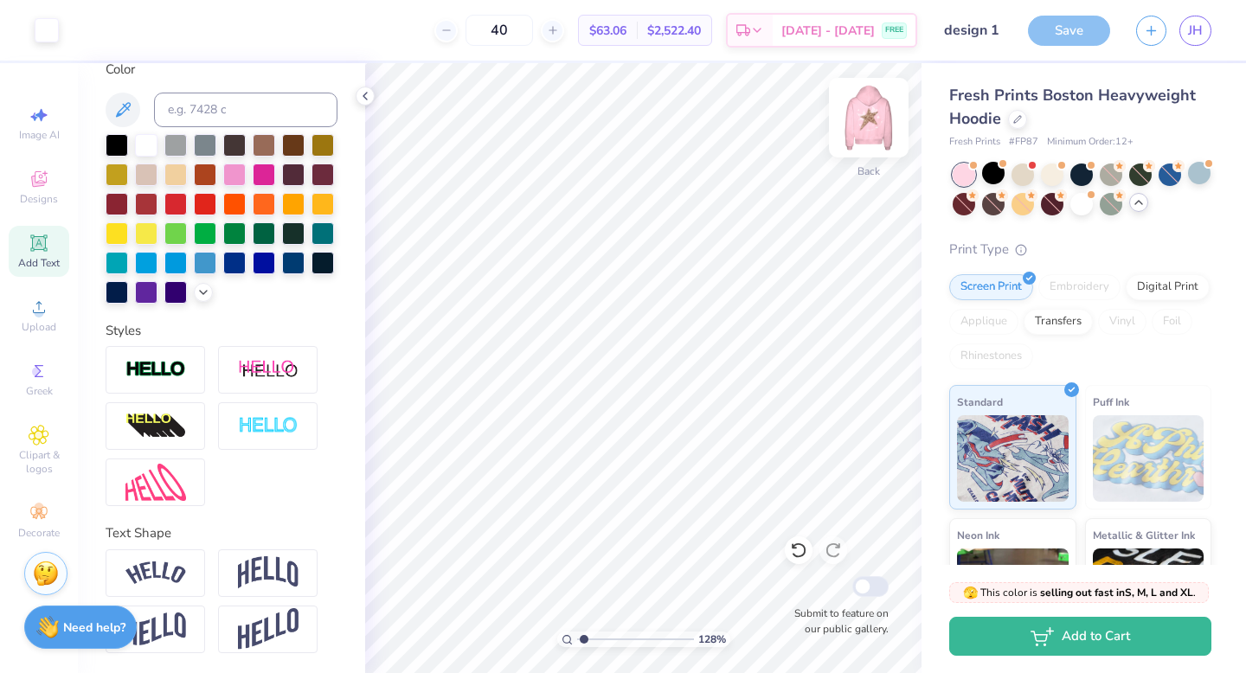
click at [879, 125] on img at bounding box center [868, 117] width 69 height 69
click at [868, 121] on img at bounding box center [868, 117] width 69 height 69
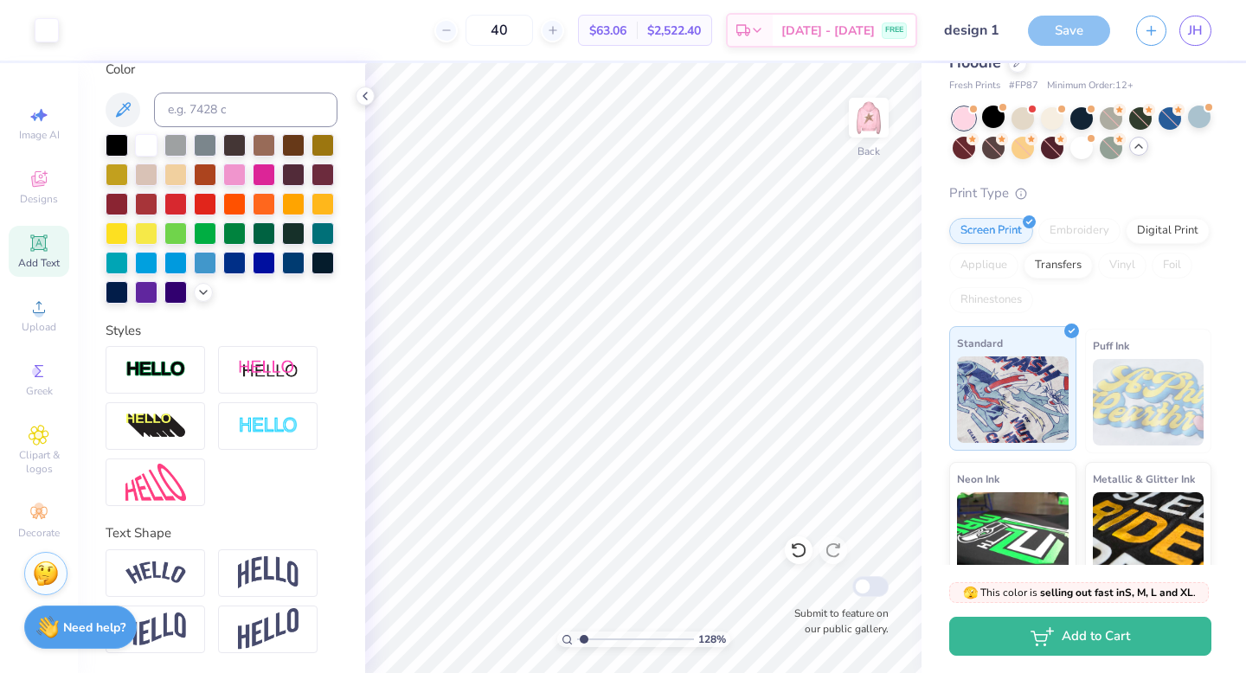
scroll to position [0, 0]
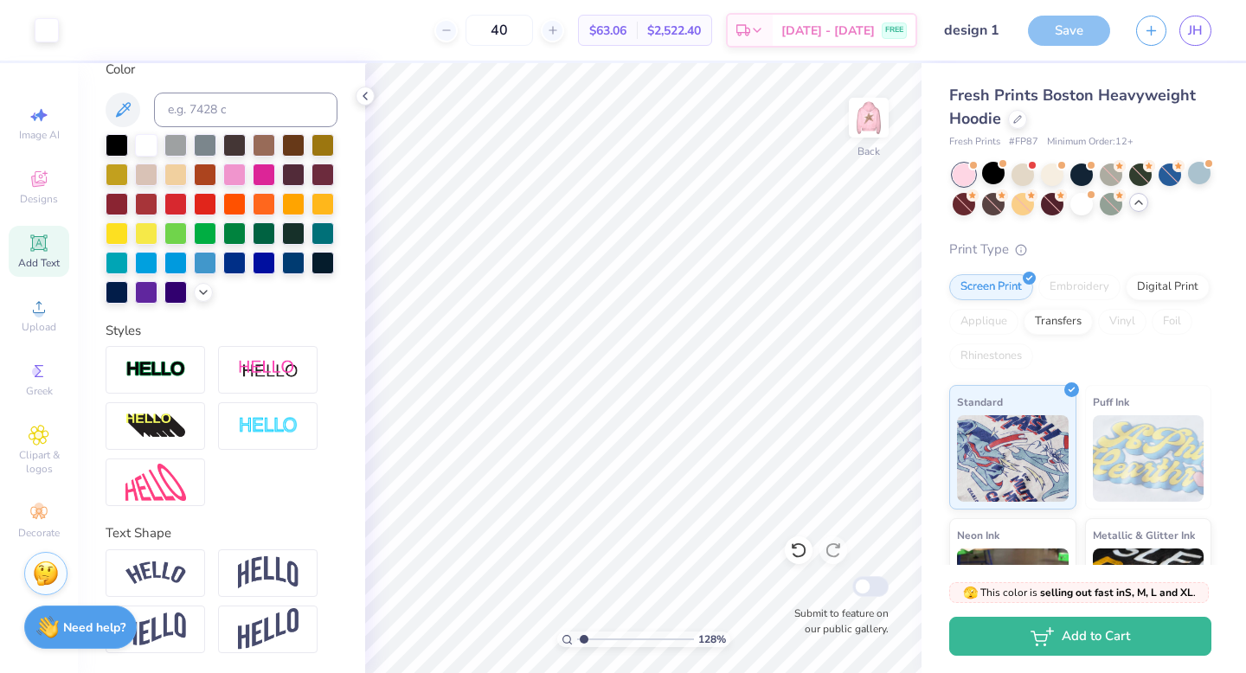
click at [1085, 37] on div "Save" at bounding box center [1069, 31] width 82 height 30
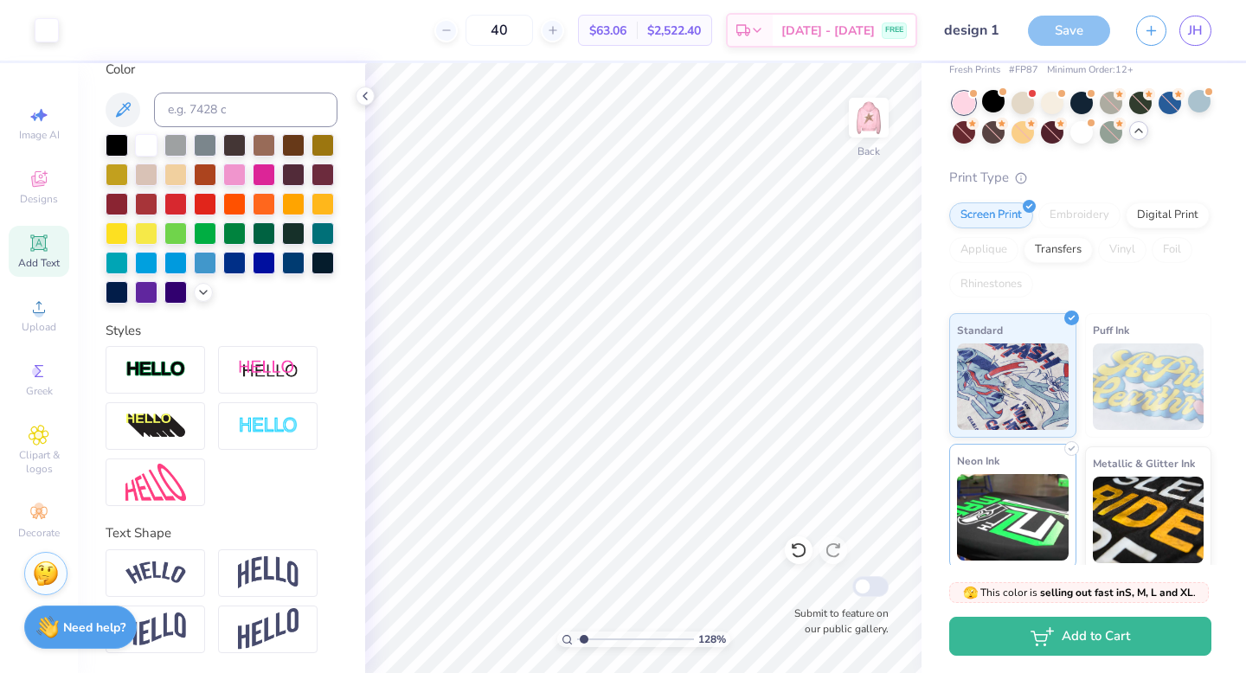
scroll to position [67, 0]
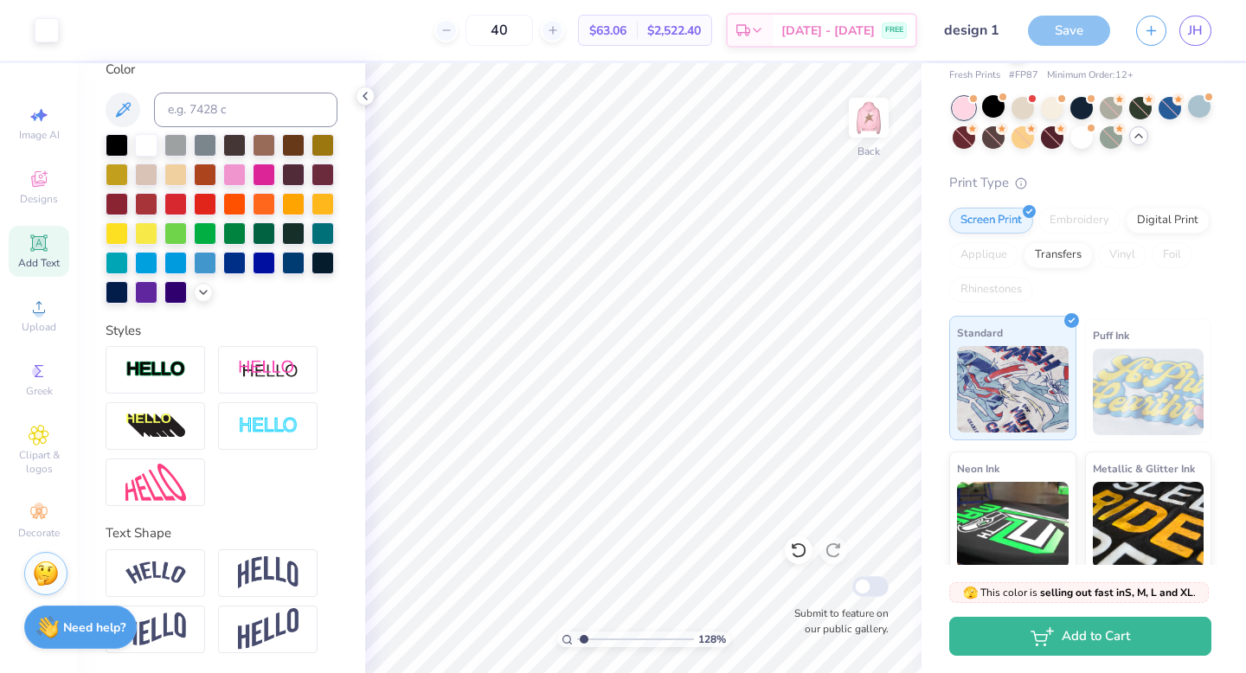
click at [1019, 375] on img at bounding box center [1013, 389] width 112 height 86
click at [31, 175] on icon at bounding box center [39, 179] width 21 height 21
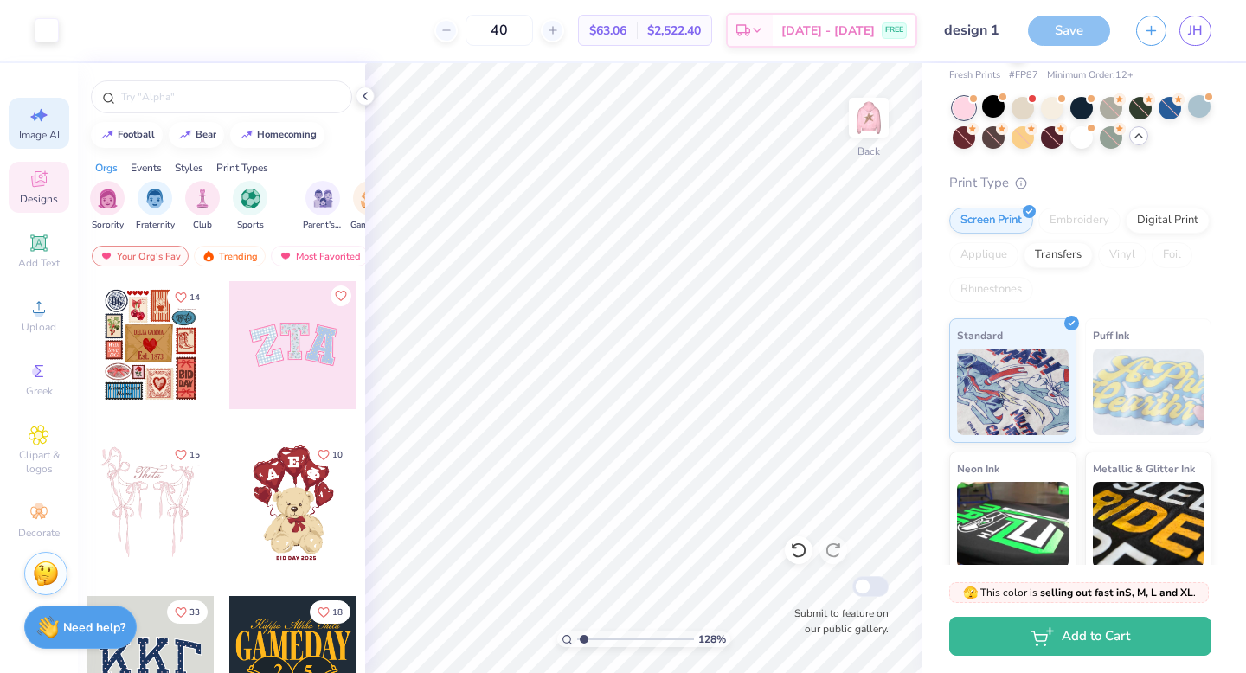
click at [49, 123] on div "Image AI" at bounding box center [39, 123] width 61 height 51
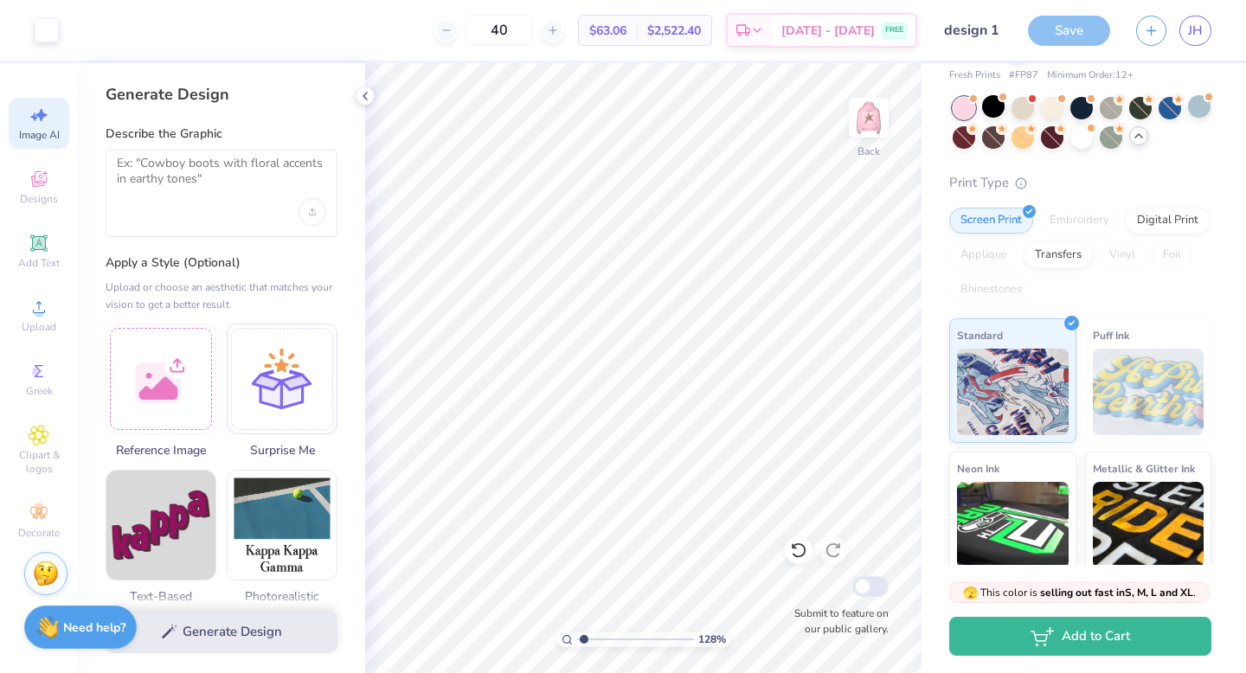
click at [1080, 29] on div "Save" at bounding box center [1069, 31] width 82 height 30
click at [1141, 29] on button "button" at bounding box center [1151, 28] width 30 height 30
click at [1089, 26] on div "Save" at bounding box center [1069, 31] width 82 height 30
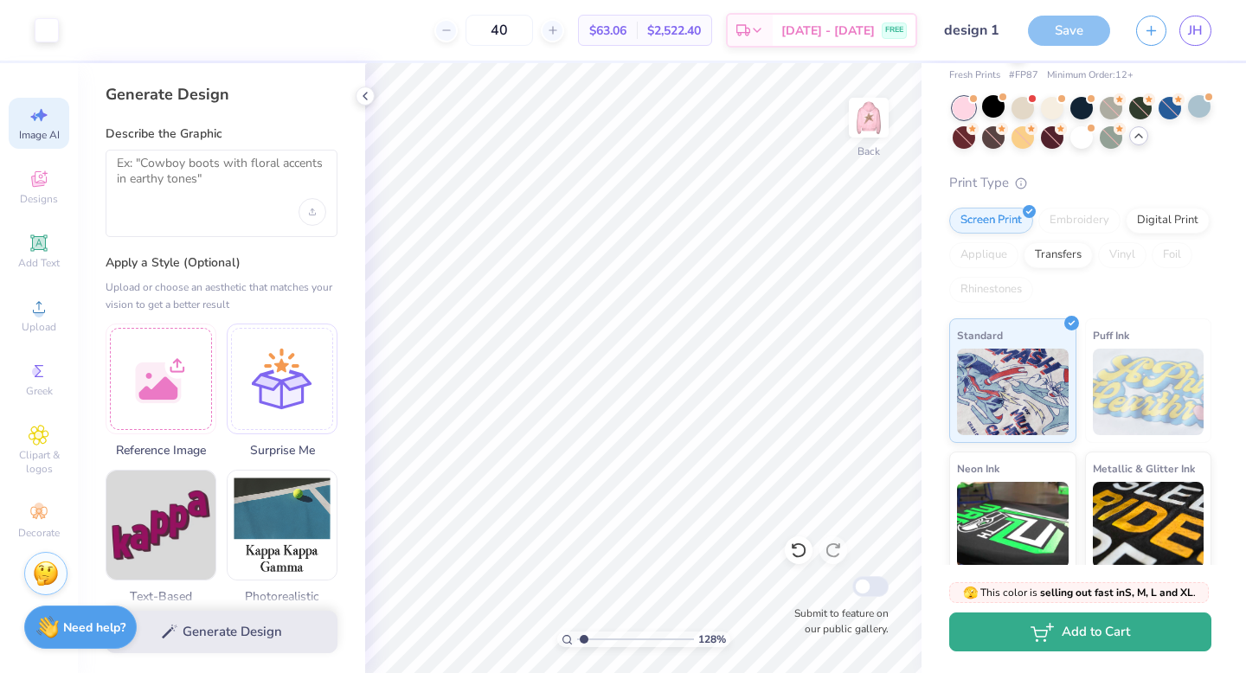
click at [1045, 639] on ellipse "button" at bounding box center [1045, 640] width 2 height 2
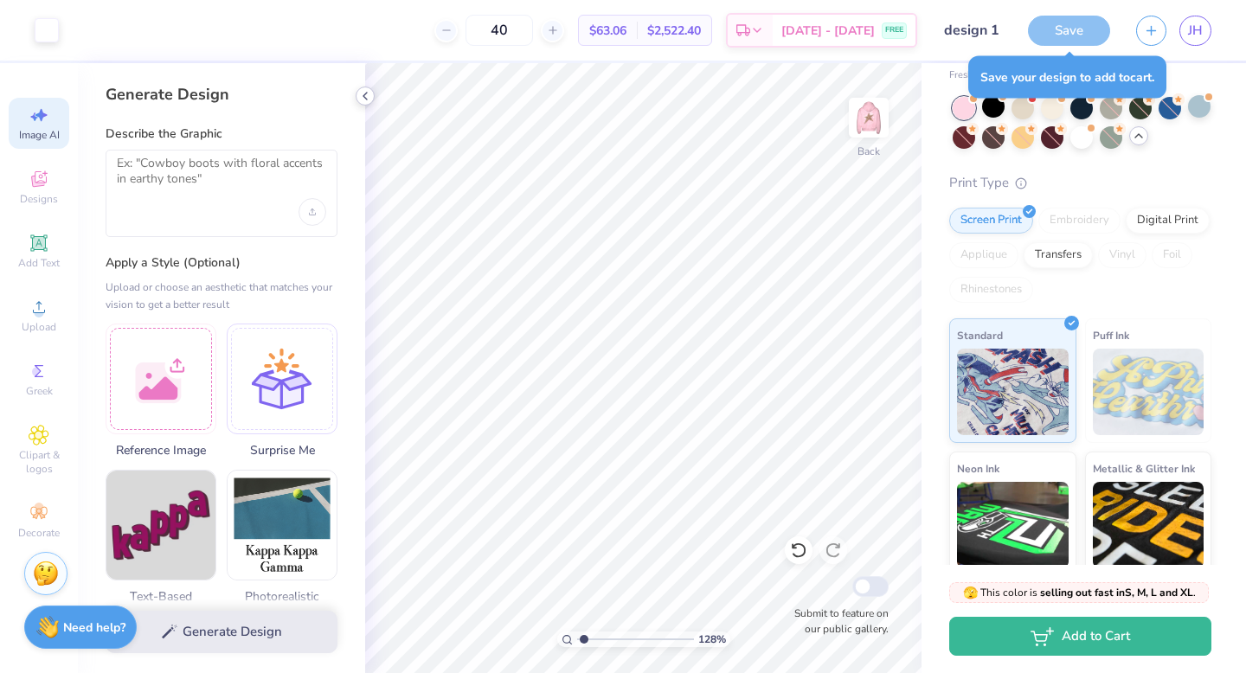
click at [363, 96] on polyline at bounding box center [364, 96] width 3 height 7
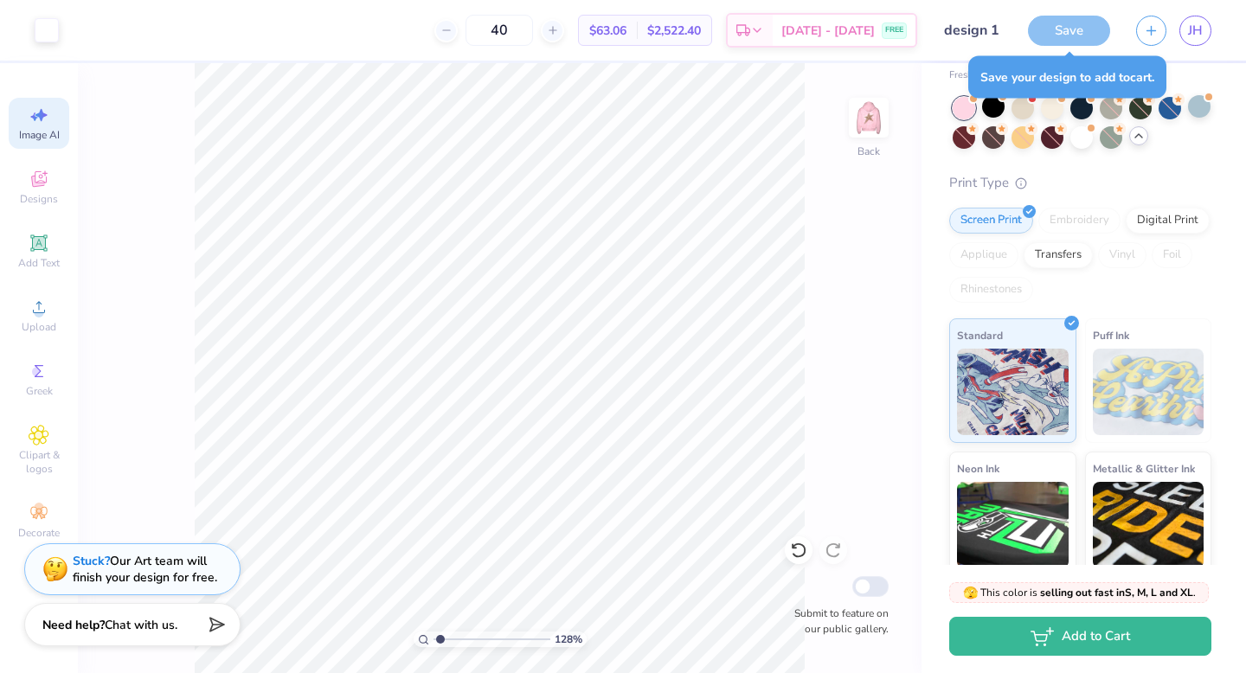
click at [149, 637] on div "Need help? Chat with us." at bounding box center [132, 624] width 216 height 43
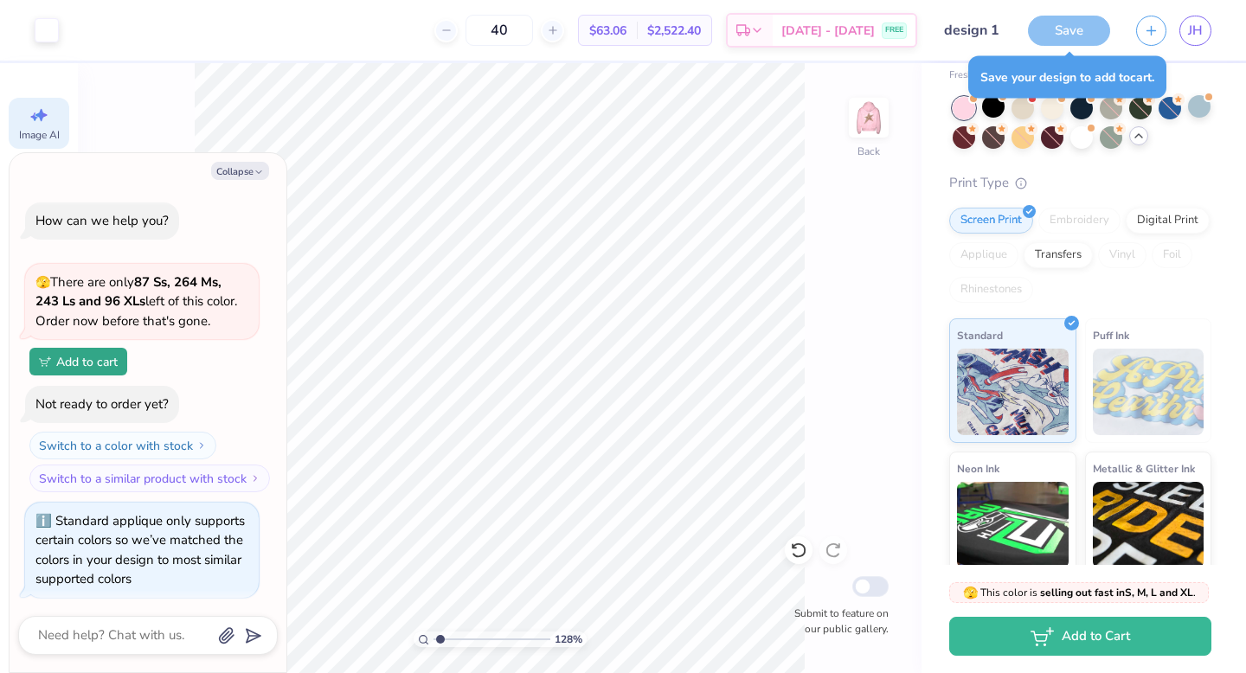
scroll to position [2593, 0]
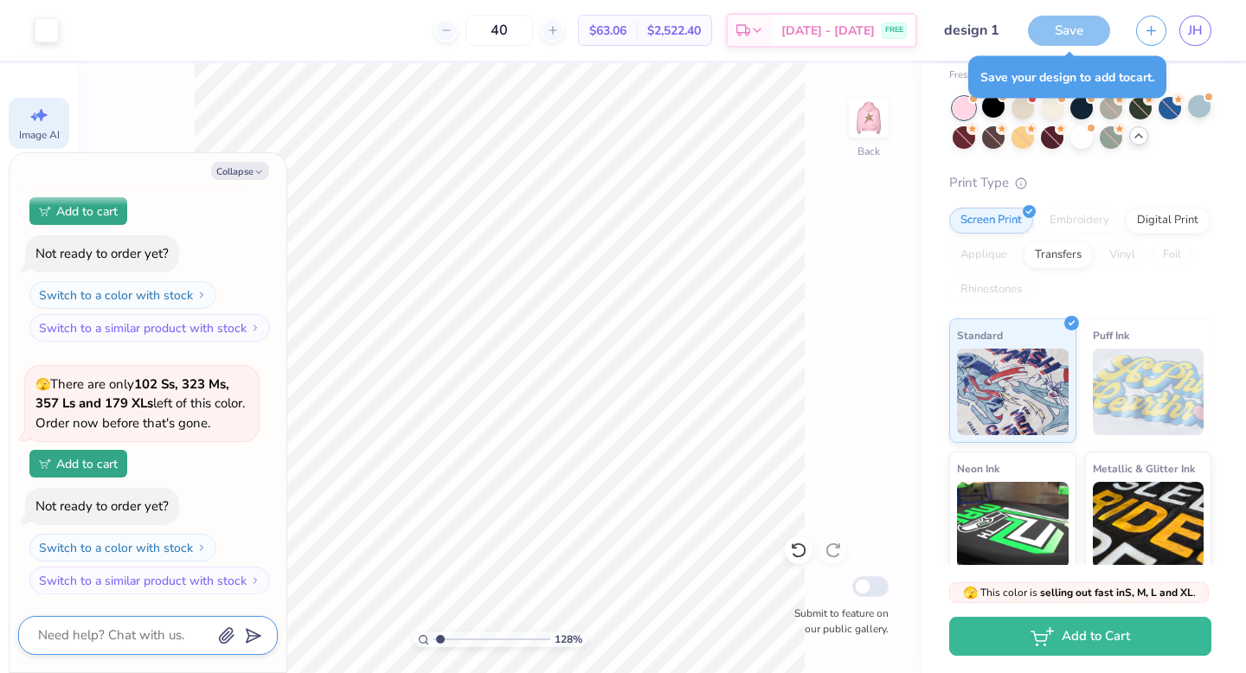
click at [149, 637] on textarea at bounding box center [124, 635] width 176 height 23
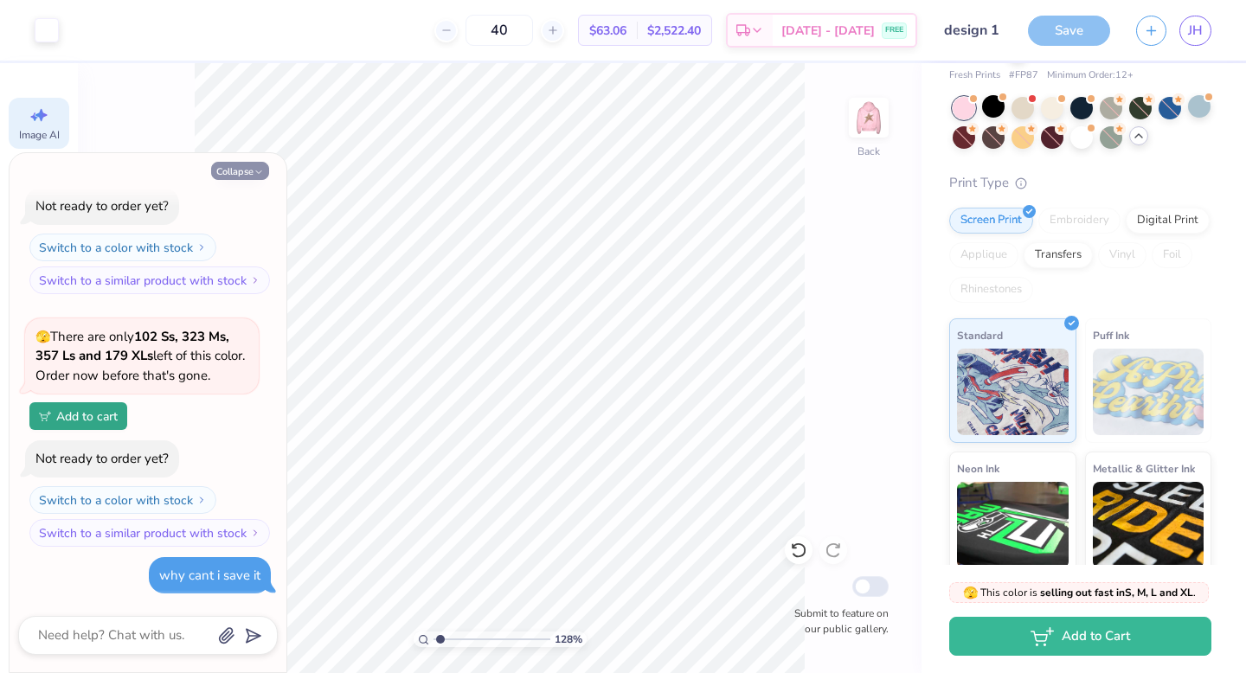
click at [253, 174] on button "Collapse" at bounding box center [240, 171] width 58 height 18
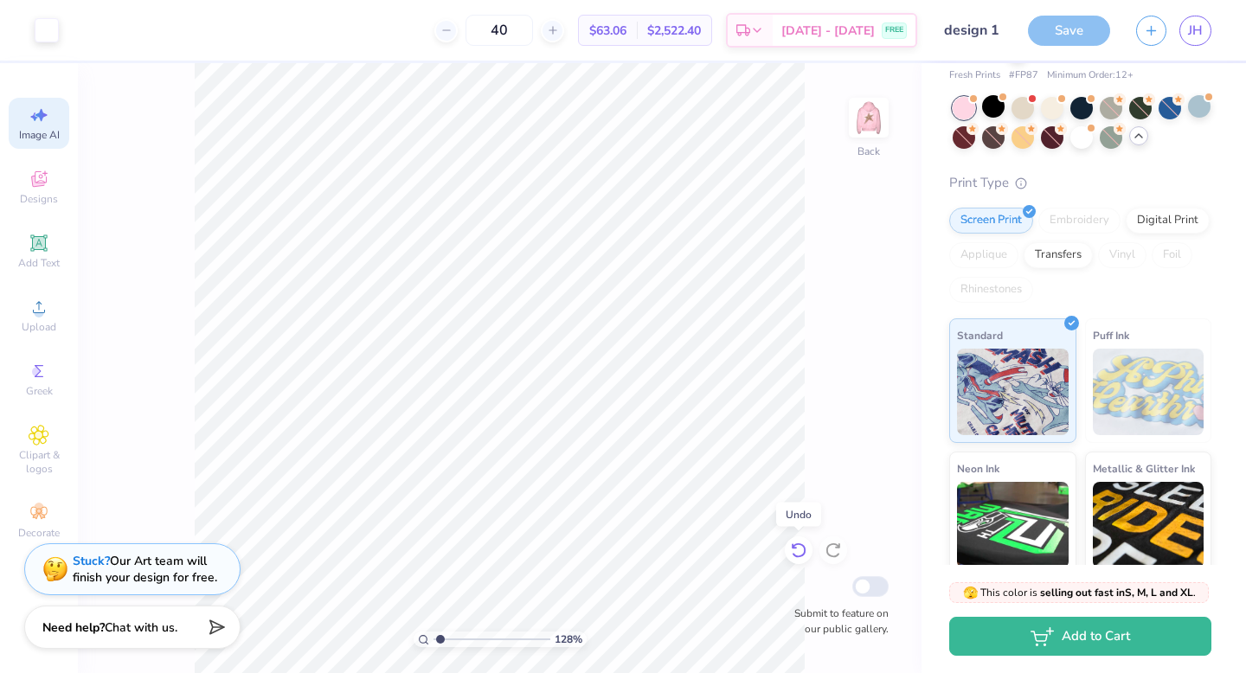
click at [800, 554] on icon at bounding box center [798, 549] width 17 height 17
click at [840, 550] on icon at bounding box center [832, 549] width 17 height 17
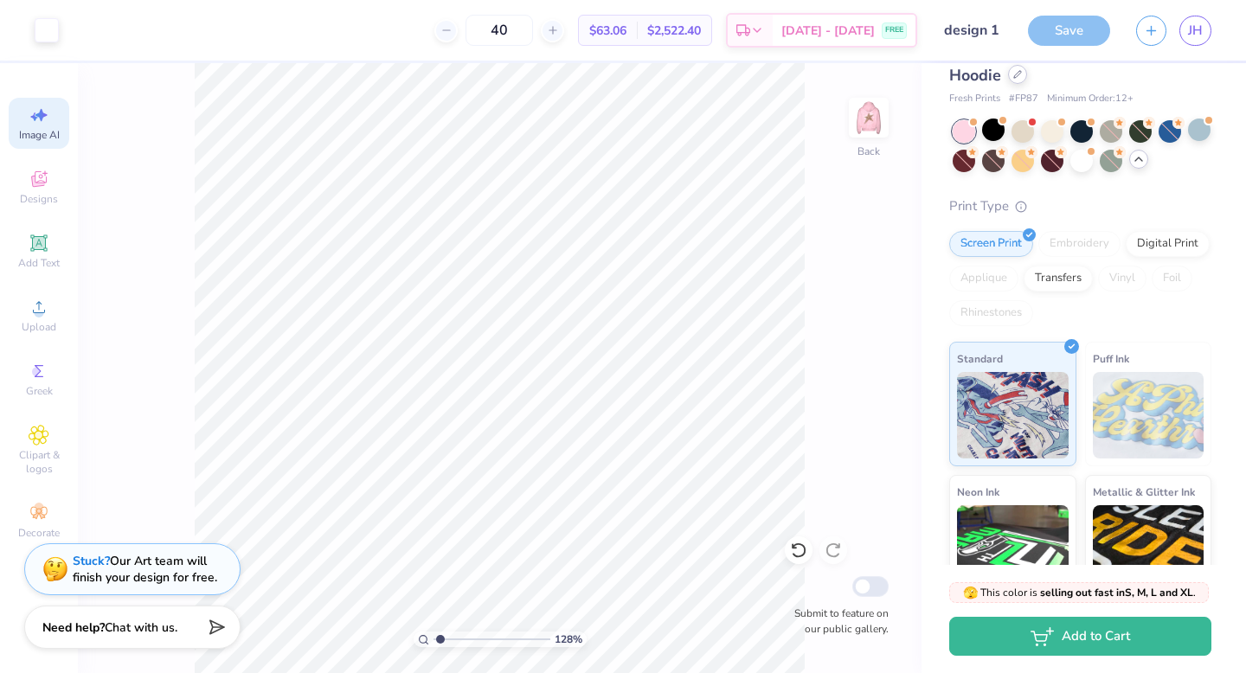
scroll to position [0, 0]
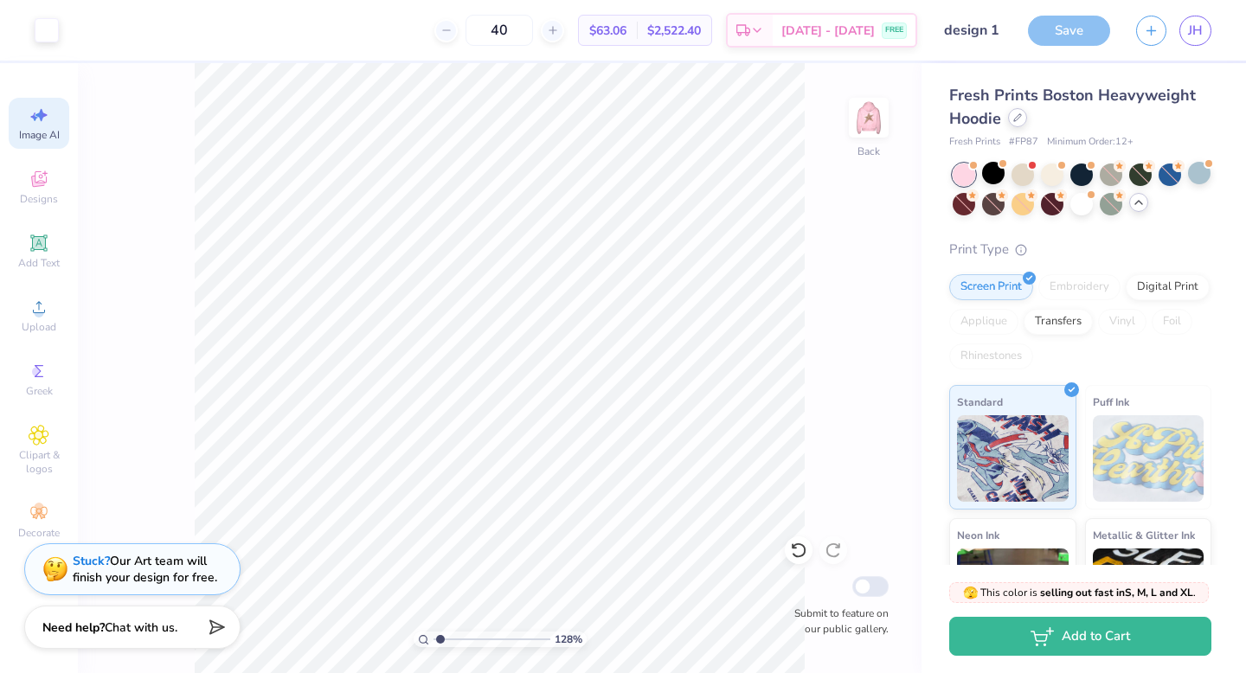
click at [1015, 121] on icon at bounding box center [1017, 117] width 9 height 9
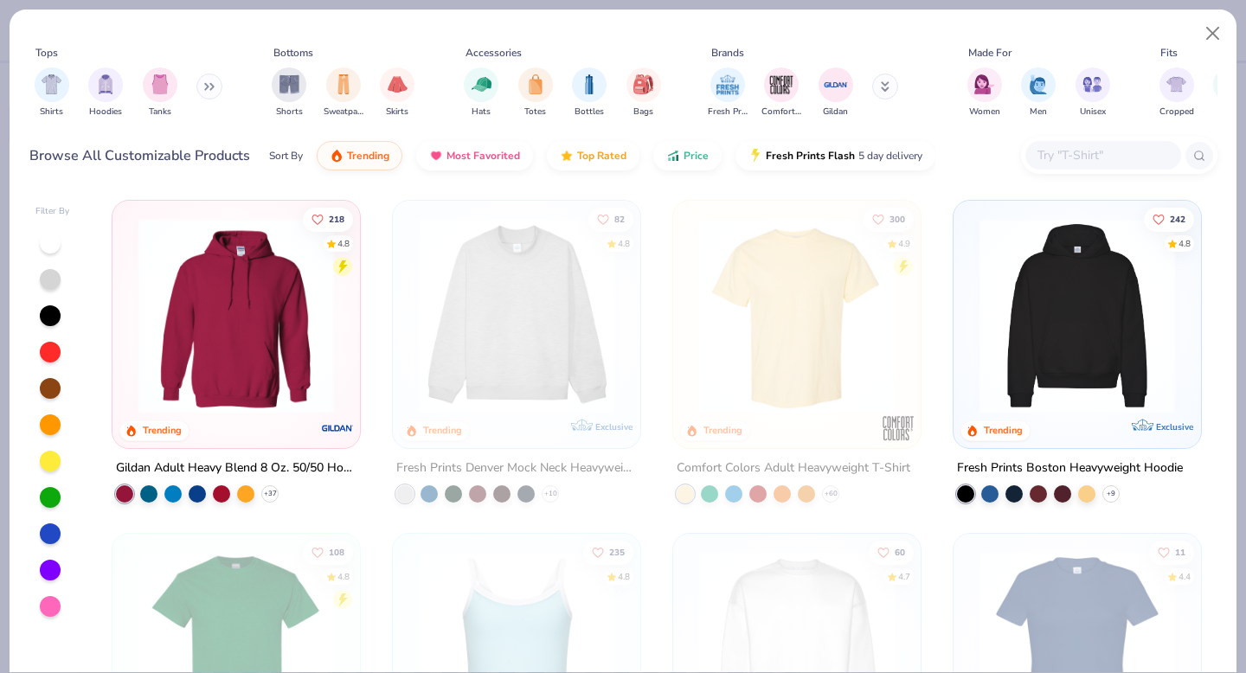
click at [999, 349] on img at bounding box center [1076, 315] width 213 height 195
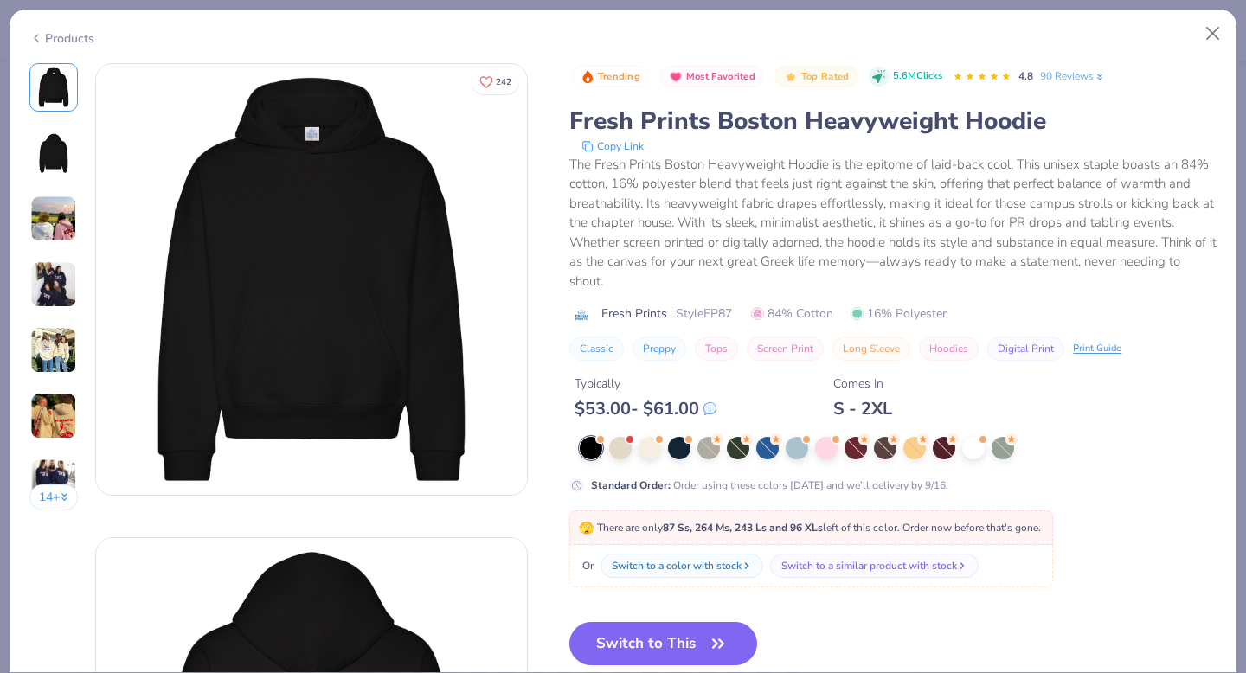
click at [54, 218] on img at bounding box center [53, 218] width 47 height 47
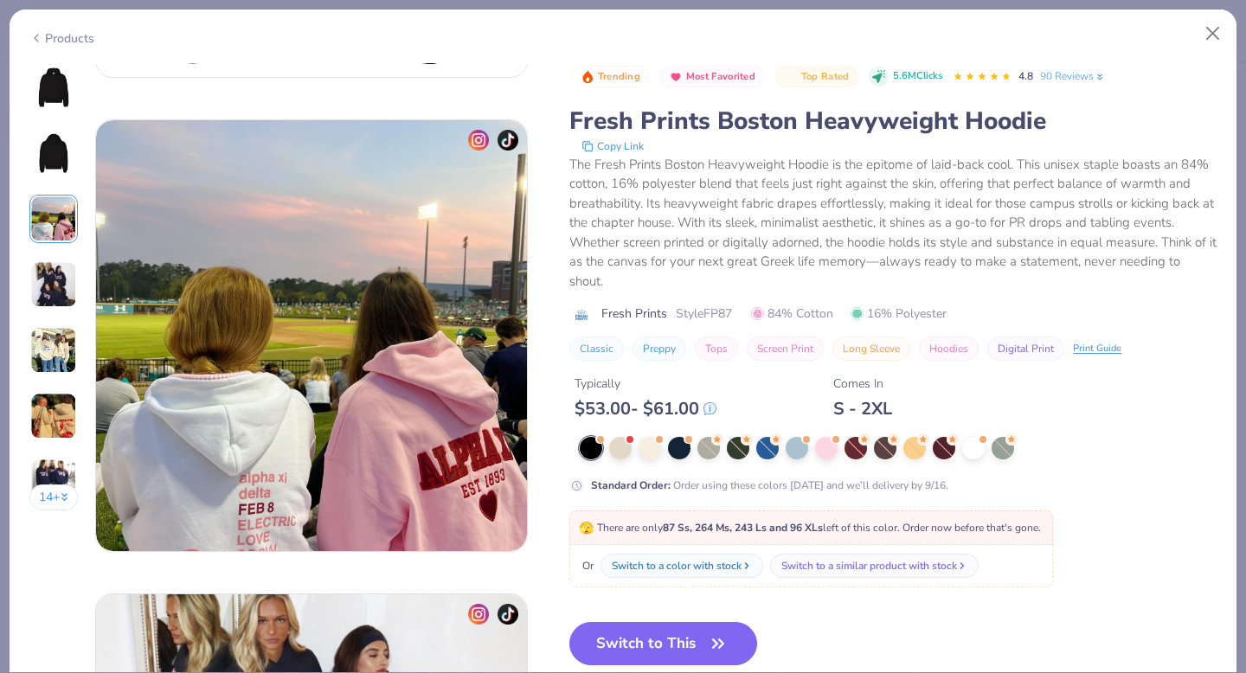
scroll to position [948, 0]
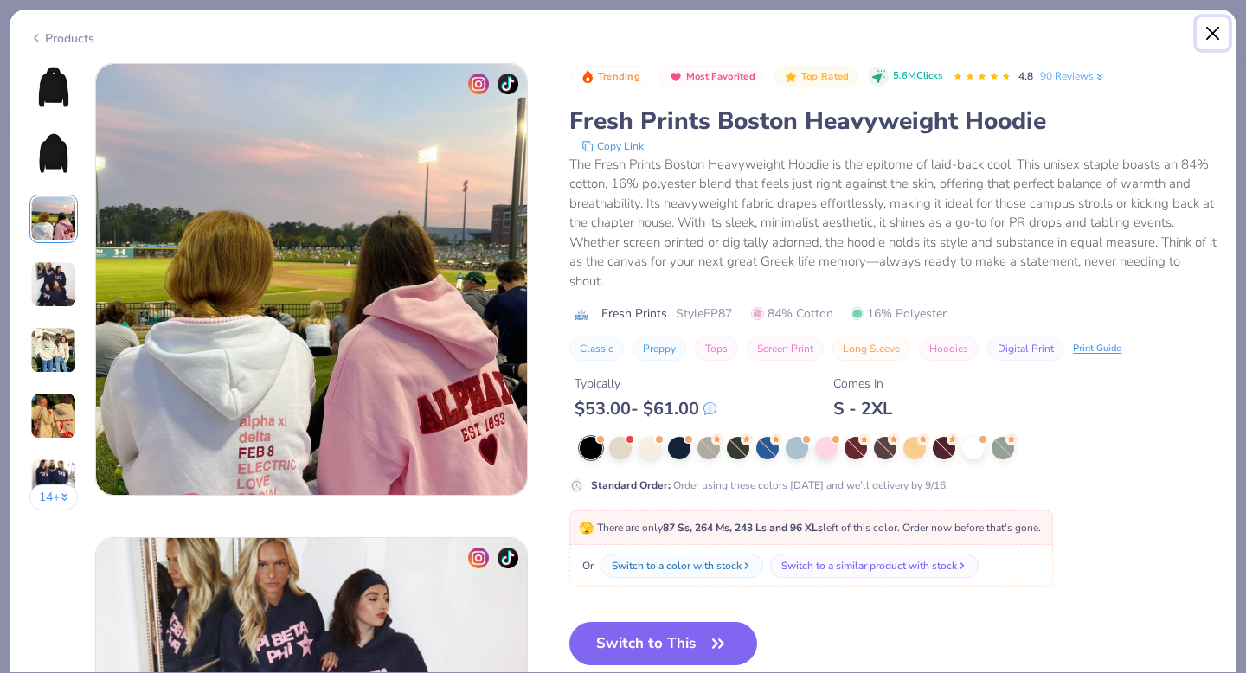
click at [1205, 41] on button "Close" at bounding box center [1212, 33] width 33 height 33
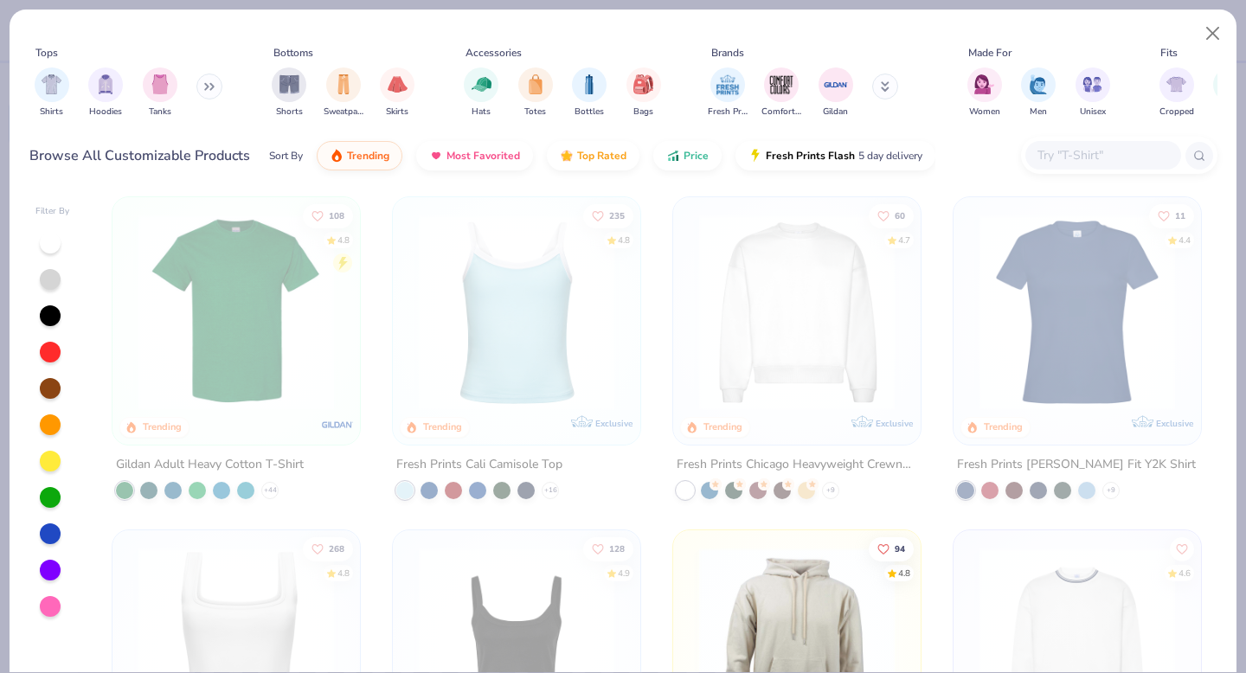
scroll to position [339, 0]
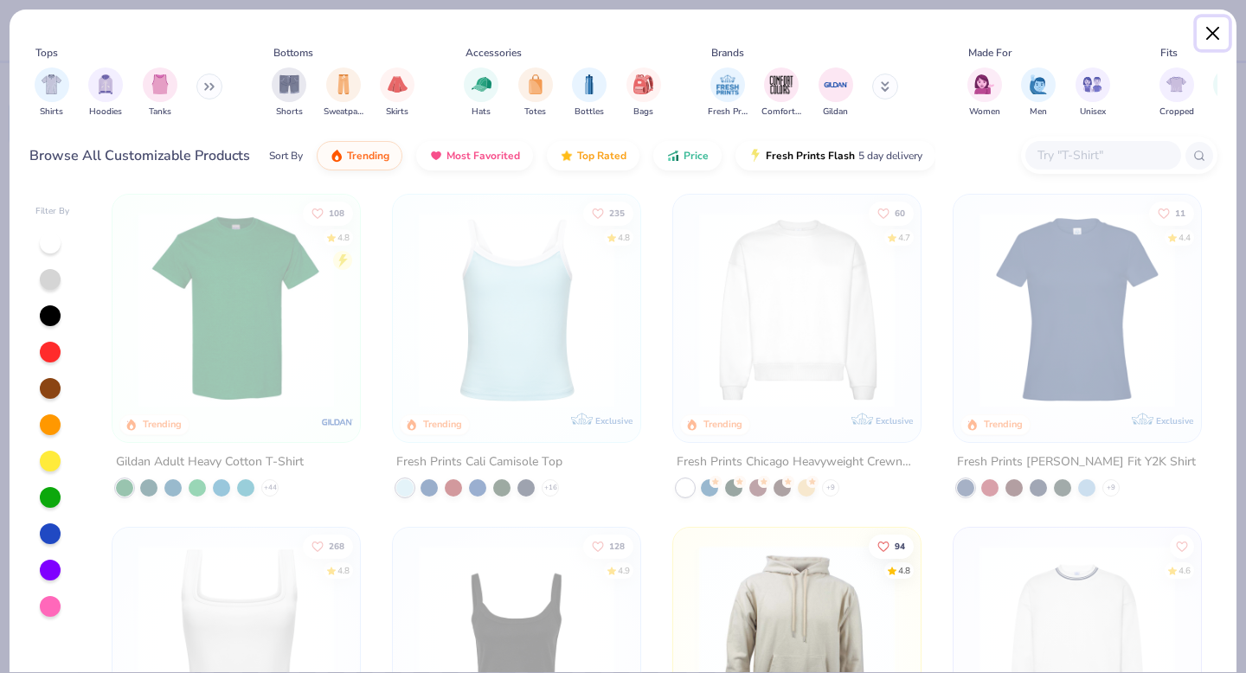
click at [1211, 30] on button "Close" at bounding box center [1212, 33] width 33 height 33
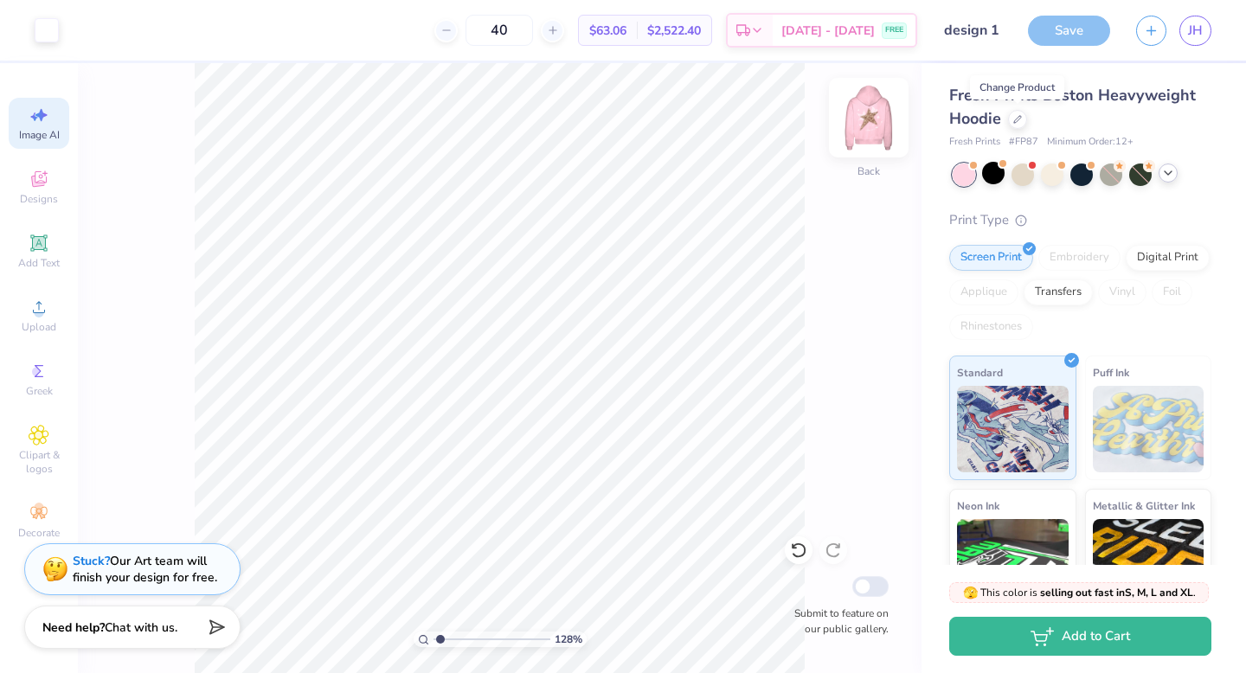
click at [867, 124] on img at bounding box center [868, 117] width 69 height 69
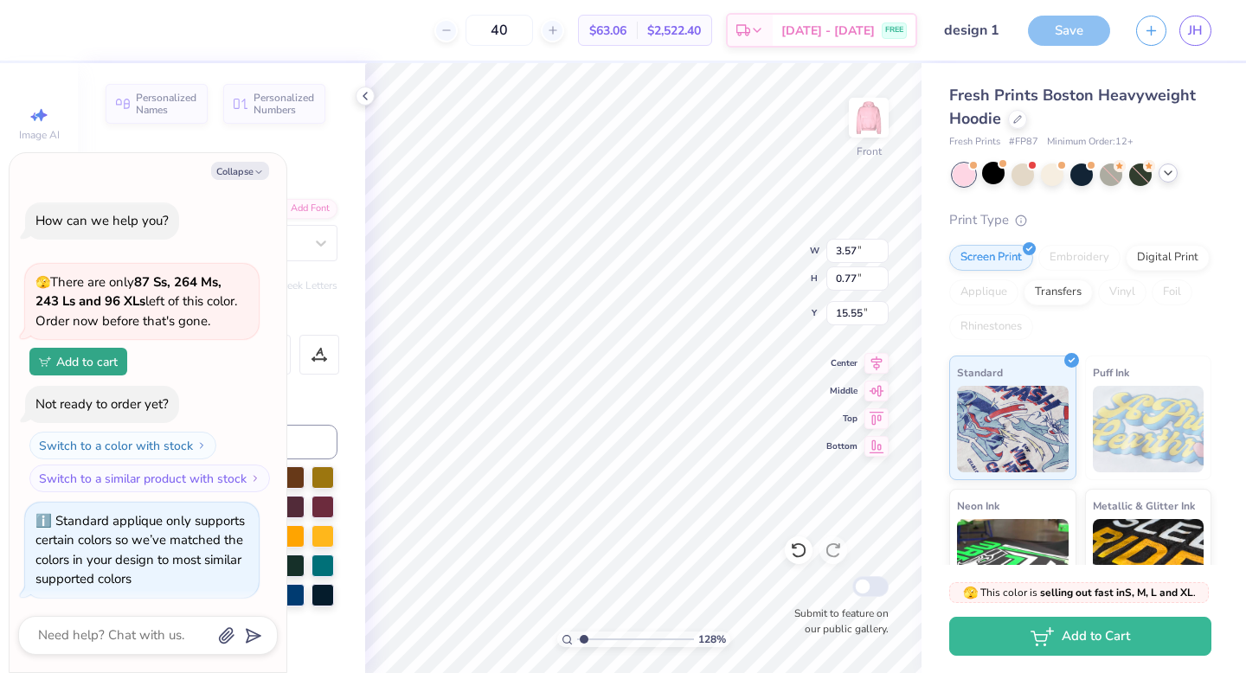
scroll to position [2742, 0]
